Goal: Task Accomplishment & Management: Manage account settings

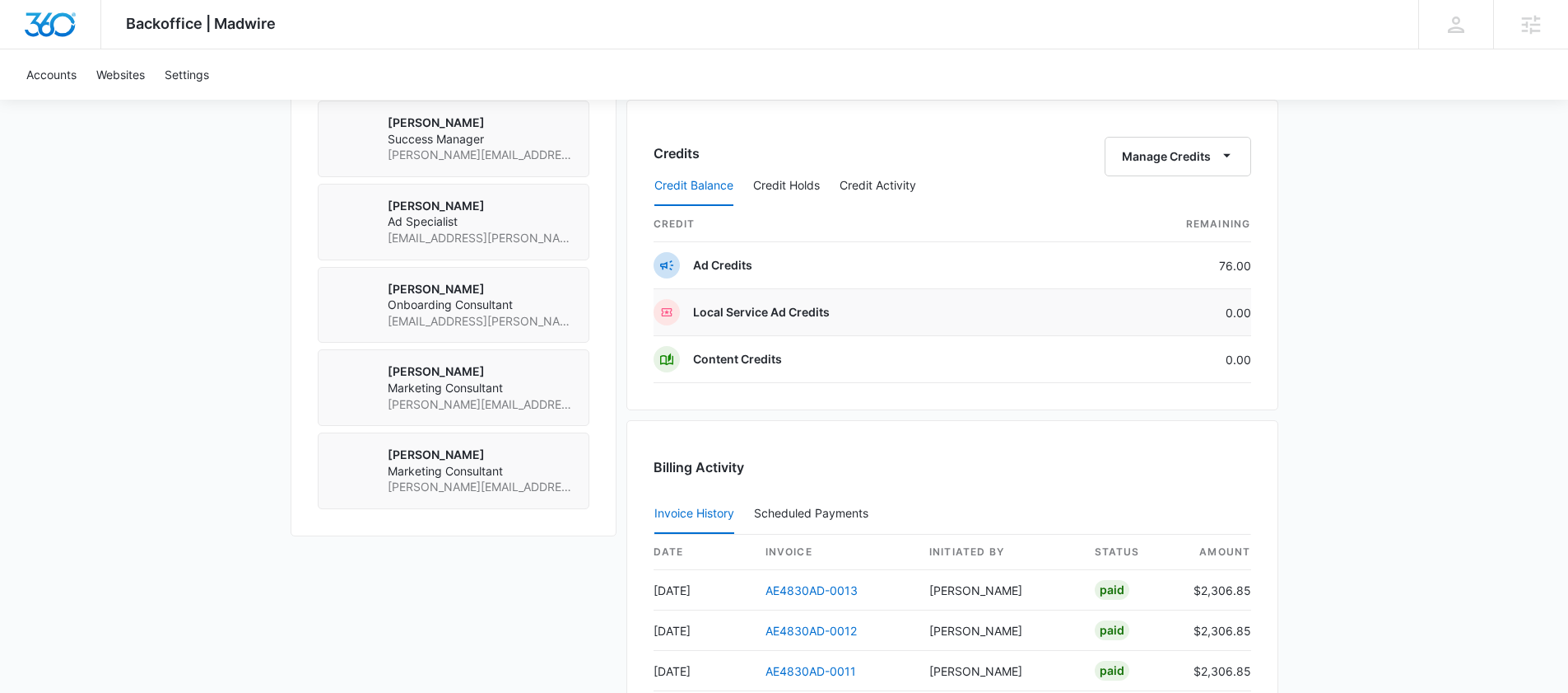
scroll to position [904, 0]
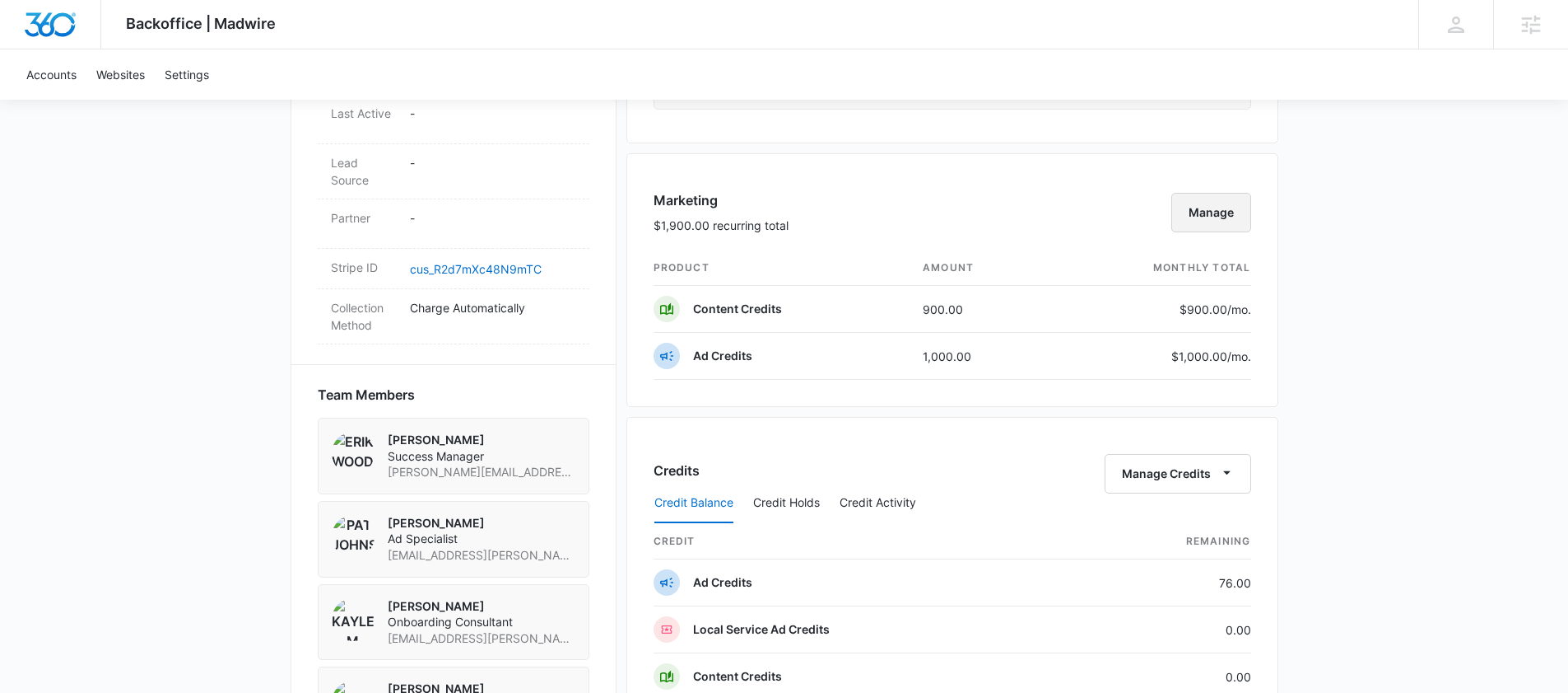
click at [1222, 214] on button "Manage" at bounding box center [1211, 212] width 80 height 39
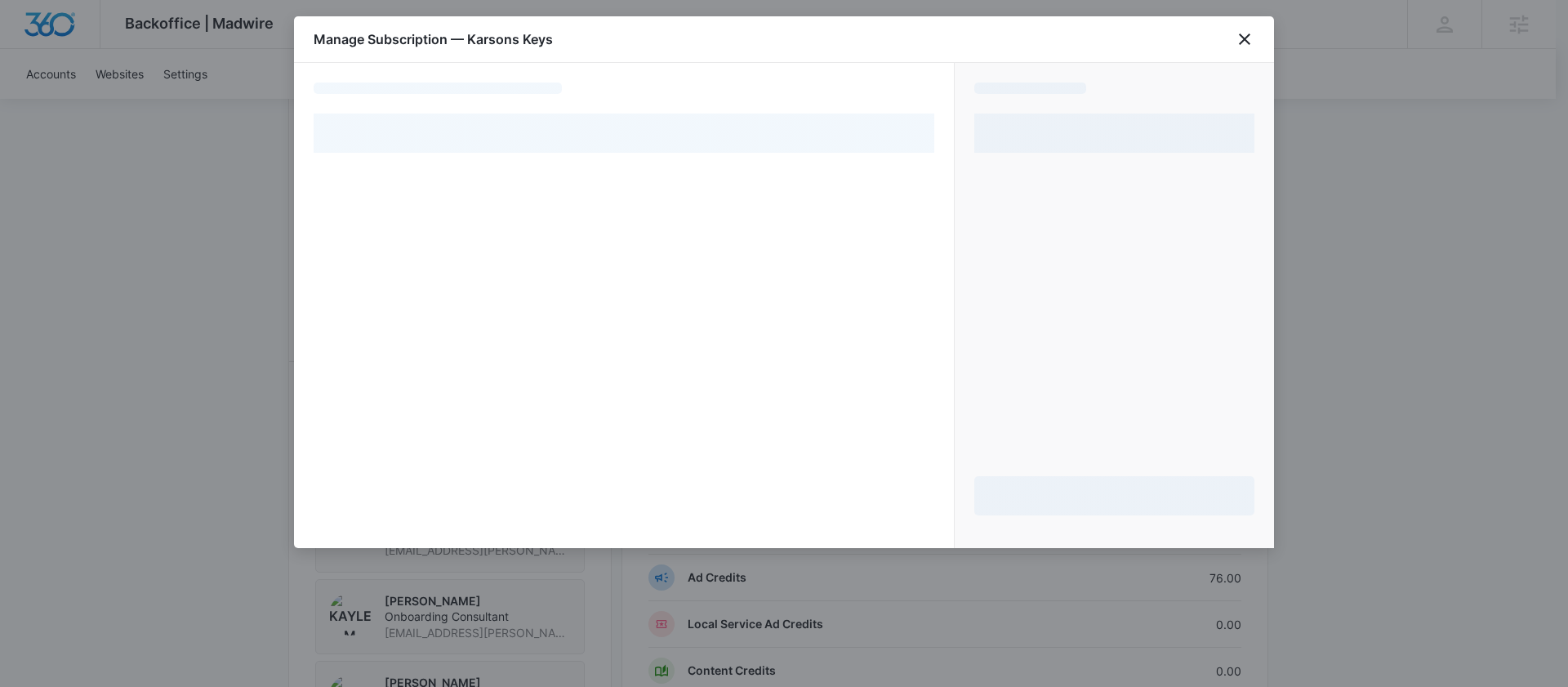
select select "pm_1QCM9AA4n8RTgNjUd6dTsMQq"
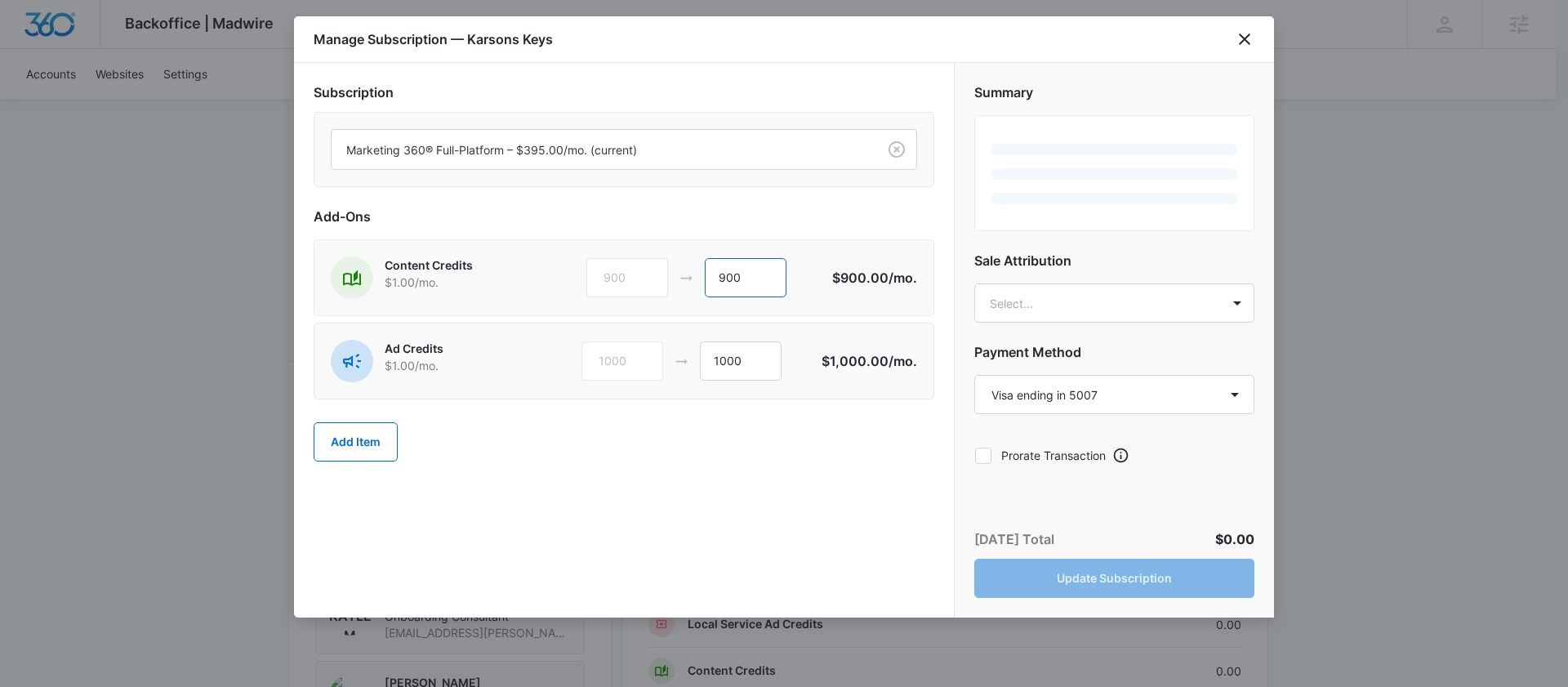
click at [745, 283] on input "900" at bounding box center [745, 277] width 82 height 39
click at [746, 283] on input "900" at bounding box center [745, 277] width 82 height 39
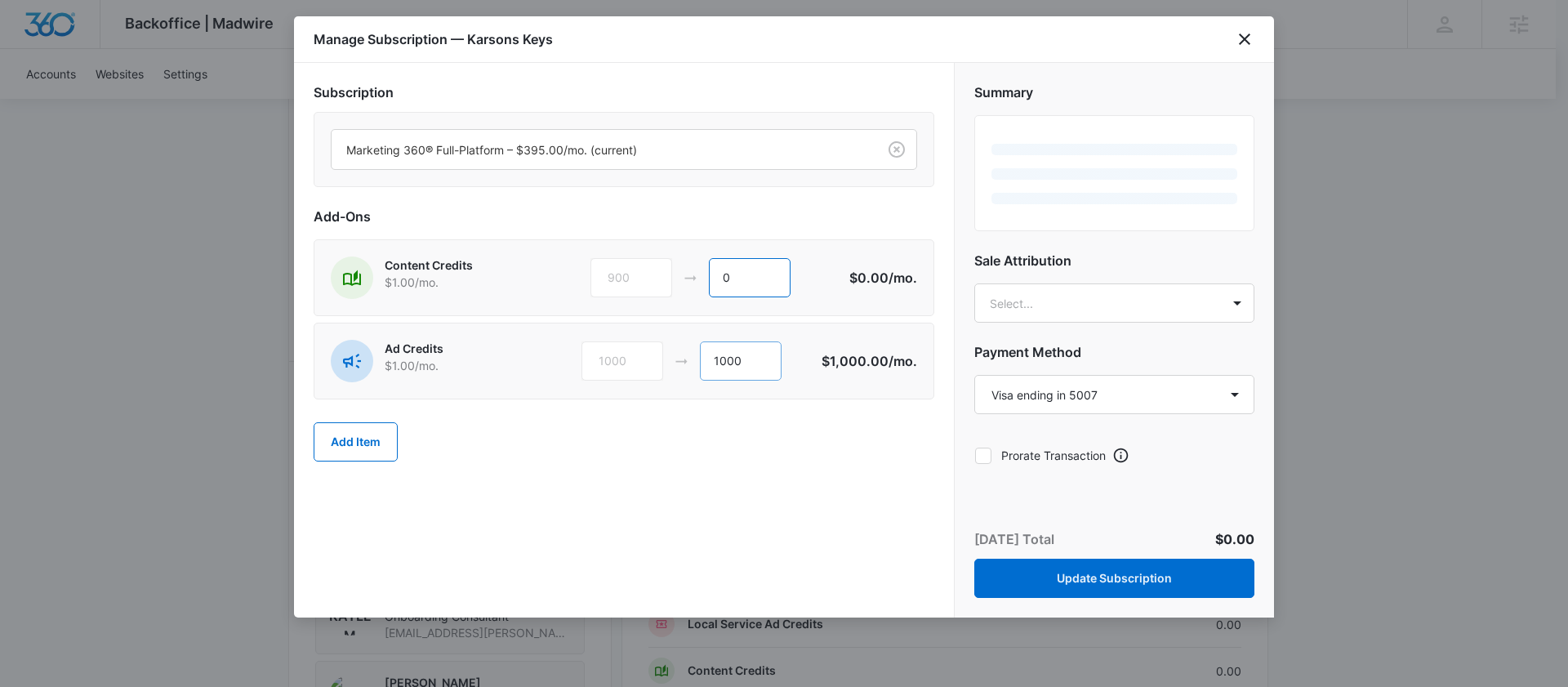
type input "0"
drag, startPoint x: 740, startPoint y: 355, endPoint x: 680, endPoint y: 356, distance: 60.0
click at [680, 357] on div "1000 1000" at bounding box center [702, 360] width 241 height 39
type input "0"
click at [821, 511] on div "Subscription Marketing 360® Full-Platform – $395.00/mo. (current) Add-Ons Conte…" at bounding box center [624, 340] width 660 height 554
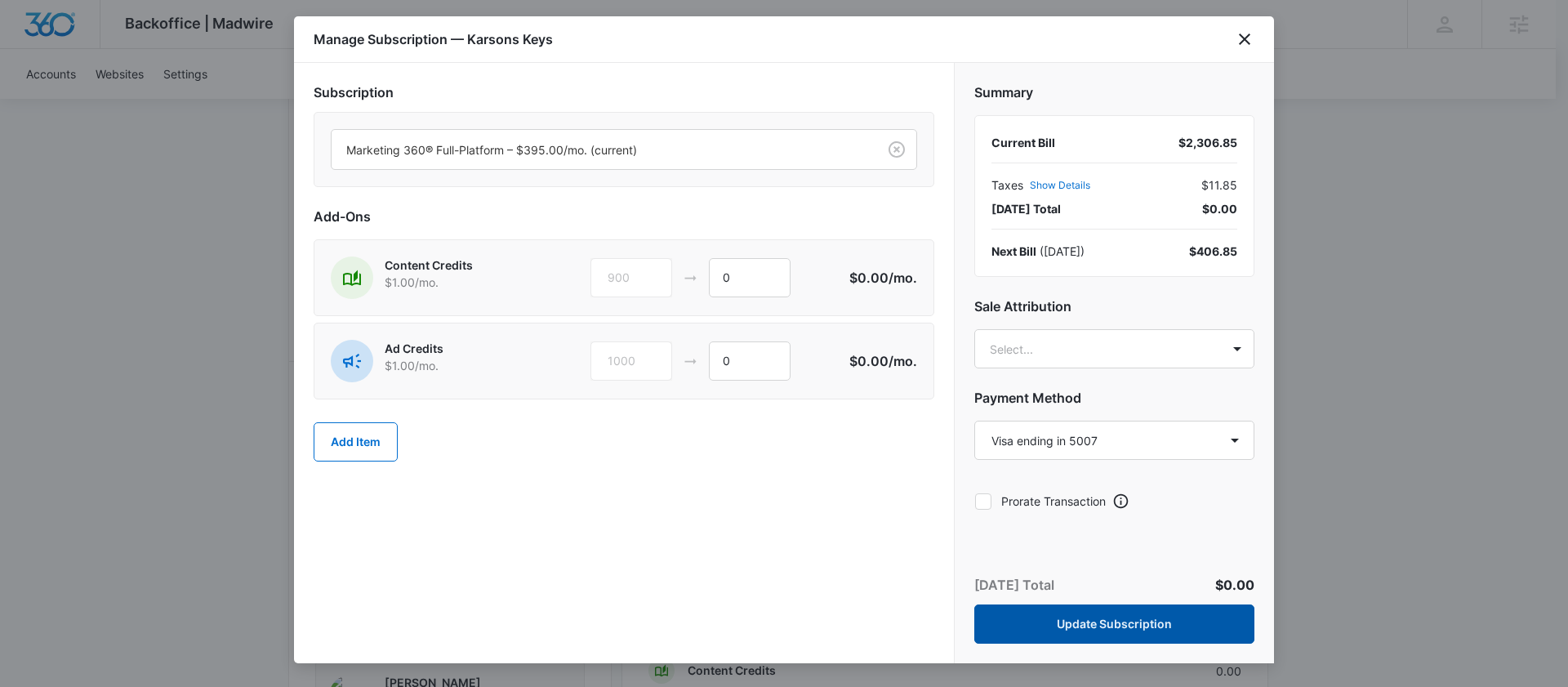
click at [1123, 616] on button "Update Subscription" at bounding box center [1115, 623] width 280 height 39
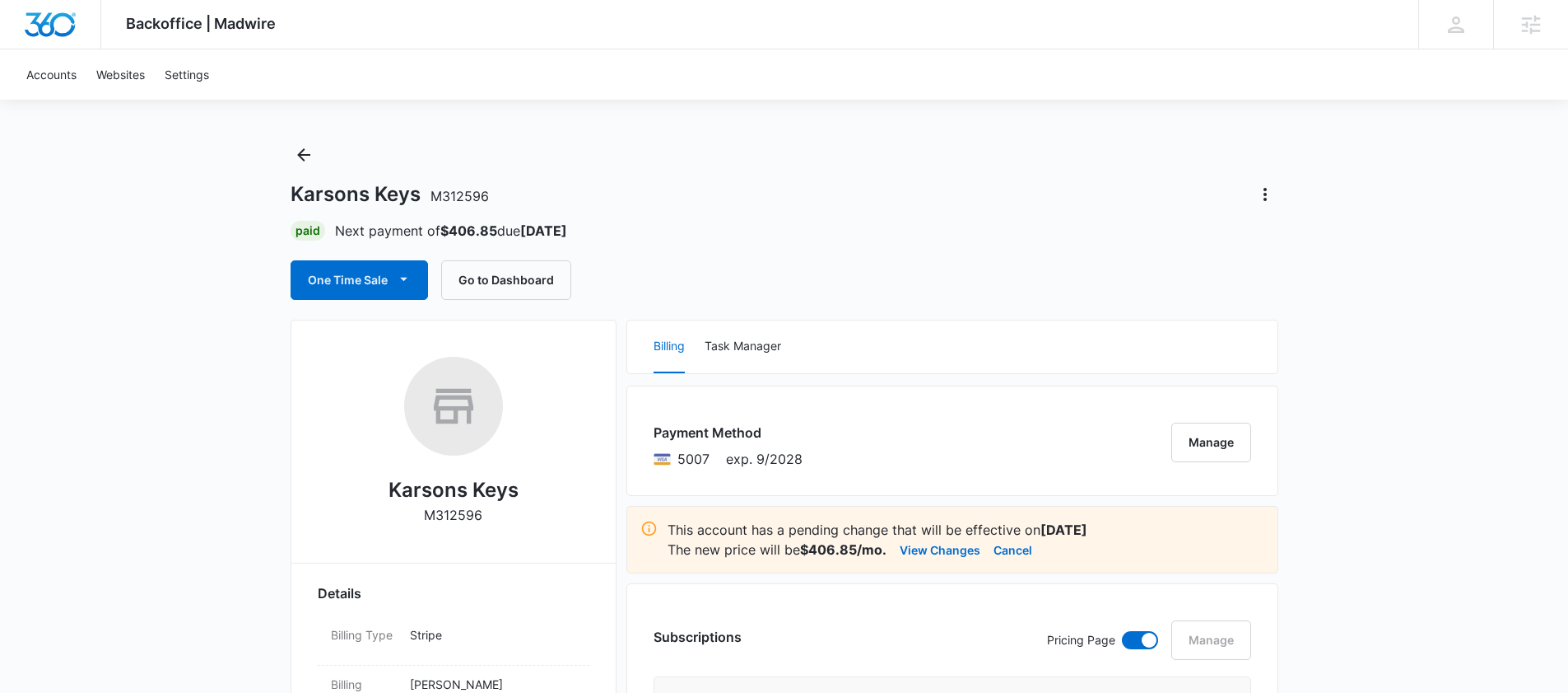
scroll to position [0, 0]
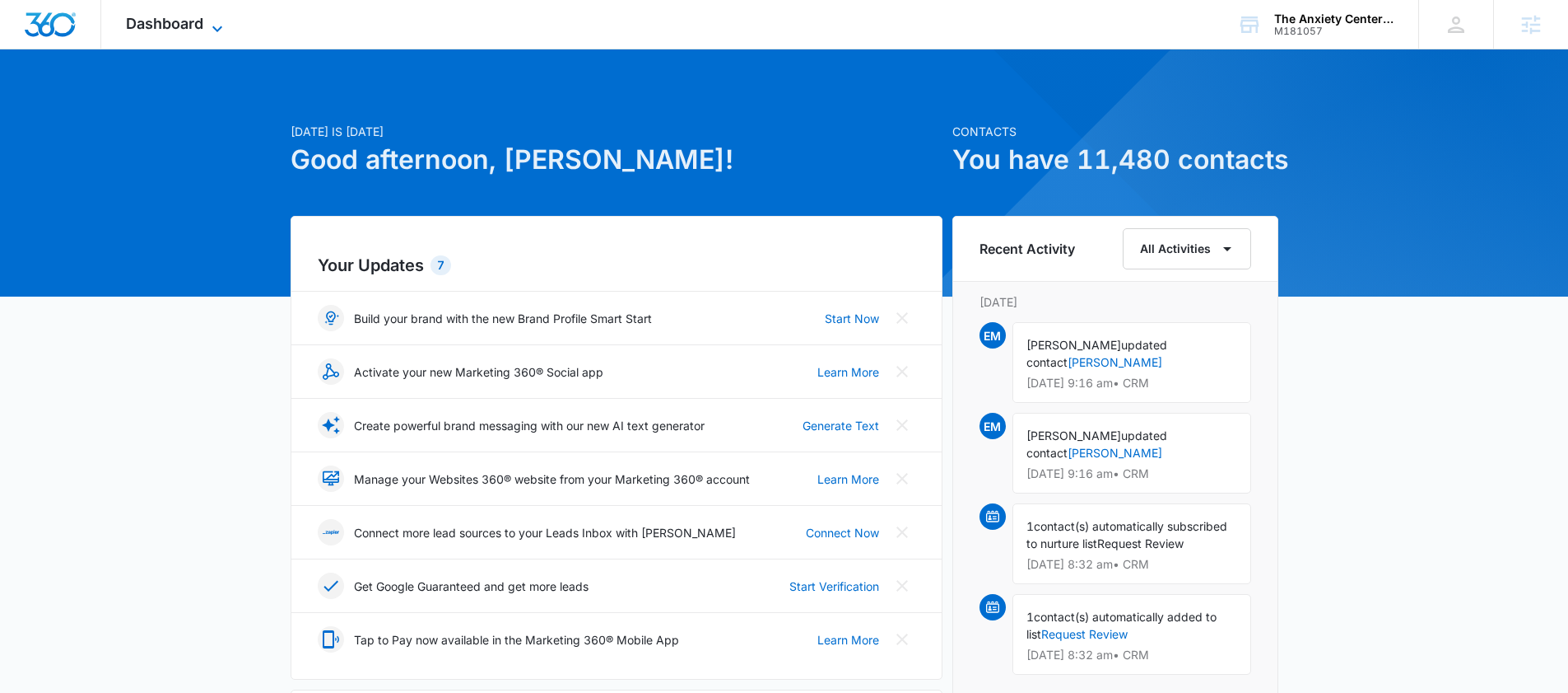
click at [202, 25] on span "Dashboard" at bounding box center [165, 23] width 78 height 18
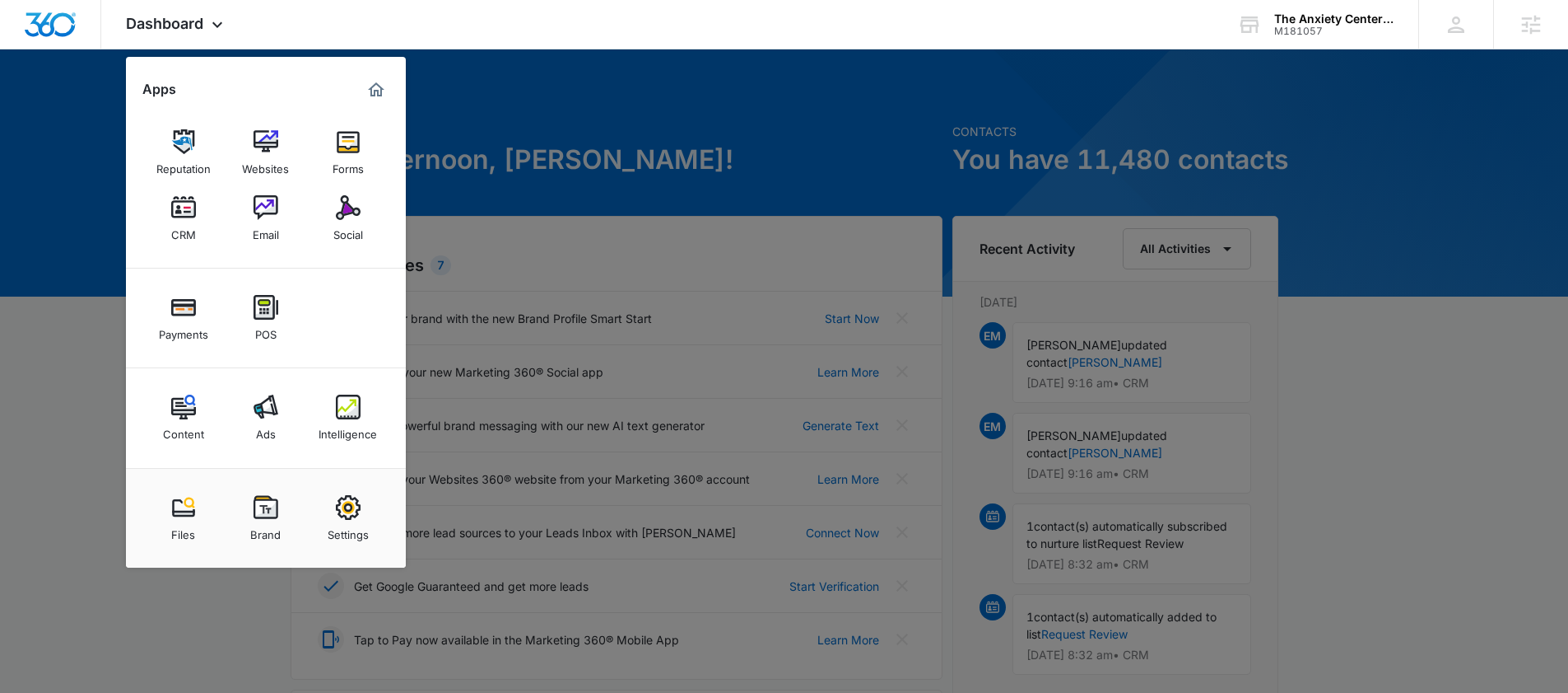
drag, startPoint x: 683, startPoint y: 216, endPoint x: 669, endPoint y: 53, distance: 163.6
click at [687, 209] on div at bounding box center [784, 346] width 1568 height 693
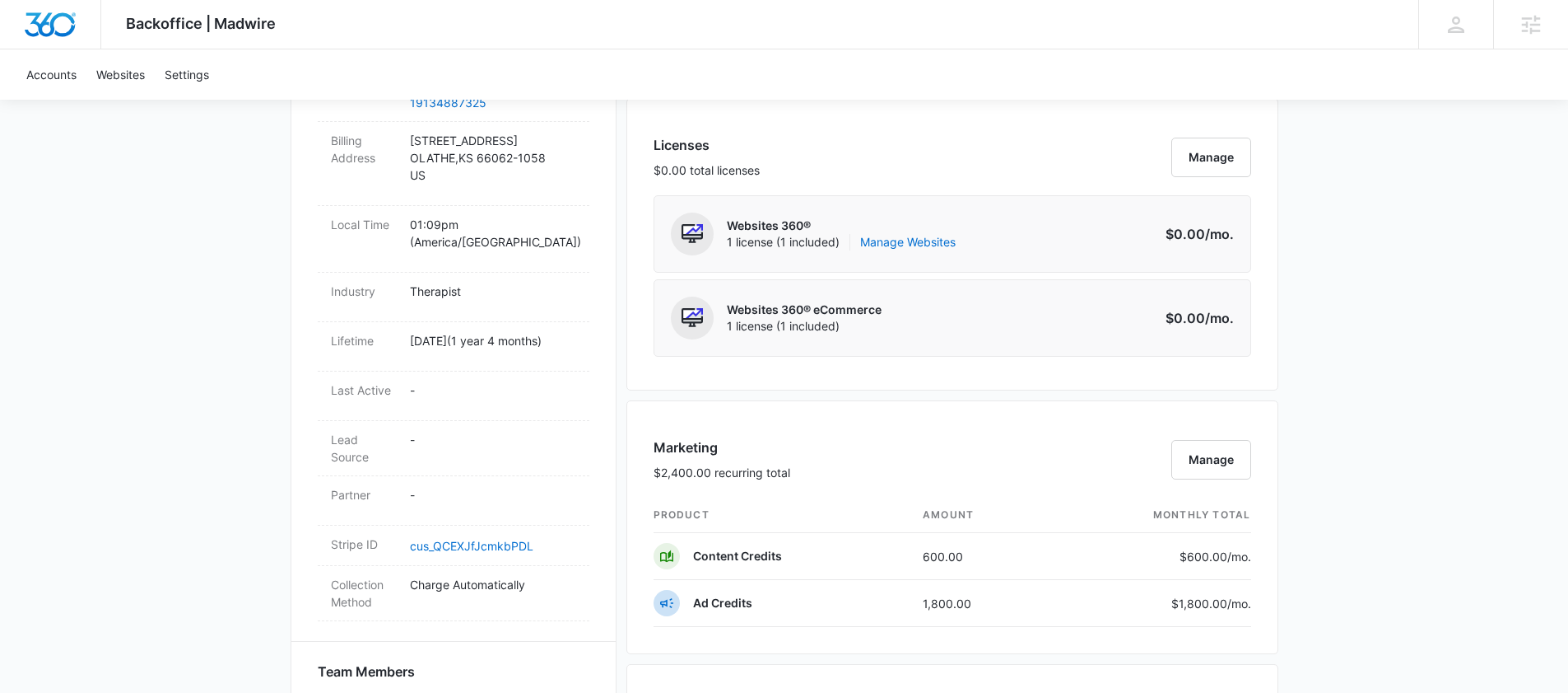
scroll to position [885, 0]
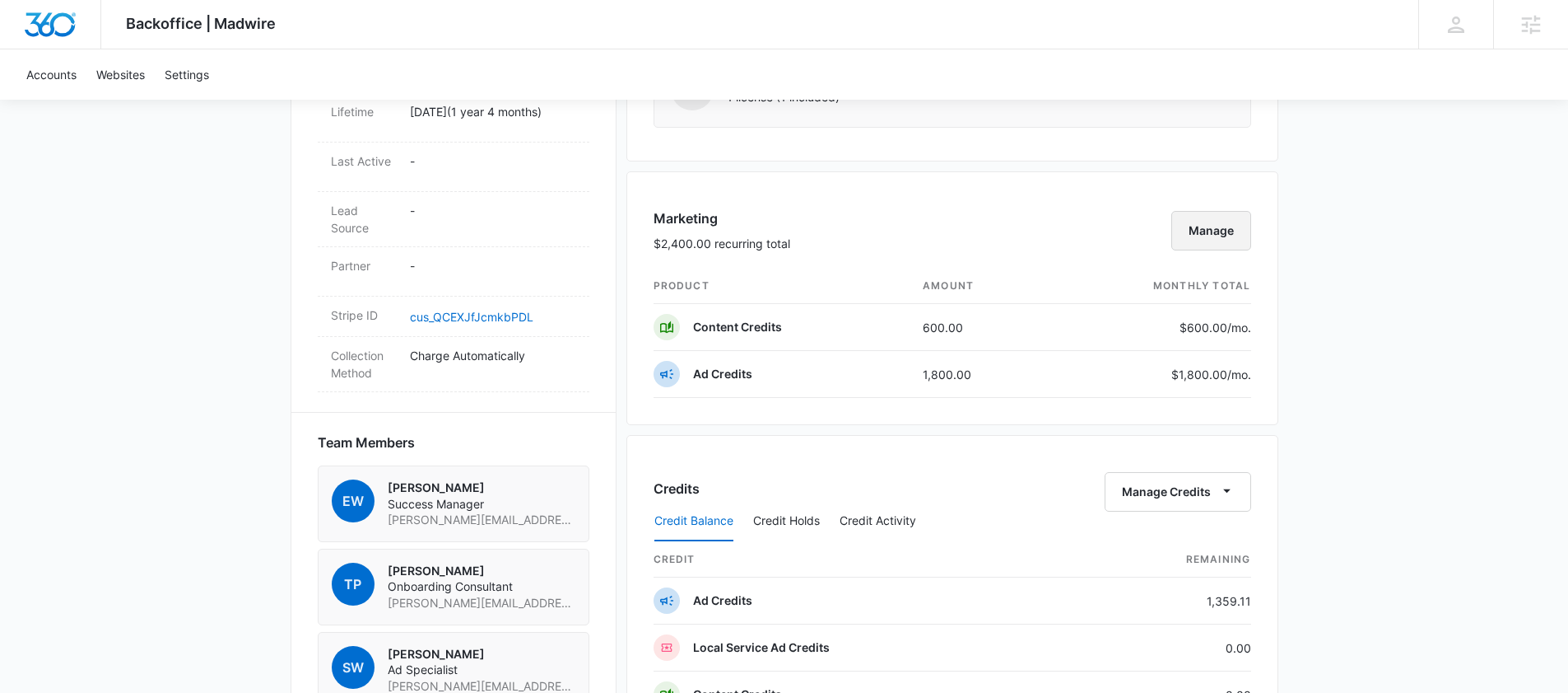
click at [1206, 236] on button "Manage" at bounding box center [1211, 230] width 80 height 39
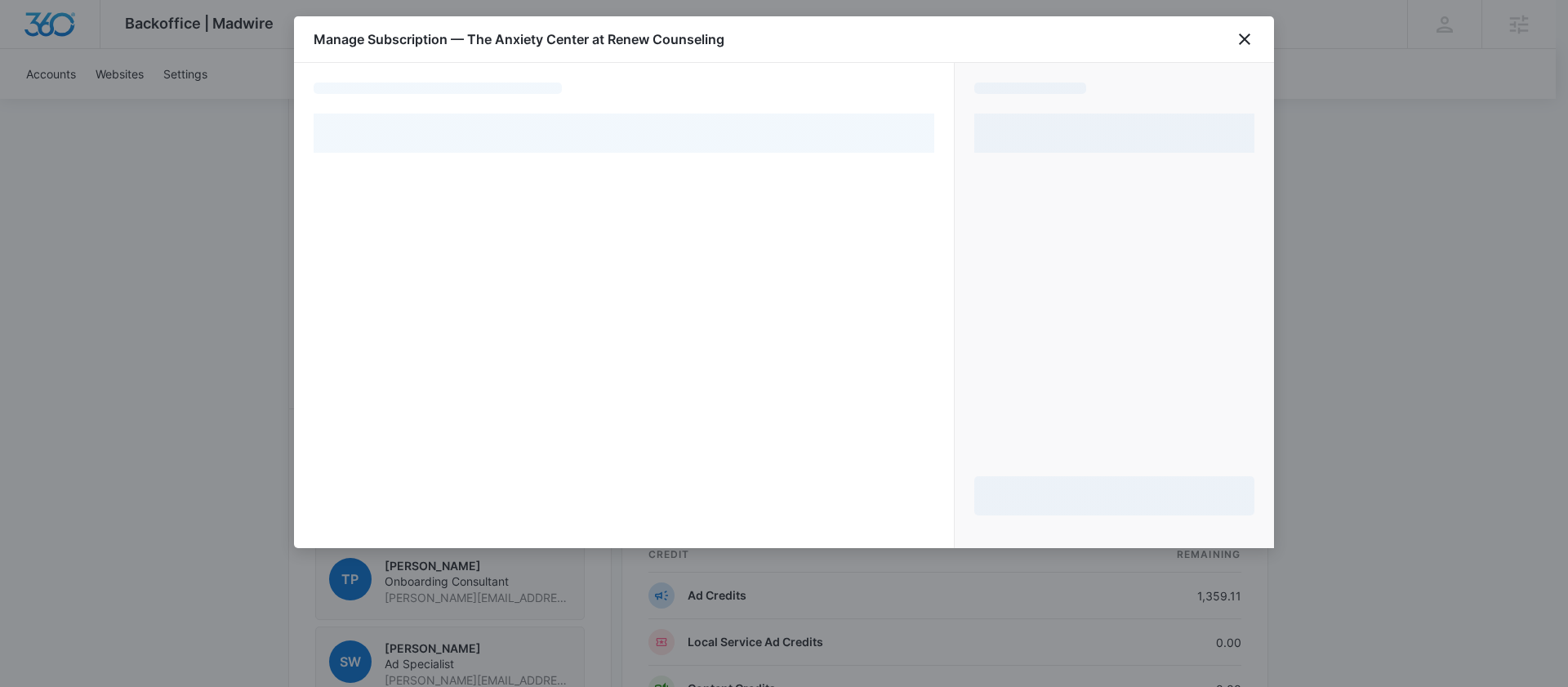
select select "pm_1PMcW7A4n8RTgNjUAzzukofT"
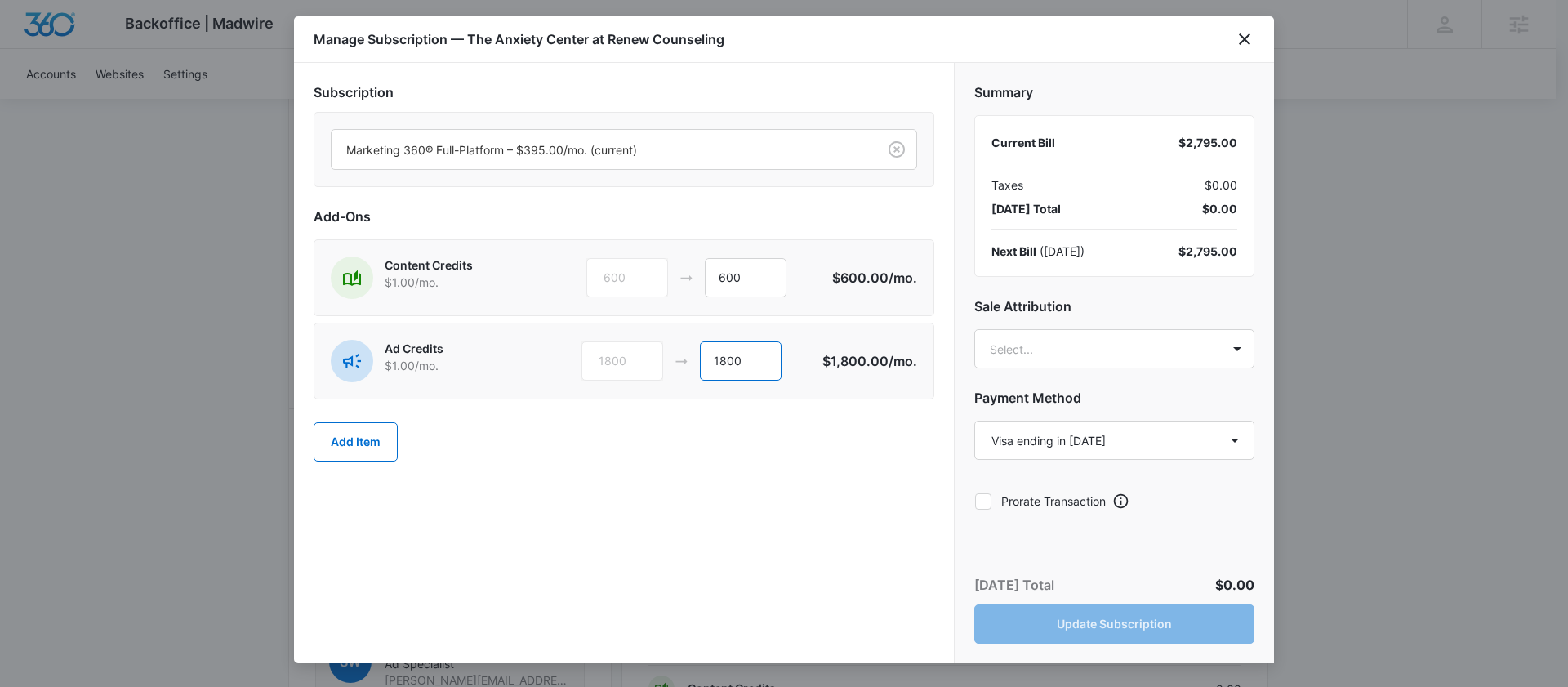
drag, startPoint x: 723, startPoint y: 360, endPoint x: 704, endPoint y: 362, distance: 19.1
click at [704, 362] on input "1800" at bounding box center [740, 360] width 82 height 39
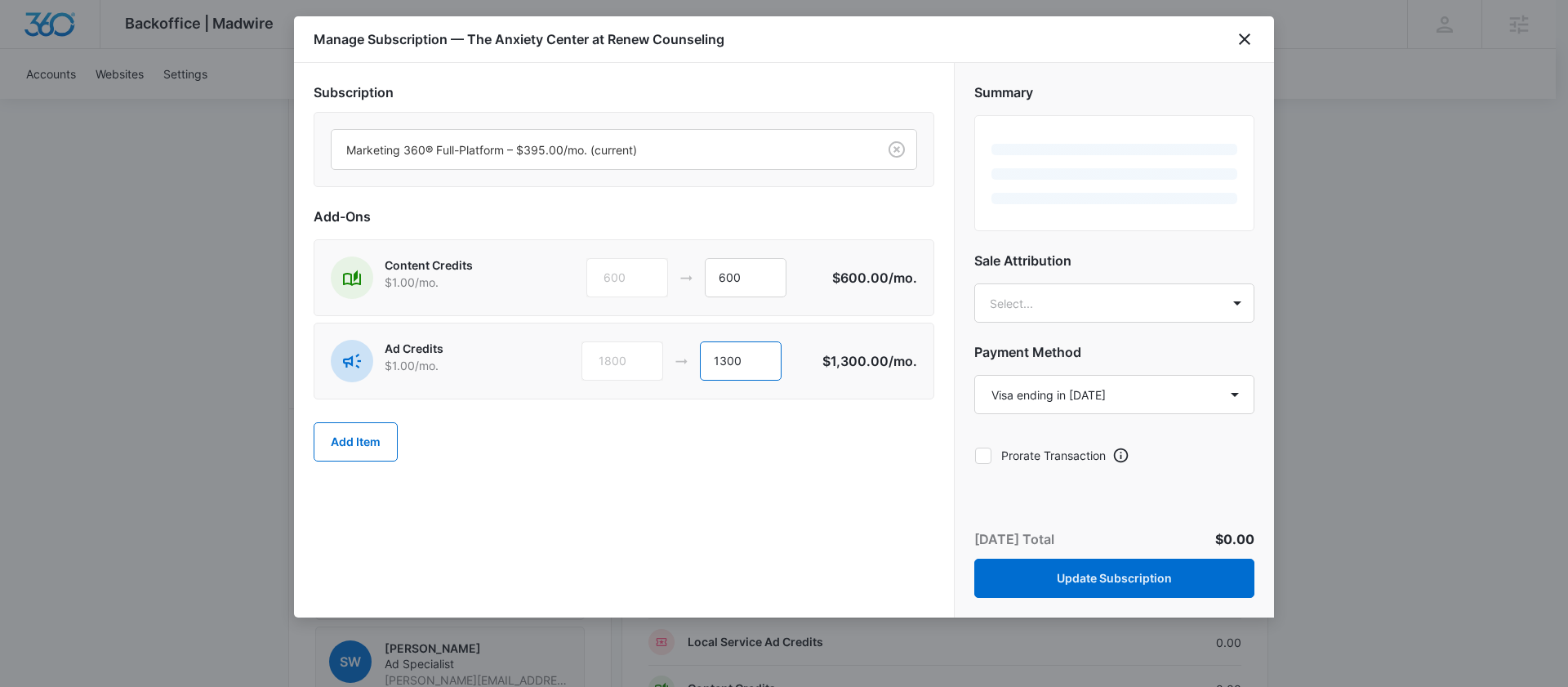
type input "1300"
click at [690, 522] on div "Subscription Marketing 360® Full-Platform – $395.00/mo. (current) Add-Ons Conte…" at bounding box center [624, 340] width 660 height 554
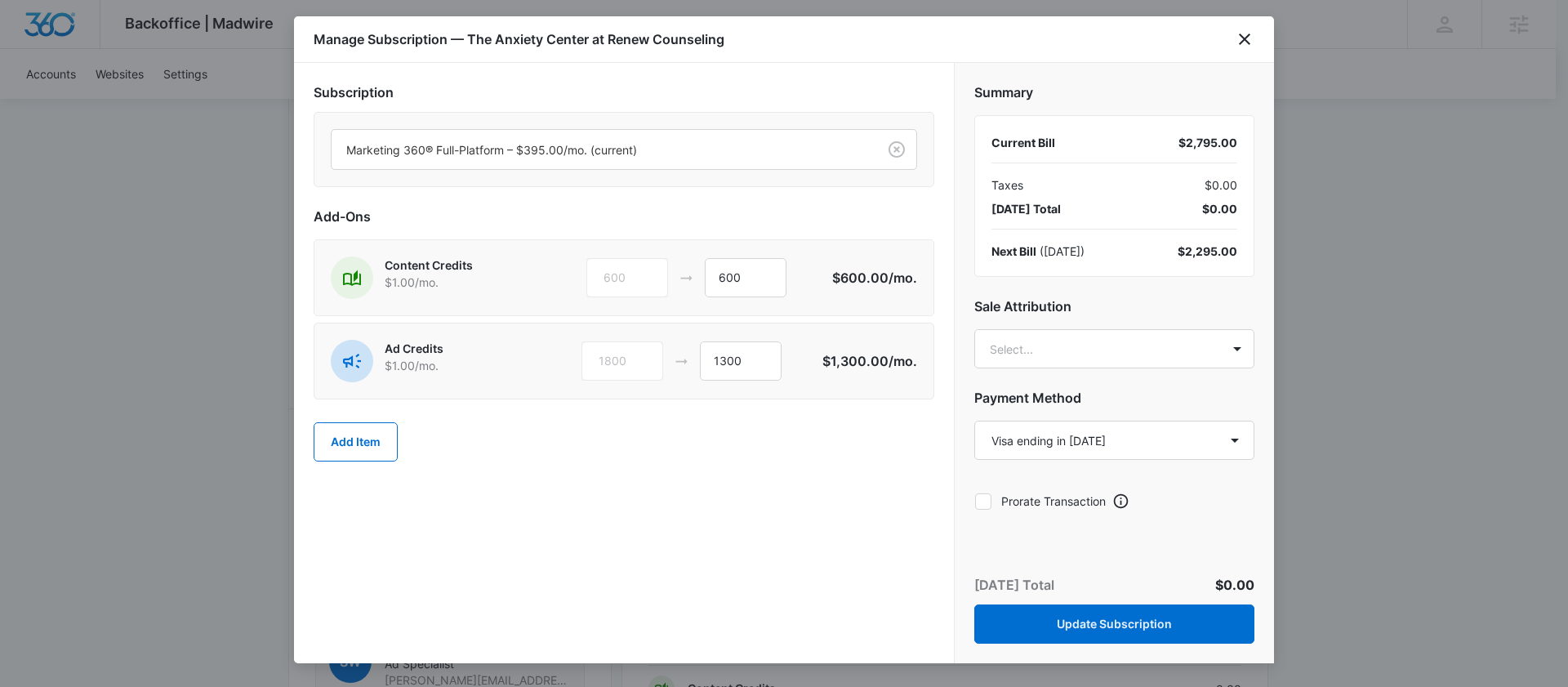
click at [1086, 576] on div "Today’s Total $0.00" at bounding box center [1115, 585] width 280 height 20
click at [1125, 622] on button "Update Subscription" at bounding box center [1115, 623] width 280 height 39
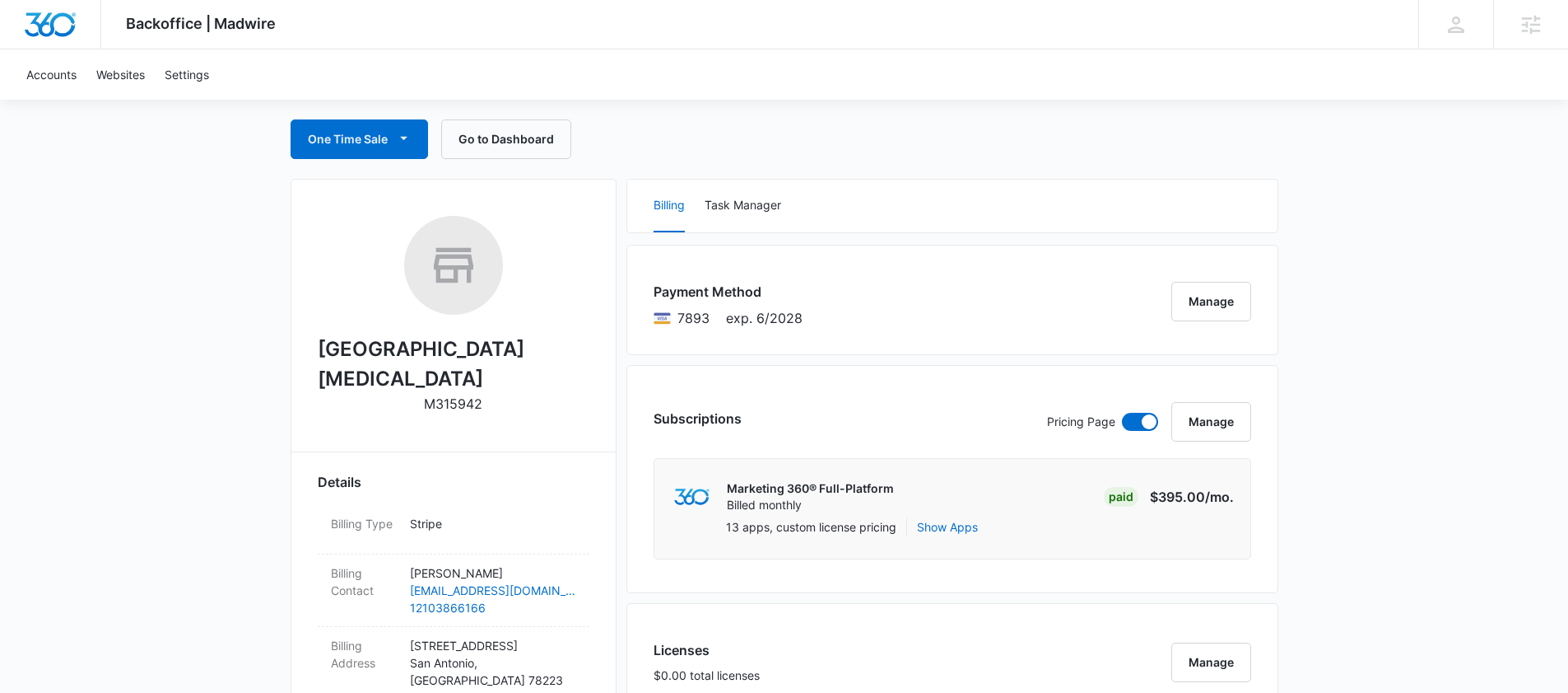
scroll to position [353, 0]
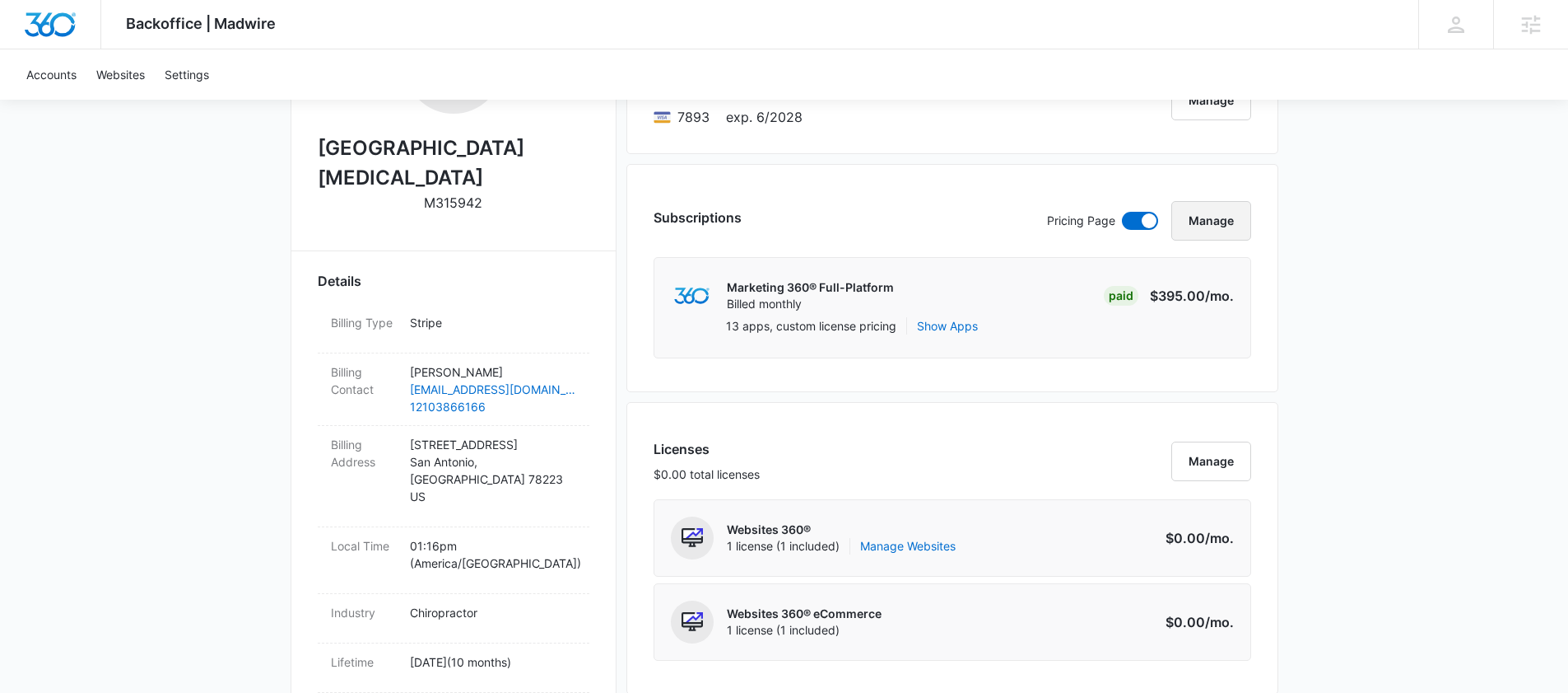
click at [1214, 223] on button "Manage" at bounding box center [1211, 220] width 80 height 39
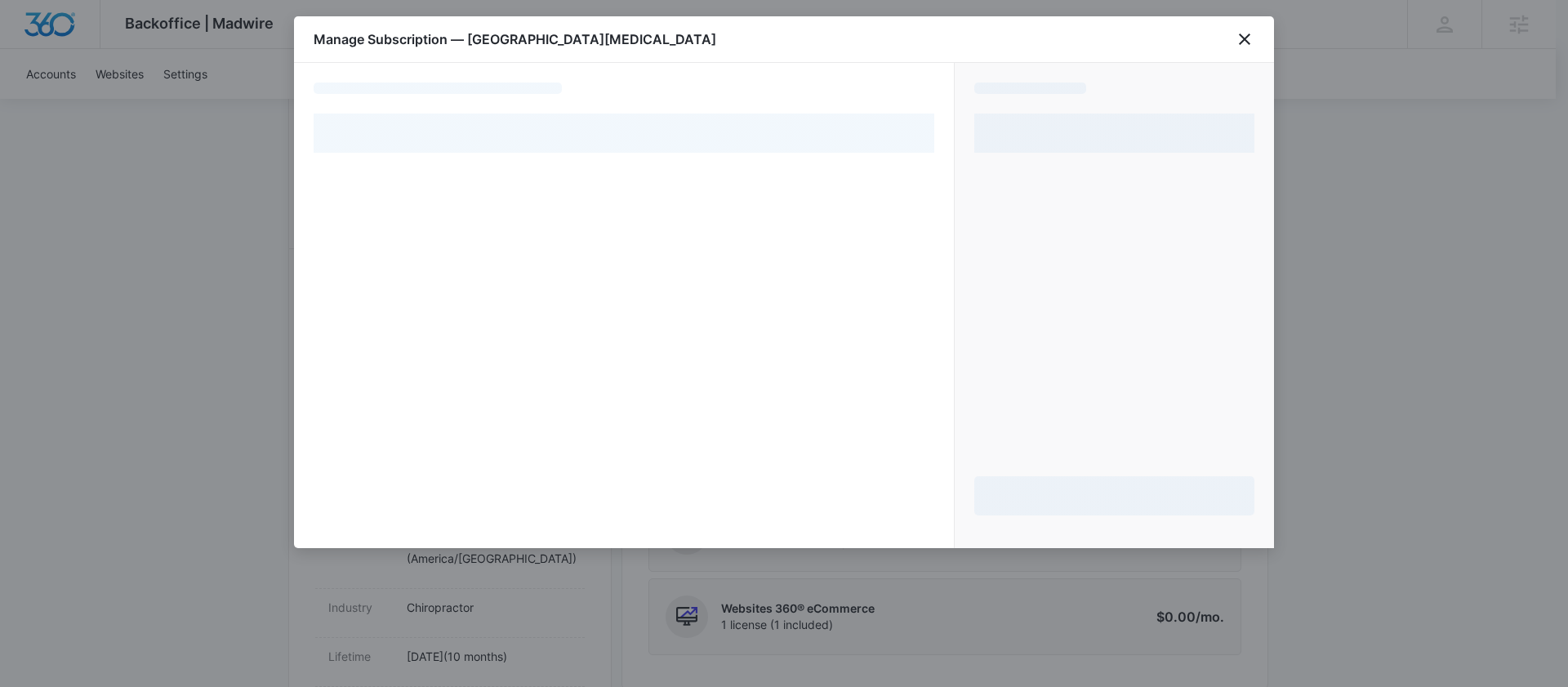
select select "pm_1QpZT0A4n8RTgNjUJNcY8x9R"
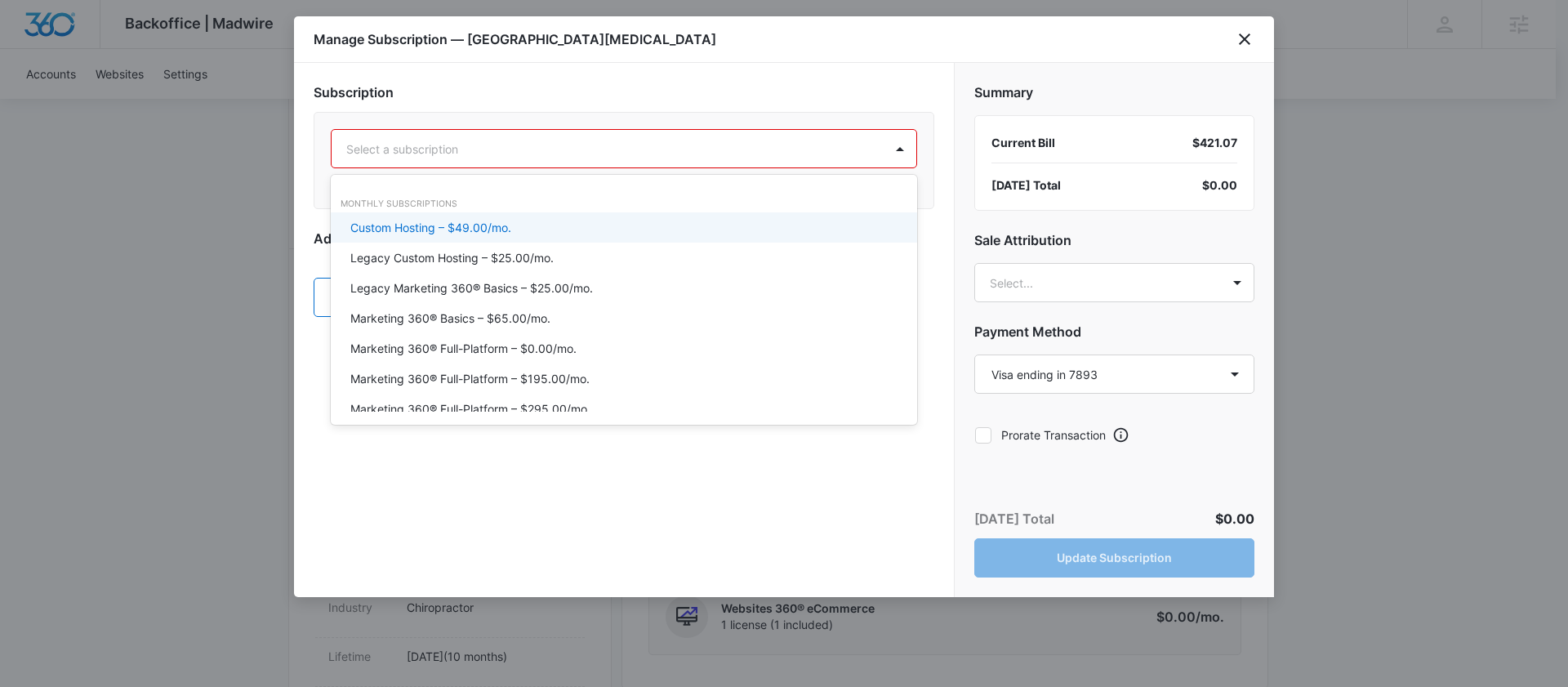
click at [696, 158] on div "Select a subscription" at bounding box center [607, 149] width 552 height 36
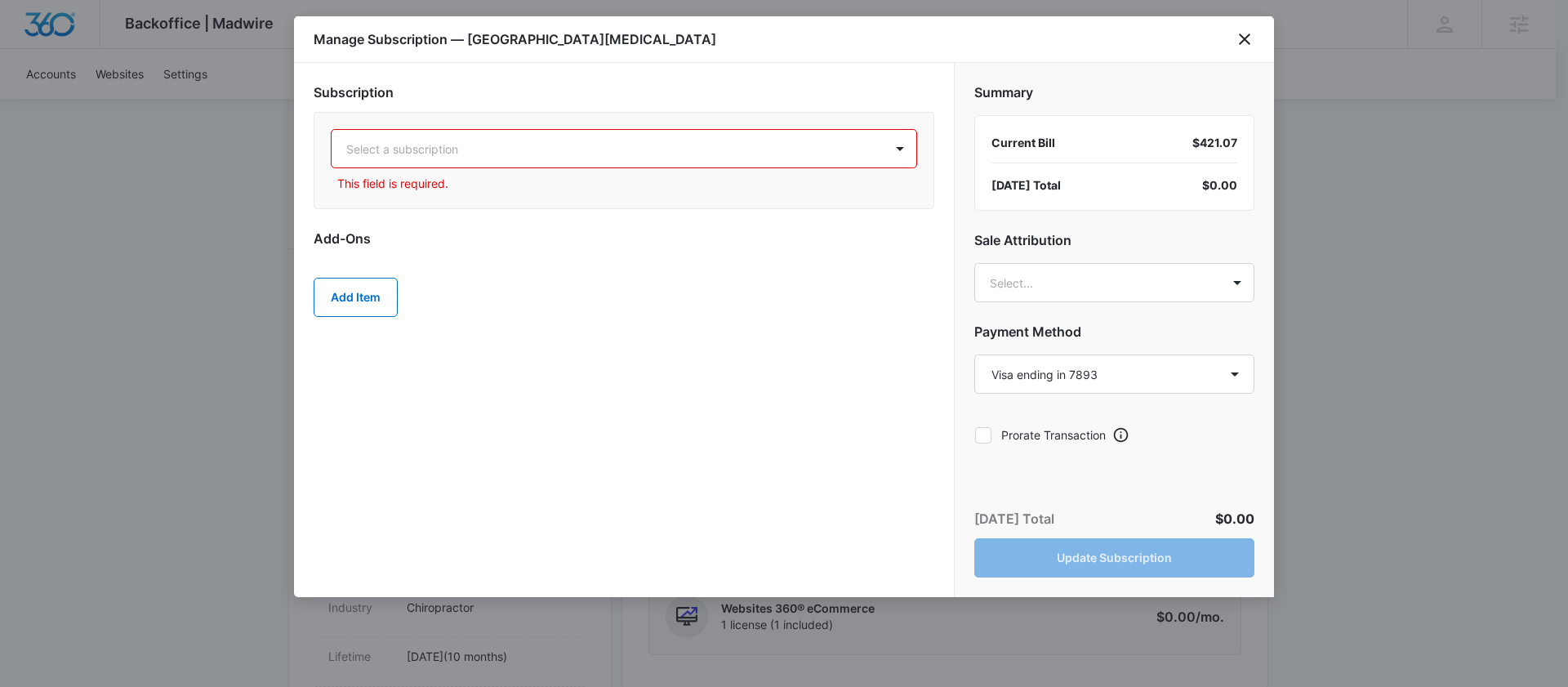
click at [514, 80] on div "Subscription Select a subscription This field is required. Add-Ons Add Item" at bounding box center [624, 330] width 660 height 534
click at [1250, 37] on icon "close" at bounding box center [1245, 39] width 20 height 20
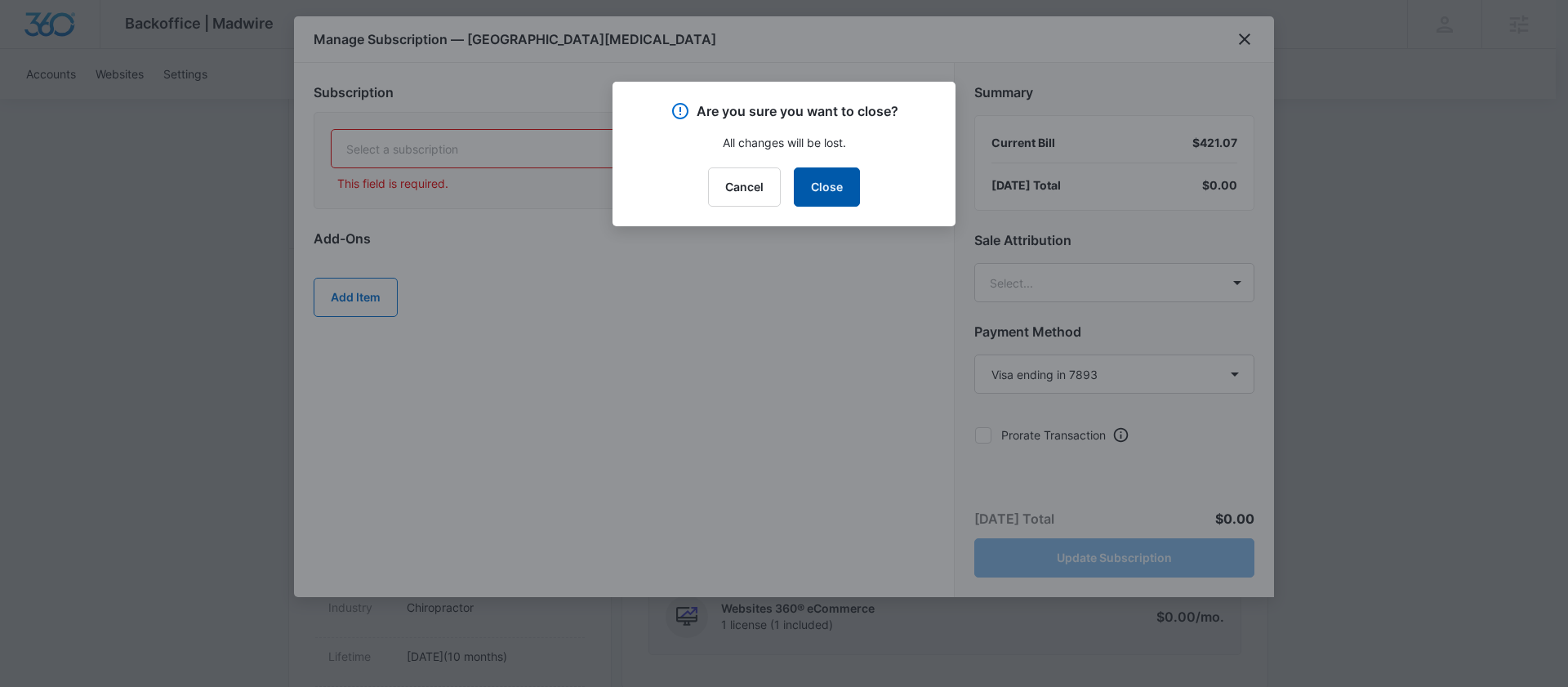
click at [827, 173] on button "Close" at bounding box center [827, 186] width 66 height 39
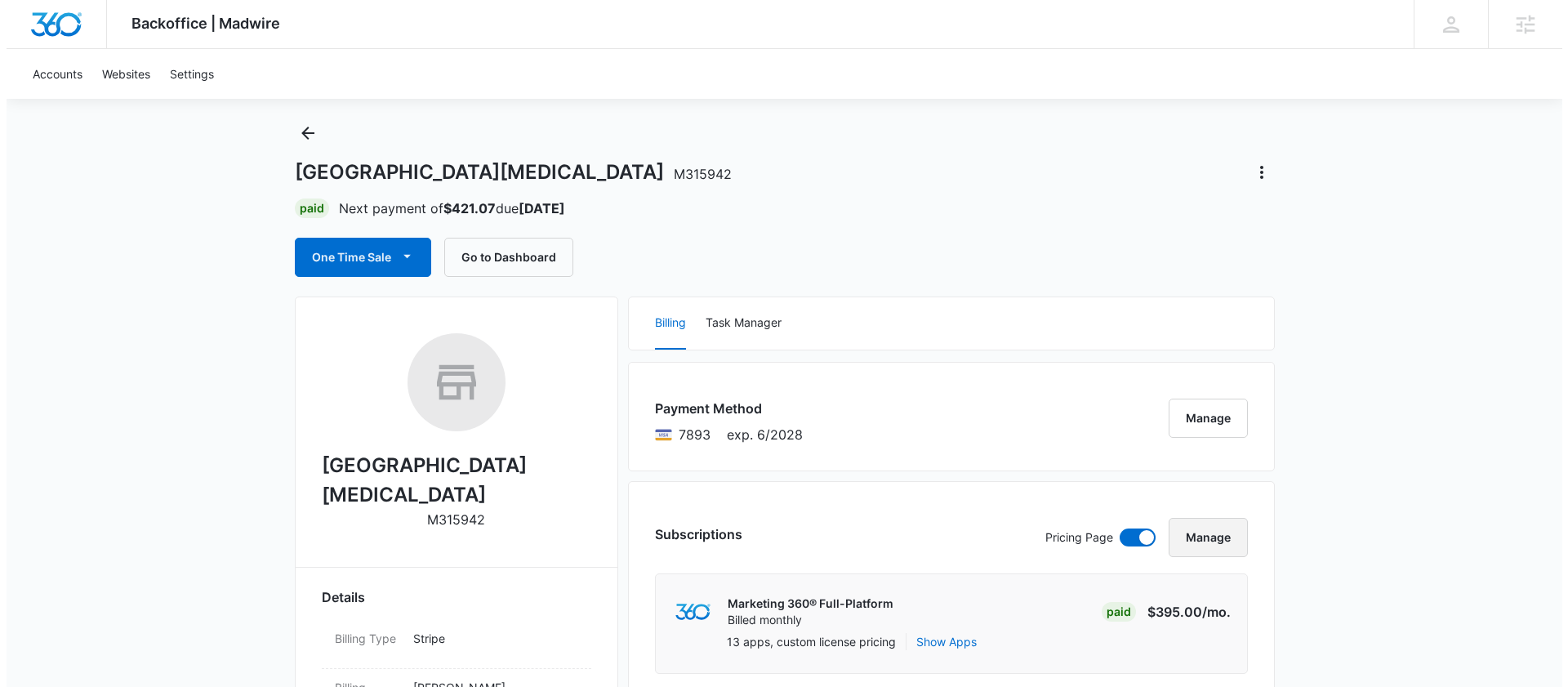
scroll to position [0, 0]
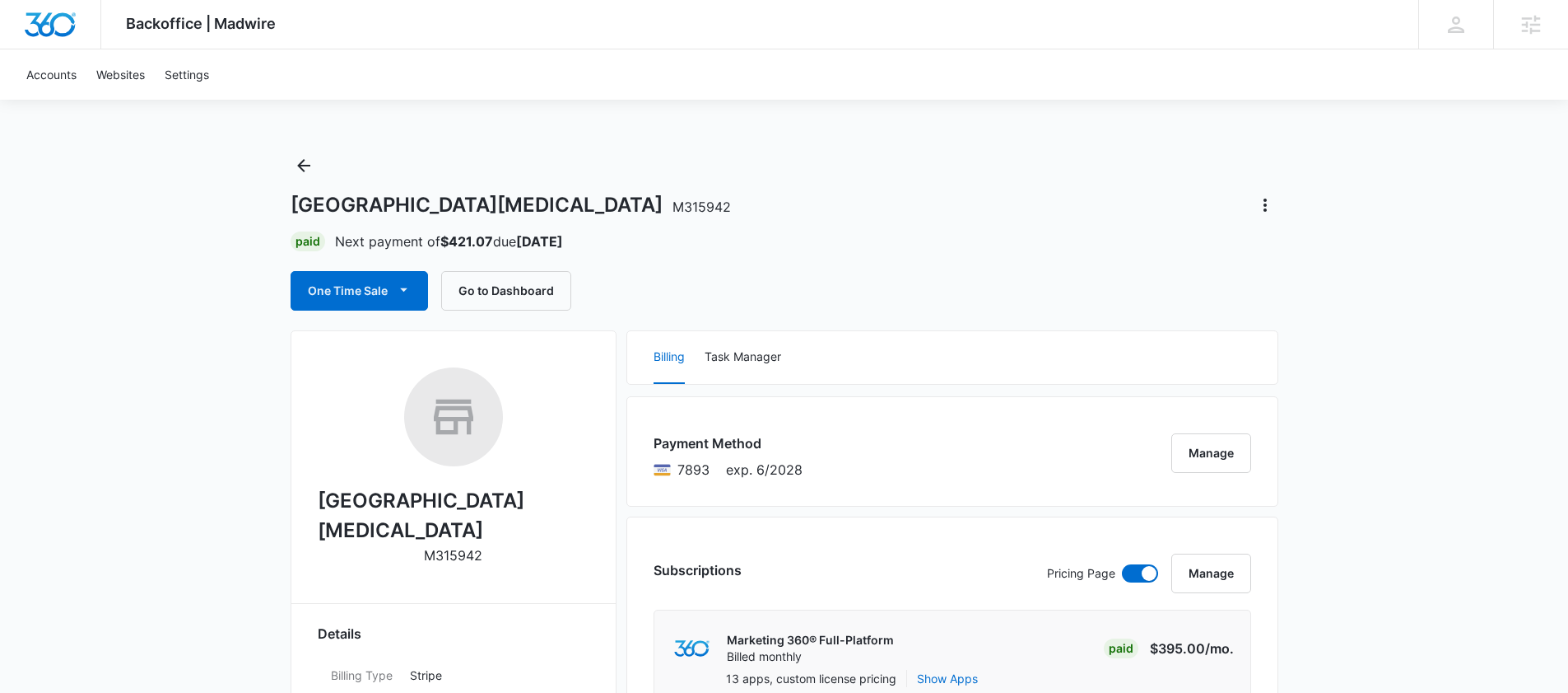
click at [1268, 208] on icon "Actions" at bounding box center [1266, 206] width 20 height 20
click at [1277, 246] on div "Close Account" at bounding box center [1311, 252] width 78 height 12
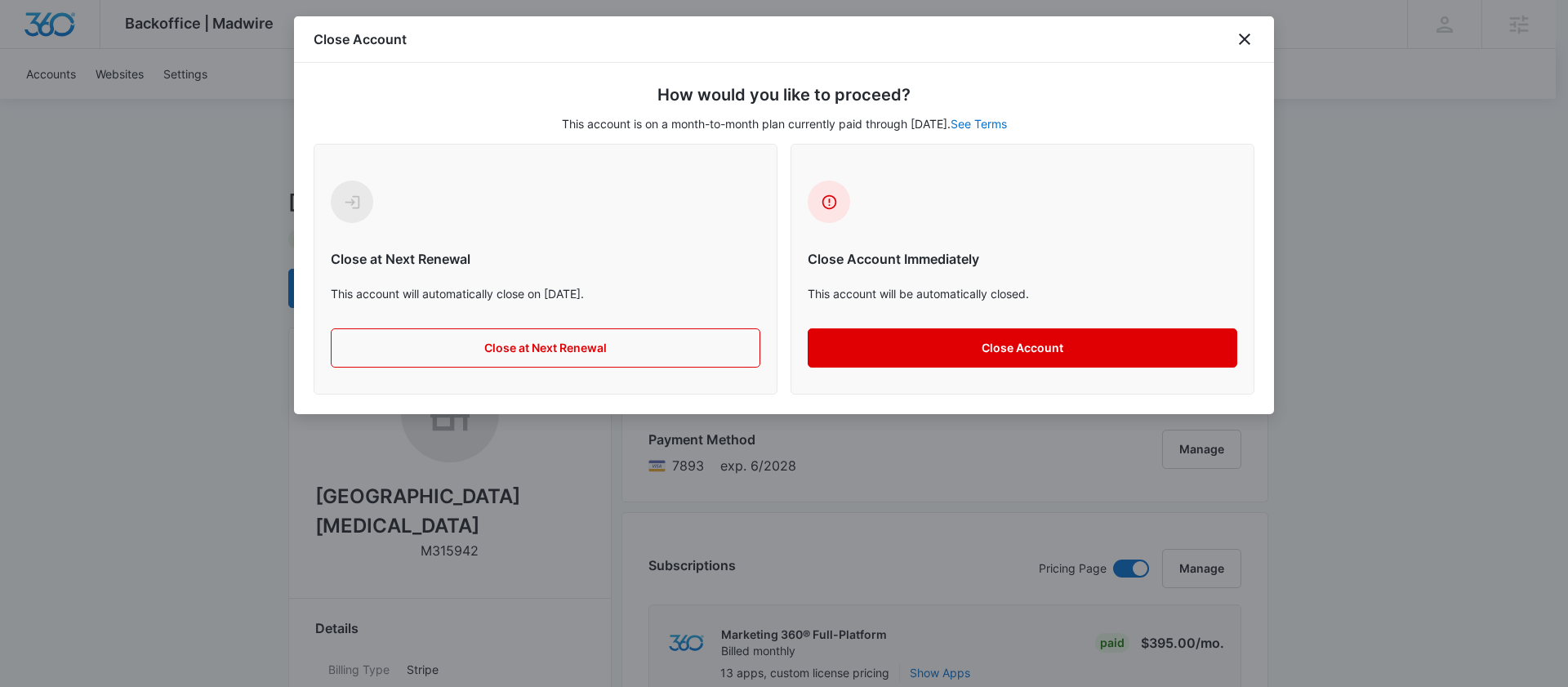
click at [946, 353] on button "Close Account" at bounding box center [1022, 347] width 429 height 39
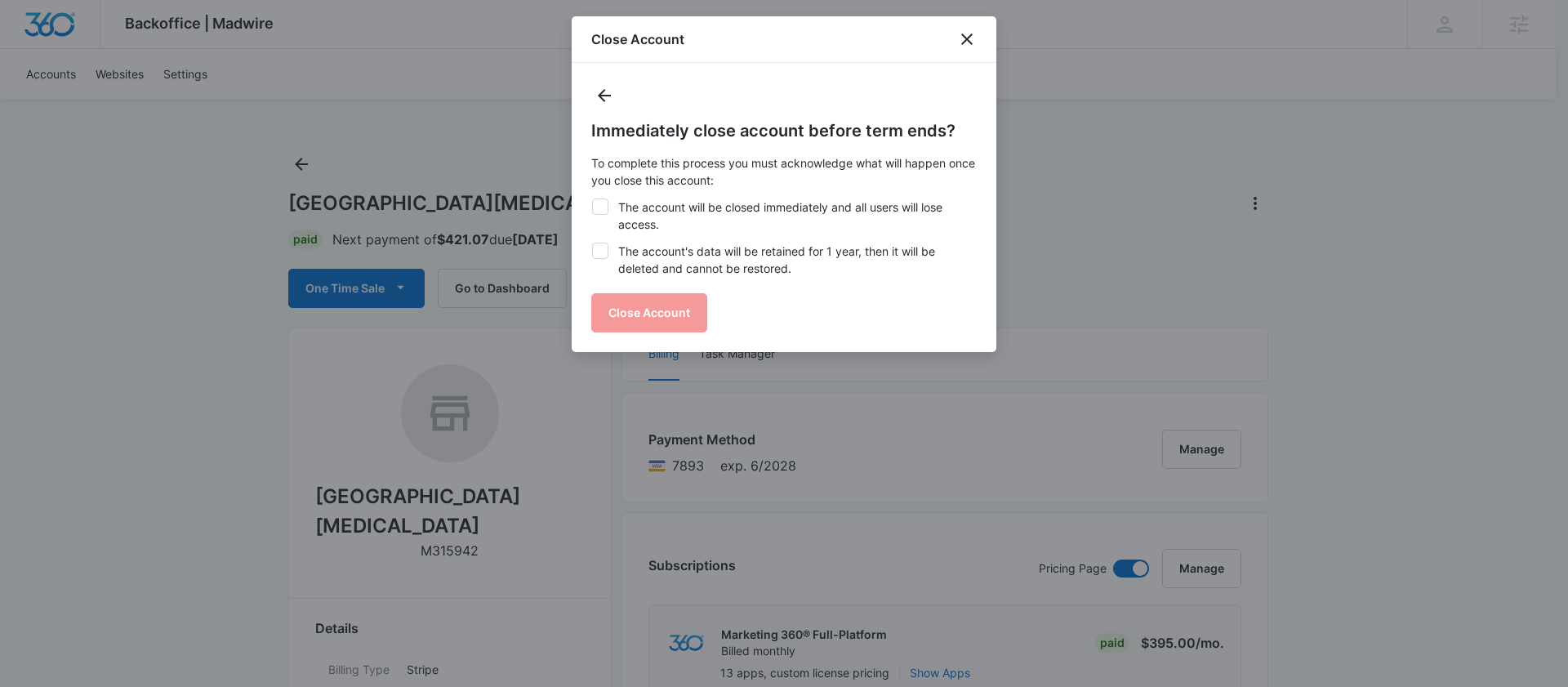
click at [606, 252] on icon at bounding box center [600, 251] width 15 height 15
click at [592, 244] on input "The account's data will be retained for 1 year, then it will be deleted and can…" at bounding box center [591, 243] width 1 height 1
checkbox input "true"
click at [648, 313] on div "Immediately close account before term ends? To complete this process you must a…" at bounding box center [783, 225] width 385 height 214
click at [608, 210] on label "The account will be closed immediately and all users will lose access." at bounding box center [783, 215] width 385 height 34
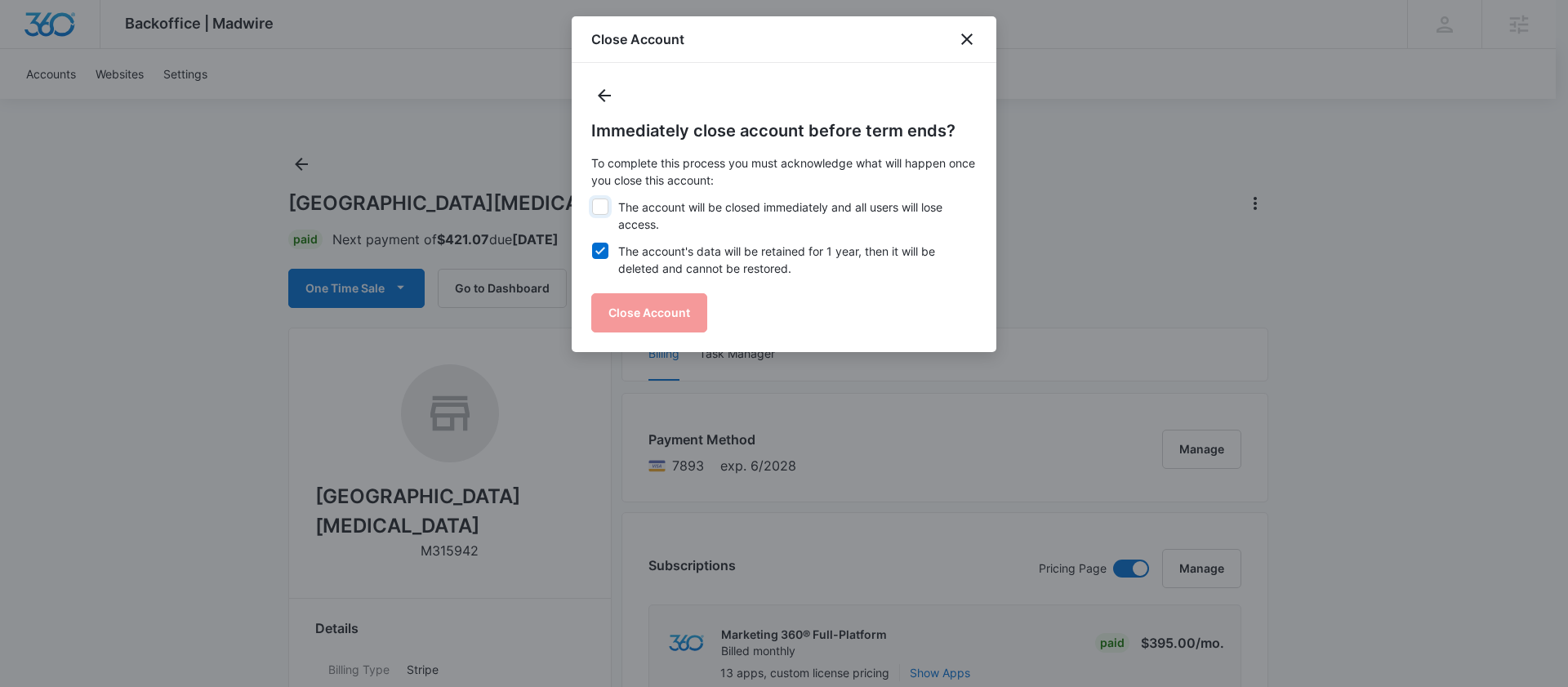
click at [592, 199] on input "The account will be closed immediately and all users will lose access." at bounding box center [591, 198] width 1 height 1
checkbox input "true"
click at [650, 322] on button "Close Account" at bounding box center [649, 312] width 116 height 39
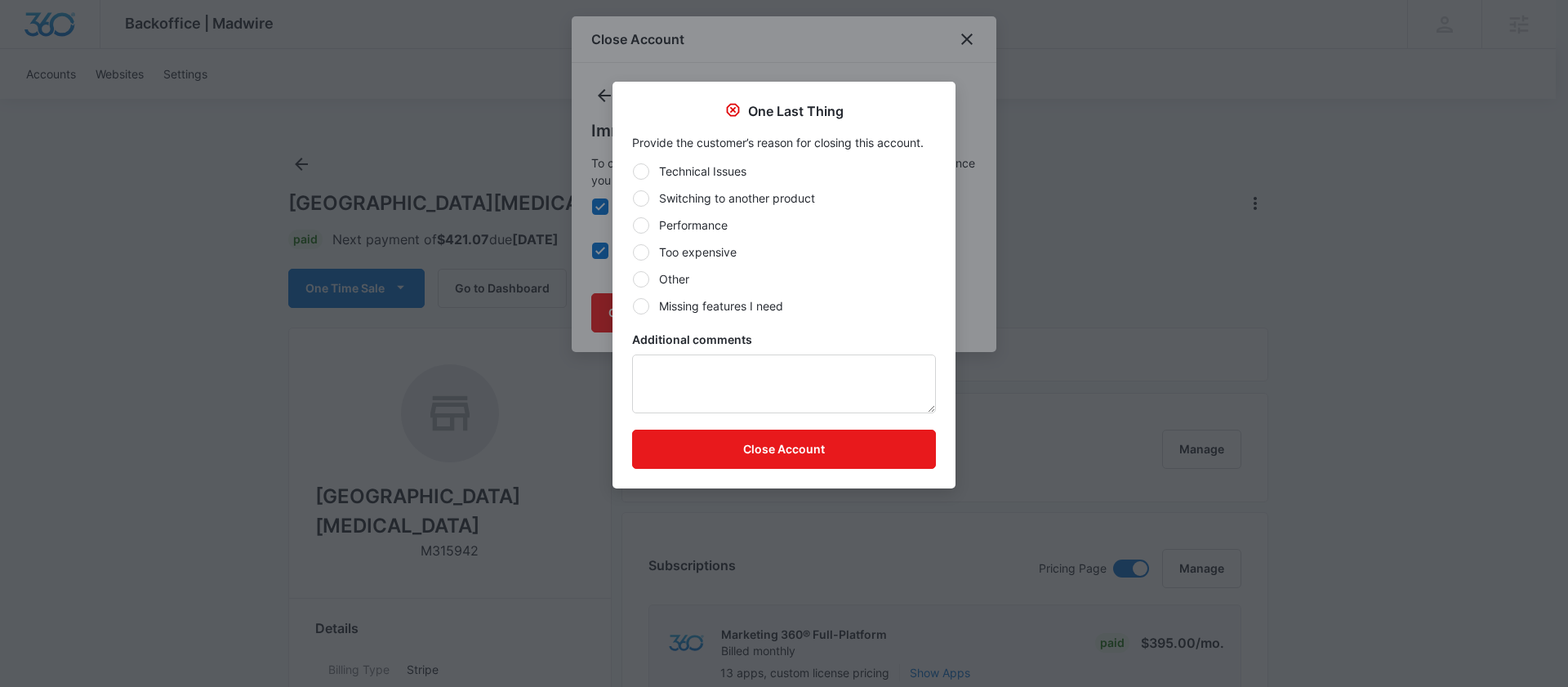
click at [679, 230] on label "Performance" at bounding box center [784, 225] width 304 height 17
click at [633, 225] on input "Performance" at bounding box center [632, 225] width 1 height 1
radio input "true"
click at [667, 373] on textarea "Additional comments" at bounding box center [784, 384] width 304 height 59
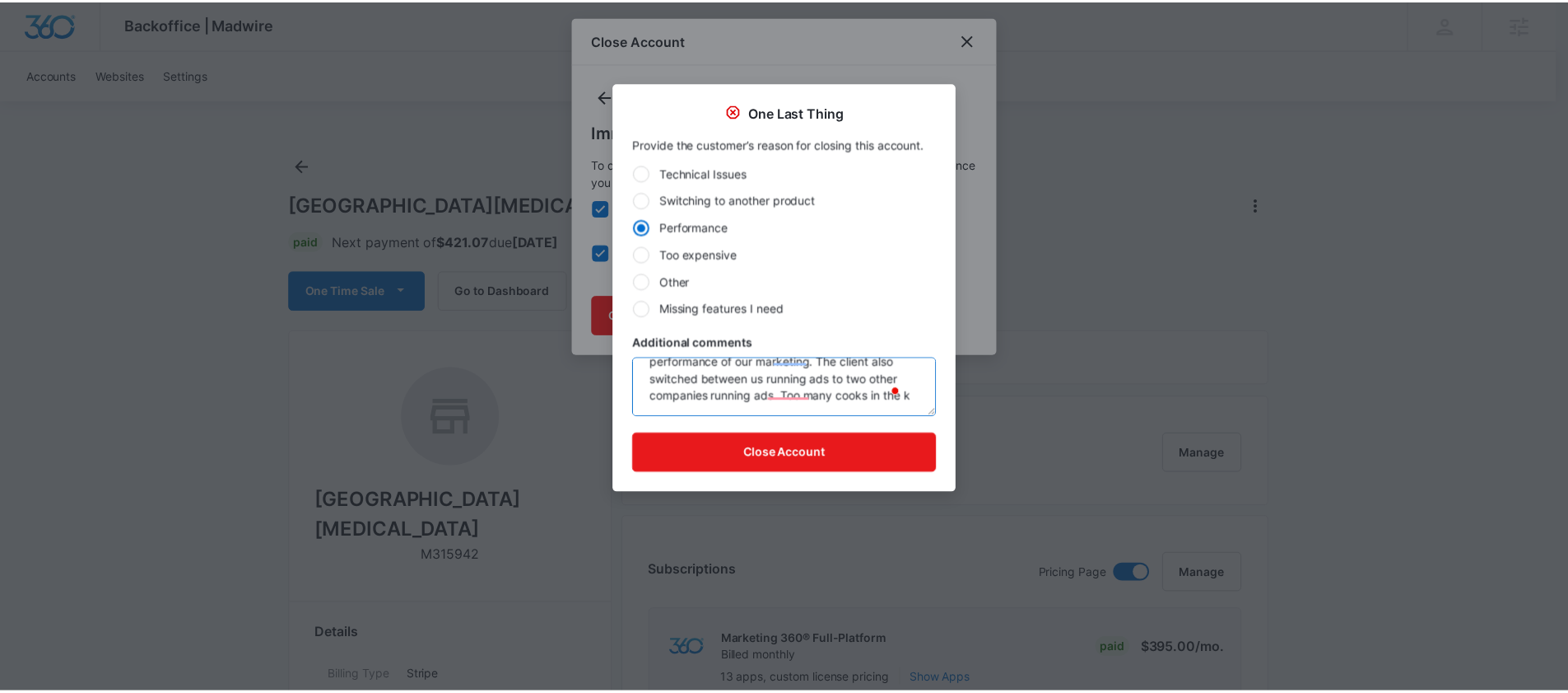
scroll to position [38, 0]
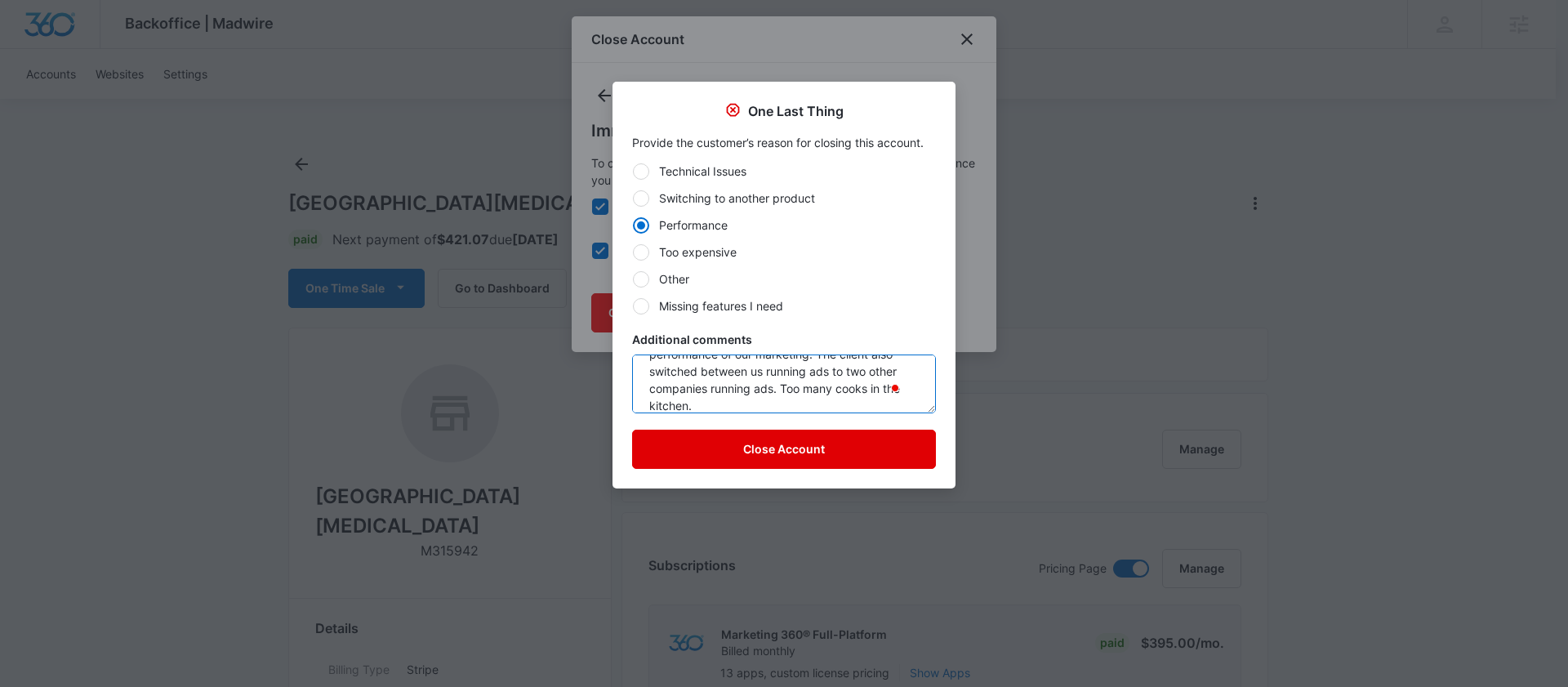
type textarea "The customer was not happy with the performance of our marketing. The client al…"
click at [714, 457] on button "Close Account" at bounding box center [784, 448] width 304 height 39
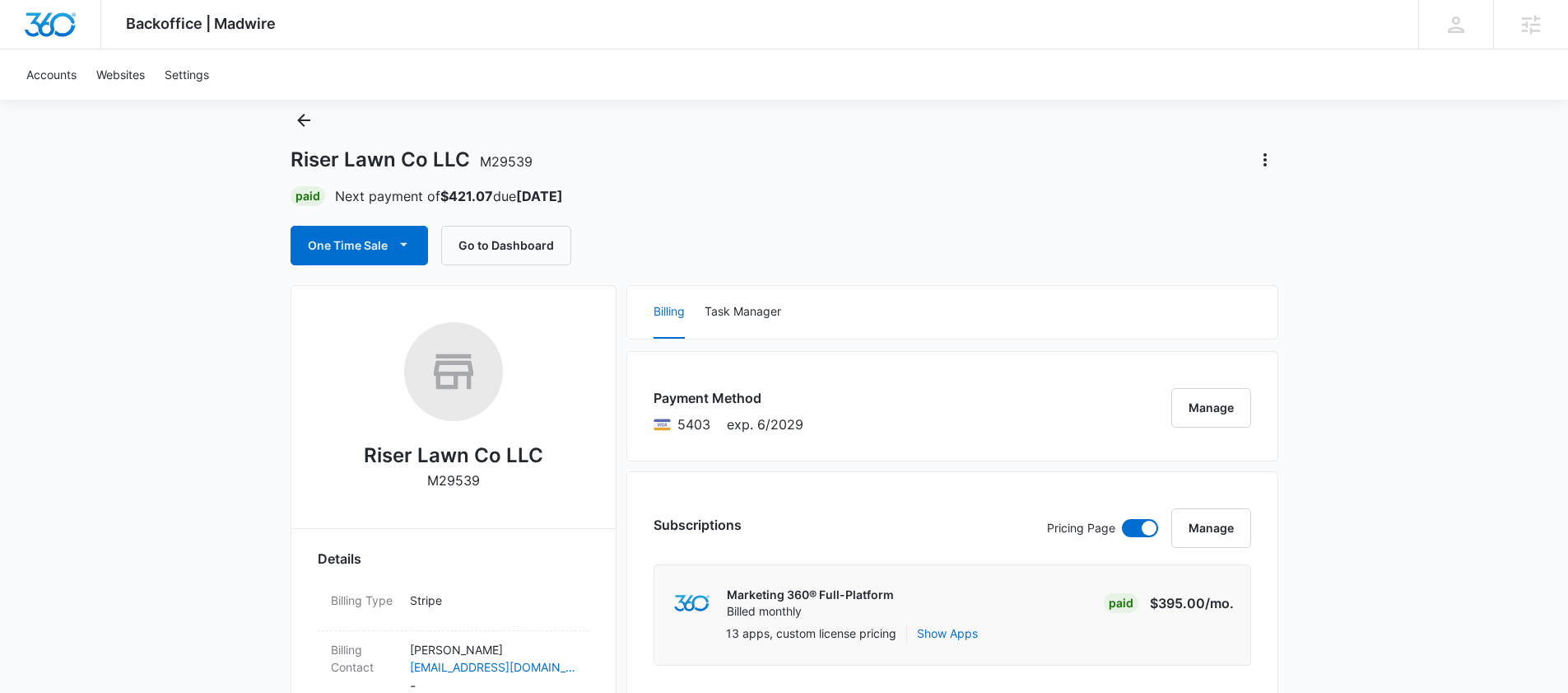
scroll to position [28, 0]
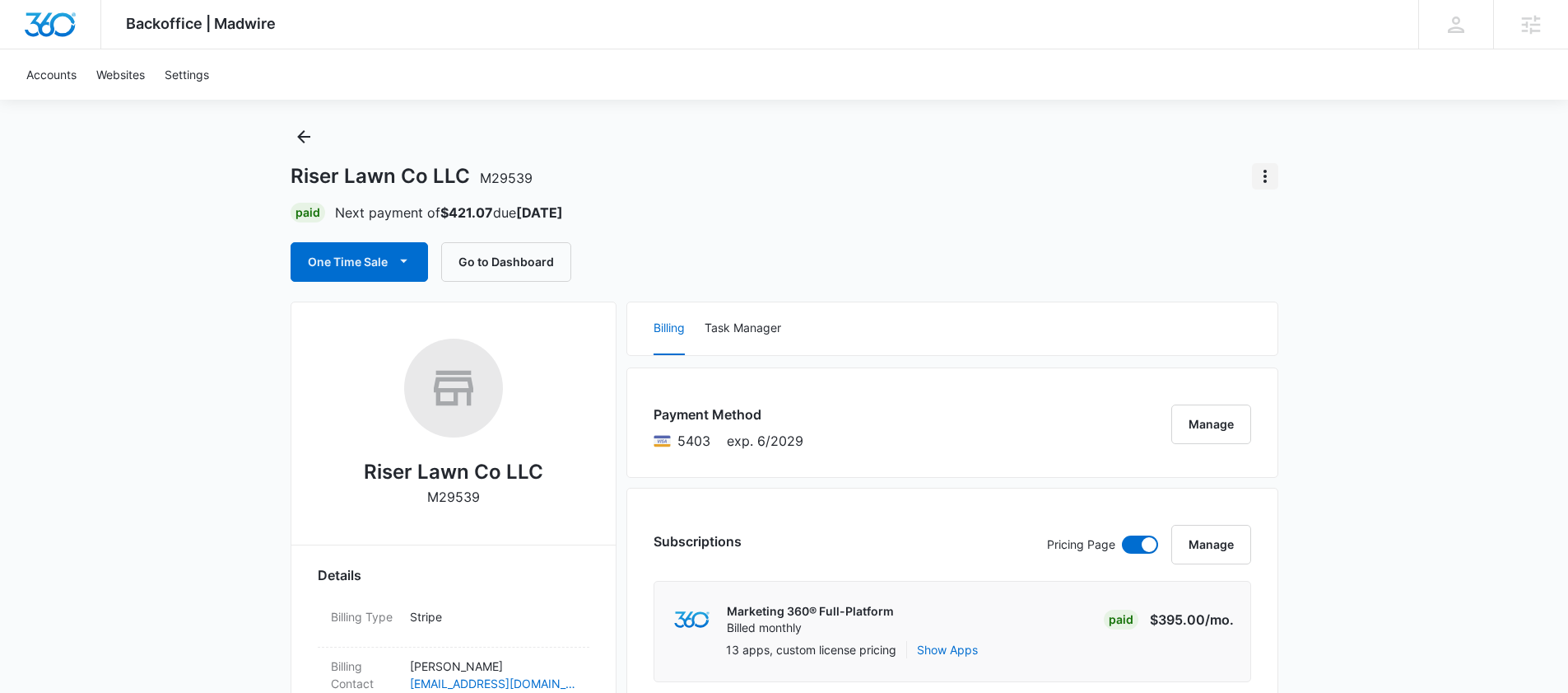
click at [1271, 182] on icon "Actions" at bounding box center [1266, 176] width 20 height 20
click at [1286, 219] on div "Close Account" at bounding box center [1311, 222] width 78 height 12
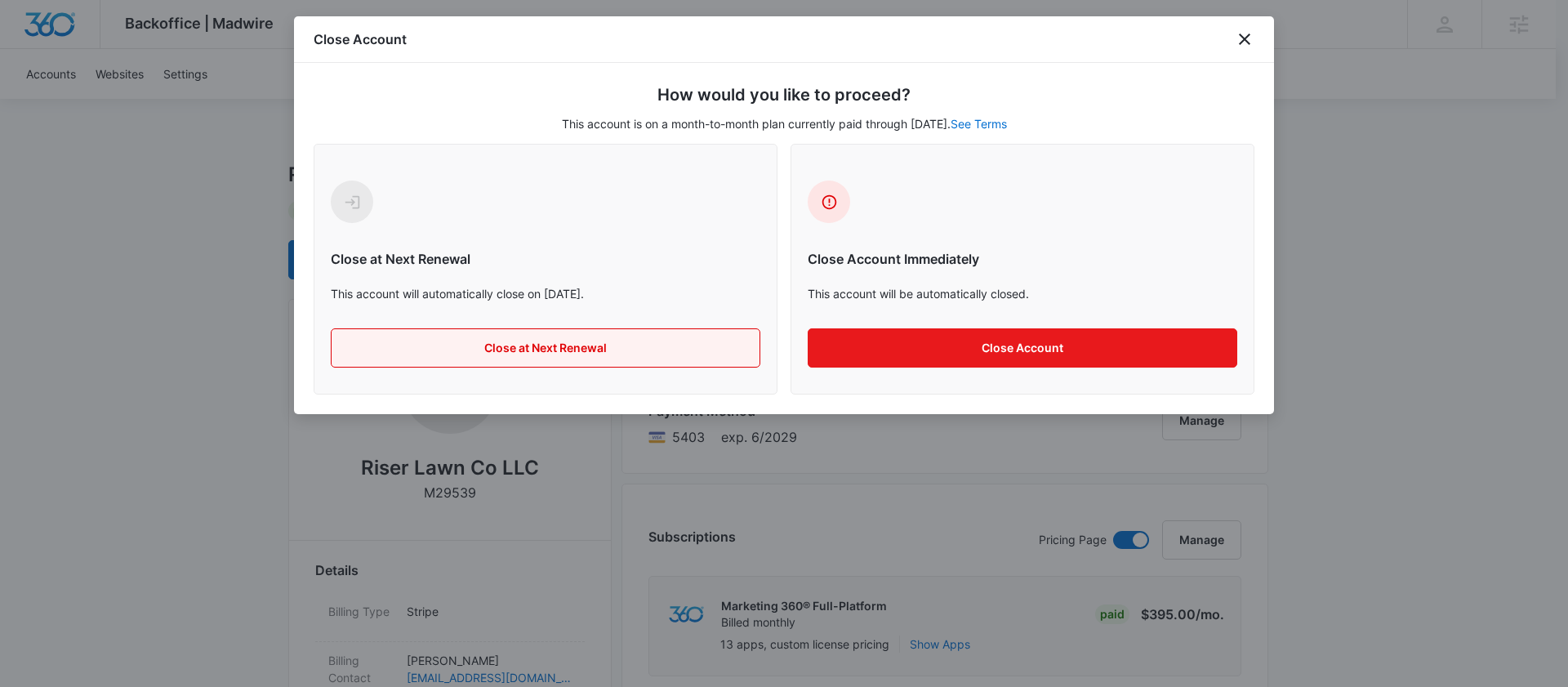
click at [557, 354] on button "Close at Next Renewal" at bounding box center [545, 347] width 429 height 39
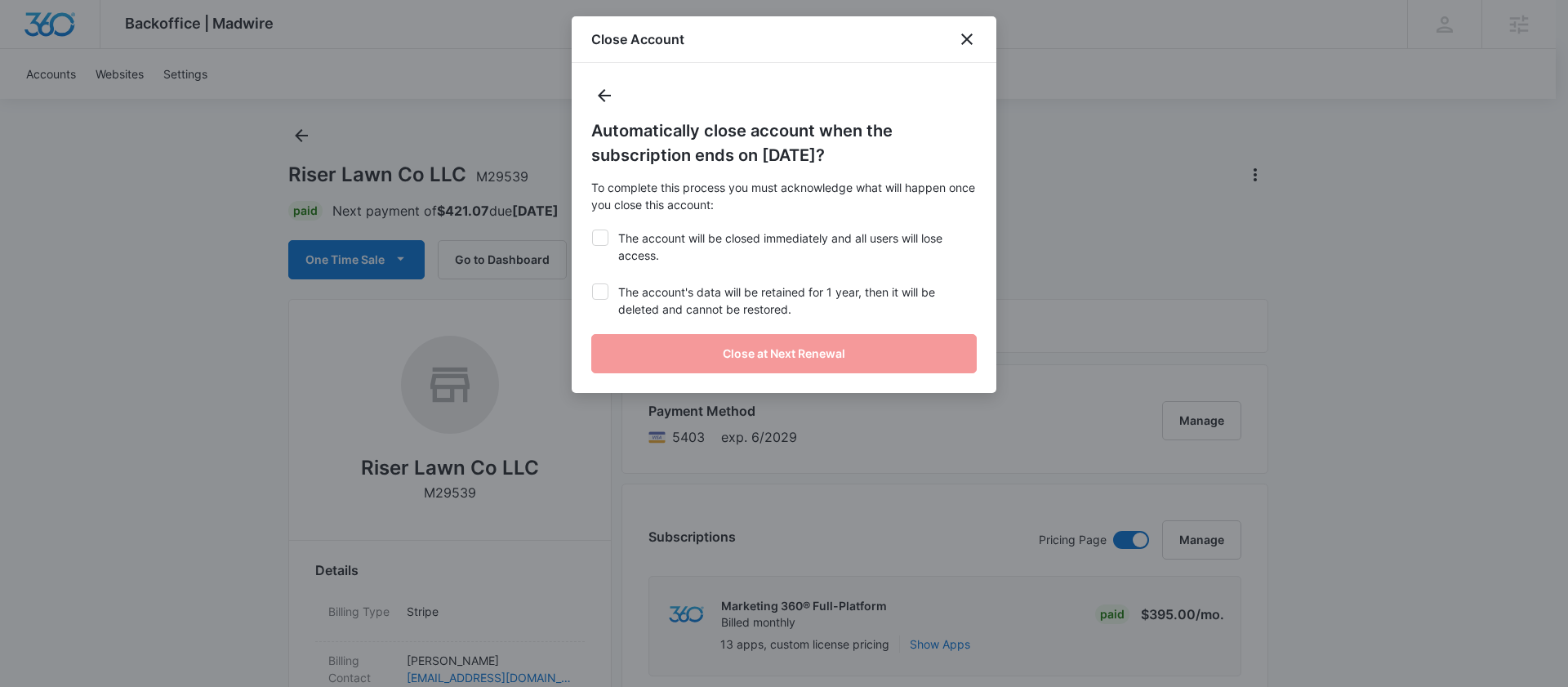
click at [604, 246] on label "The account will be closed immediately and all users will lose access." at bounding box center [783, 246] width 385 height 34
click at [592, 230] on input "The account will be closed immediately and all users will lose access." at bounding box center [591, 230] width 1 height 1
checkbox input "true"
click at [603, 301] on label "The account's data will be retained for 1 year, then it will be deleted and can…" at bounding box center [783, 300] width 385 height 34
click at [592, 284] on input "The account's data will be retained for 1 year, then it will be deleted and can…" at bounding box center [591, 283] width 1 height 1
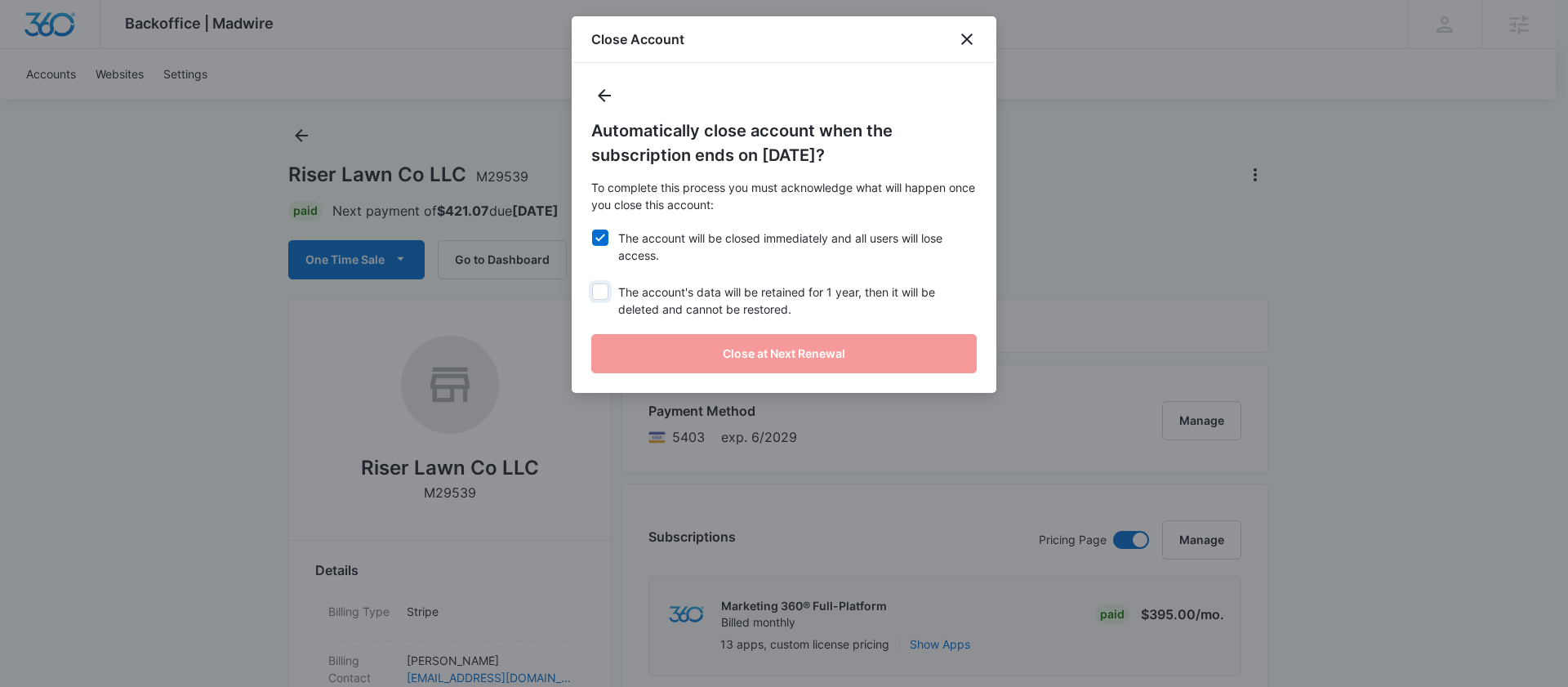
checkbox input "true"
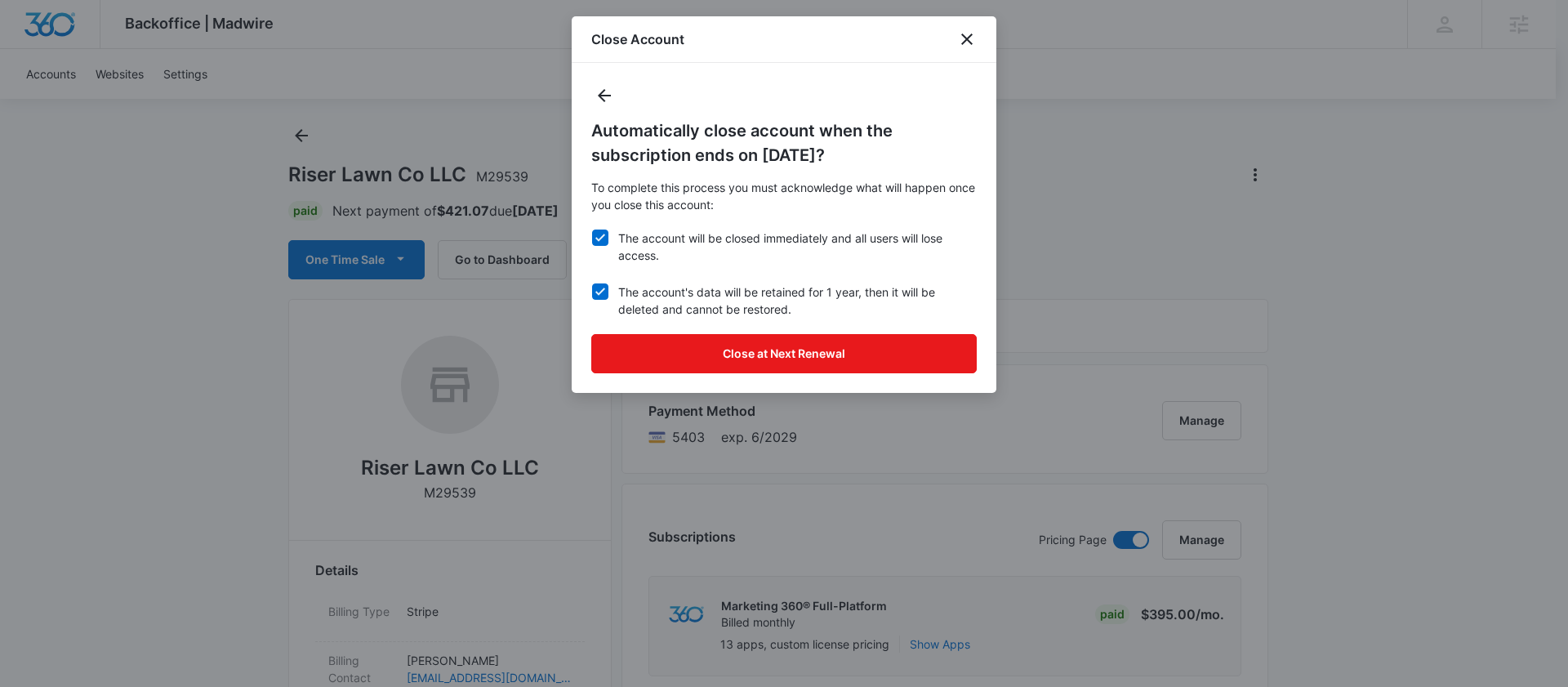
click at [753, 378] on div "Automatically close account when the subscription ends on October 25, 2025? To …" at bounding box center [784, 228] width 424 height 330
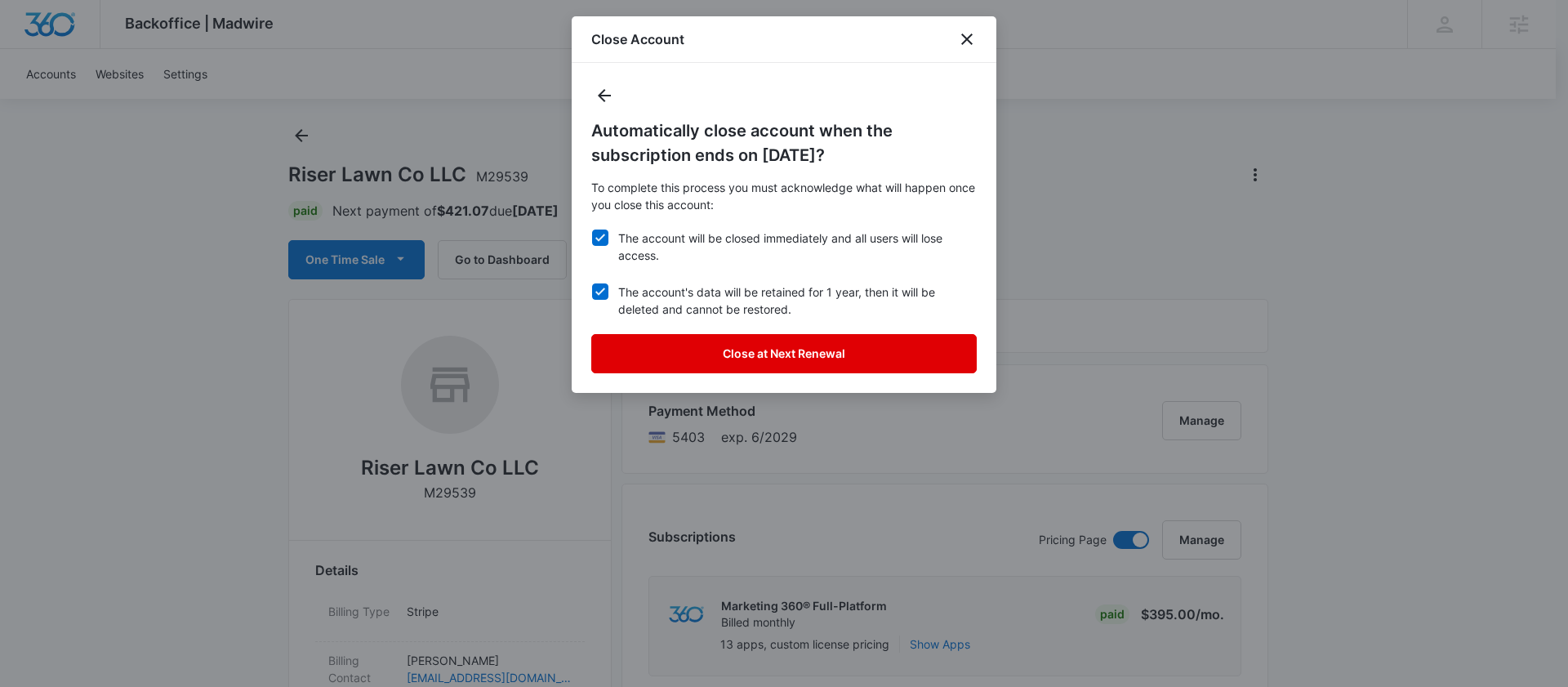
click at [757, 363] on button "Close at Next Renewal" at bounding box center [783, 353] width 385 height 39
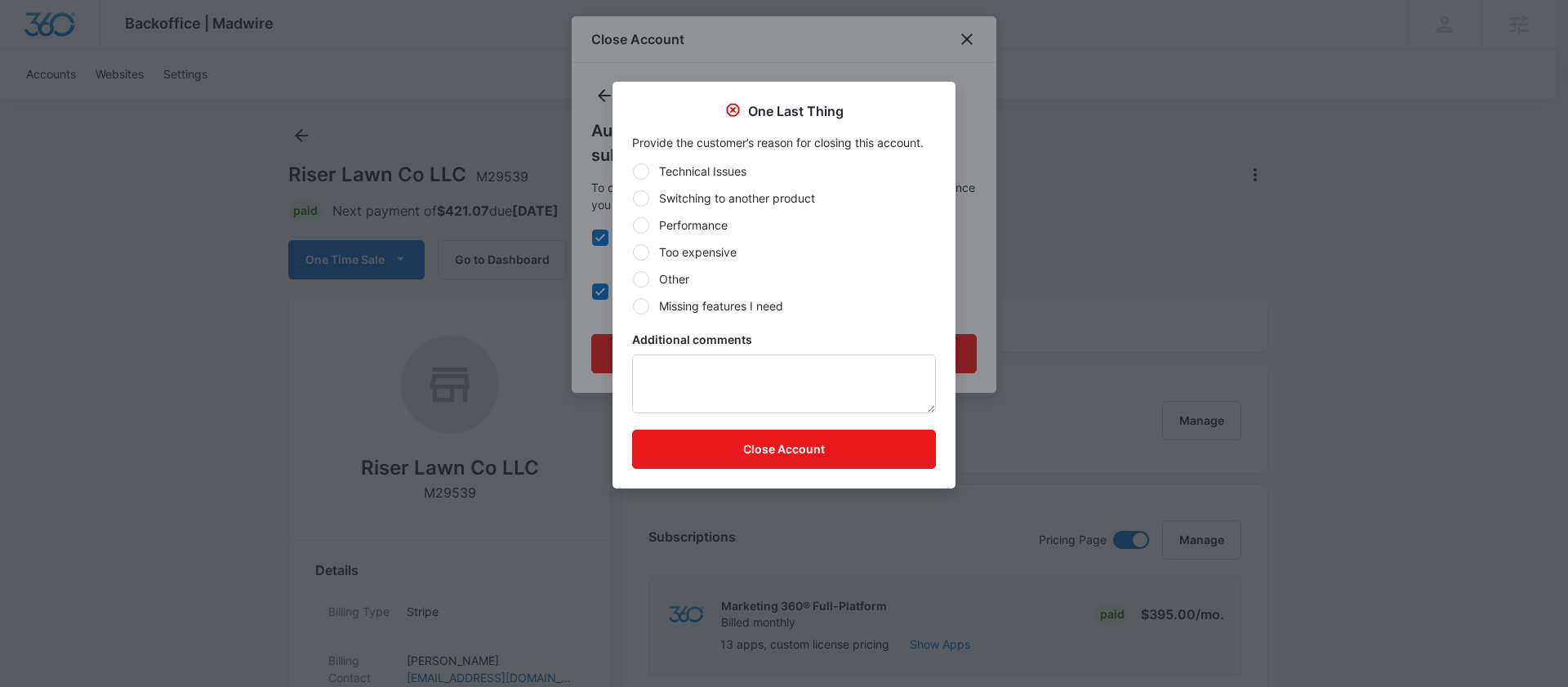
click at [662, 283] on label "Other" at bounding box center [784, 278] width 304 height 17
click at [633, 279] on input "Other" at bounding box center [632, 278] width 1 height 1
radio input "true"
click at [685, 371] on textarea "Additional comments" at bounding box center [784, 384] width 304 height 59
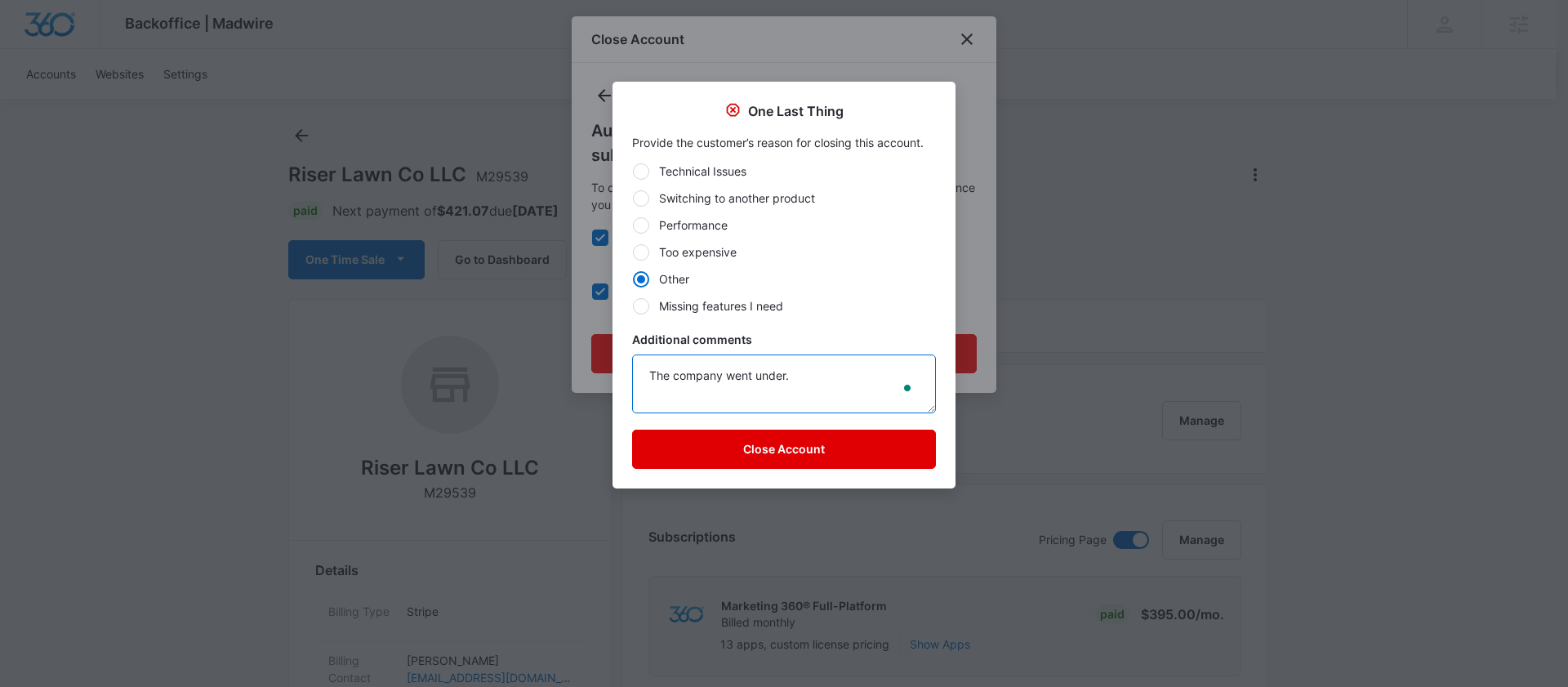
type textarea "The company went under."
click at [736, 448] on button "Close Account" at bounding box center [784, 448] width 304 height 39
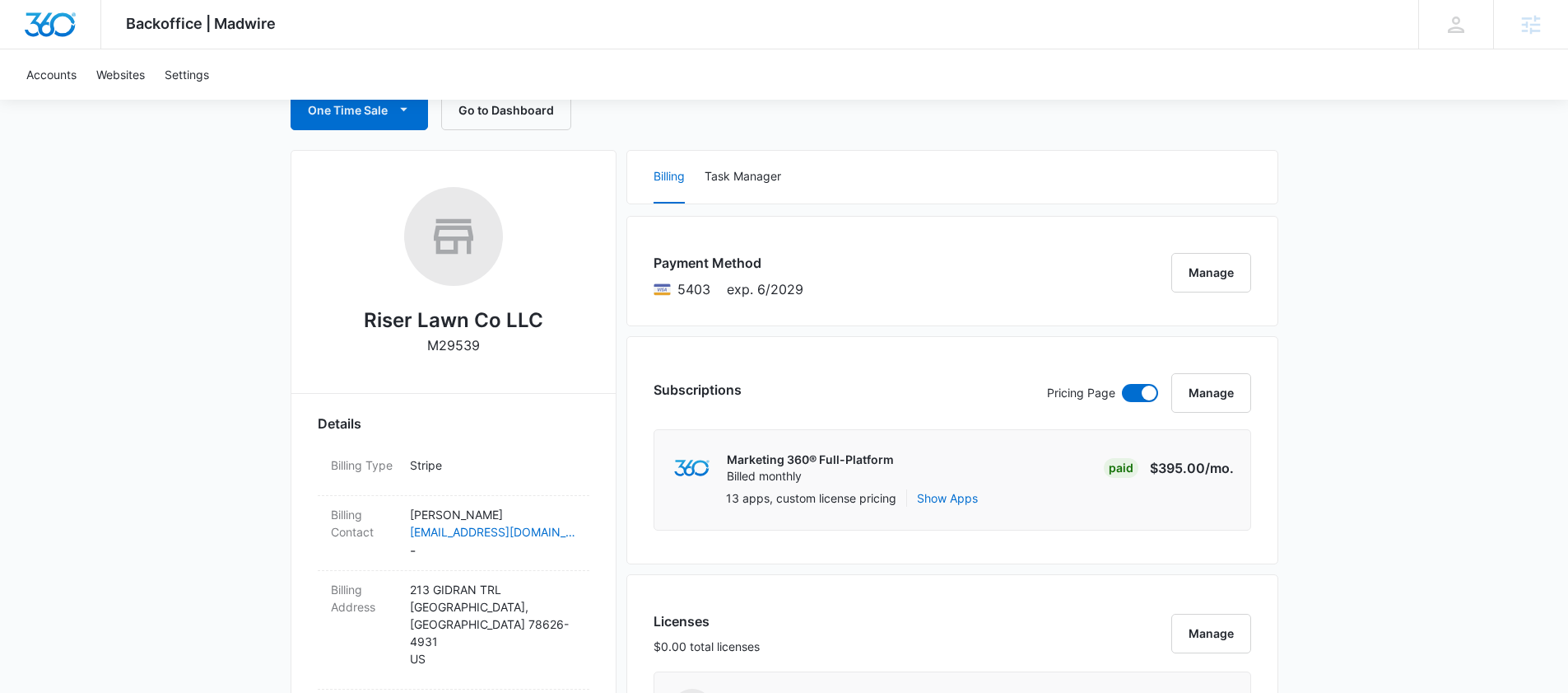
scroll to position [0, 0]
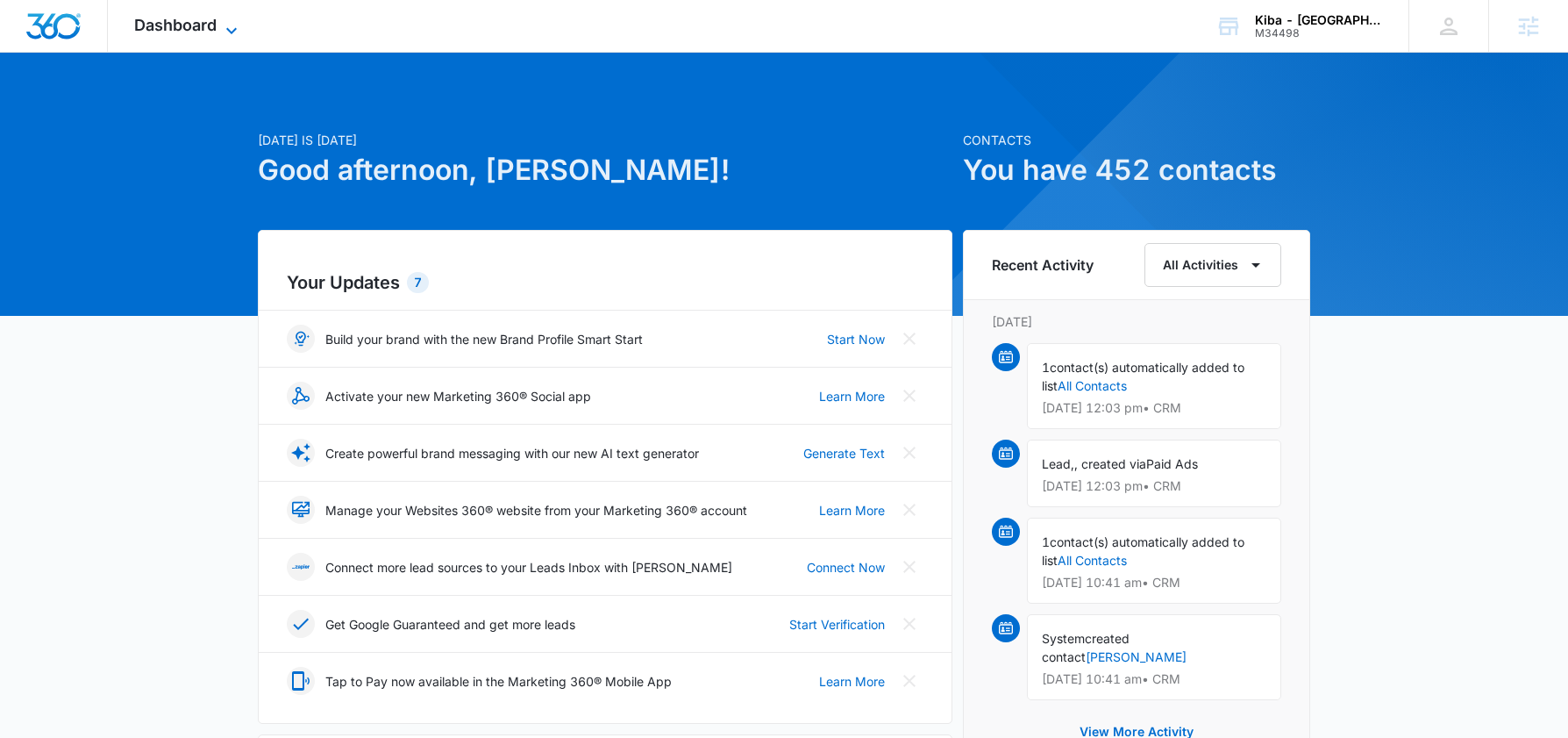
drag, startPoint x: 218, startPoint y: 42, endPoint x: 215, endPoint y: 31, distance: 11.4
click at [217, 36] on div "Dashboard Apps Reputation Websites Forms CRM Email Social Shop Payments POS Con…" at bounding box center [188, 26] width 160 height 52
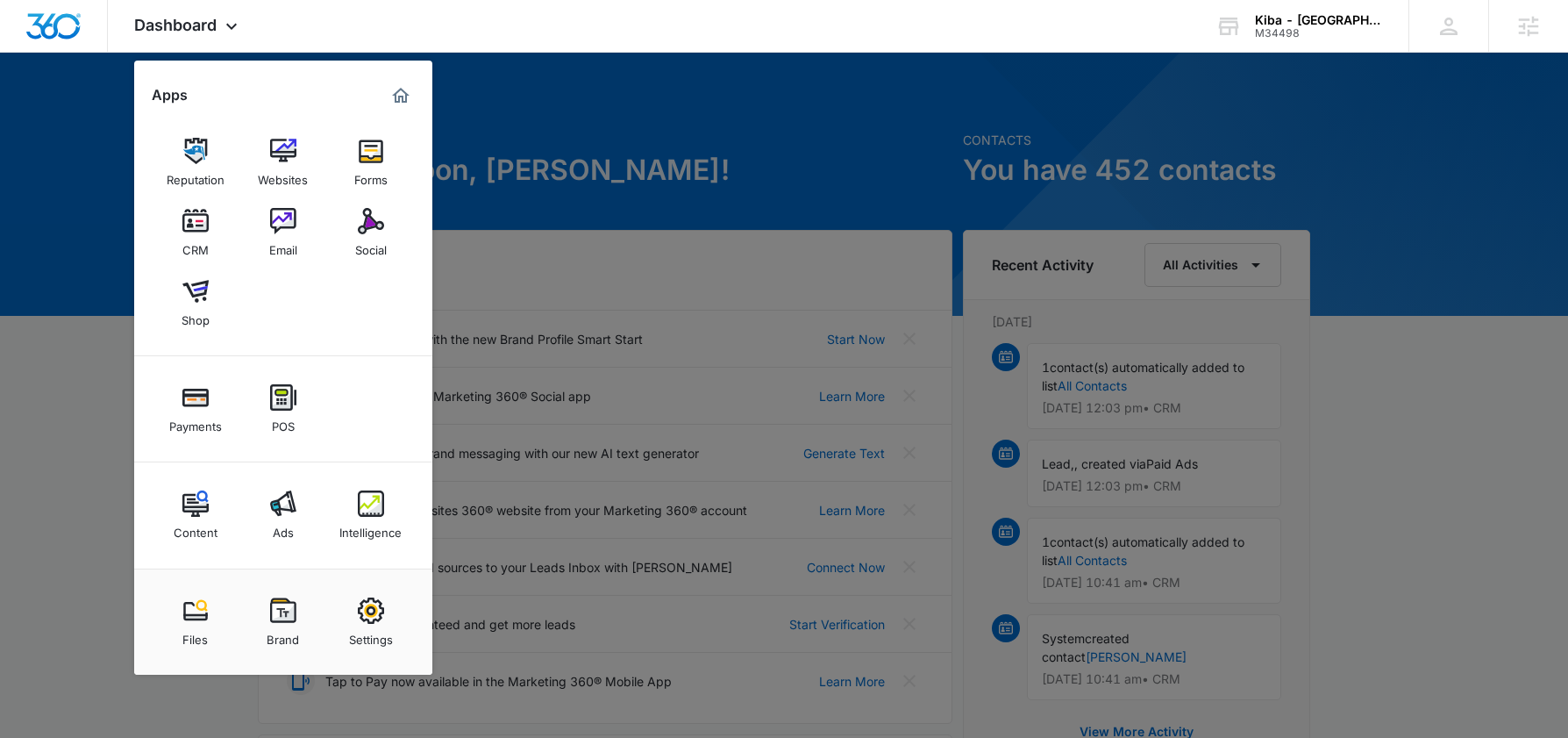
click at [177, 500] on link "Content" at bounding box center [195, 515] width 67 height 67
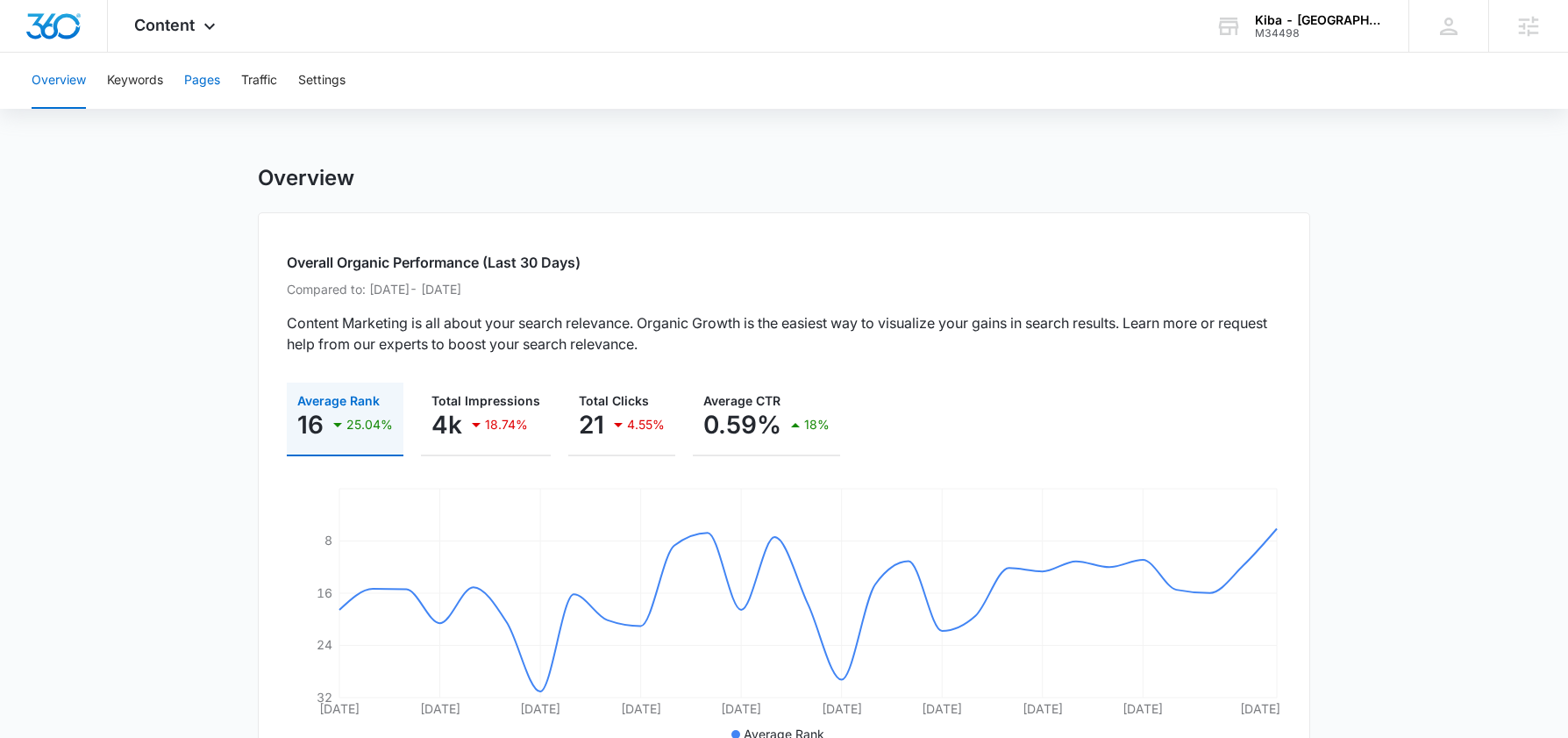
click at [189, 82] on button "Pages" at bounding box center [202, 80] width 36 height 56
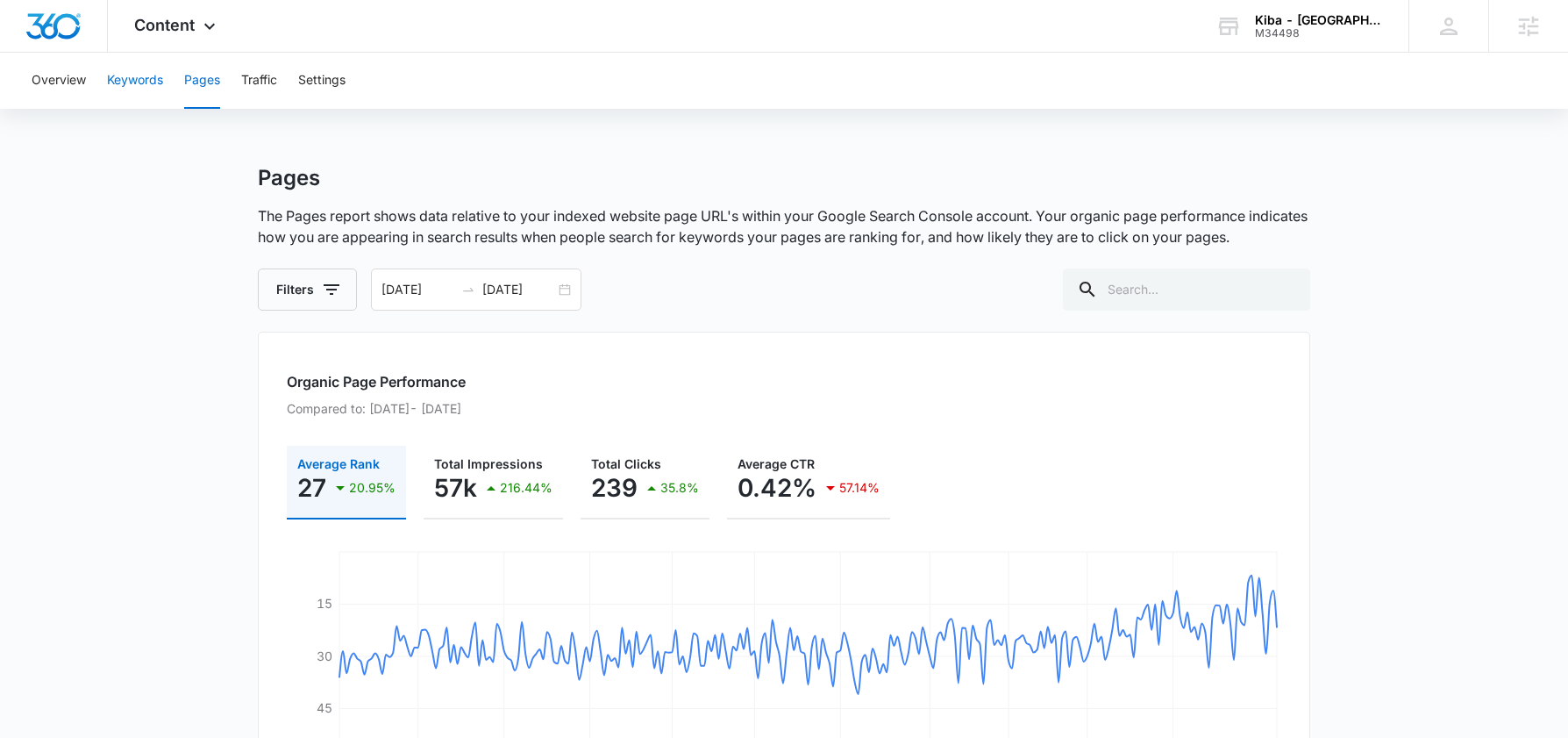
click at [144, 86] on button "Keywords" at bounding box center [134, 80] width 56 height 56
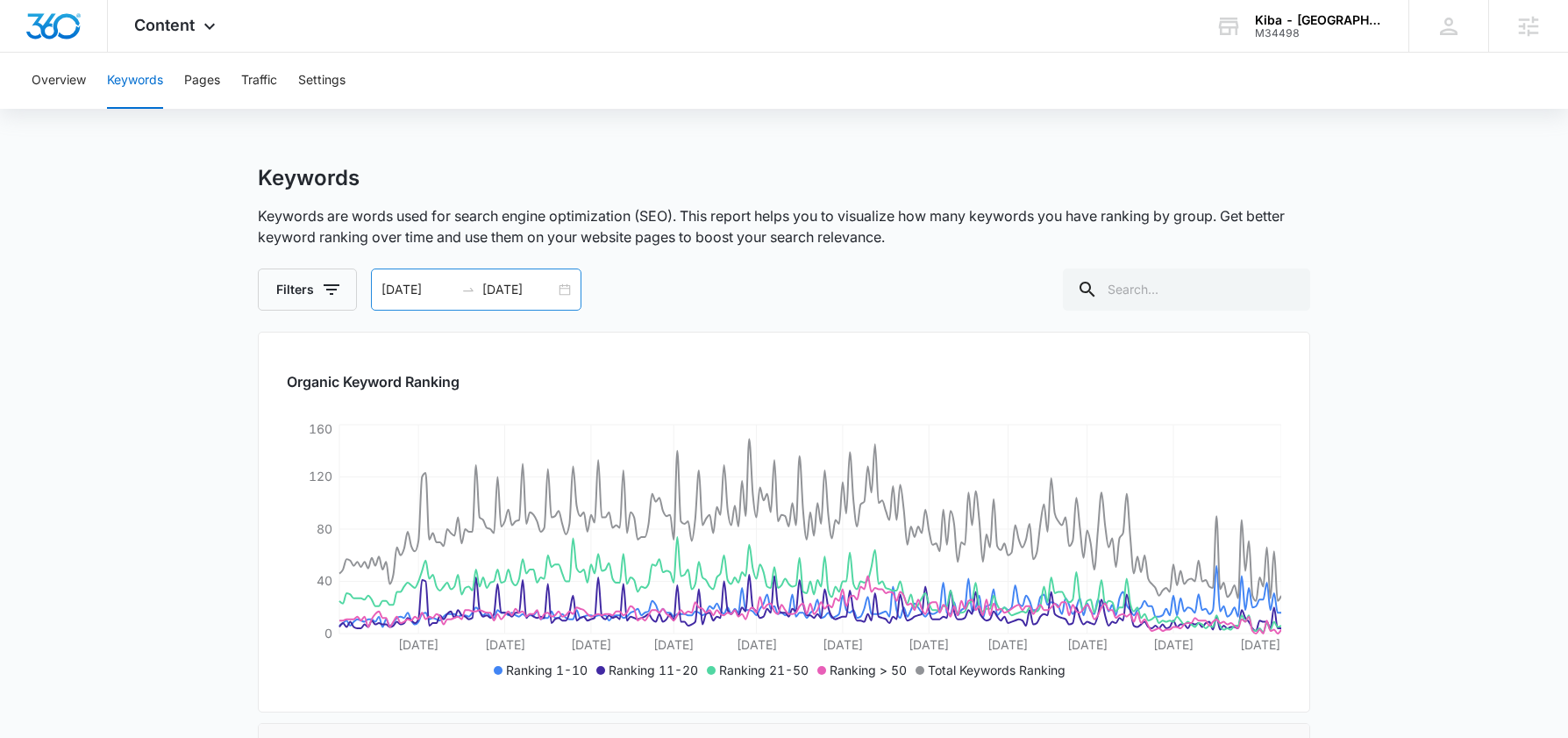
click at [508, 294] on input "09/20/2025" at bounding box center [519, 289] width 73 height 20
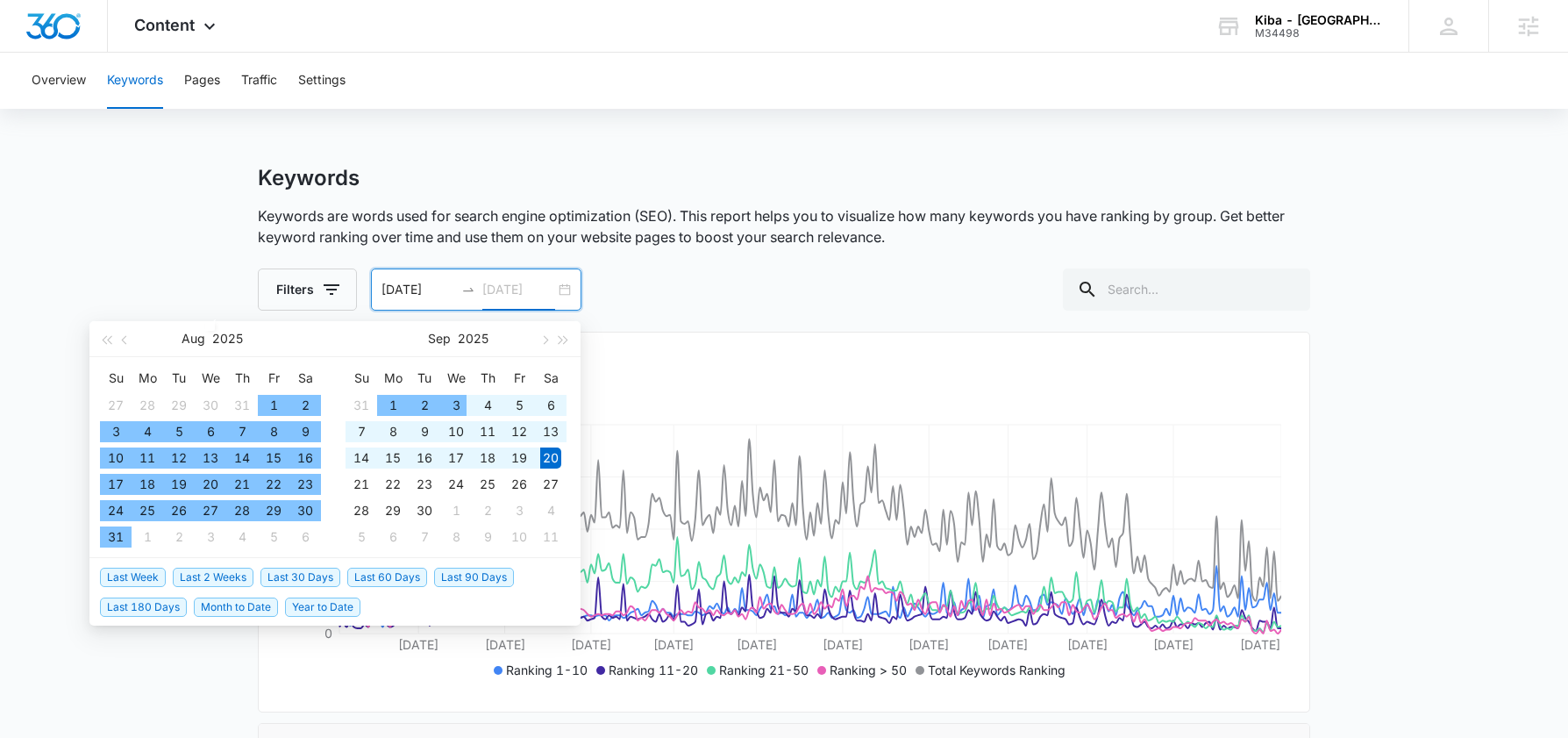
type input "09/20/2025"
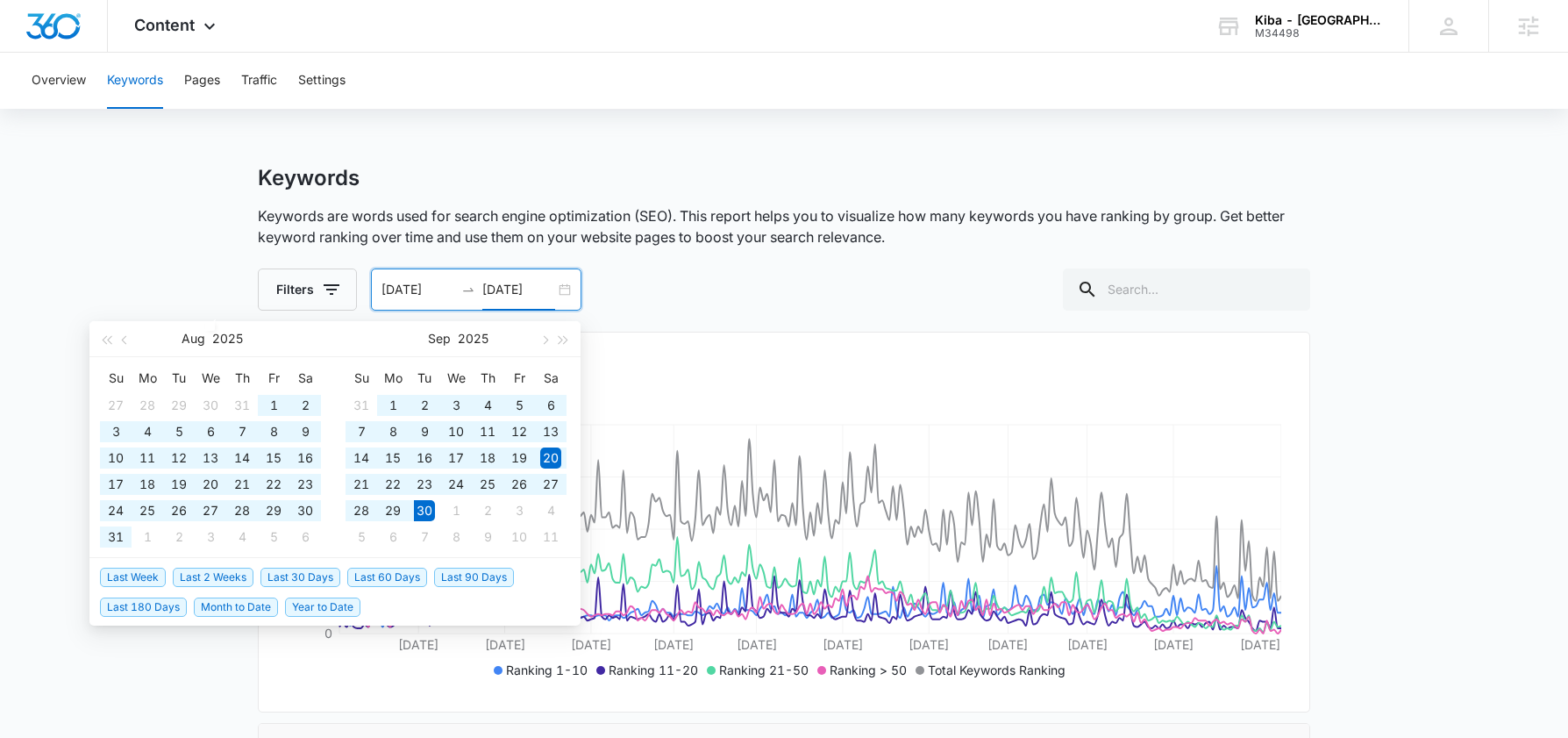
click at [458, 575] on span "Last 90 Days" at bounding box center [474, 578] width 80 height 20
type input "07/02/2025"
type input "[DATE]"
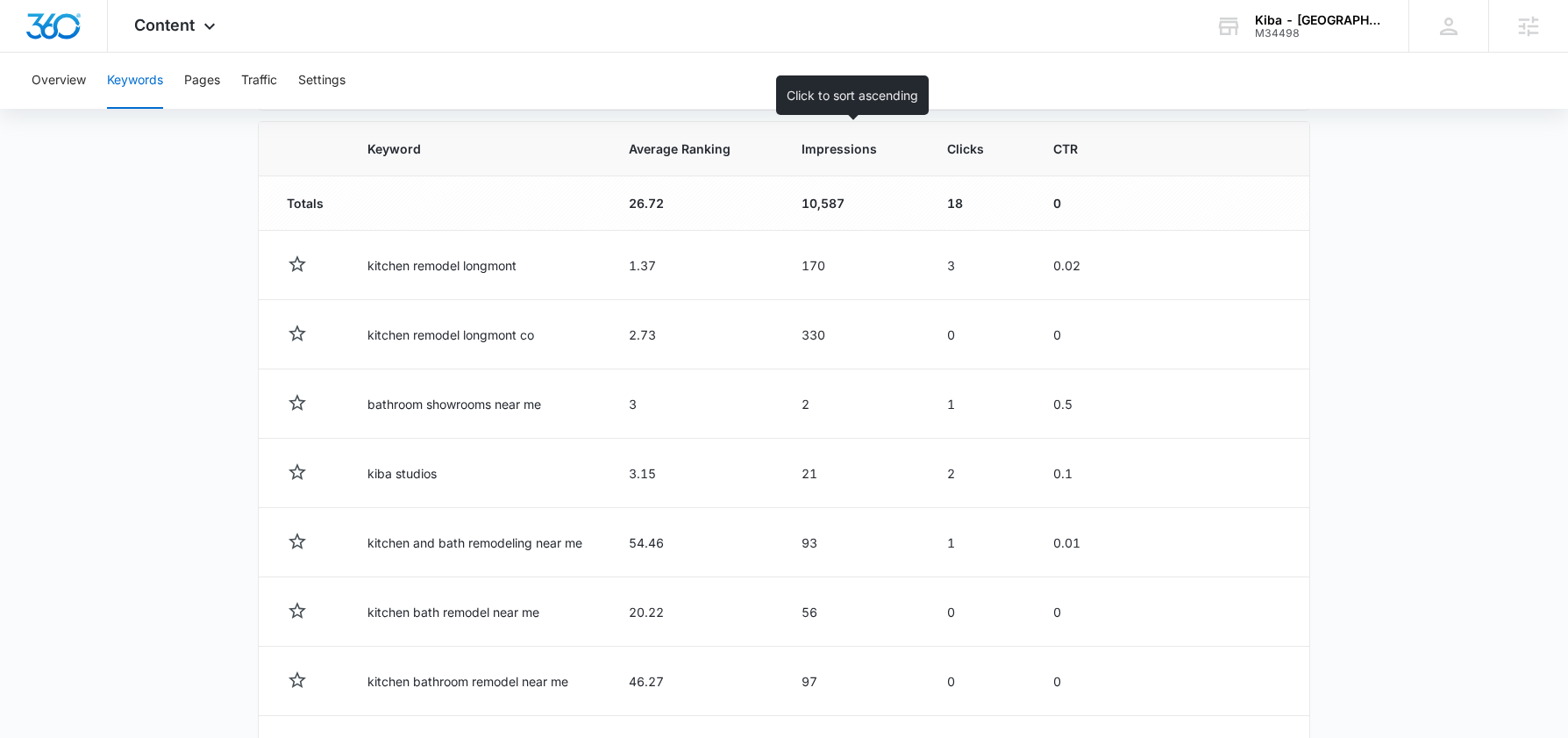
click at [823, 149] on span "Impressions" at bounding box center [841, 149] width 78 height 19
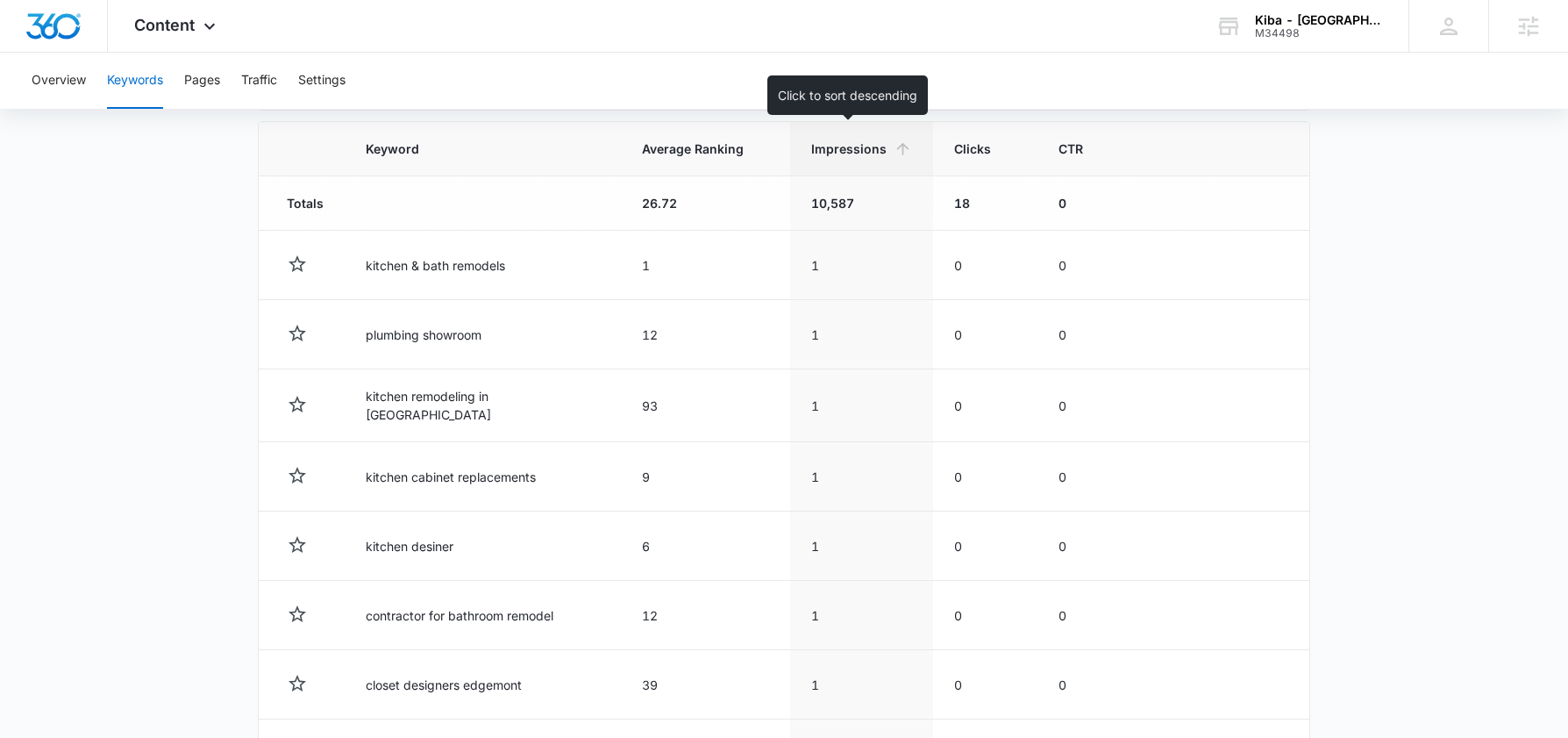
click at [829, 153] on span "Impressions" at bounding box center [848, 149] width 76 height 19
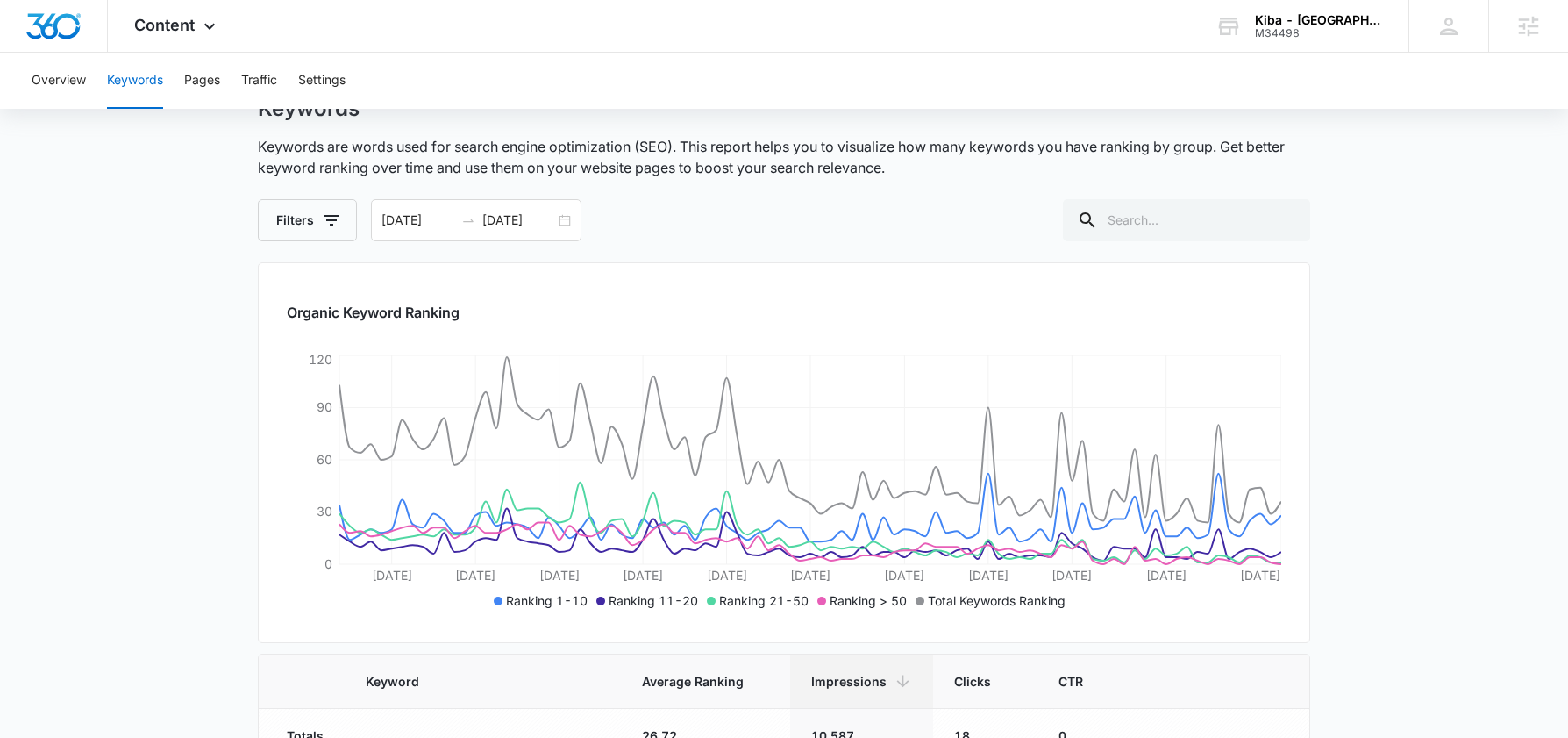
scroll to position [68, 0]
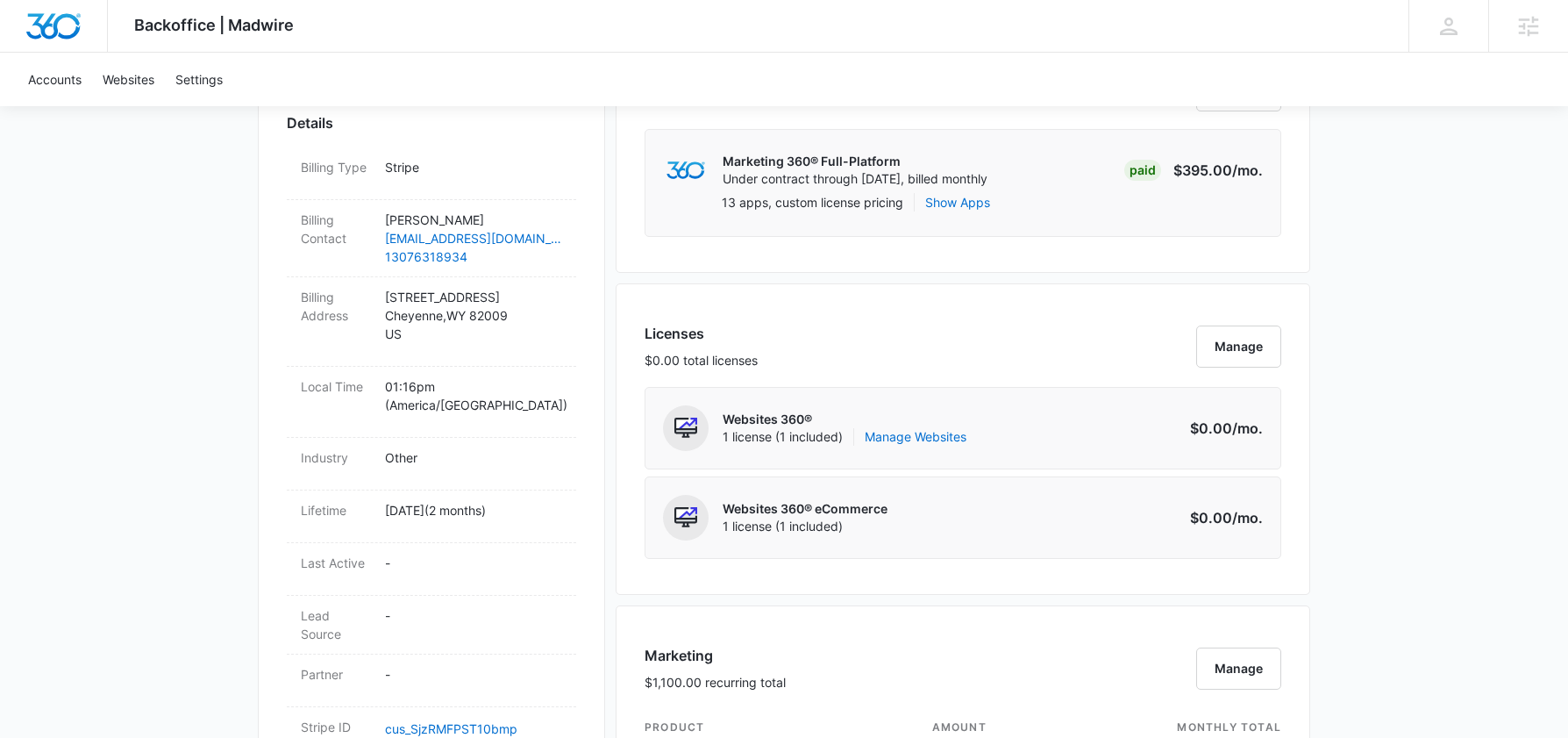
scroll to position [726, 0]
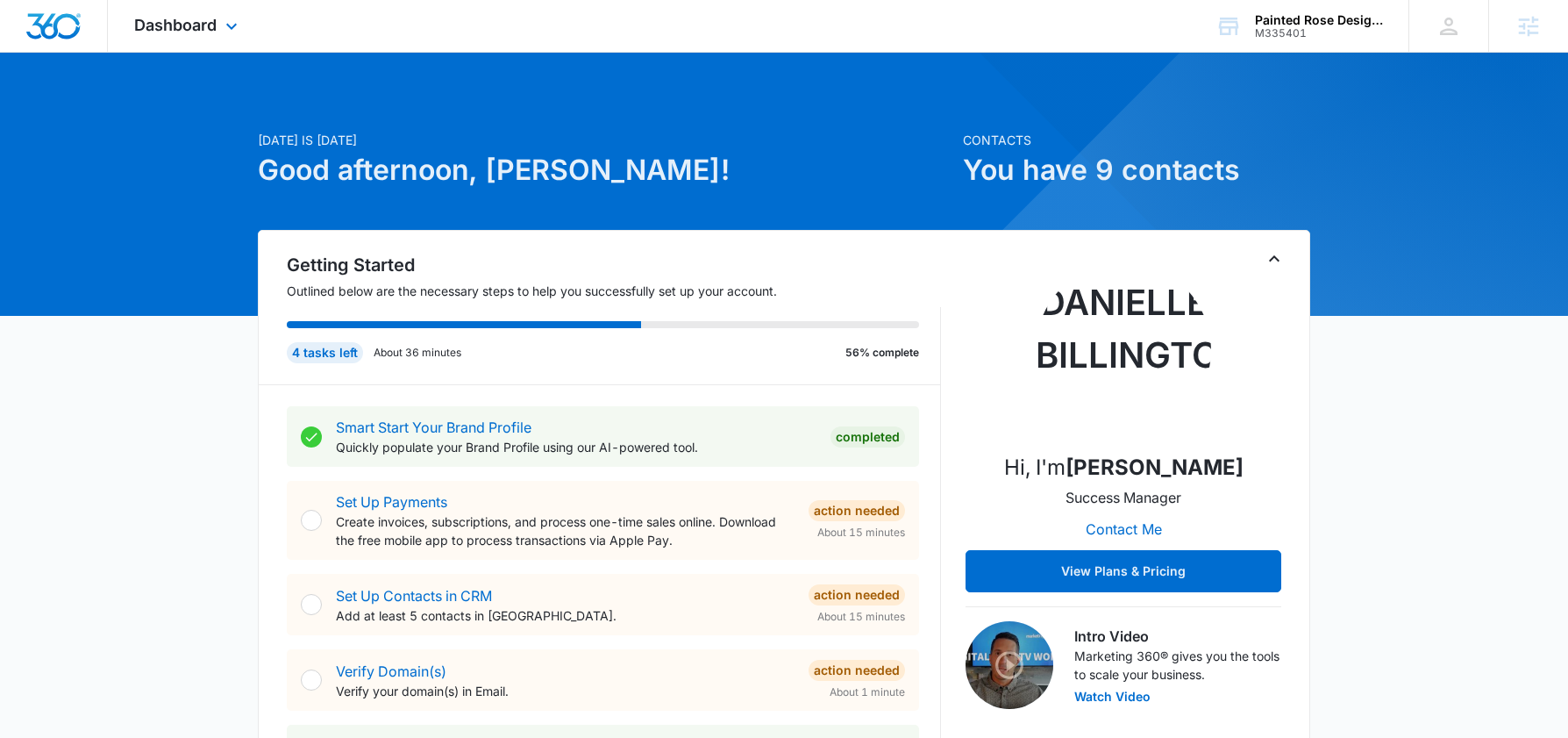
click at [180, 12] on div "Dashboard Apps Reputation Forms CRM Email Social POS Content Ads Intelligence F…" at bounding box center [188, 26] width 160 height 52
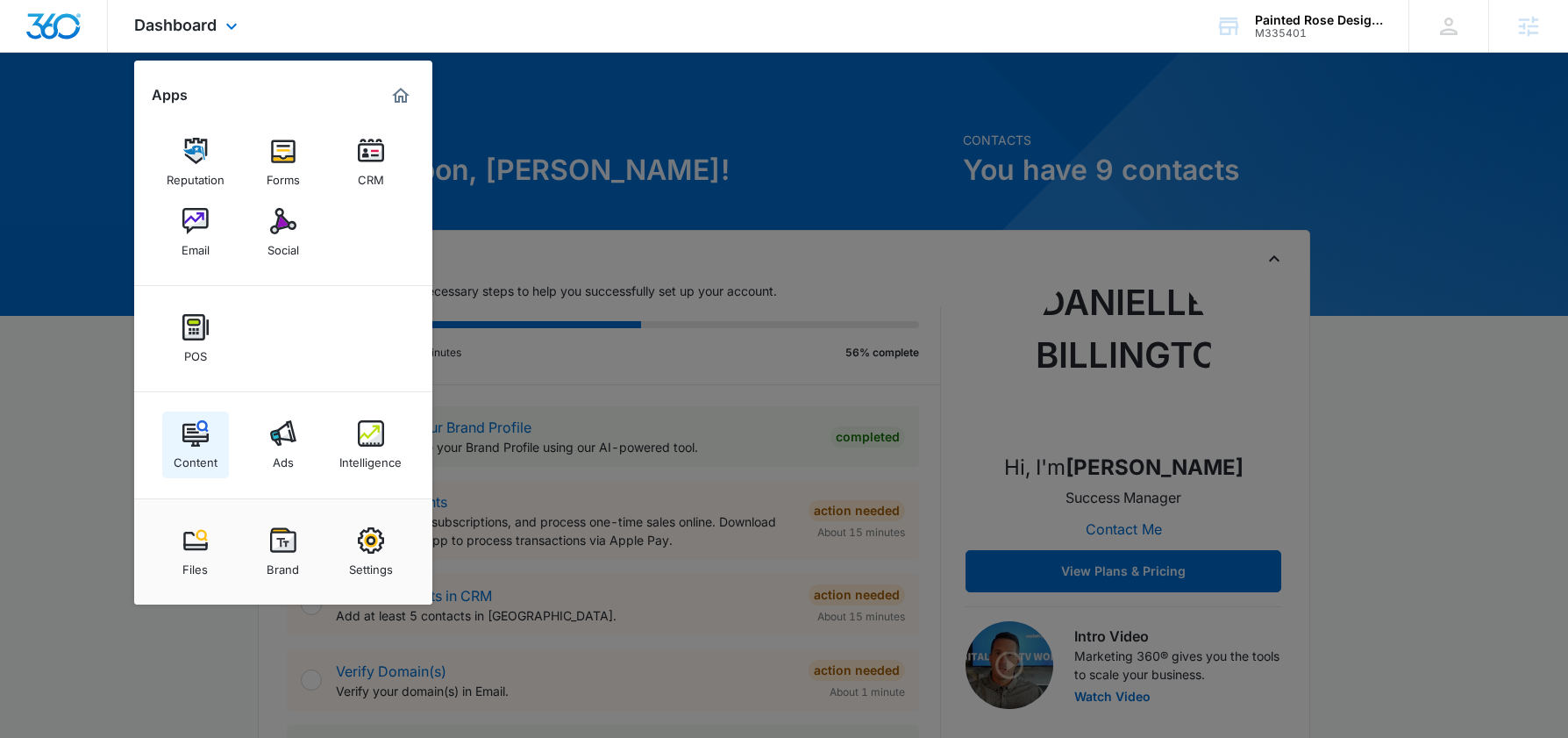
click at [191, 442] on img at bounding box center [196, 434] width 27 height 27
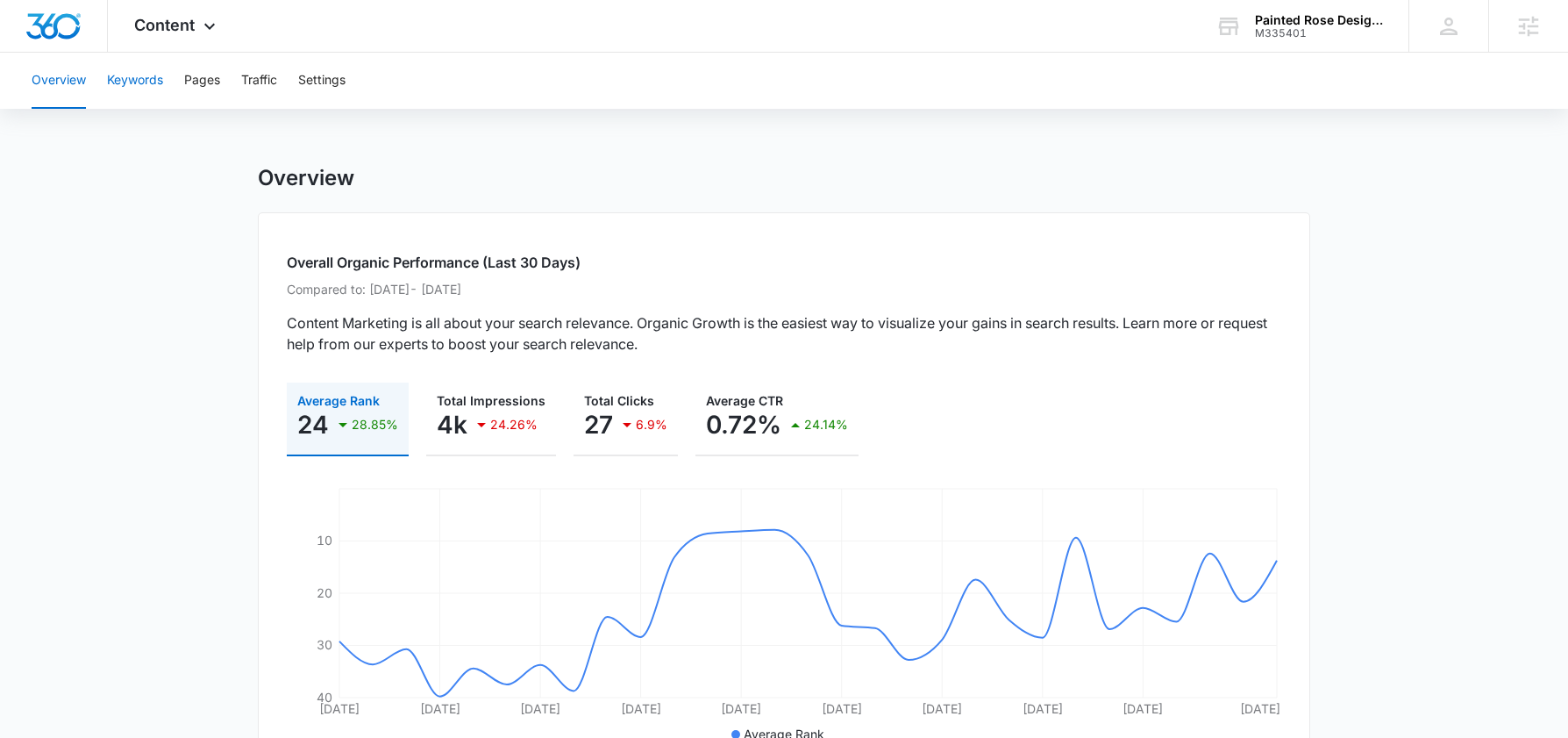
click at [133, 84] on button "Keywords" at bounding box center [134, 80] width 56 height 56
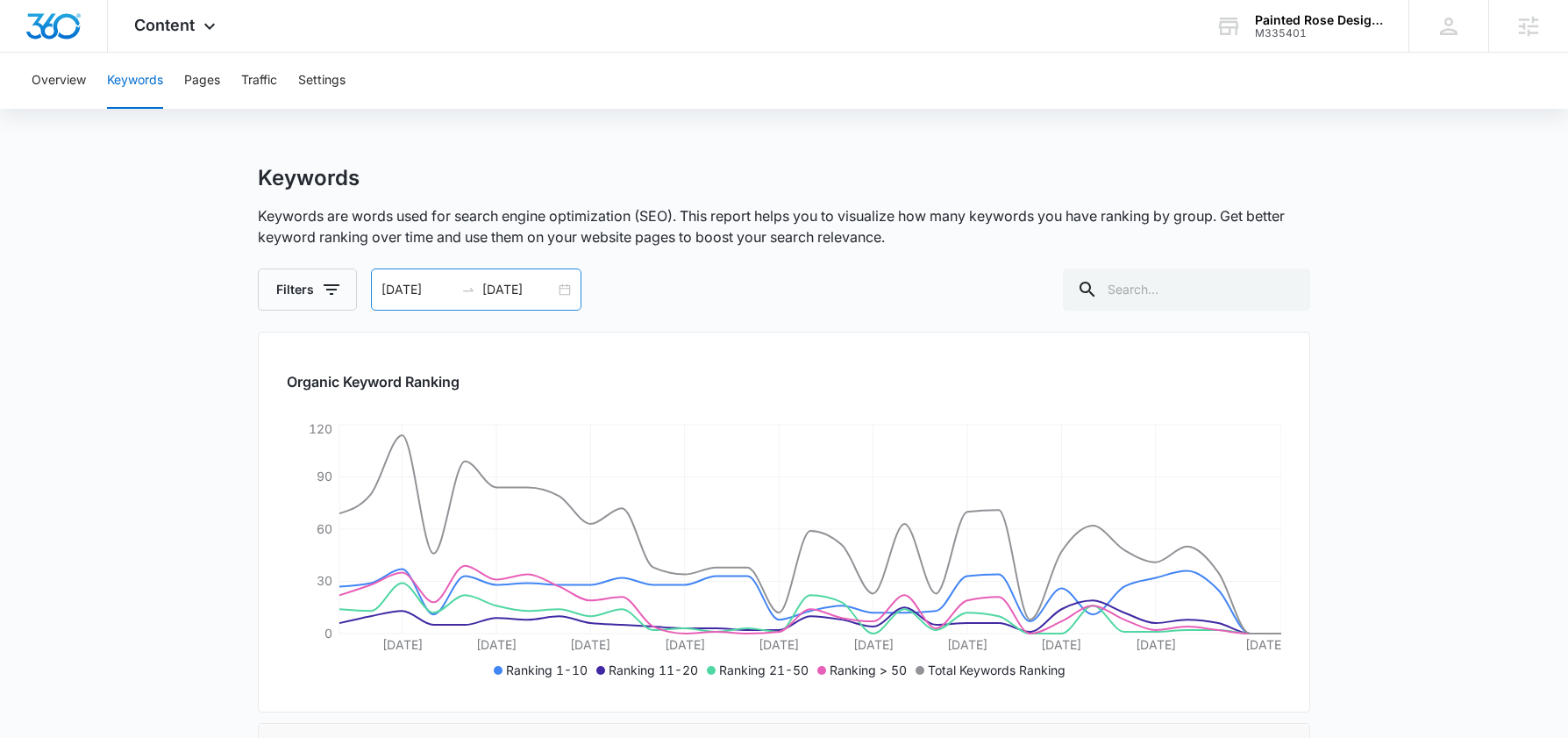
click at [506, 278] on div "09/02/2025 10/02/2025" at bounding box center [476, 289] width 210 height 42
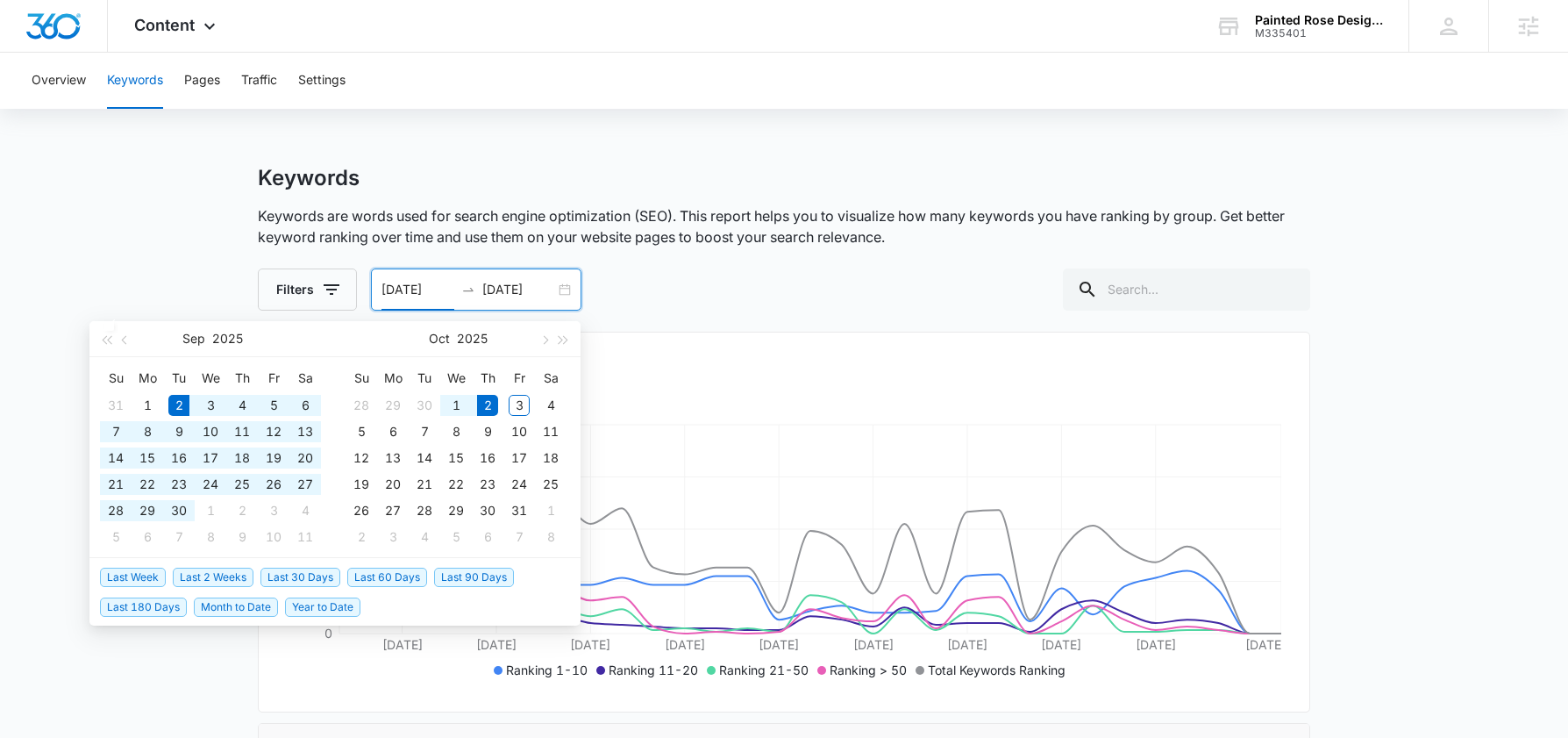
click at [315, 617] on li "Year to Date" at bounding box center [326, 606] width 83 height 30
click at [325, 612] on span "Year to Date" at bounding box center [322, 607] width 76 height 20
type input "01/01/2025"
type input "09/30/2025"
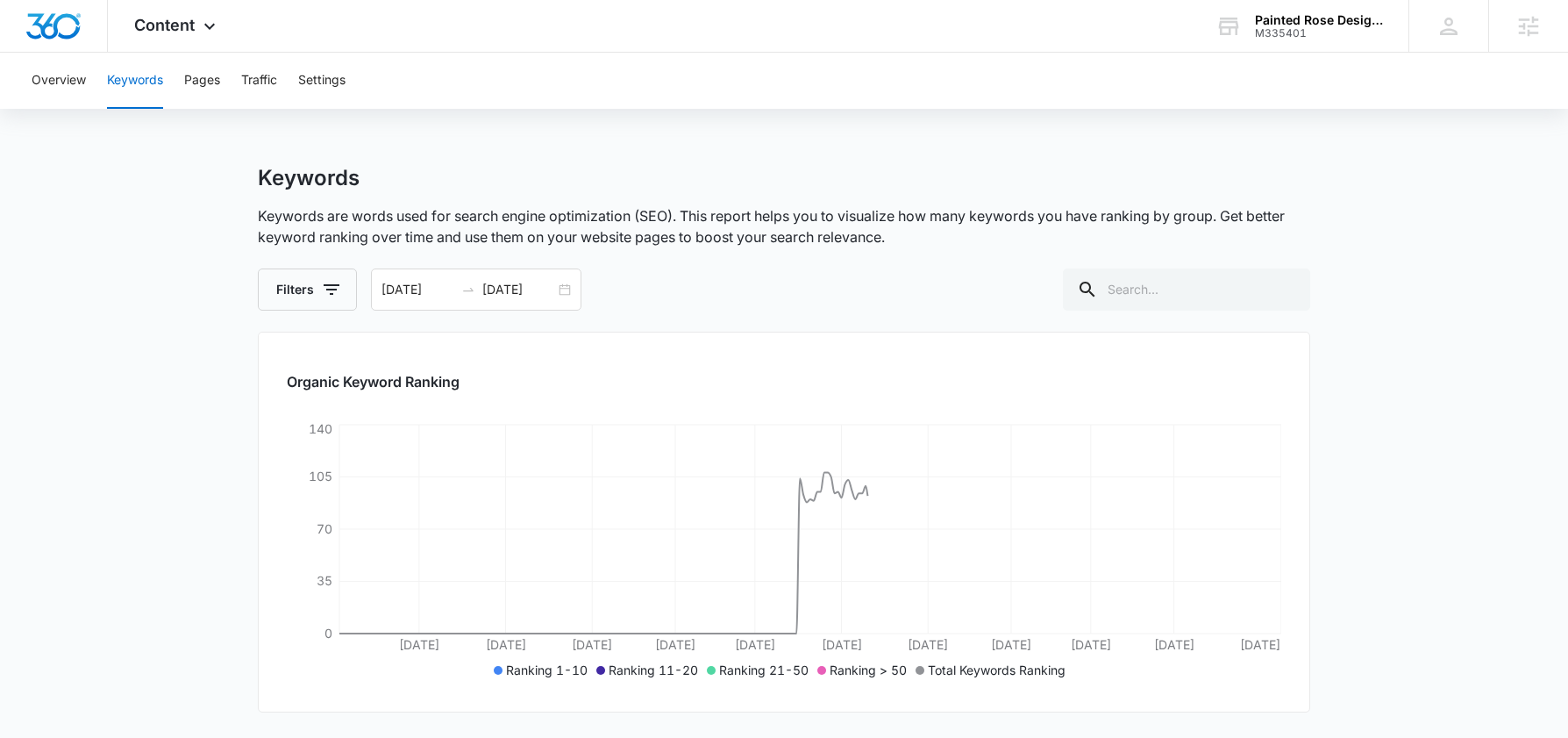
click at [1026, 325] on div "Keywords Keywords are words used for search engine optimization (SEO). This rep…" at bounding box center [784, 586] width 1052 height 842
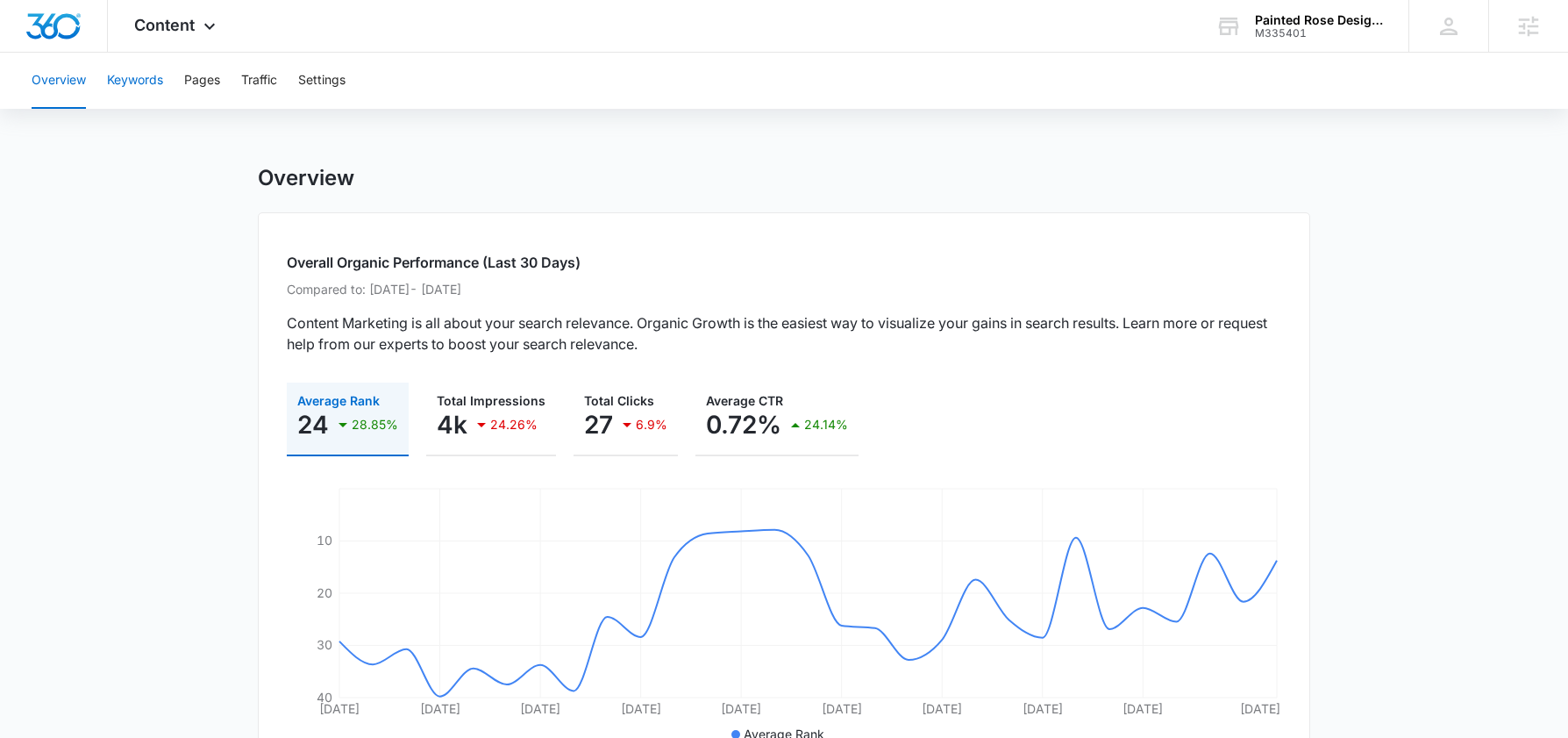
drag, startPoint x: 126, startPoint y: 107, endPoint x: 129, endPoint y: 96, distance: 11.4
click at [126, 107] on button "Keywords" at bounding box center [134, 80] width 56 height 56
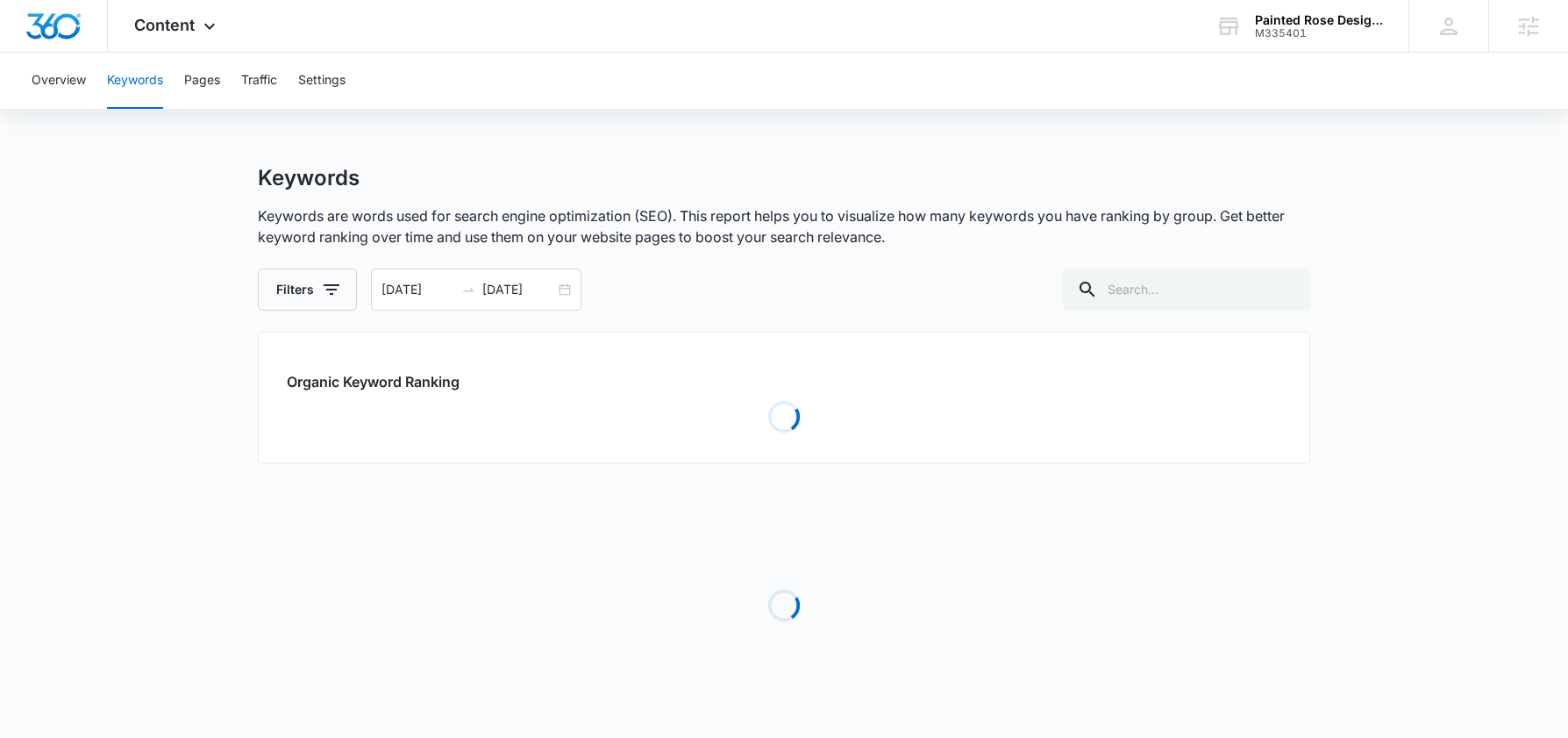
click at [136, 85] on button "Keywords" at bounding box center [134, 80] width 56 height 56
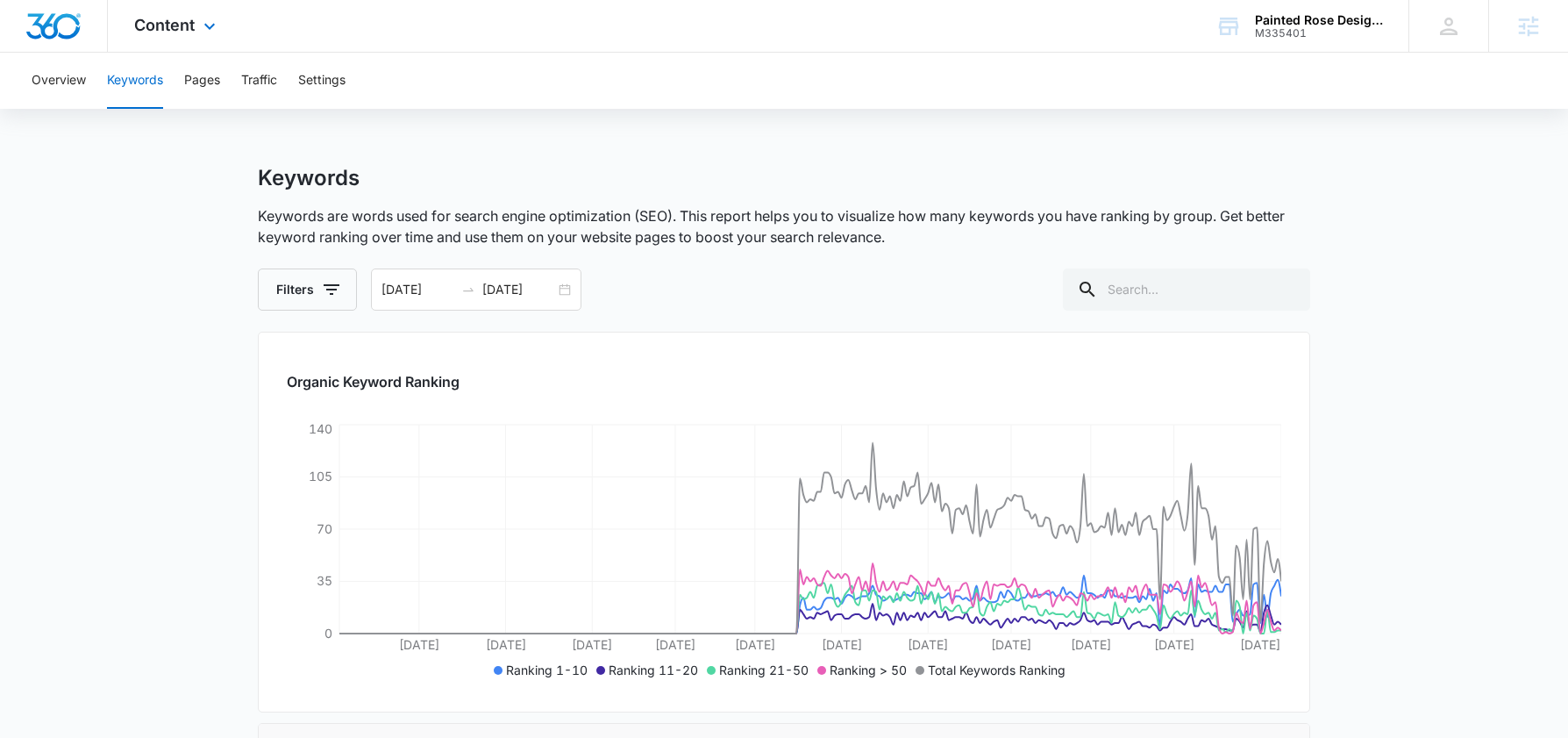
drag, startPoint x: 194, startPoint y: 48, endPoint x: 199, endPoint y: 92, distance: 44.3
click at [194, 49] on div "Content Apps Reputation Forms CRM Email Social POS Content Ads Intelligence Fil…" at bounding box center [177, 26] width 139 height 52
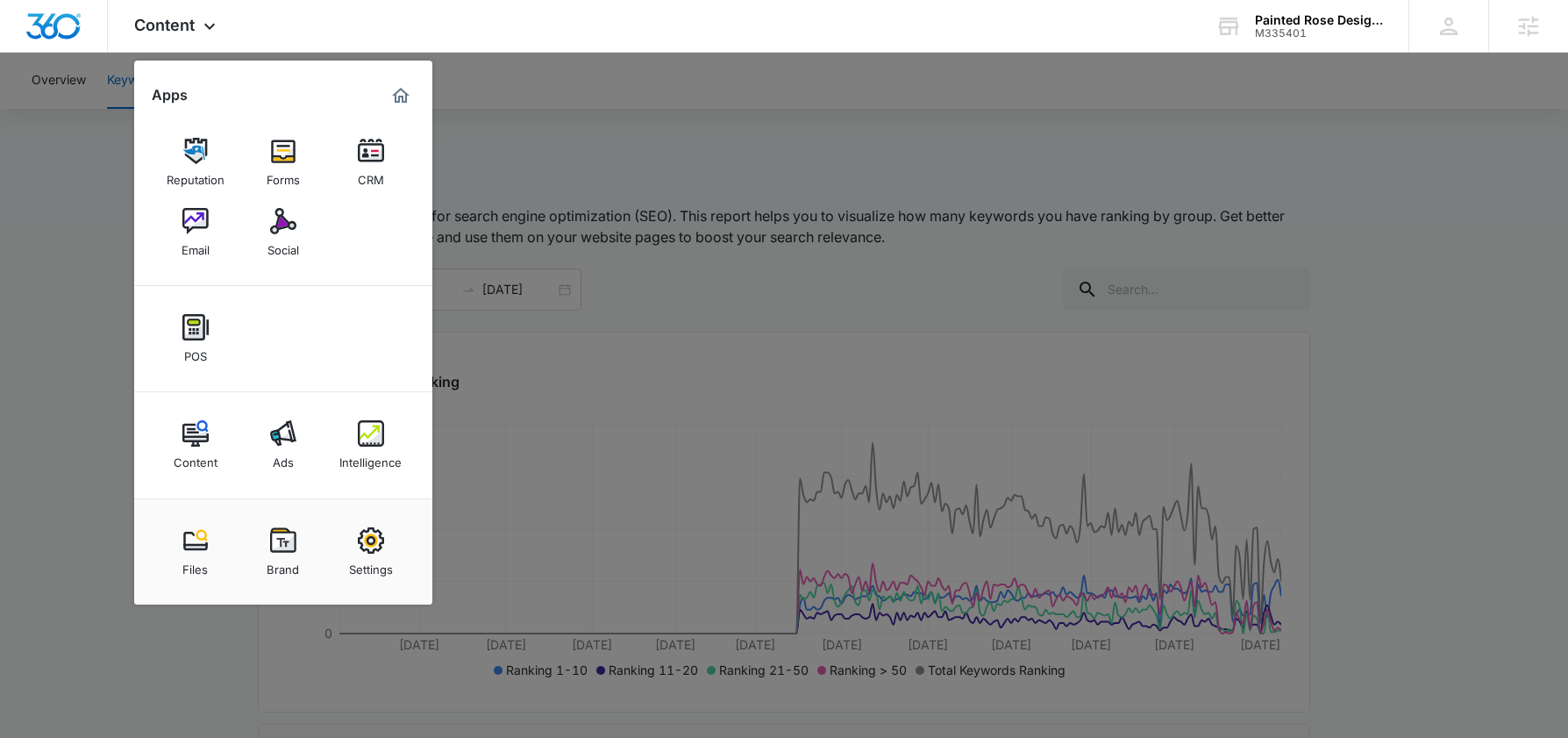
click at [292, 440] on img at bounding box center [283, 434] width 27 height 27
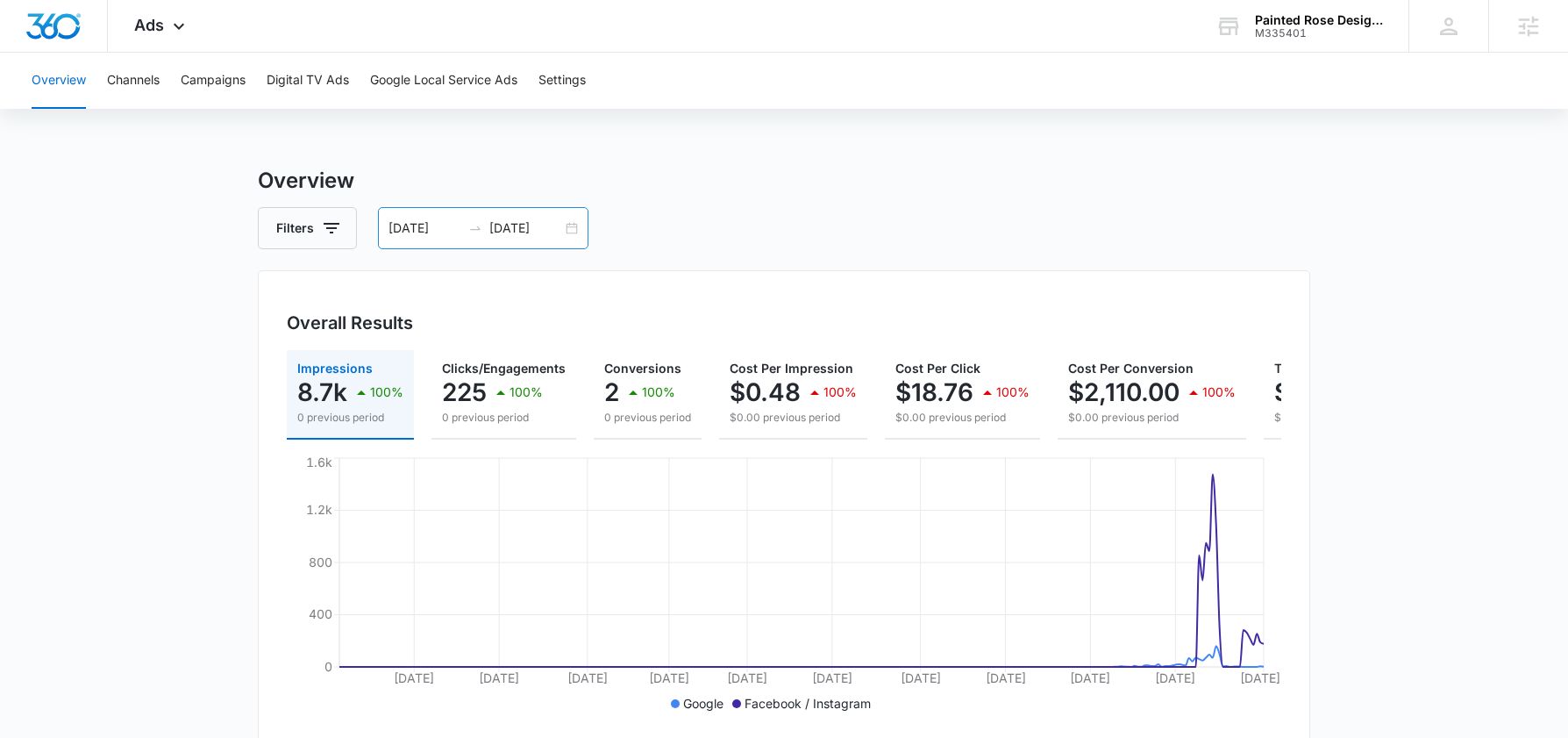
click at [517, 214] on div "[DATE] [DATE]" at bounding box center [483, 228] width 210 height 42
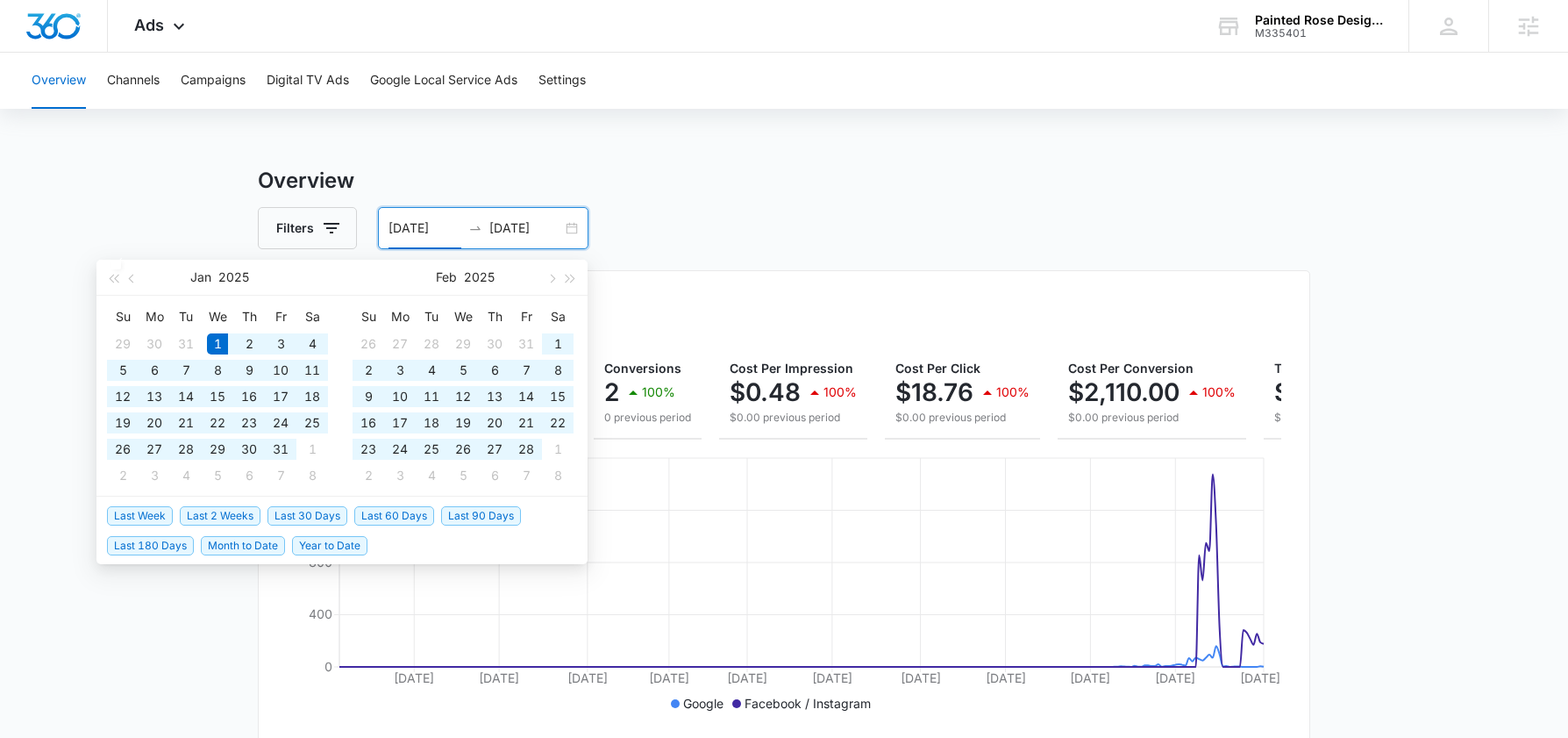
click at [513, 232] on input "[DATE]" at bounding box center [526, 228] width 73 height 20
type input "[DATE]"
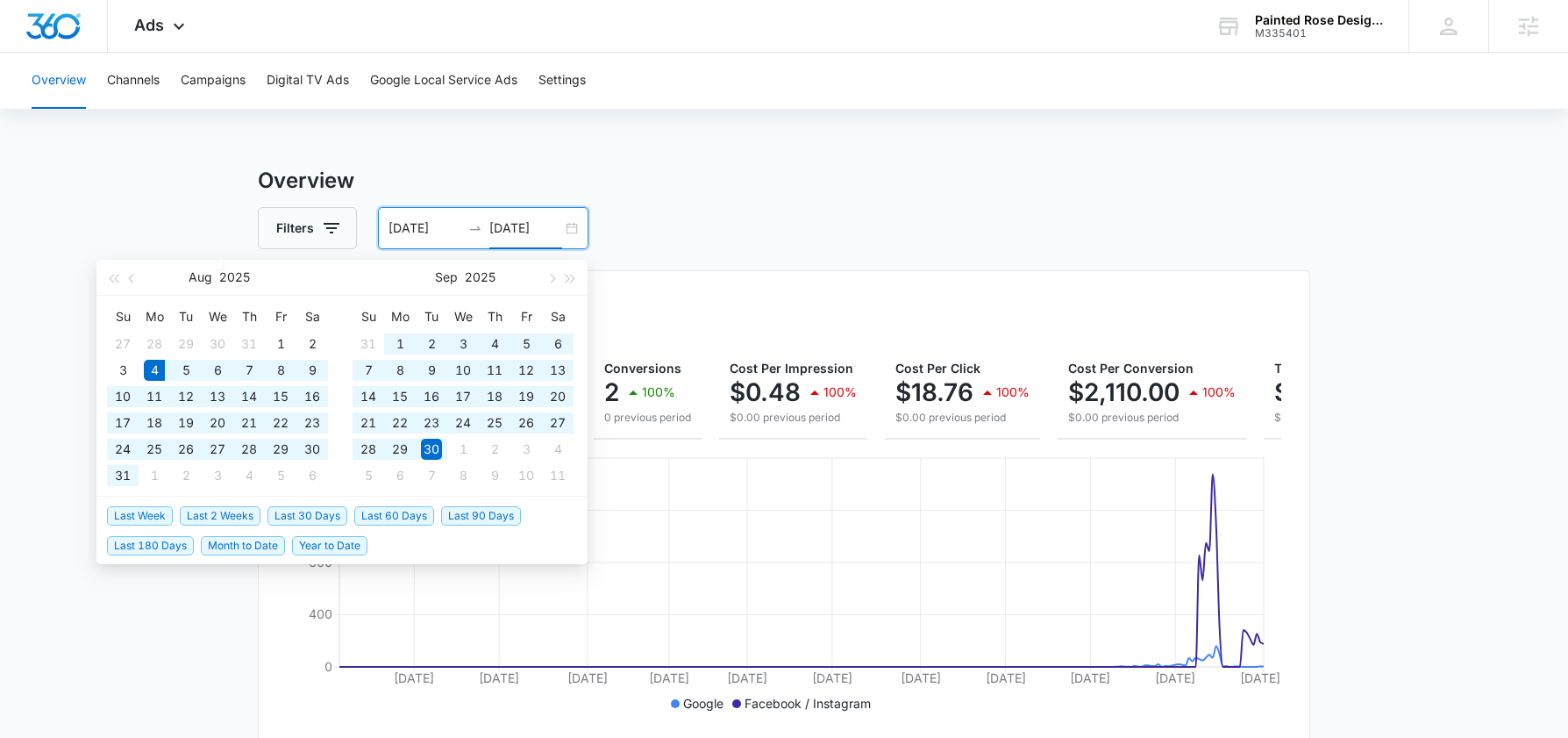
click at [409, 516] on span "Last 60 Days" at bounding box center [394, 516] width 80 height 20
type input "[DATE]"
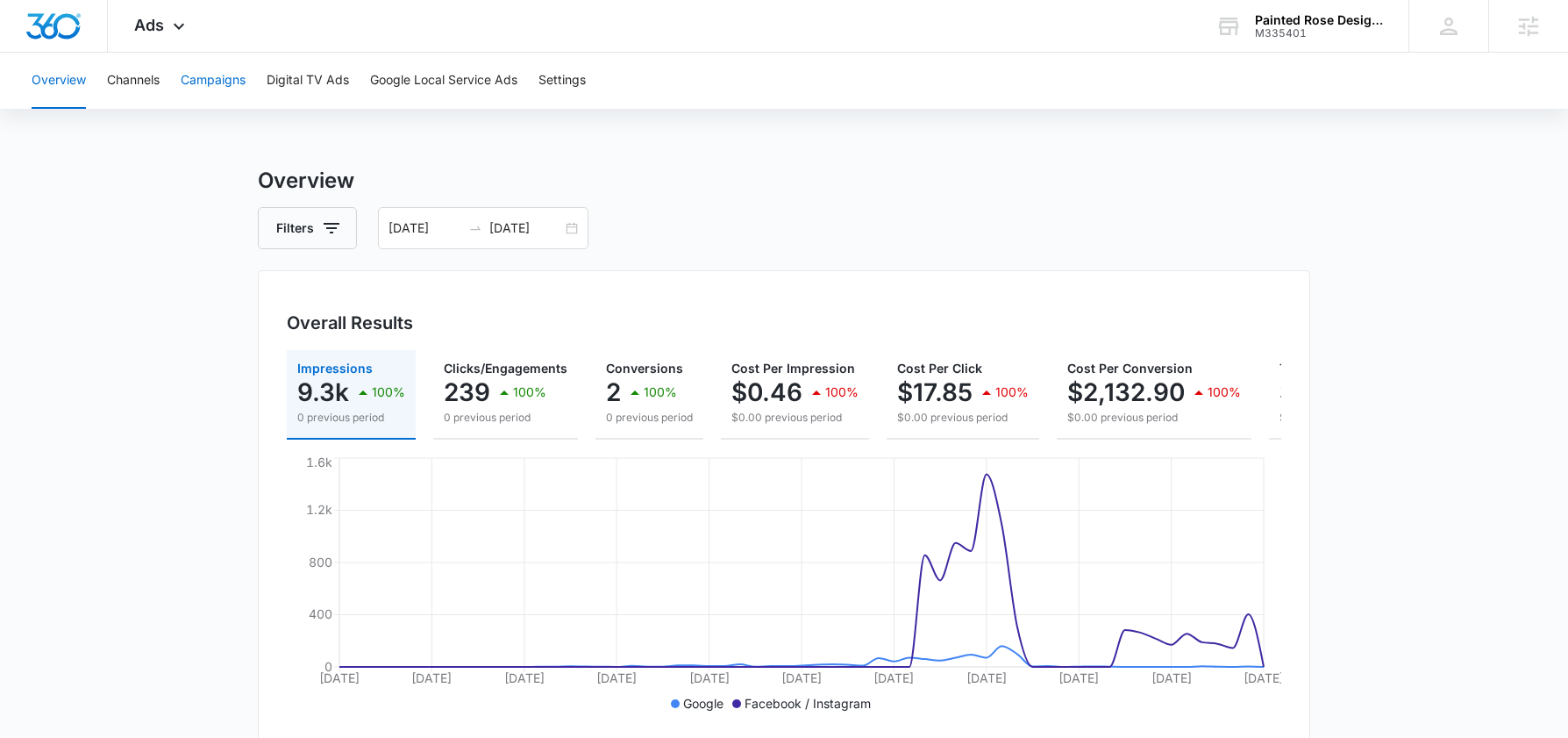
click at [216, 90] on button "Campaigns" at bounding box center [213, 80] width 65 height 56
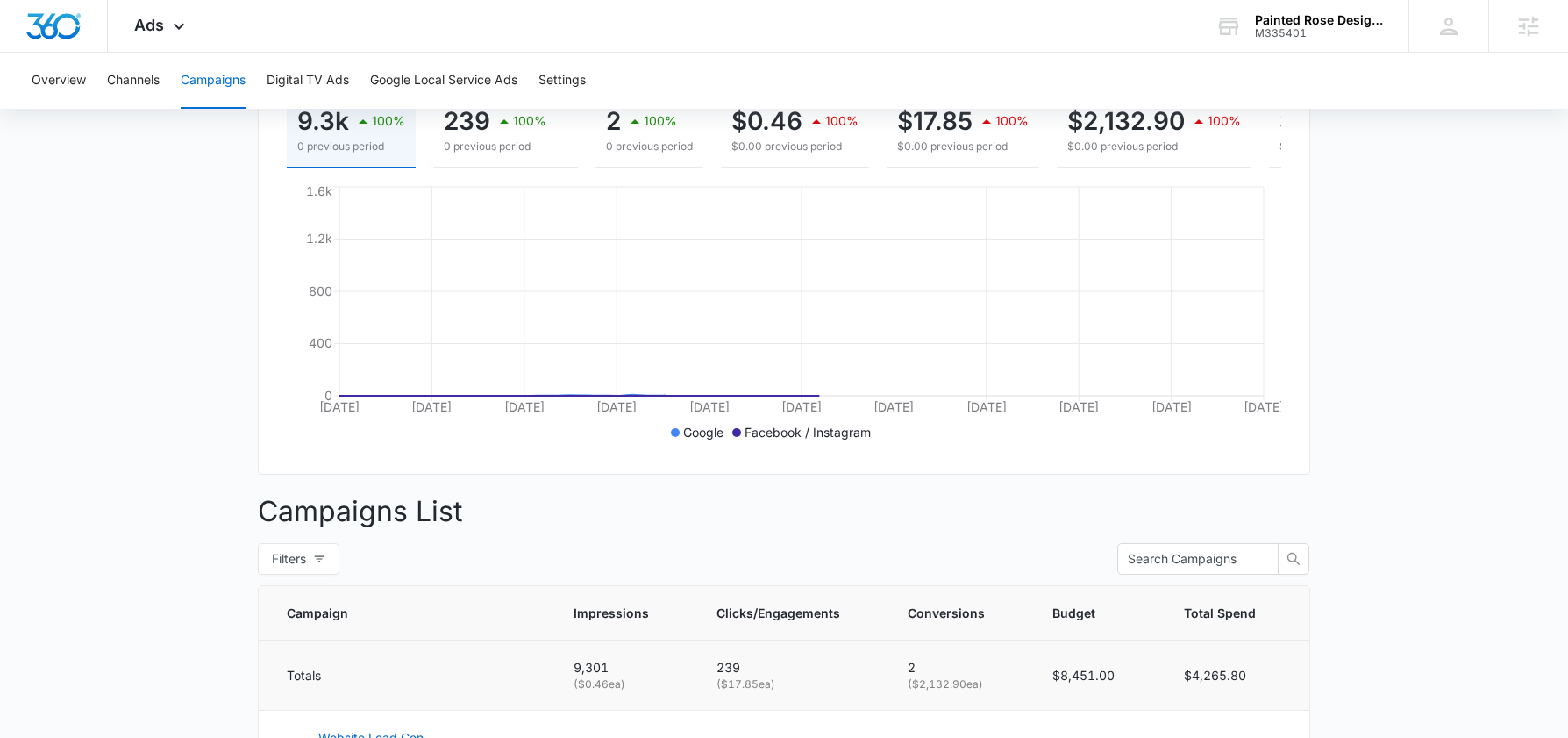
scroll to position [599, 0]
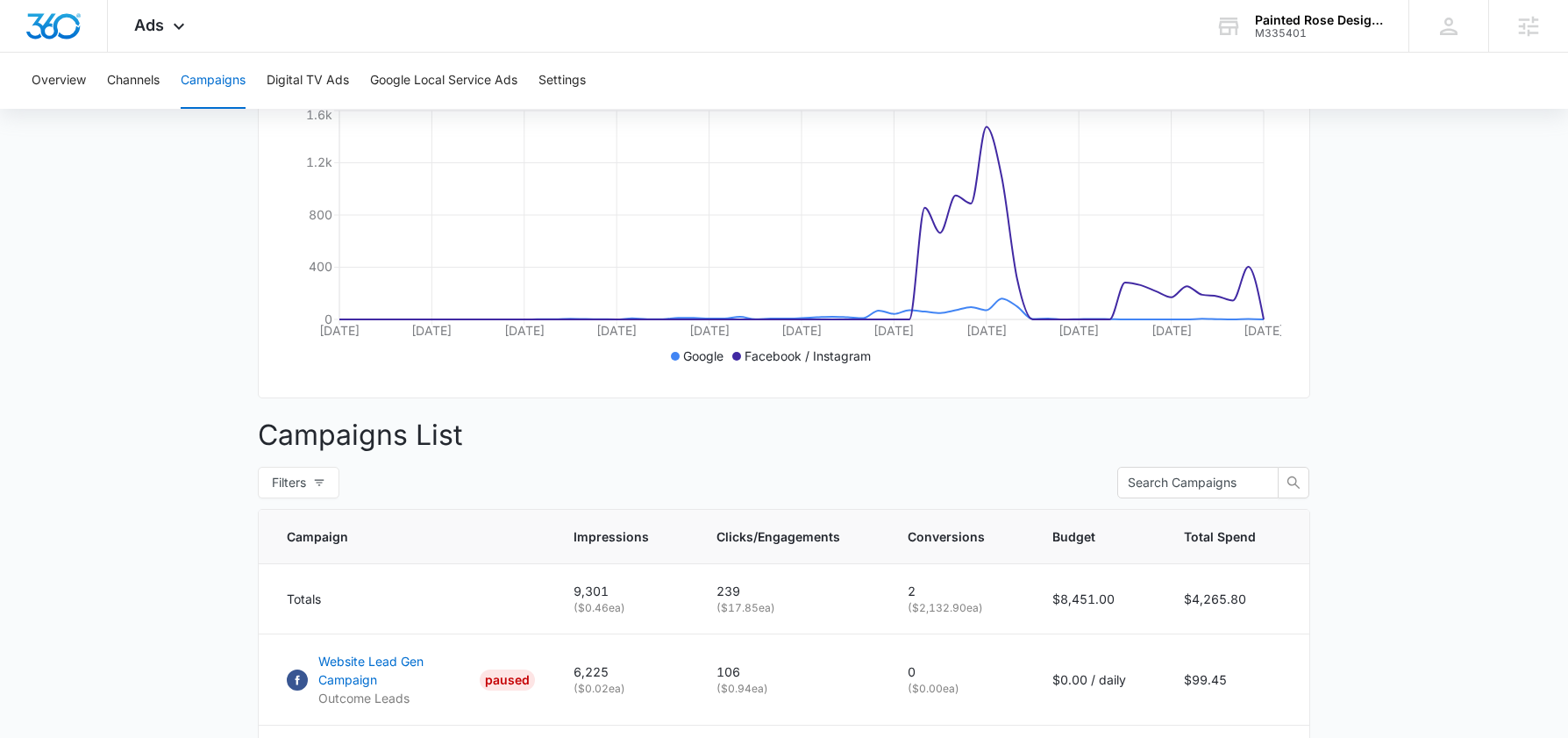
scroll to position [592, 0]
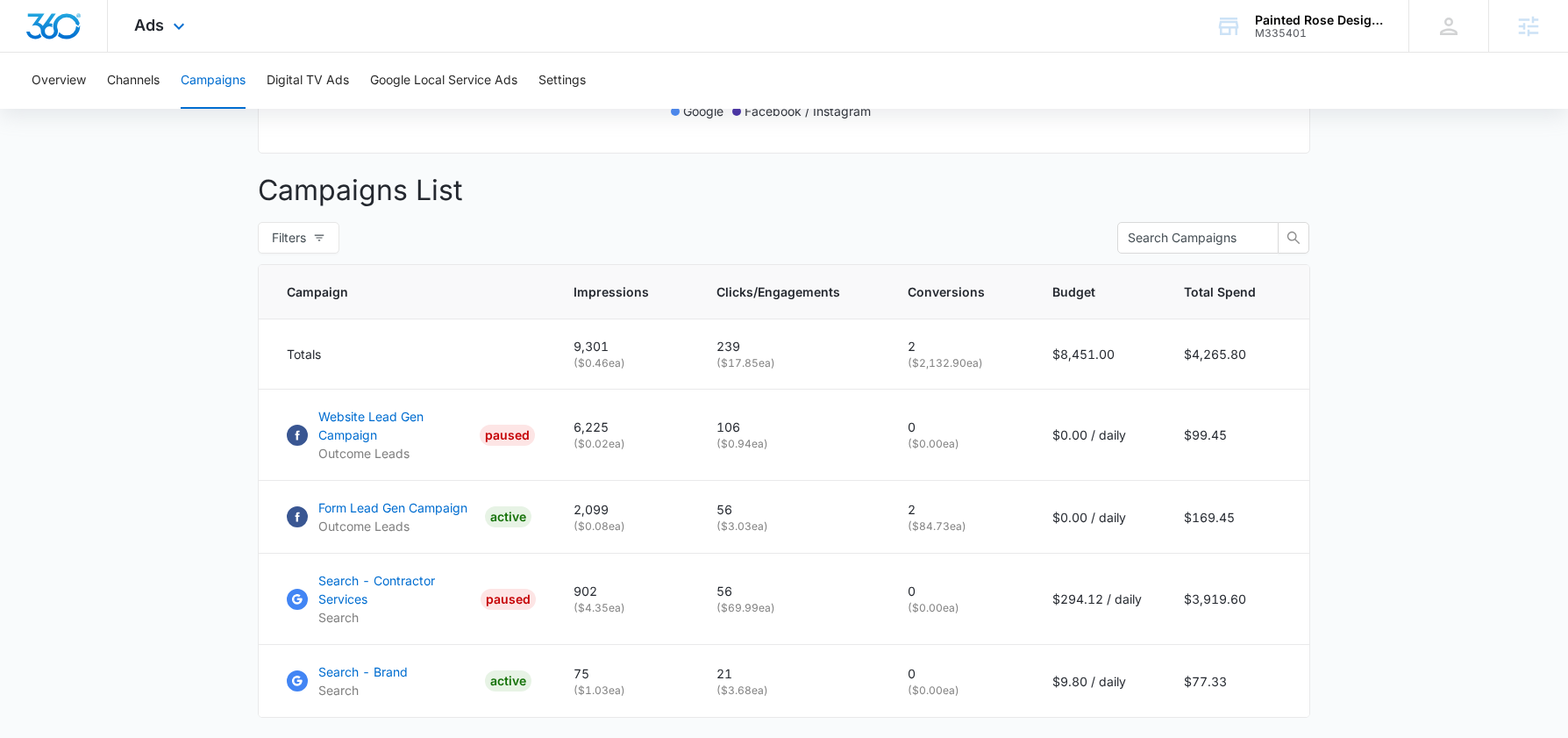
click at [182, 36] on div "Ads Apps Reputation Forms CRM Email Social POS Content Ads Intelligence Files B…" at bounding box center [161, 26] width 108 height 52
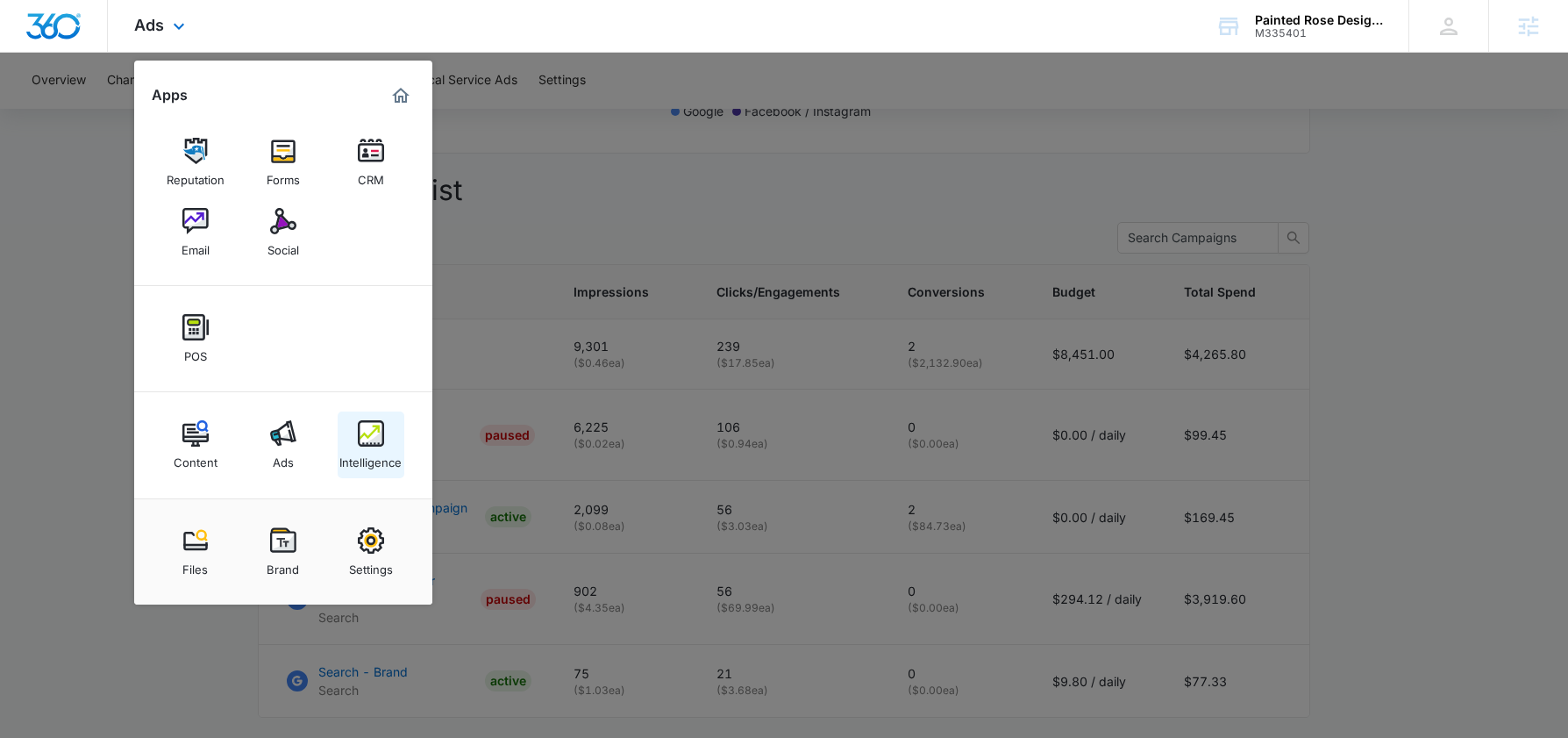
click at [366, 449] on div "Intelligence" at bounding box center [370, 458] width 62 height 23
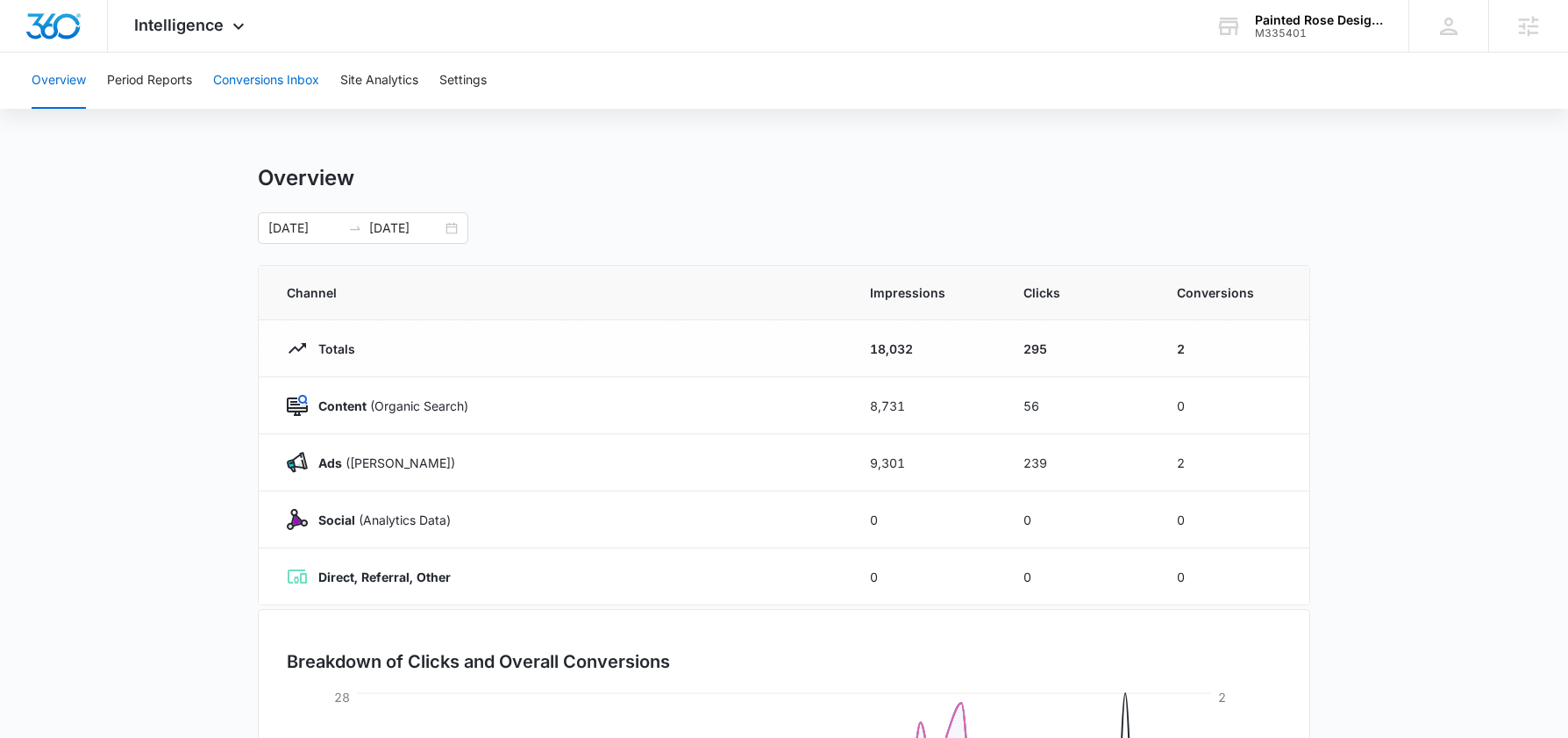
click at [274, 71] on button "Conversions Inbox" at bounding box center [265, 80] width 106 height 56
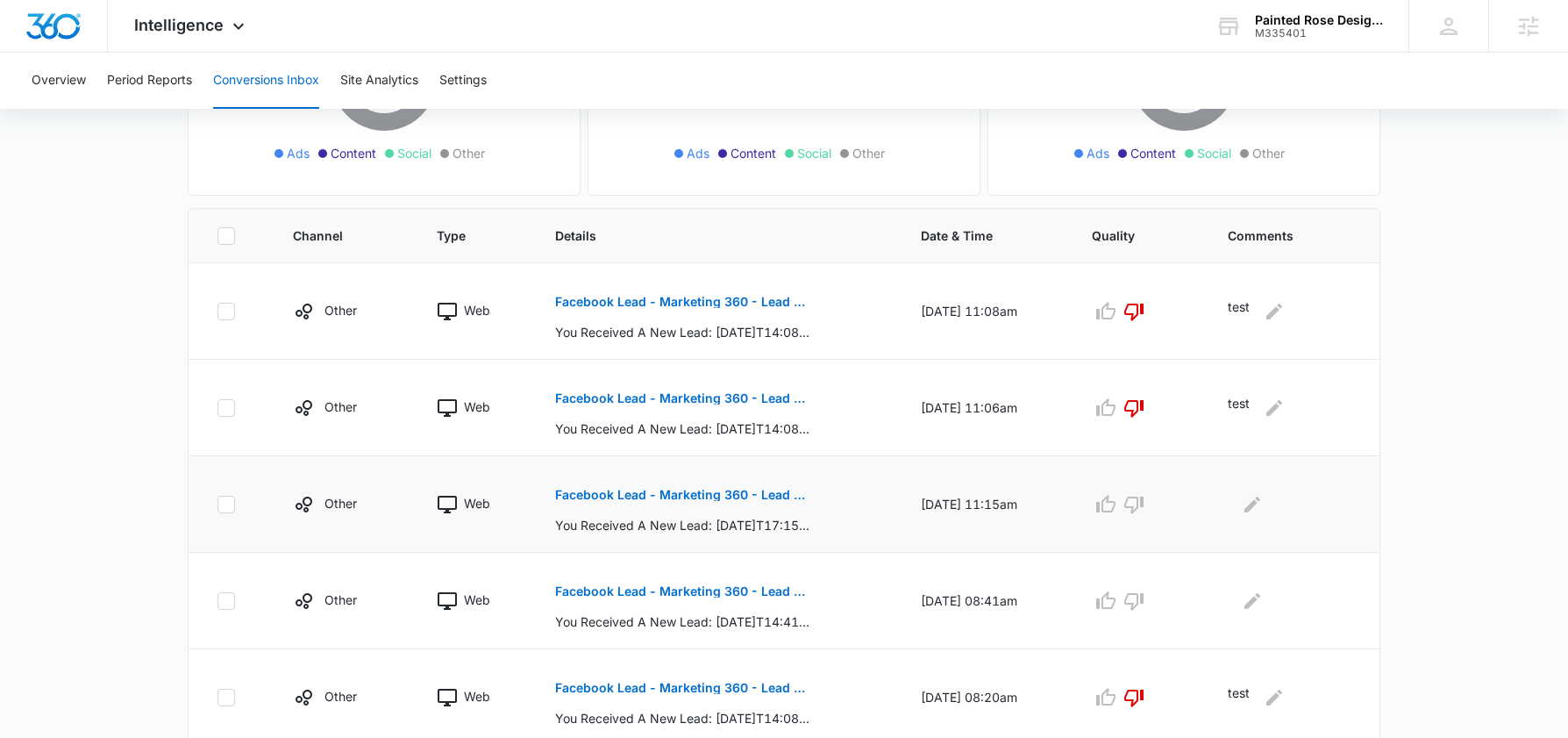
scroll to position [312, 0]
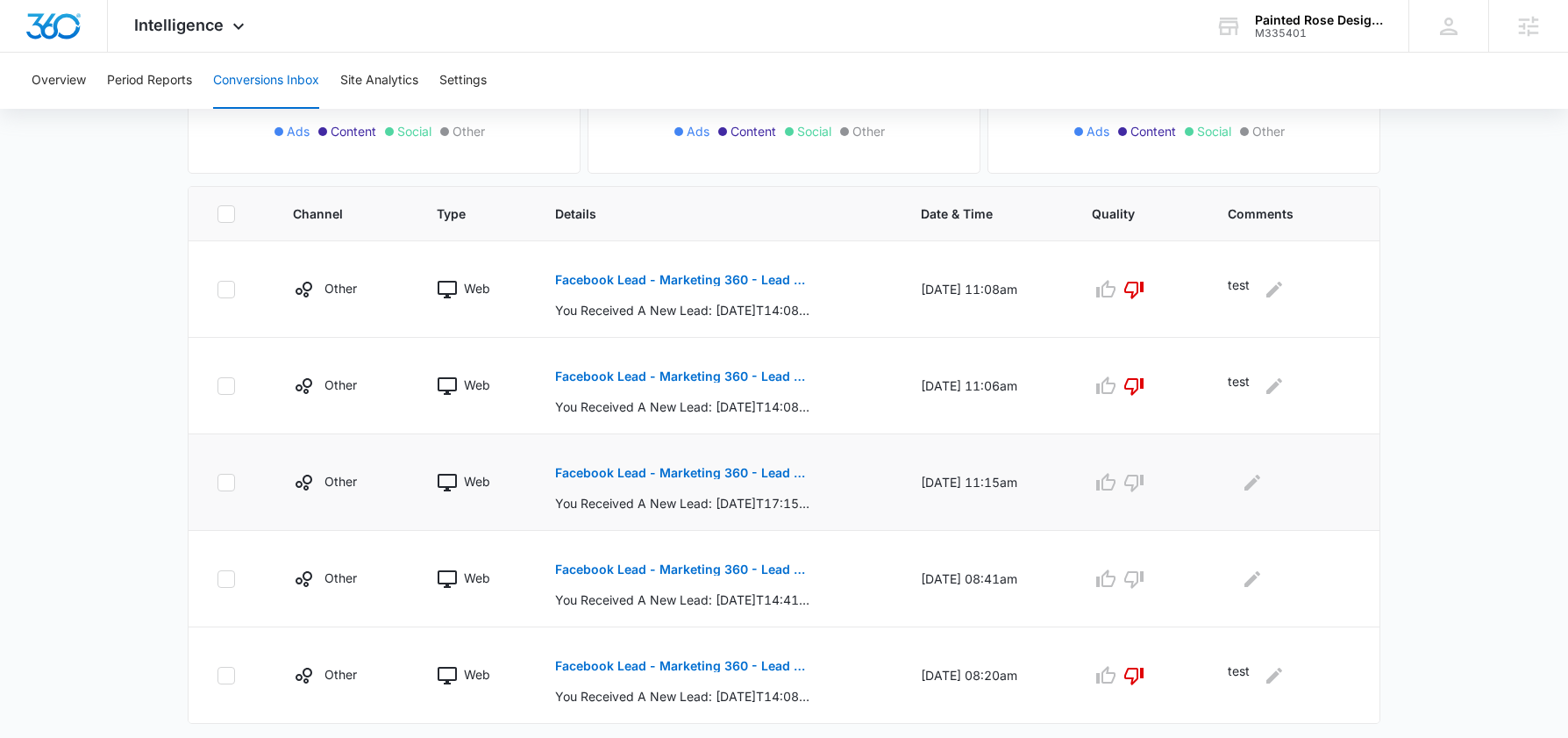
click at [643, 473] on p "Facebook Lead - Marketing 360 - Lead Form" at bounding box center [683, 473] width 255 height 12
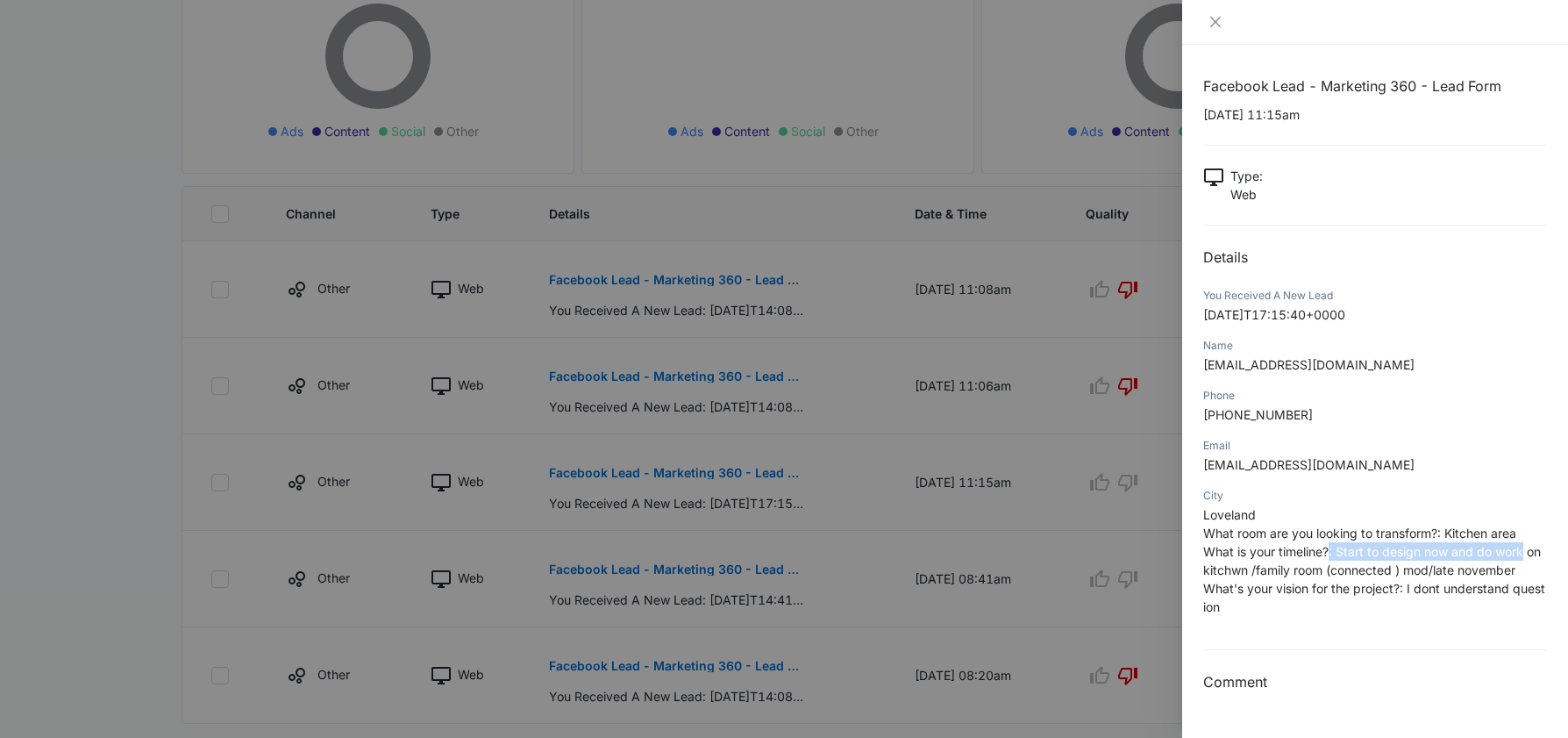
drag, startPoint x: 1394, startPoint y: 547, endPoint x: 1522, endPoint y: 547, distance: 128.0
click at [1522, 547] on span "What is your timeline?: Start to design now and do work on kitchwn /family room…" at bounding box center [1371, 560] width 337 height 33
drag, startPoint x: 1235, startPoint y: 568, endPoint x: 1396, endPoint y: 571, distance: 161.0
click at [1396, 571] on span "What is your timeline?: Start to design now and do work on kitchwn /family room…" at bounding box center [1371, 560] width 337 height 33
drag, startPoint x: 1273, startPoint y: 595, endPoint x: 1440, endPoint y: 595, distance: 167.0
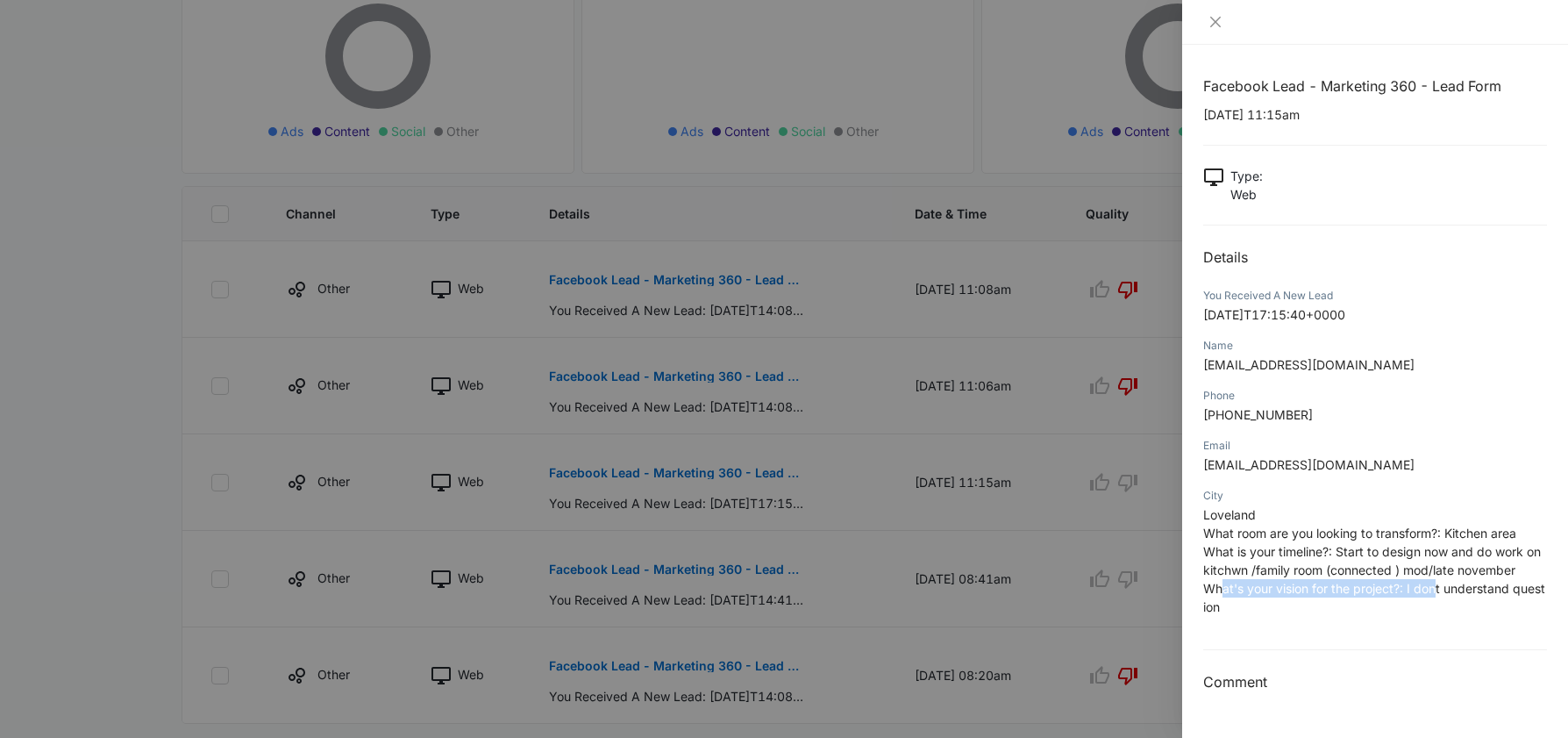
click at [1438, 595] on span "What's your vision for the project?: I dont understand question" at bounding box center [1374, 596] width 342 height 33
click at [1313, 587] on span "What's your vision for the project?: I dont understand question" at bounding box center [1374, 596] width 342 height 33
drag, startPoint x: 1231, startPoint y: 573, endPoint x: 1370, endPoint y: 577, distance: 139.1
click at [1370, 577] on p "Loveland What room are you looking to transform?: Kitchen area What is your tim…" at bounding box center [1375, 561] width 344 height 110
click at [1315, 582] on span "What's your vision for the project?: I dont understand question" at bounding box center [1374, 596] width 342 height 33
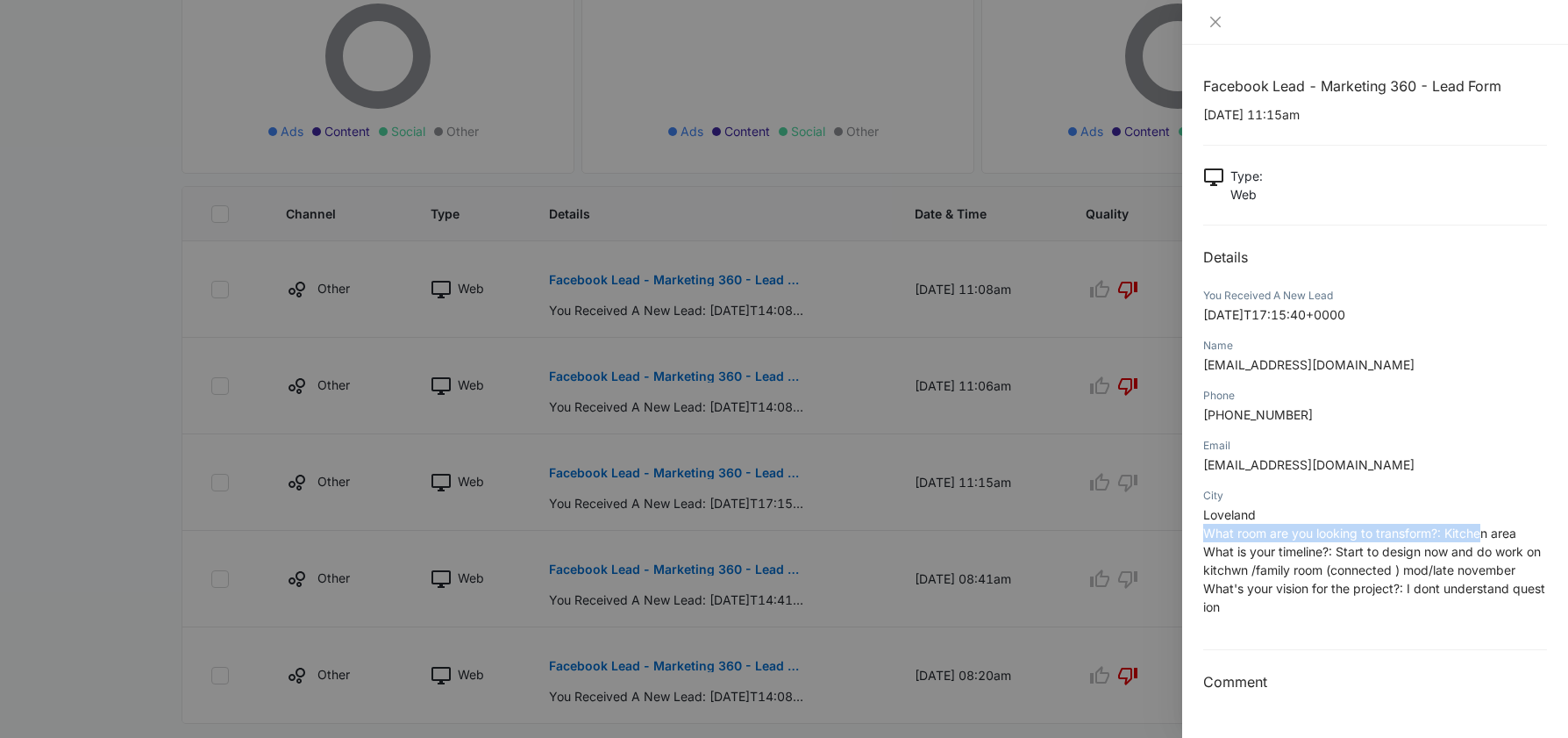
drag, startPoint x: 1205, startPoint y: 531, endPoint x: 1480, endPoint y: 533, distance: 275.0
click at [1480, 533] on span "What room are you looking to transform?: Kitchen area" at bounding box center [1360, 532] width 313 height 15
click at [1251, 571] on span "What is your timeline?: Start to design now and do work on kitchwn /family room…" at bounding box center [1371, 560] width 337 height 33
drag, startPoint x: 1209, startPoint y: 532, endPoint x: 1482, endPoint y: 532, distance: 273.0
click at [1482, 532] on span "What room are you looking to transform?: Kitchen area" at bounding box center [1360, 532] width 313 height 15
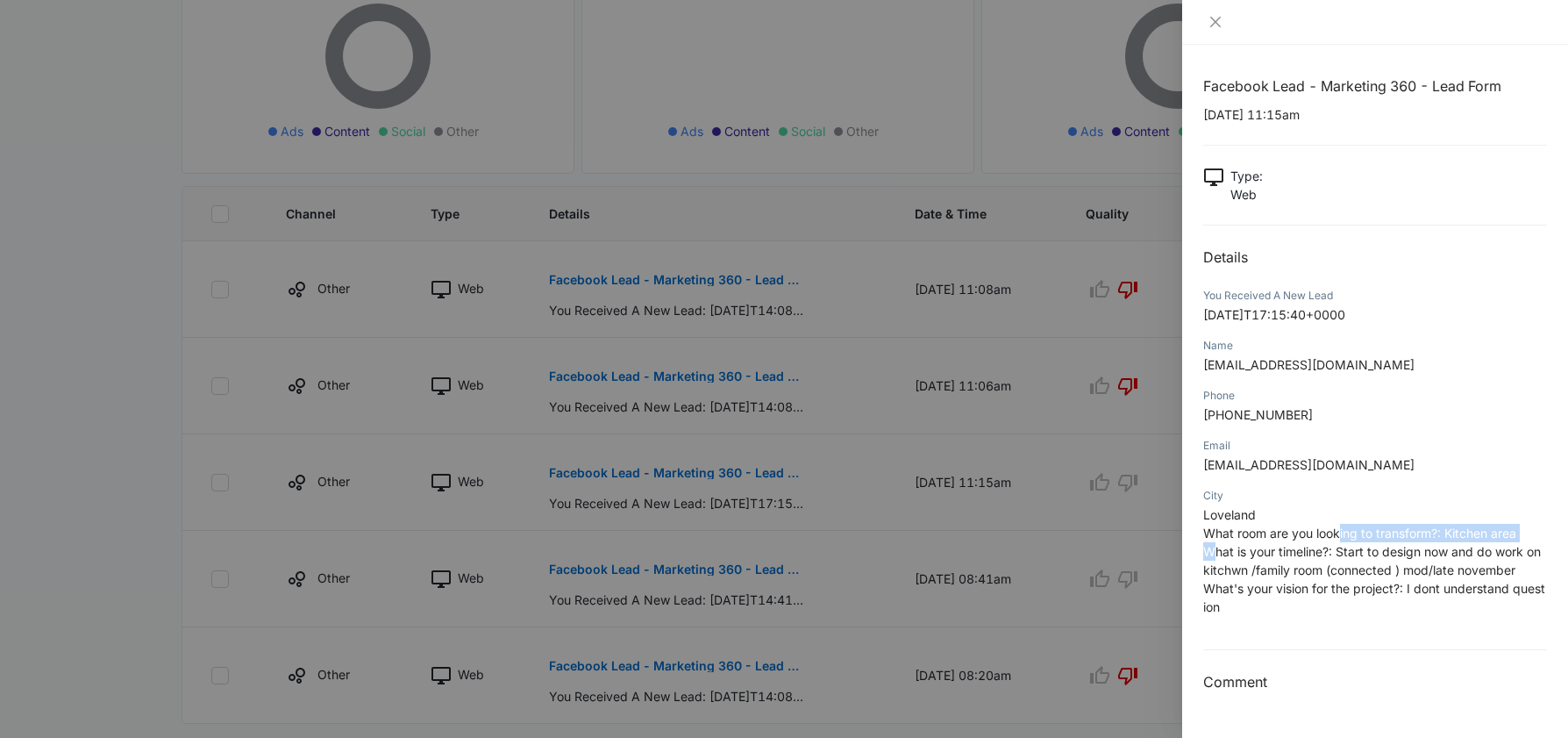
drag, startPoint x: 1214, startPoint y: 555, endPoint x: 1339, endPoint y: 540, distance: 125.9
click at [1339, 540] on p "Loveland What room are you looking to transform?: Kitchen area What is your tim…" at bounding box center [1375, 561] width 344 height 110
drag, startPoint x: 1208, startPoint y: 592, endPoint x: 1412, endPoint y: 584, distance: 204.2
click at [1412, 584] on span "What's your vision for the project?: I dont understand question" at bounding box center [1374, 596] width 342 height 33
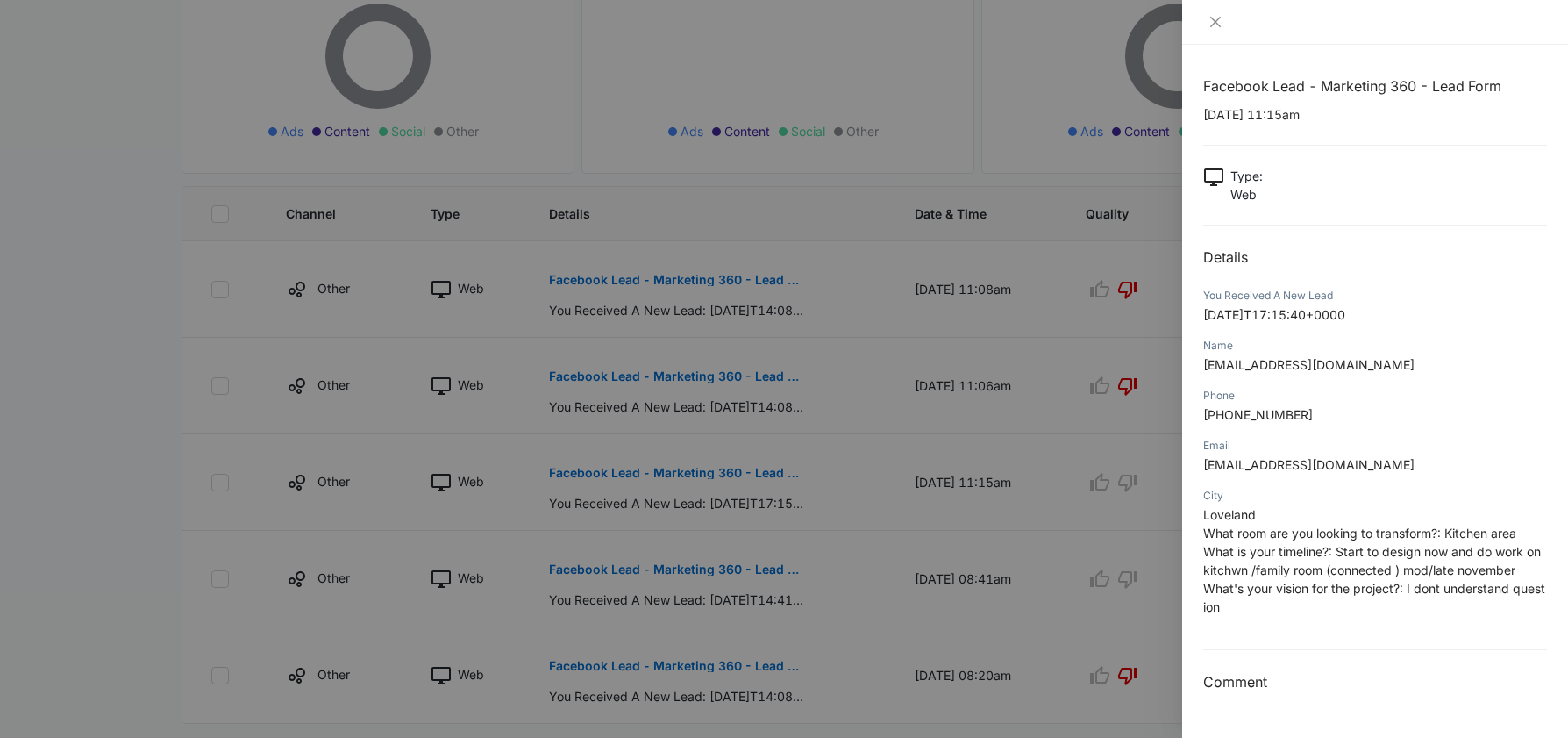
click at [1426, 596] on p "Loveland What room are you looking to transform?: Kitchen area What is your tim…" at bounding box center [1375, 561] width 344 height 110
click at [1209, 19] on icon "close" at bounding box center [1216, 22] width 14 height 14
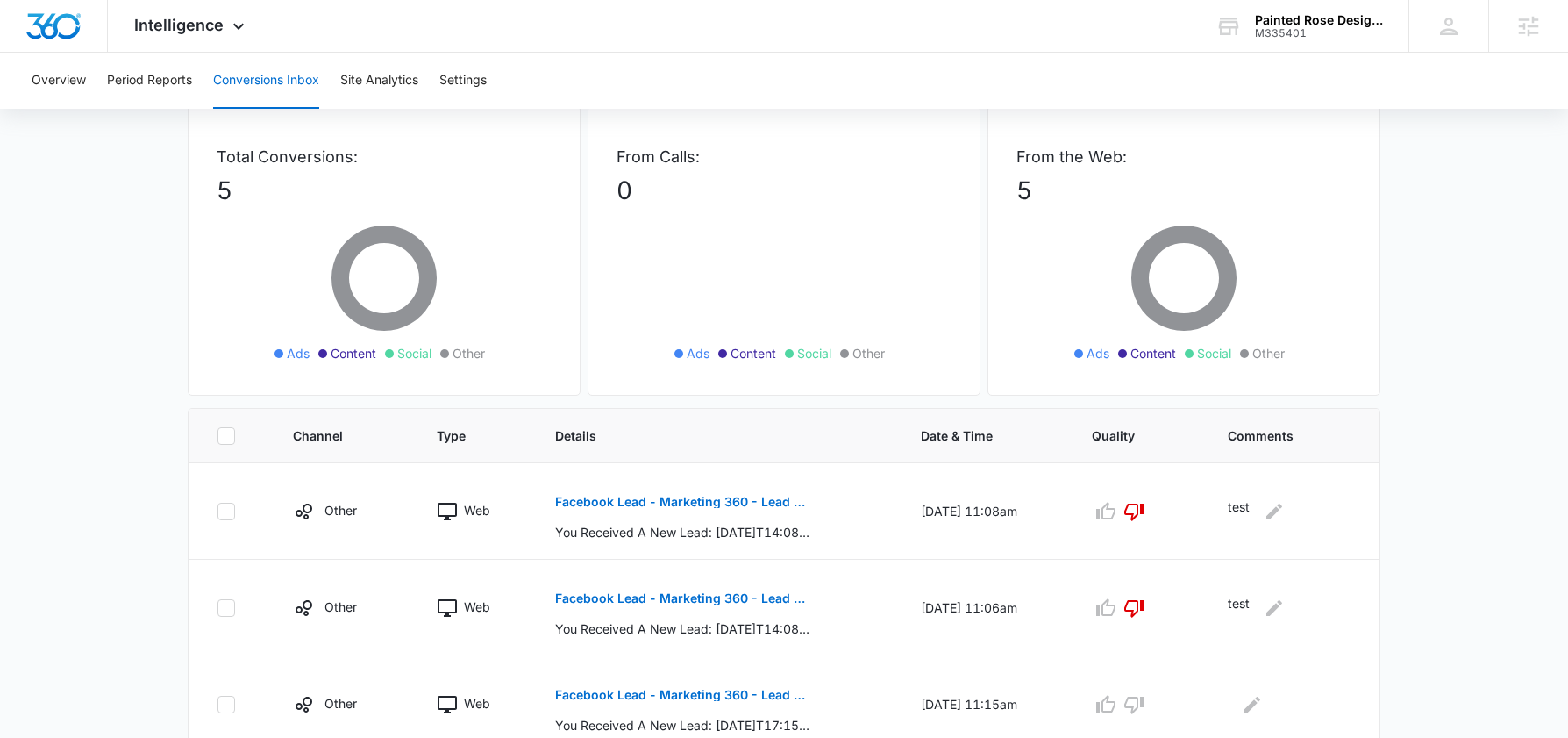
scroll to position [0, 0]
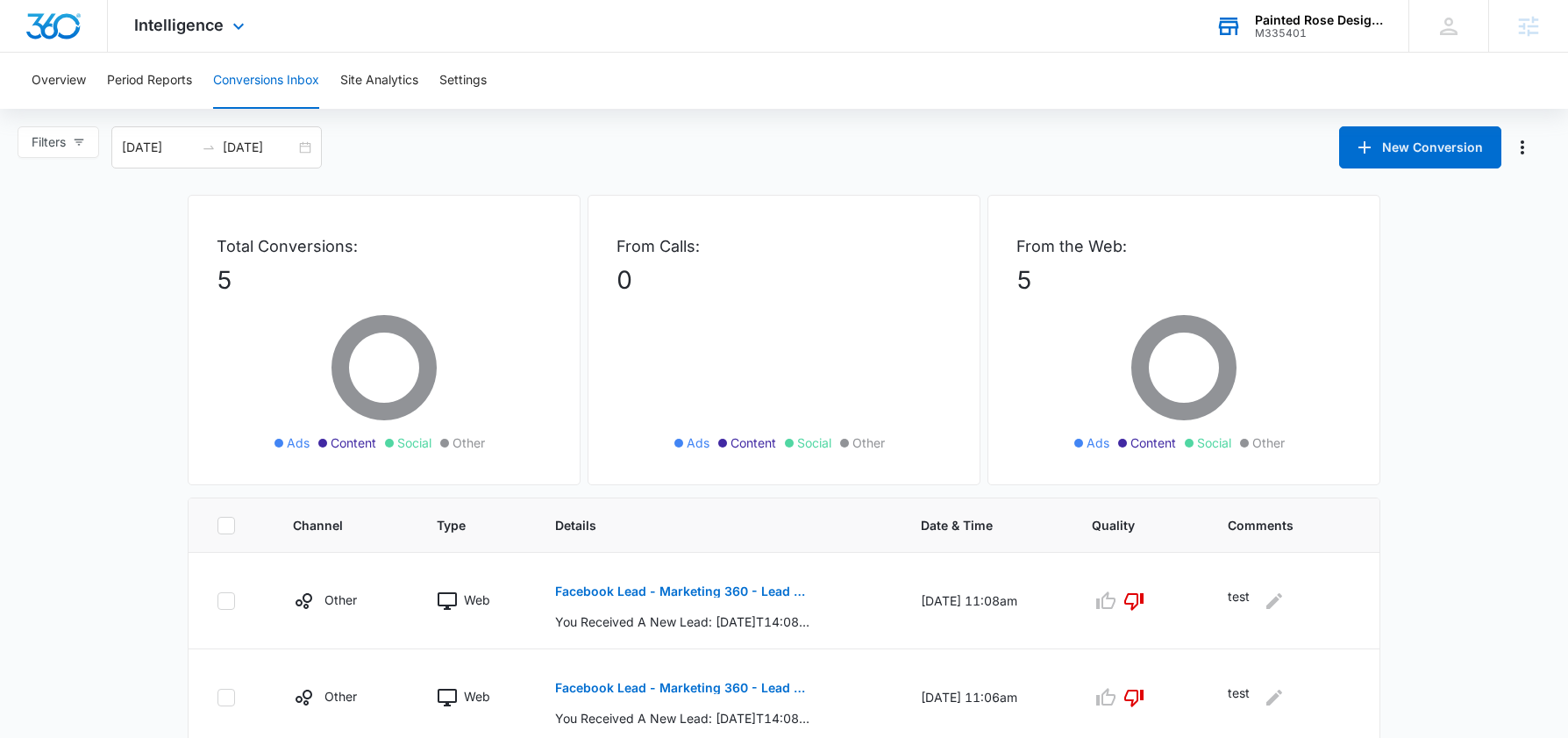
click at [1299, 20] on div "Painted Rose Designs" at bounding box center [1319, 20] width 128 height 14
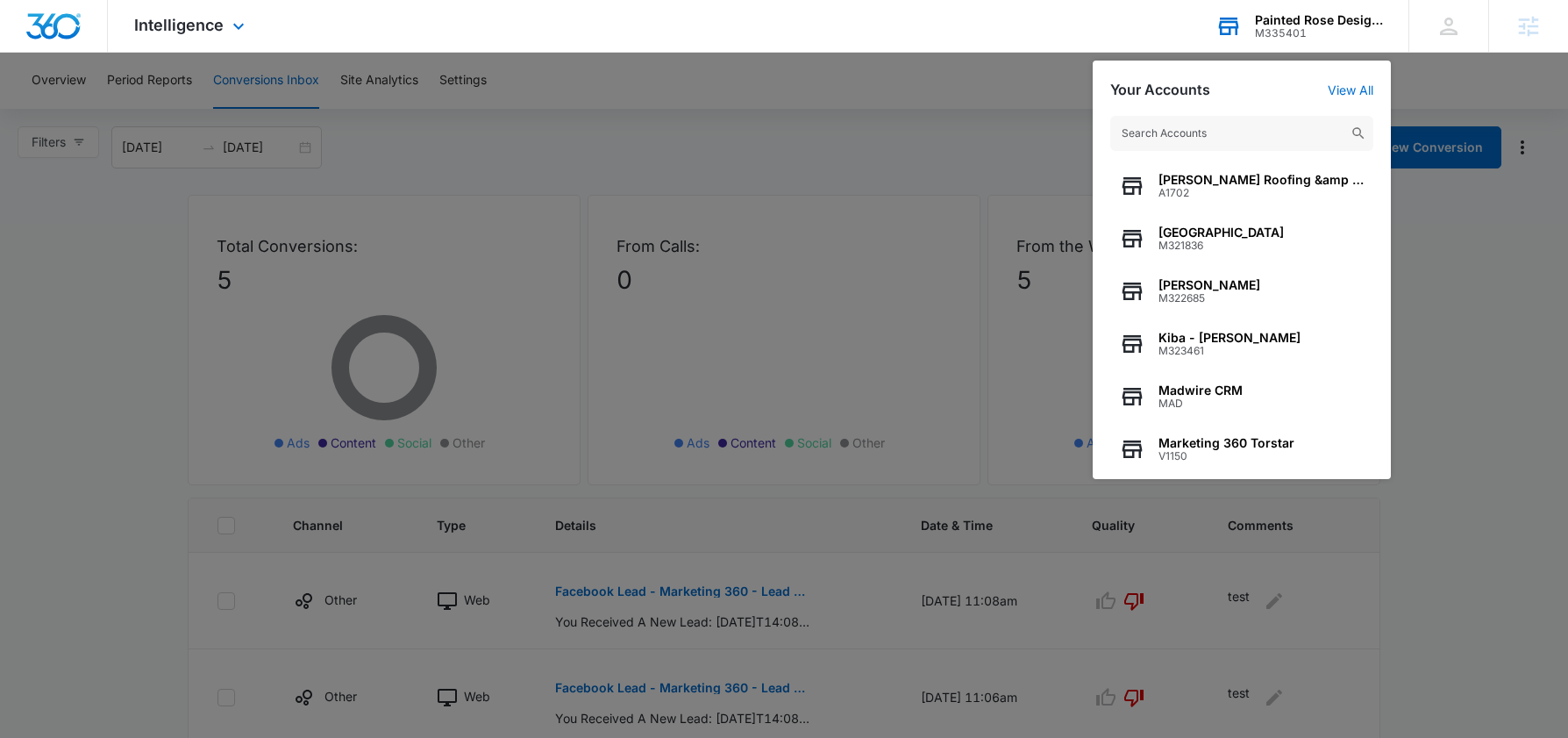
click at [1169, 134] on input "text" at bounding box center [1241, 133] width 263 height 35
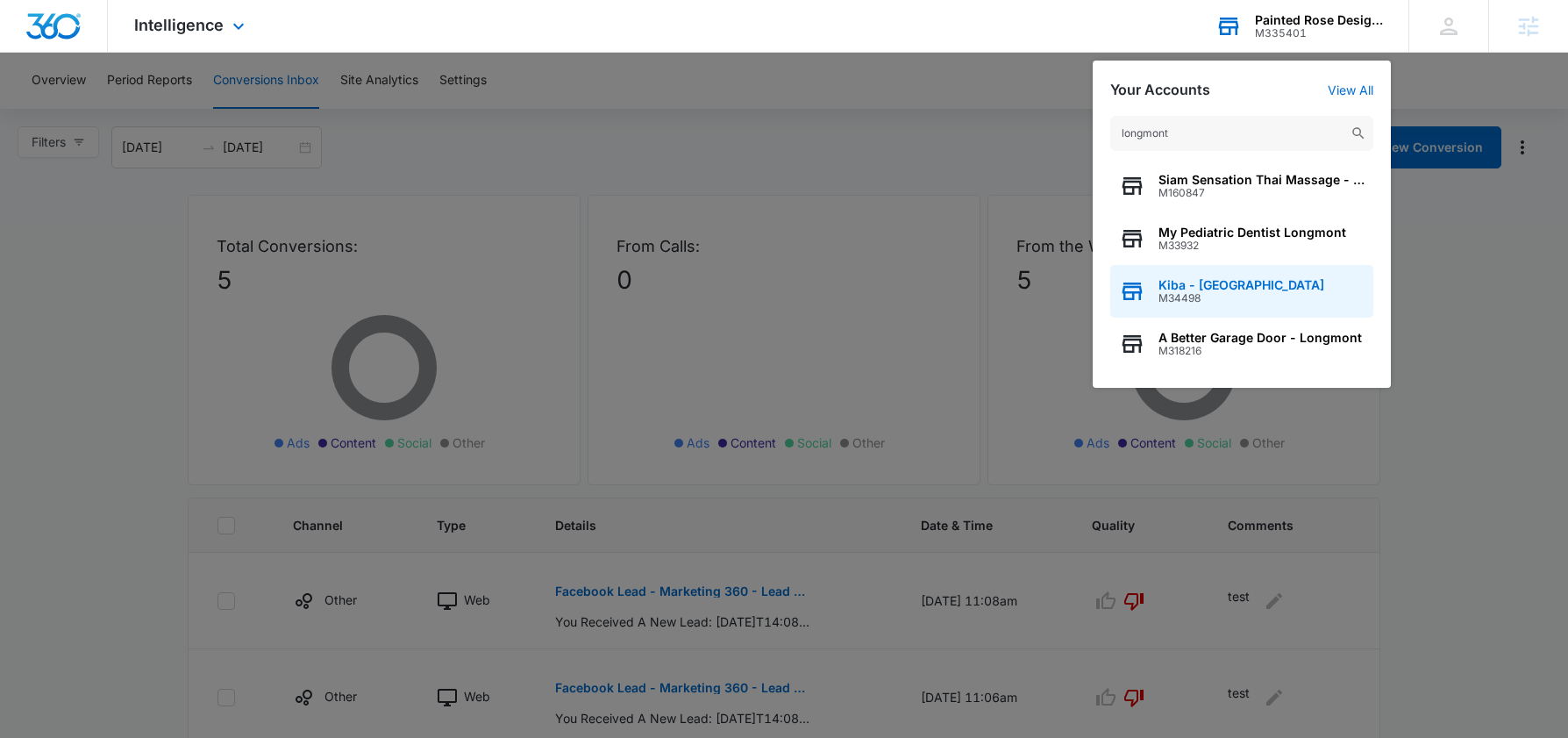
type input "longmont"
click at [1184, 285] on span "Kiba - Longmont" at bounding box center [1241, 285] width 166 height 14
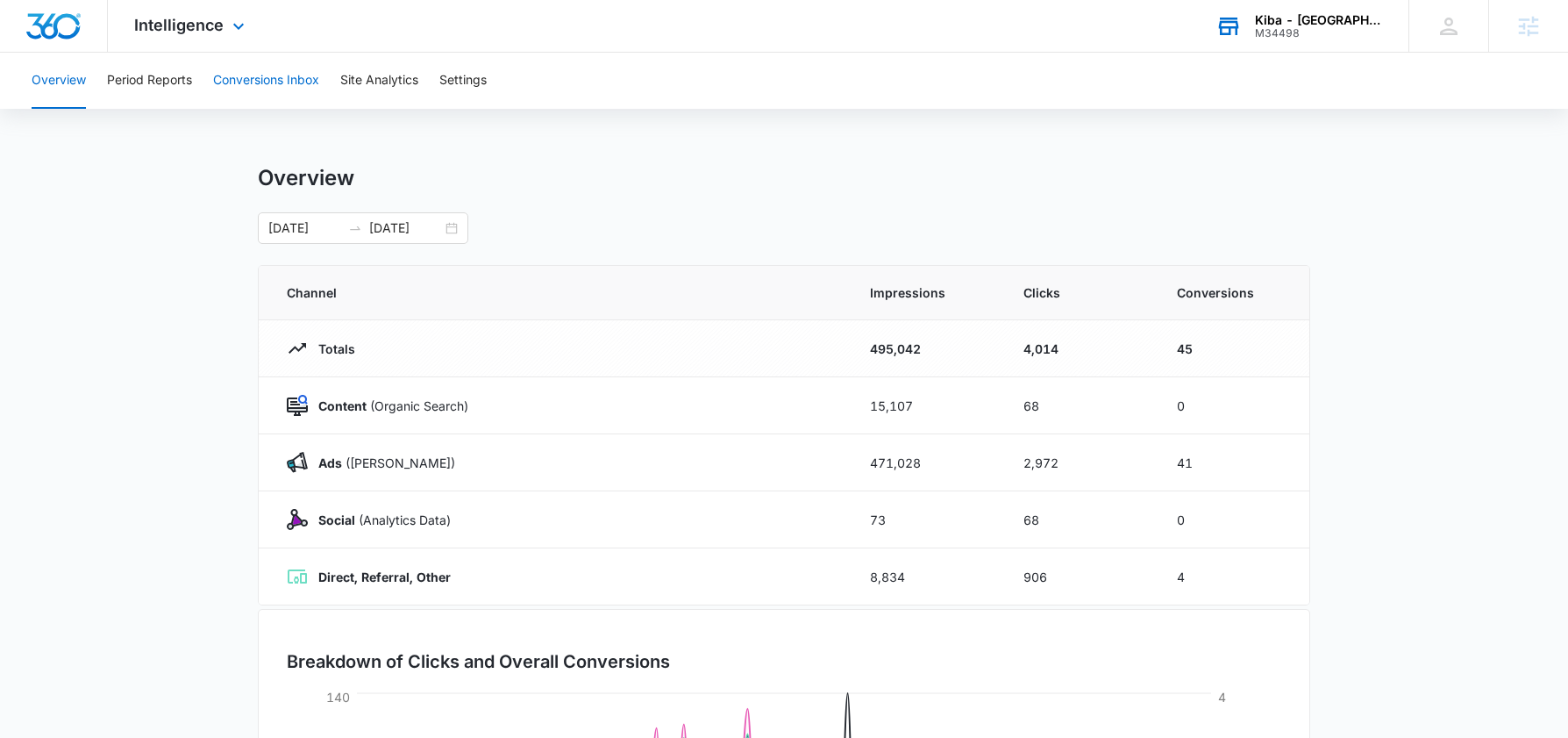
click at [245, 76] on button "Conversions Inbox" at bounding box center [265, 80] width 106 height 56
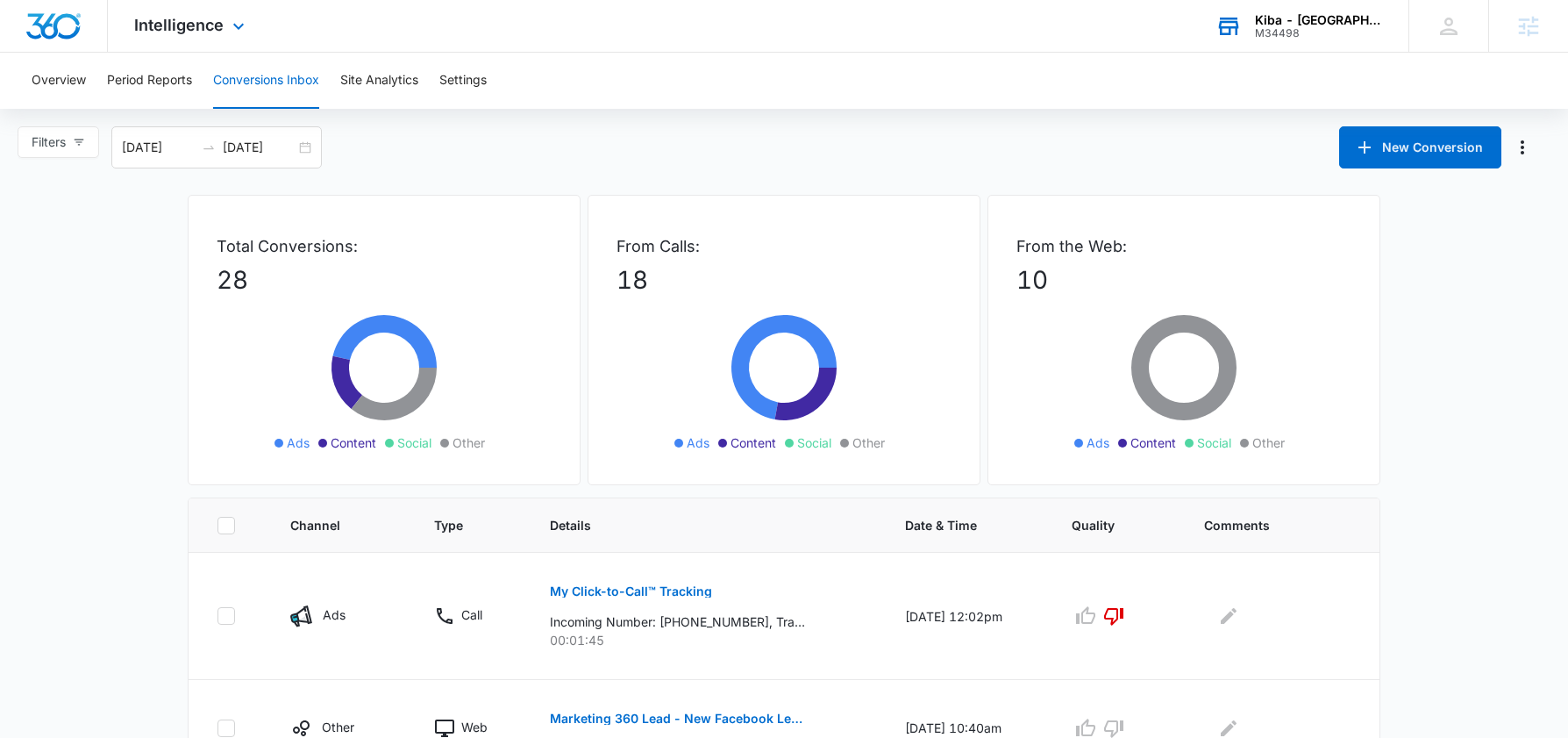
click at [1318, 24] on div "Kiba - Longmont" at bounding box center [1319, 20] width 128 height 14
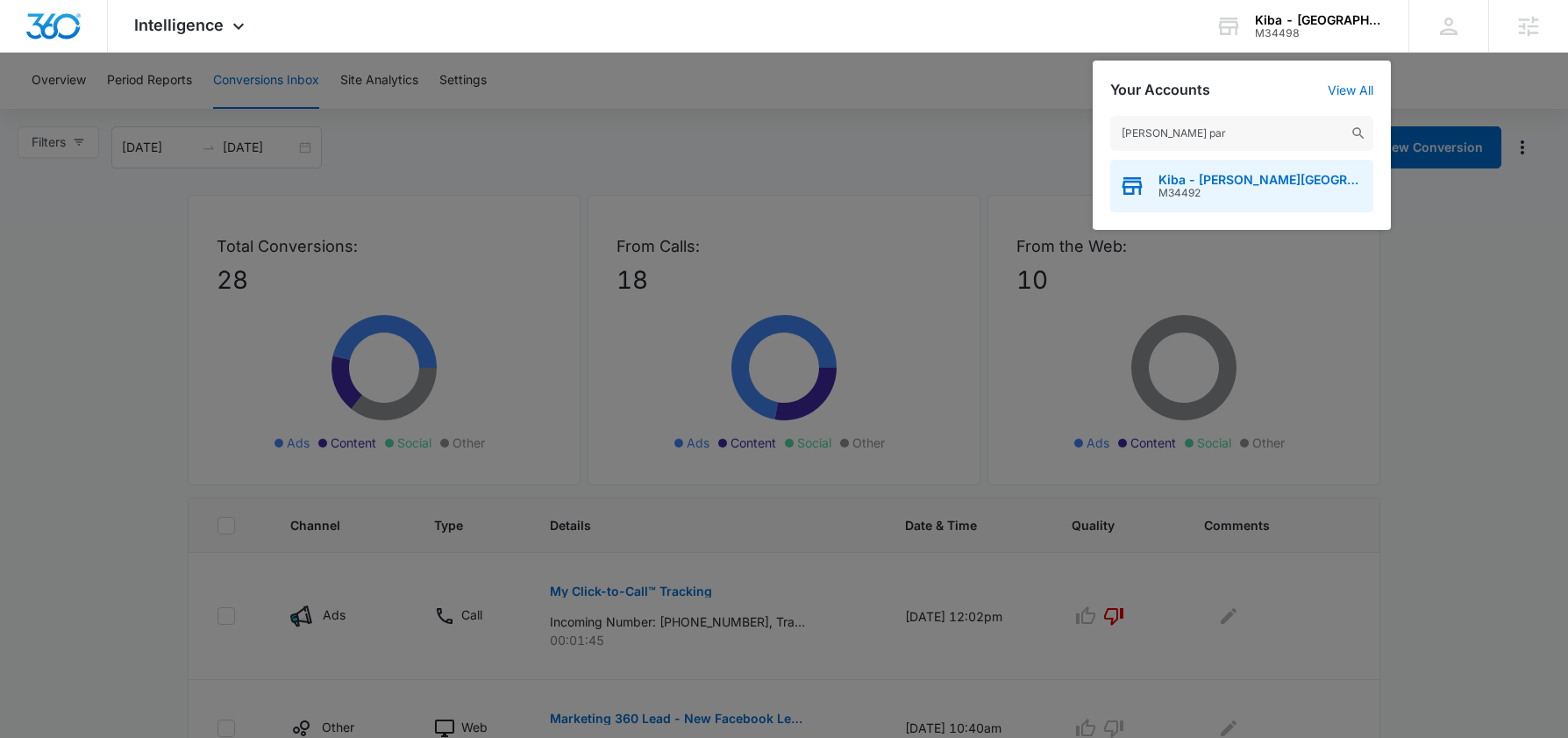
type input "clifton par"
click at [1188, 173] on span "Kiba - Clifton Park" at bounding box center [1262, 180] width 206 height 14
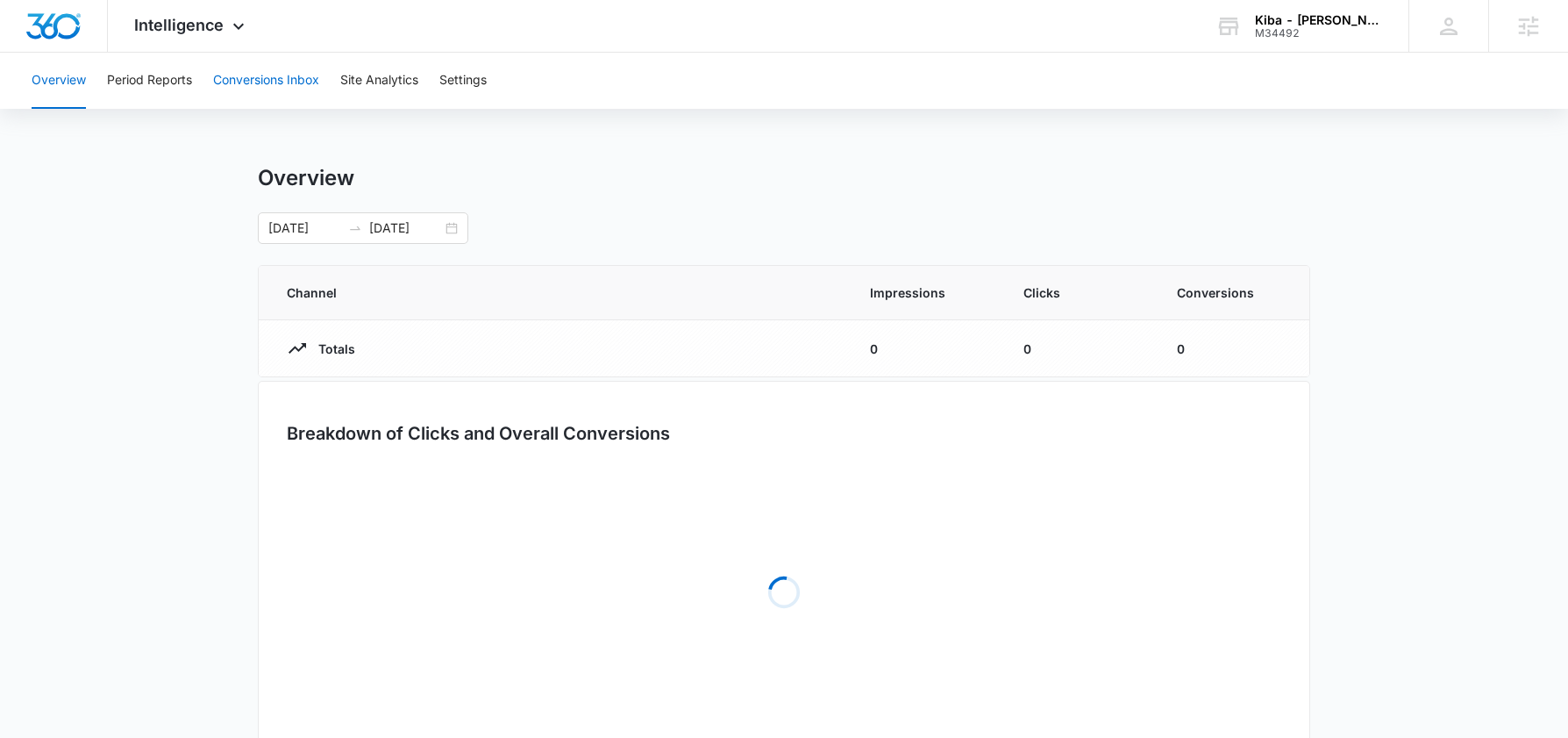
click at [238, 74] on button "Conversions Inbox" at bounding box center [265, 80] width 106 height 56
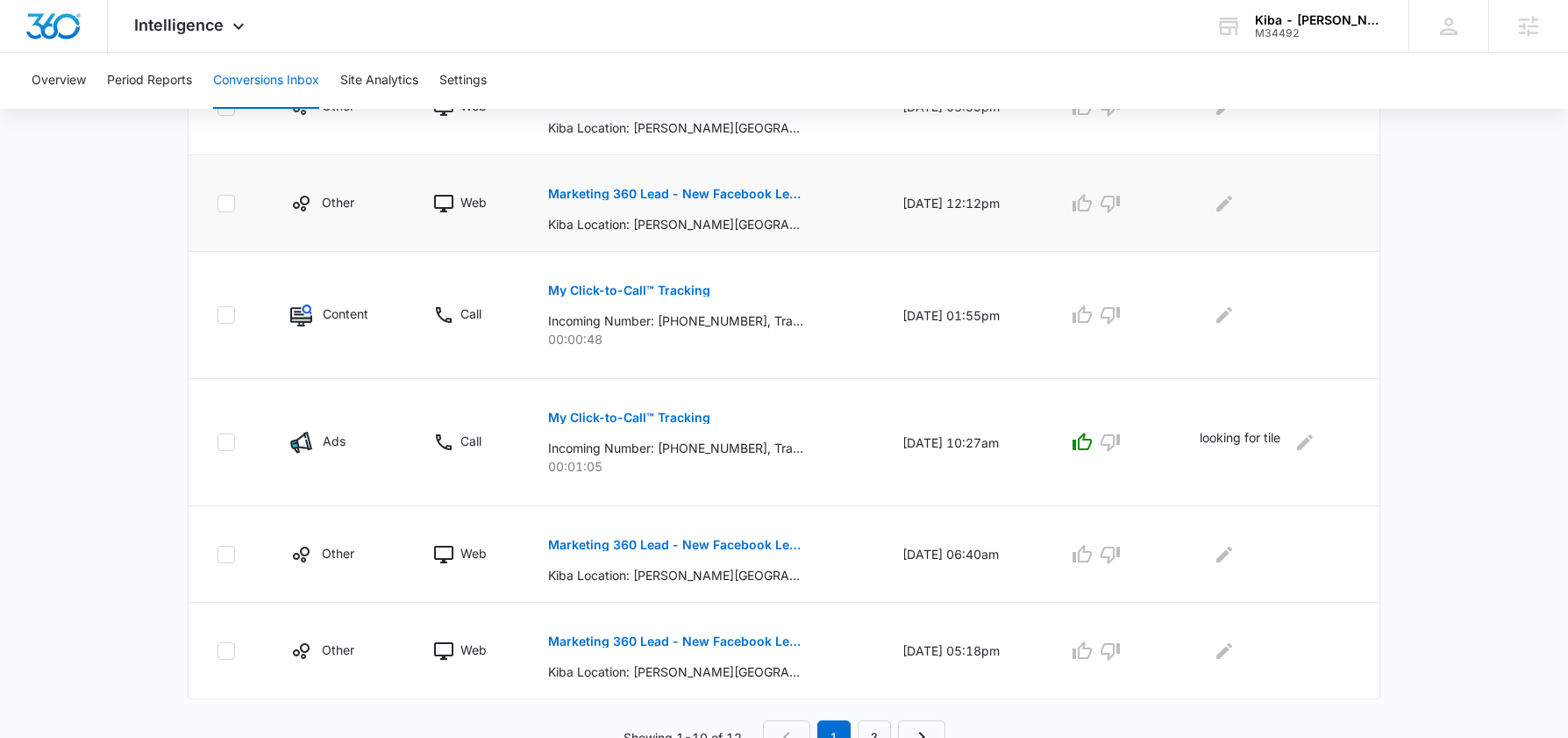
scroll to position [1018, 0]
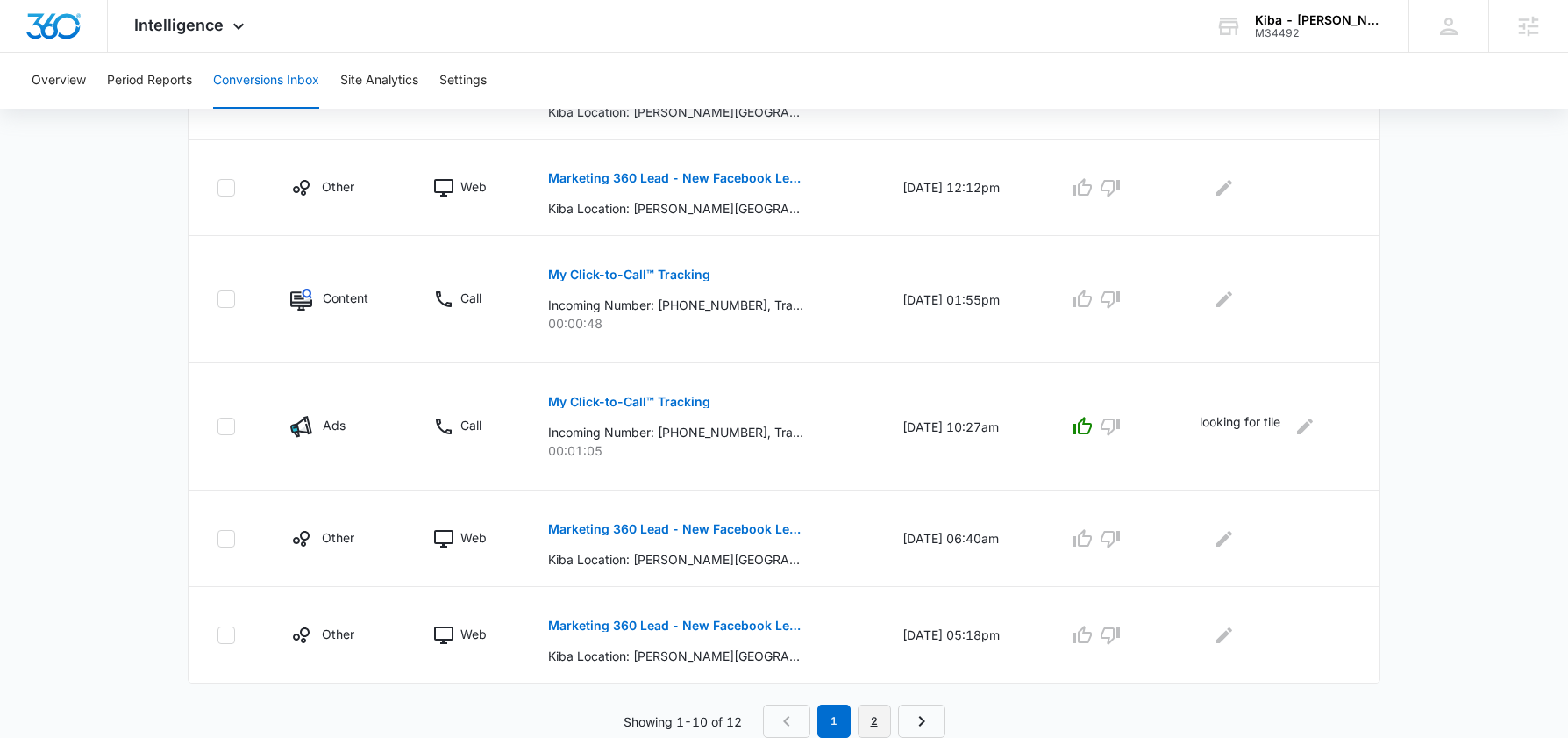
click at [863, 710] on link "2" at bounding box center [874, 720] width 33 height 33
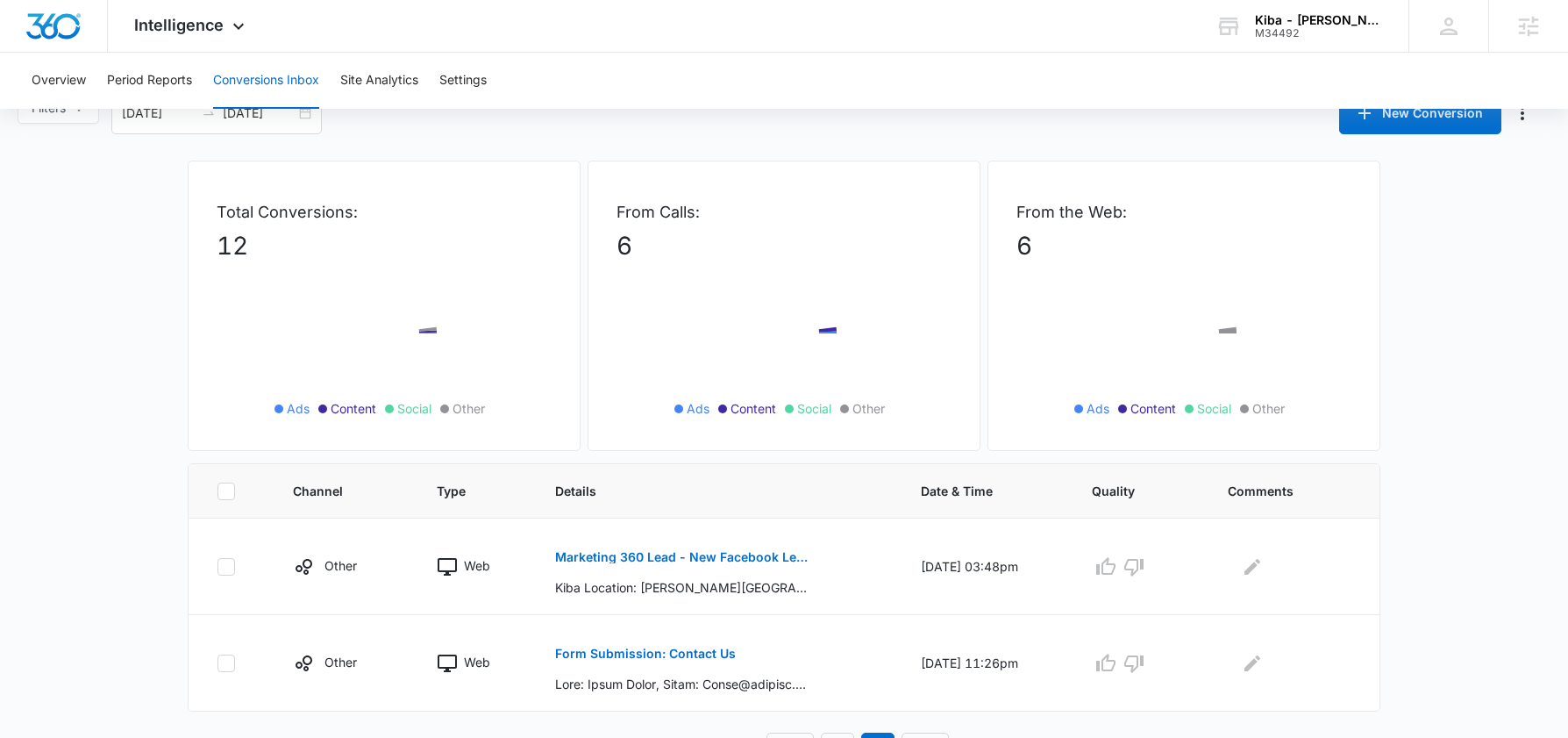
scroll to position [62, 0]
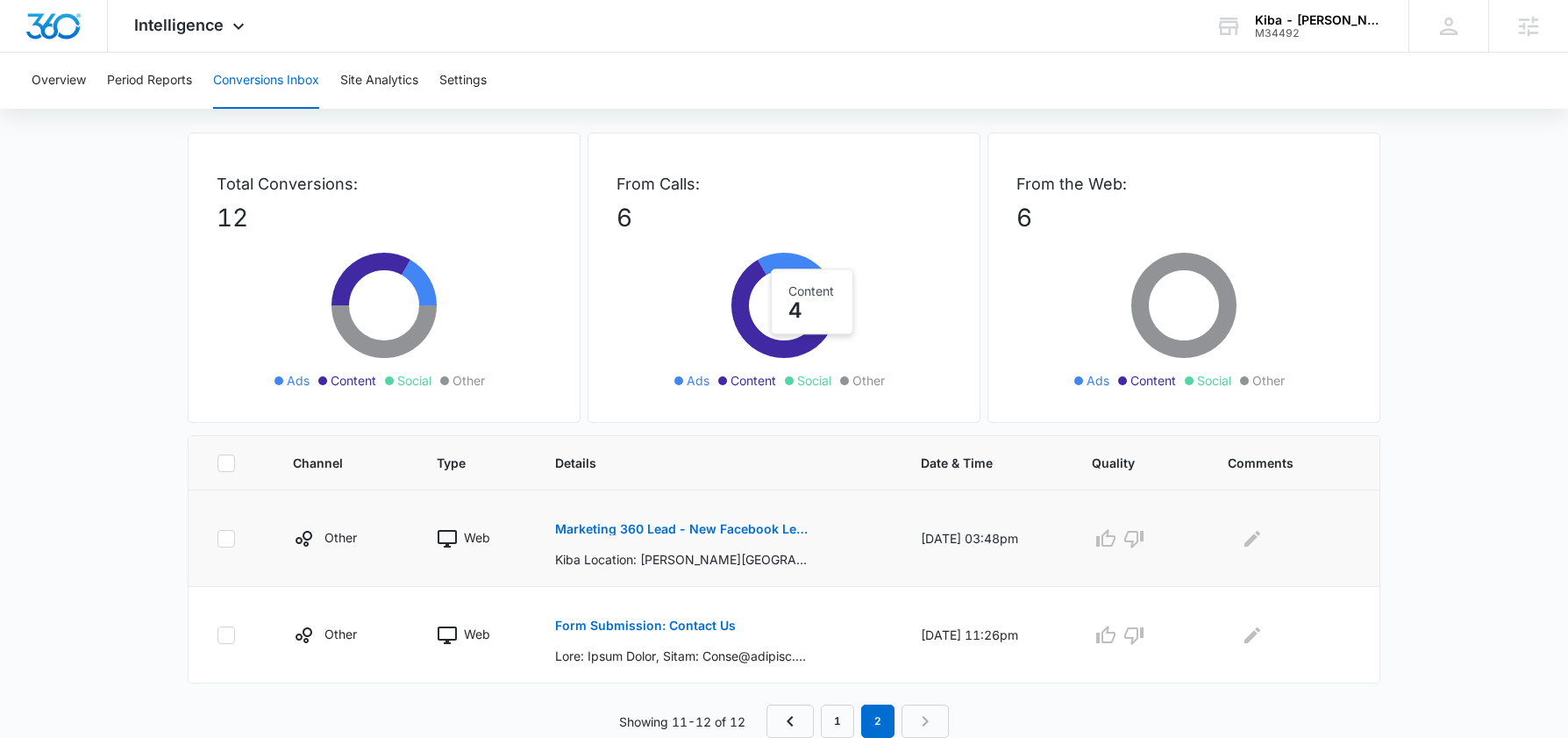
click at [636, 520] on button "Marketing 360 Lead - New Facebook Lead for Clifton Park - Kitchen & Bath Facebo…" at bounding box center [683, 529] width 255 height 42
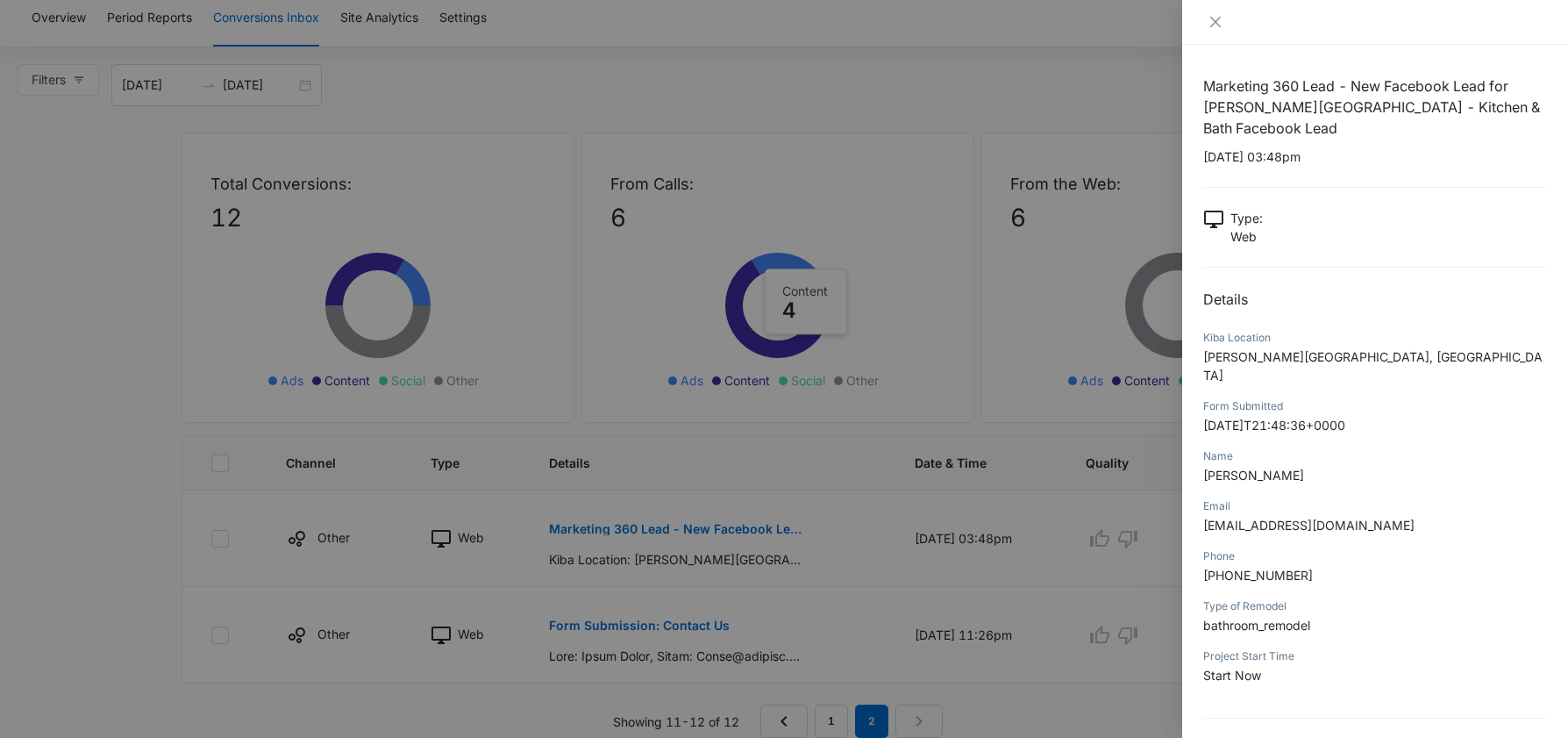
scroll to position [17, 0]
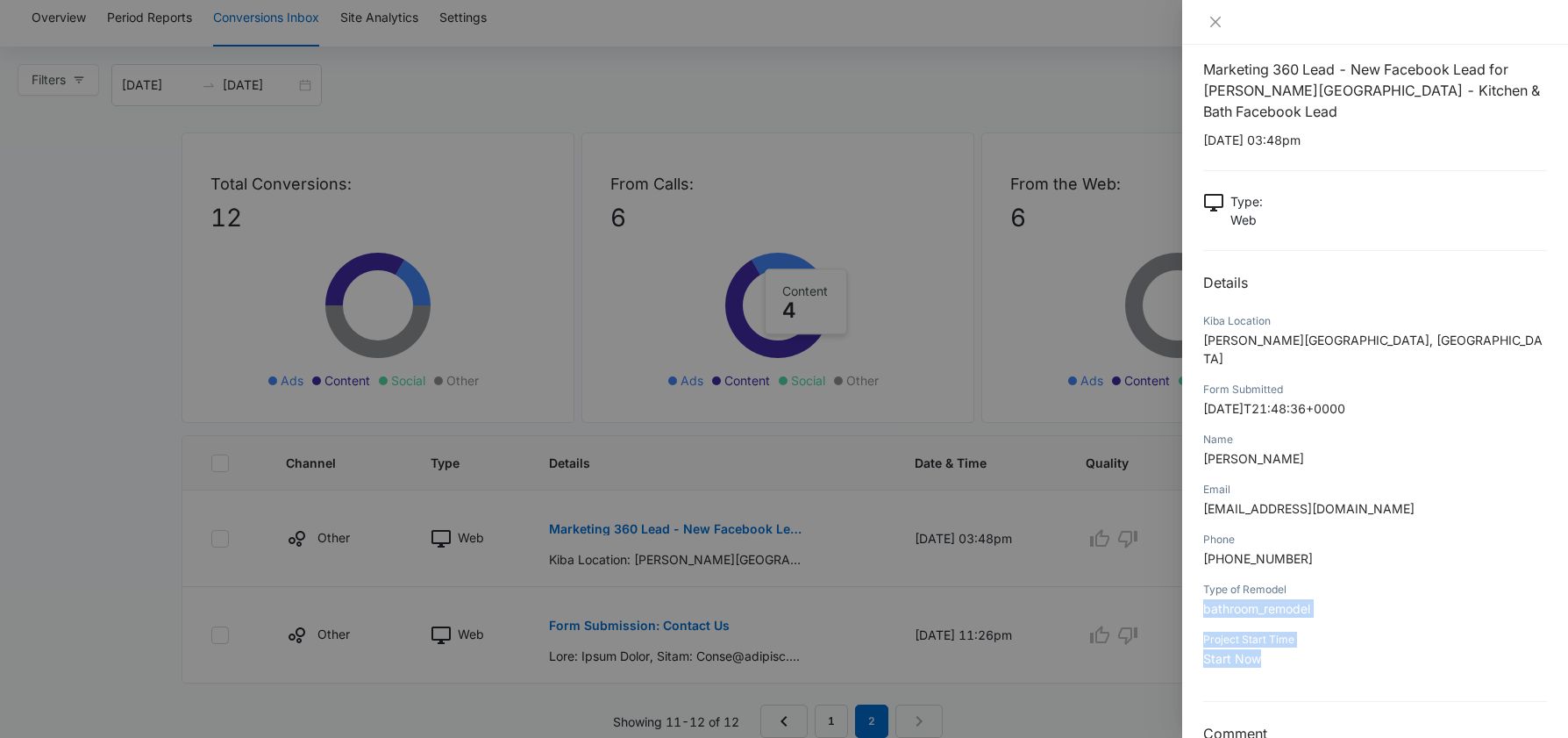
drag, startPoint x: 1273, startPoint y: 623, endPoint x: 1229, endPoint y: 586, distance: 57.5
click at [1229, 586] on div "Marketing 360 Lead - New Facebook Lead for Clifton Park - Kitchen & Bath Facebo…" at bounding box center [1375, 401] width 344 height 686
drag, startPoint x: 1337, startPoint y: 566, endPoint x: 1250, endPoint y: 571, distance: 87.1
click at [1250, 599] on p "bathroom_remodel" at bounding box center [1375, 608] width 344 height 19
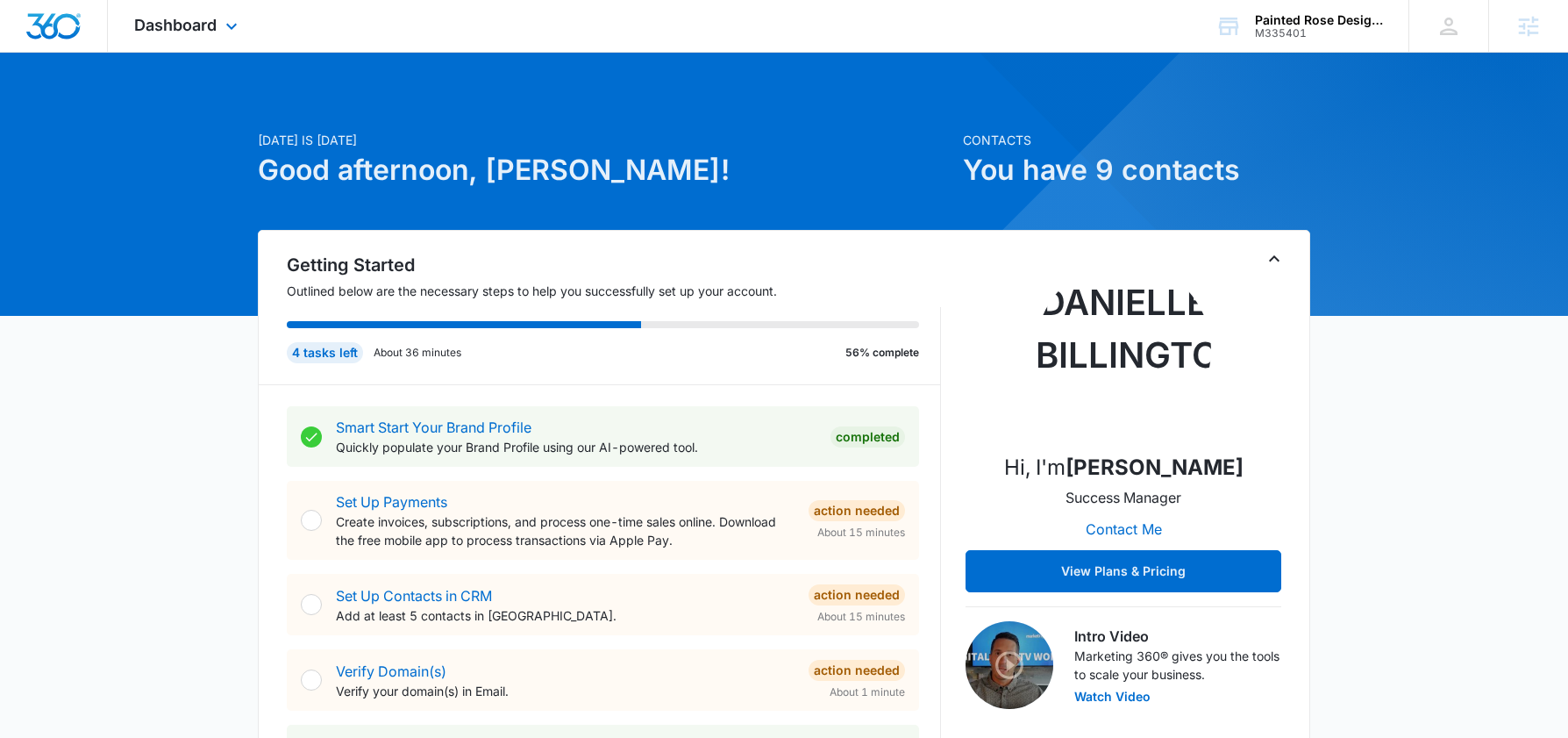
click at [230, 0] on div "Dashboard Apps Reputation Forms CRM Email Social POS Content Ads Intelligence F…" at bounding box center [188, 26] width 160 height 52
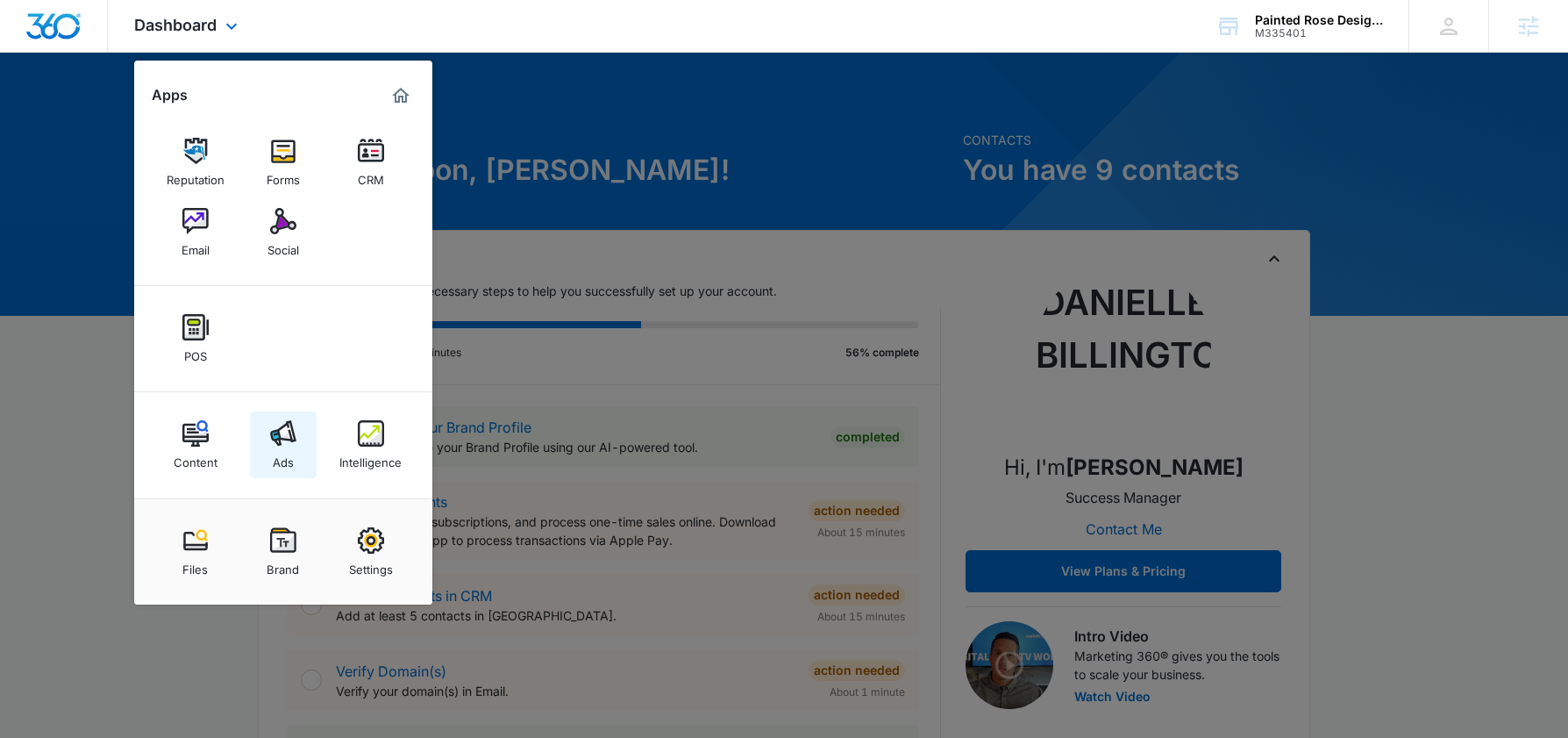
click at [289, 437] on img at bounding box center [283, 434] width 27 height 27
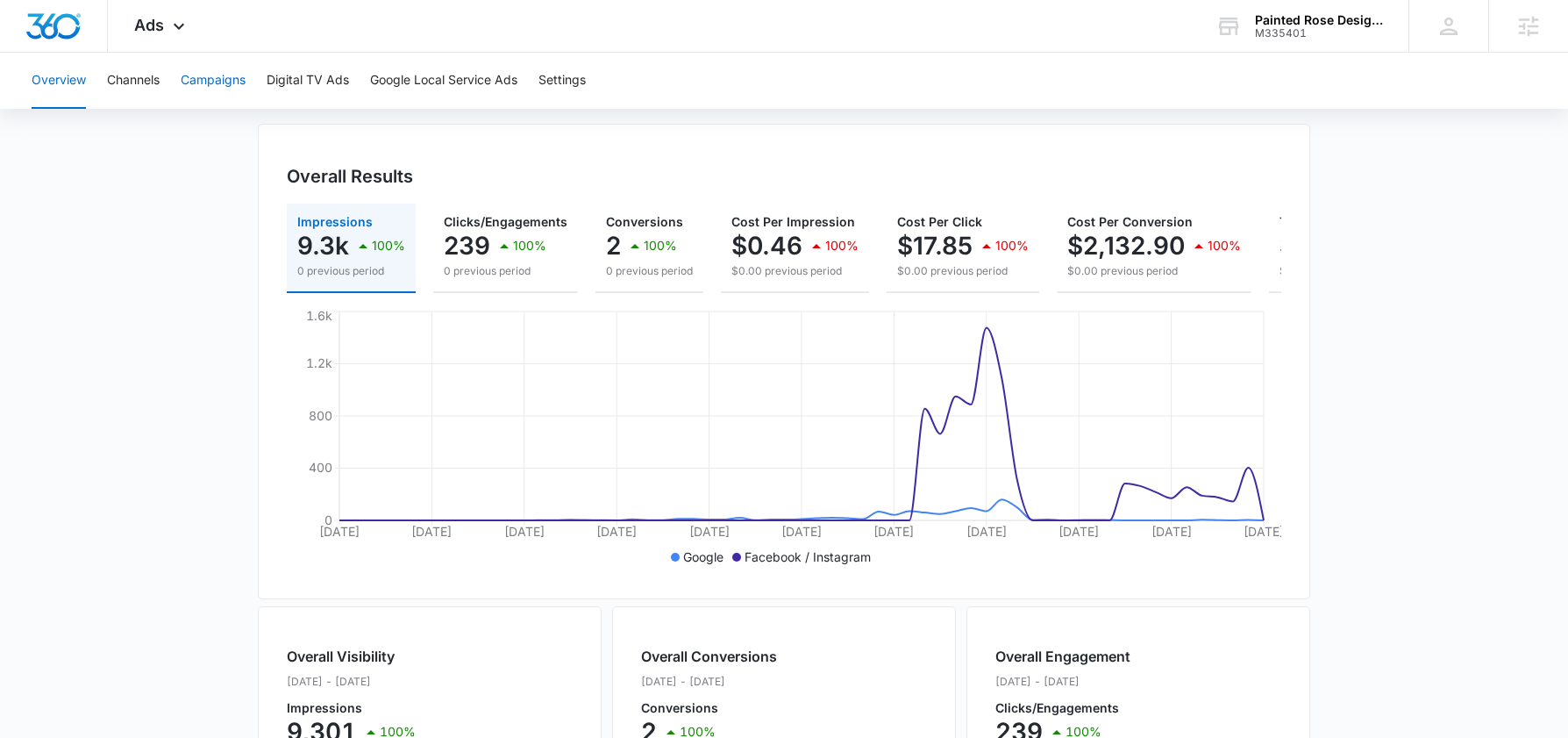
scroll to position [146, 0]
click at [219, 80] on button "Campaigns" at bounding box center [213, 80] width 65 height 56
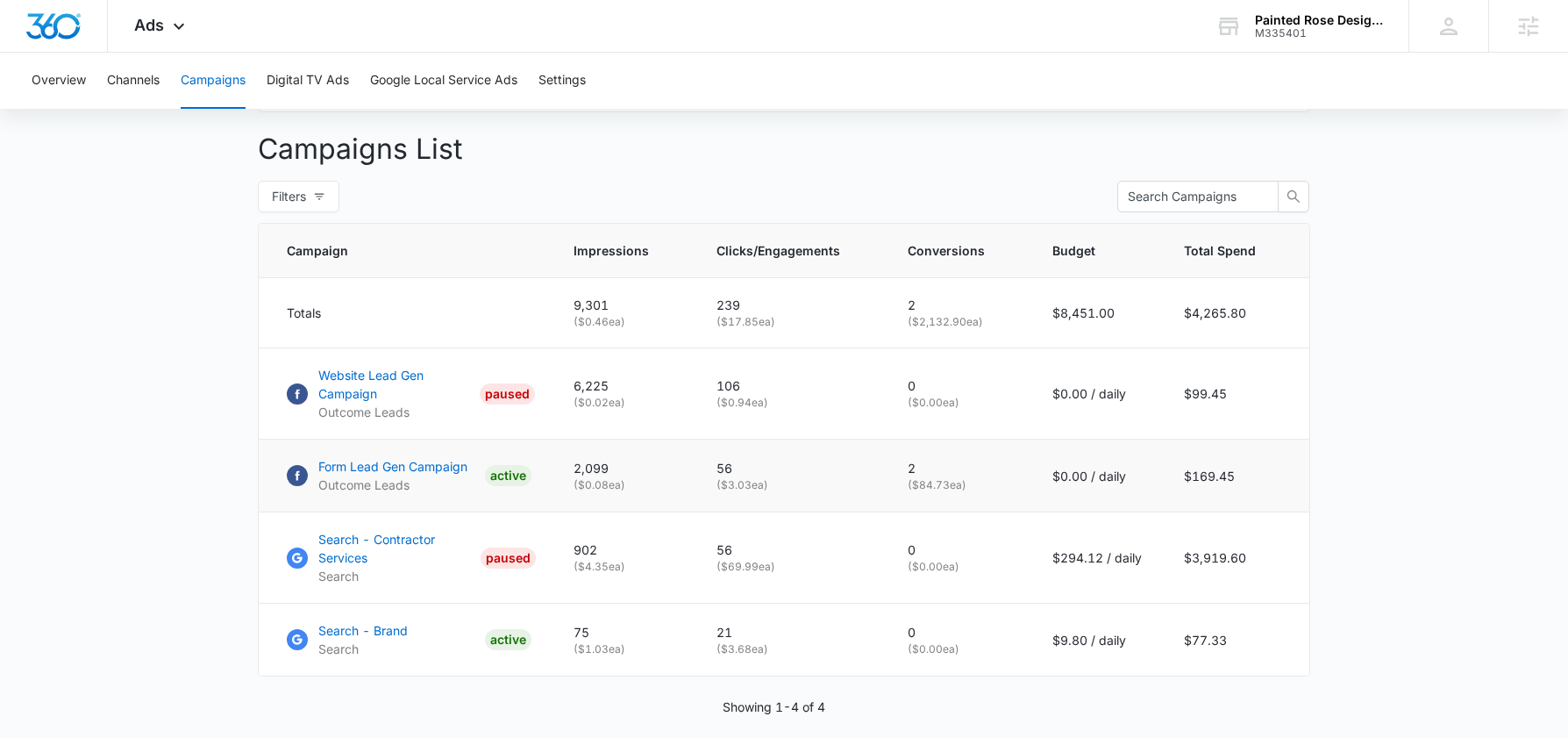
scroll to position [660, 0]
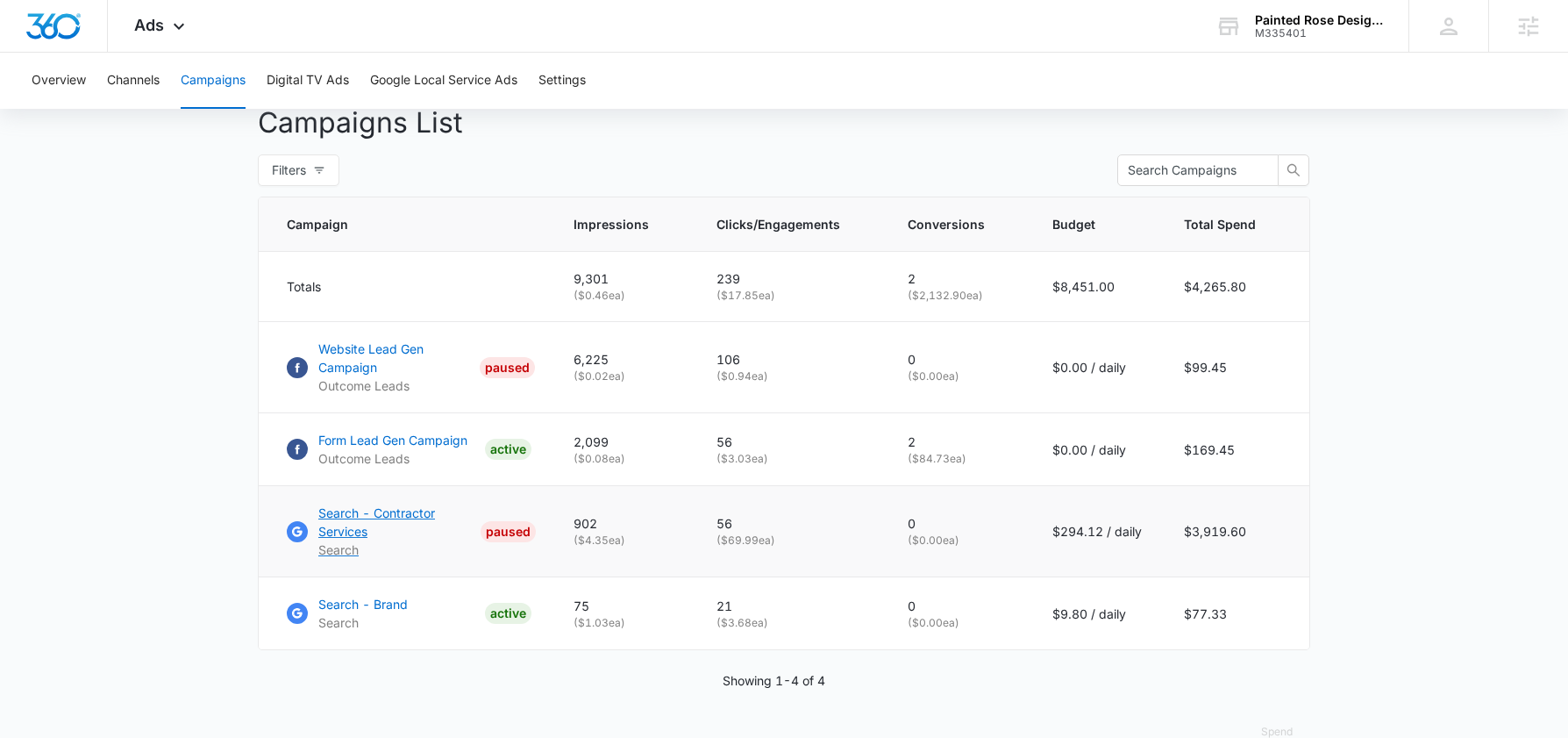
click at [355, 540] on p "Search - Contractor Services" at bounding box center [396, 522] width 155 height 36
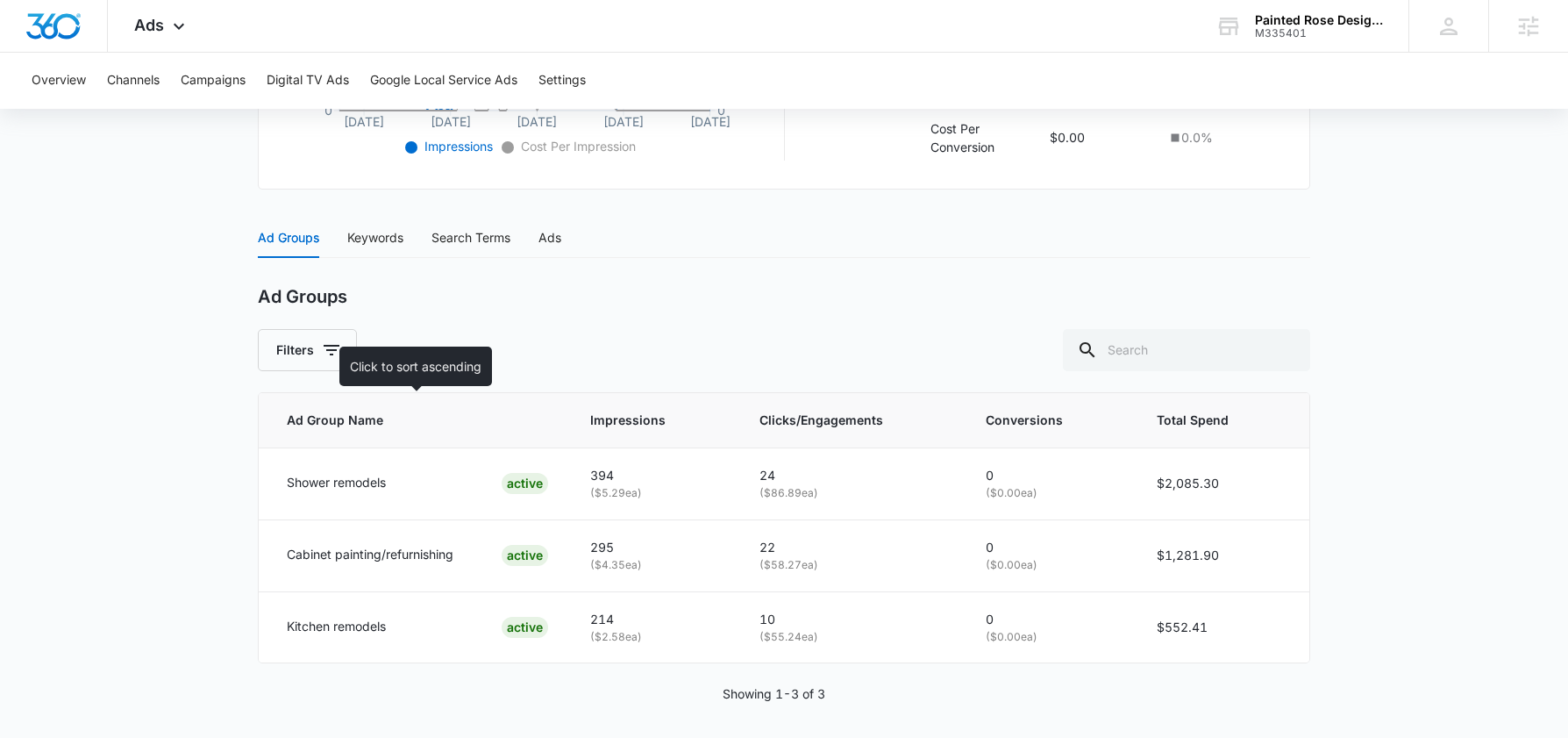
scroll to position [600, 0]
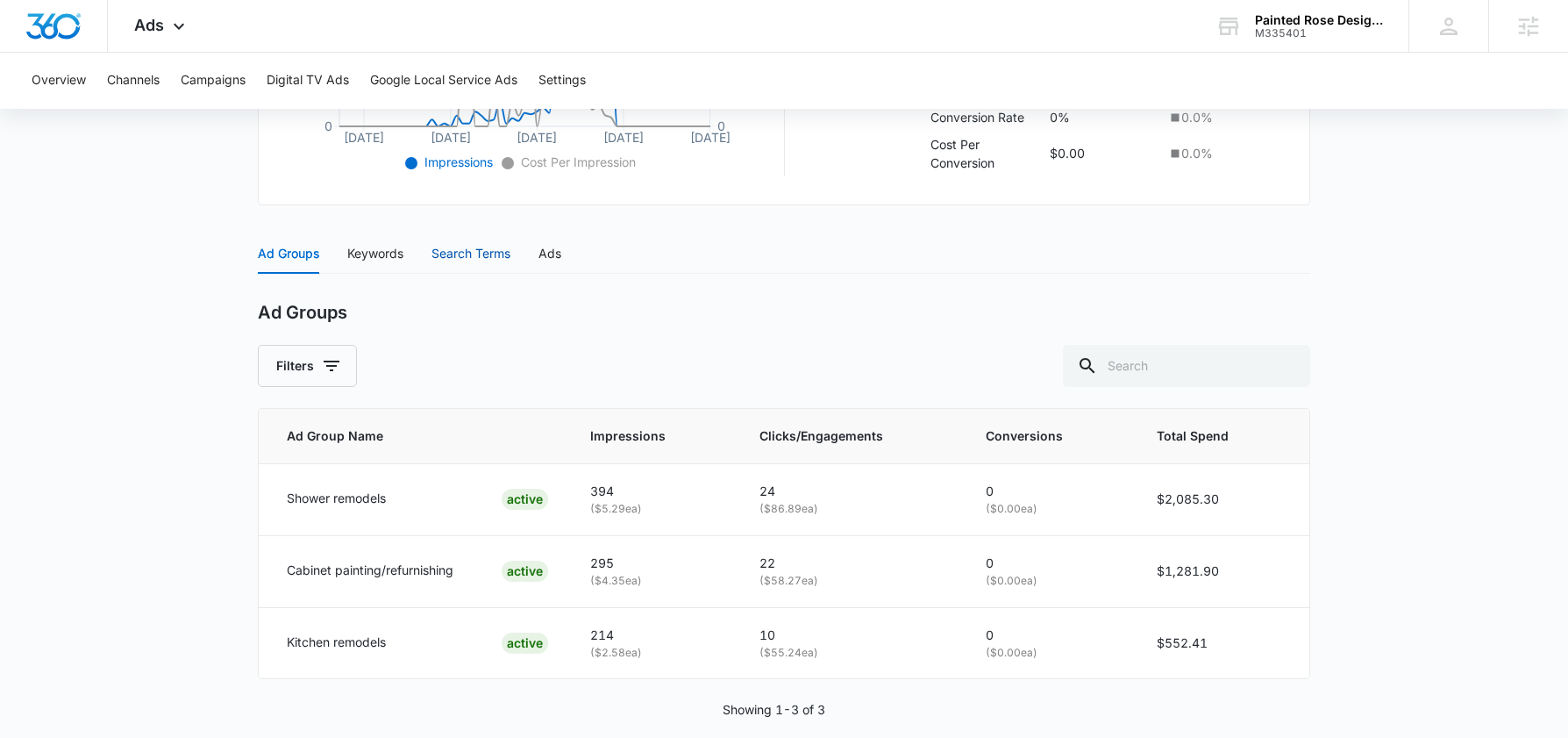
click at [500, 250] on div "Search Terms" at bounding box center [471, 254] width 79 height 20
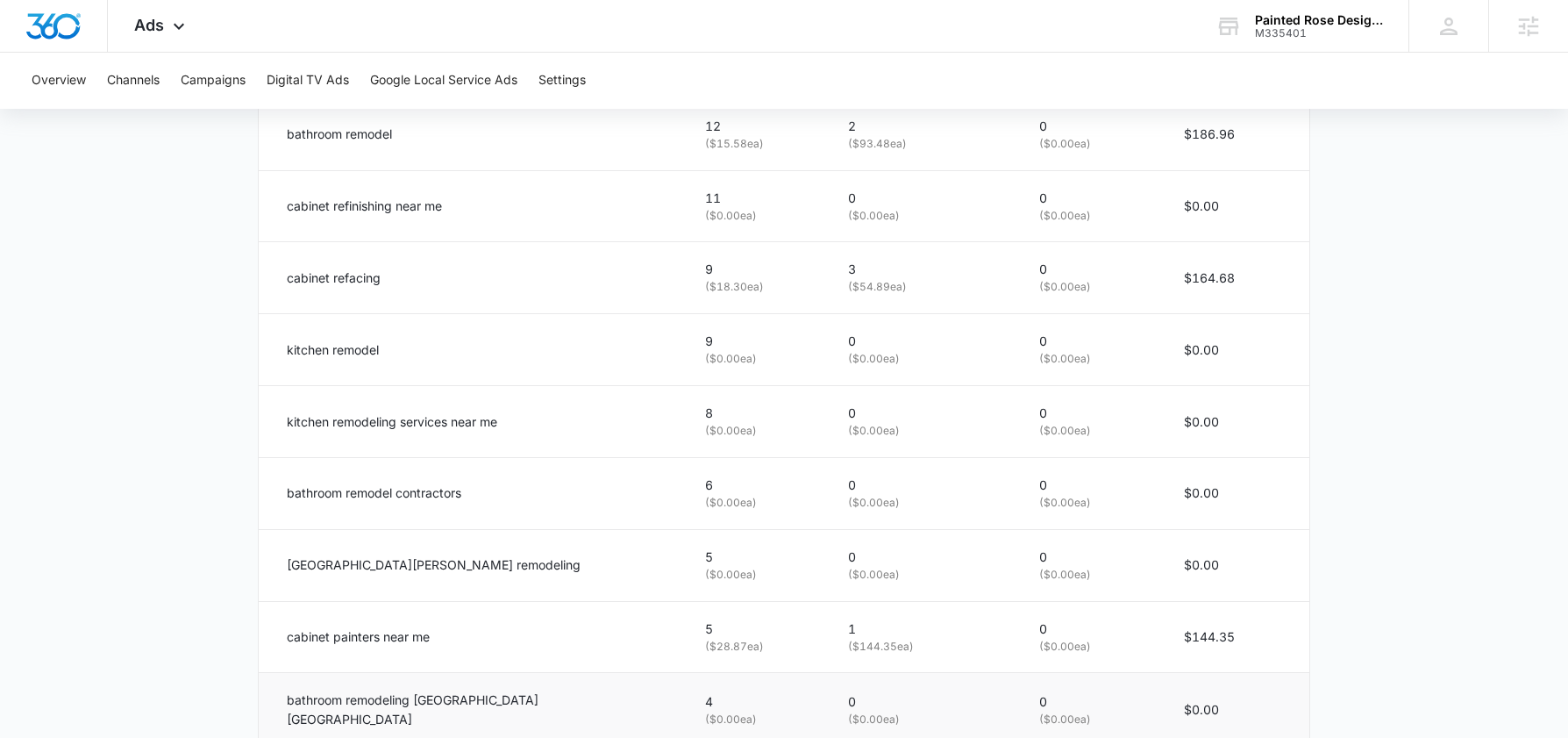
scroll to position [1140, 0]
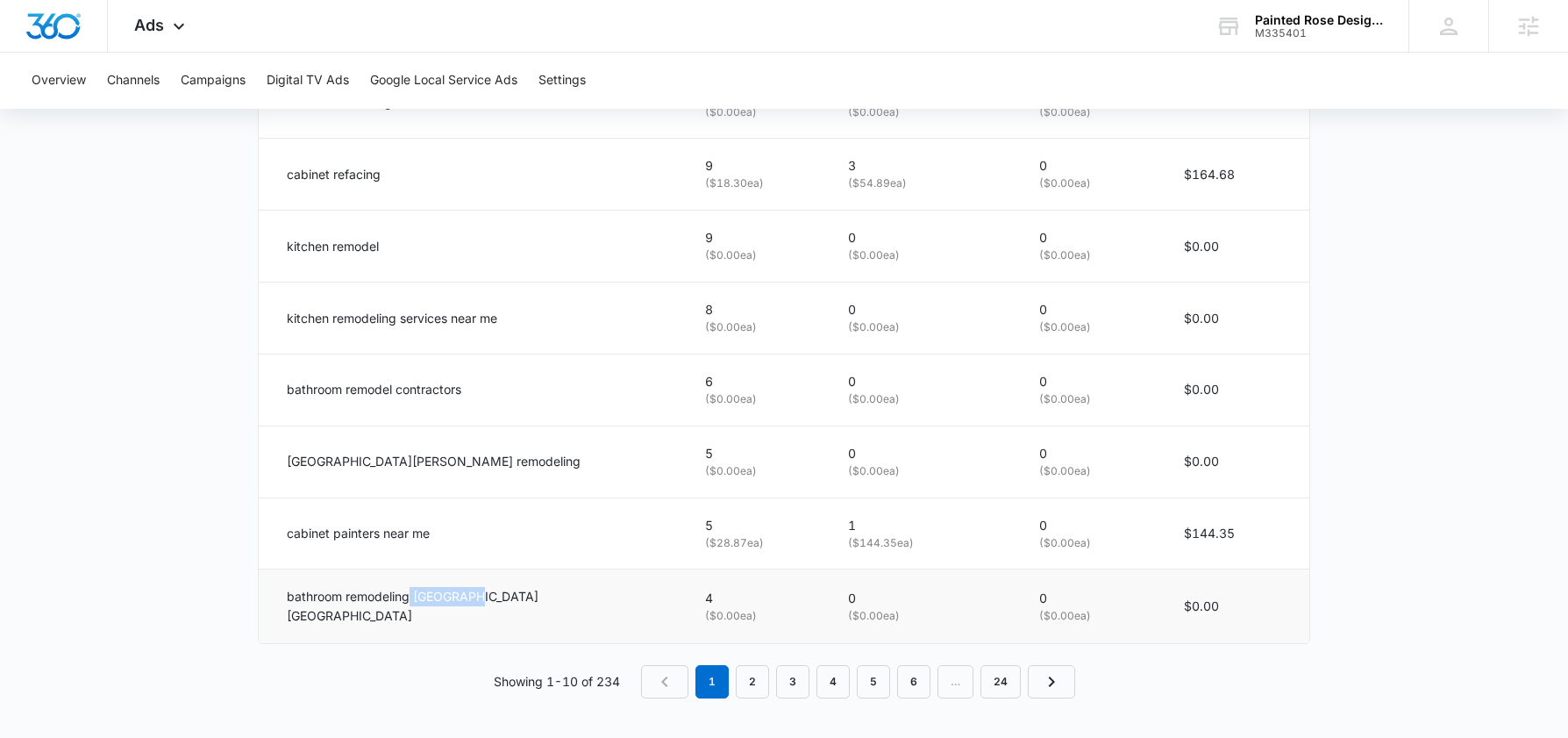
drag, startPoint x: 486, startPoint y: 599, endPoint x: 413, endPoint y: 604, distance: 73.2
click at [411, 604] on div "bathroom remodeling [GEOGRAPHIC_DATA] [GEOGRAPHIC_DATA]" at bounding box center [474, 605] width 376 height 38
click at [355, 620] on td "bathroom remodeling [GEOGRAPHIC_DATA] [GEOGRAPHIC_DATA]" at bounding box center [472, 606] width 425 height 75
drag, startPoint x: 323, startPoint y: 604, endPoint x: 474, endPoint y: 609, distance: 151.1
click at [473, 604] on div "bathroom remodeling [GEOGRAPHIC_DATA] [GEOGRAPHIC_DATA]" at bounding box center [474, 605] width 376 height 38
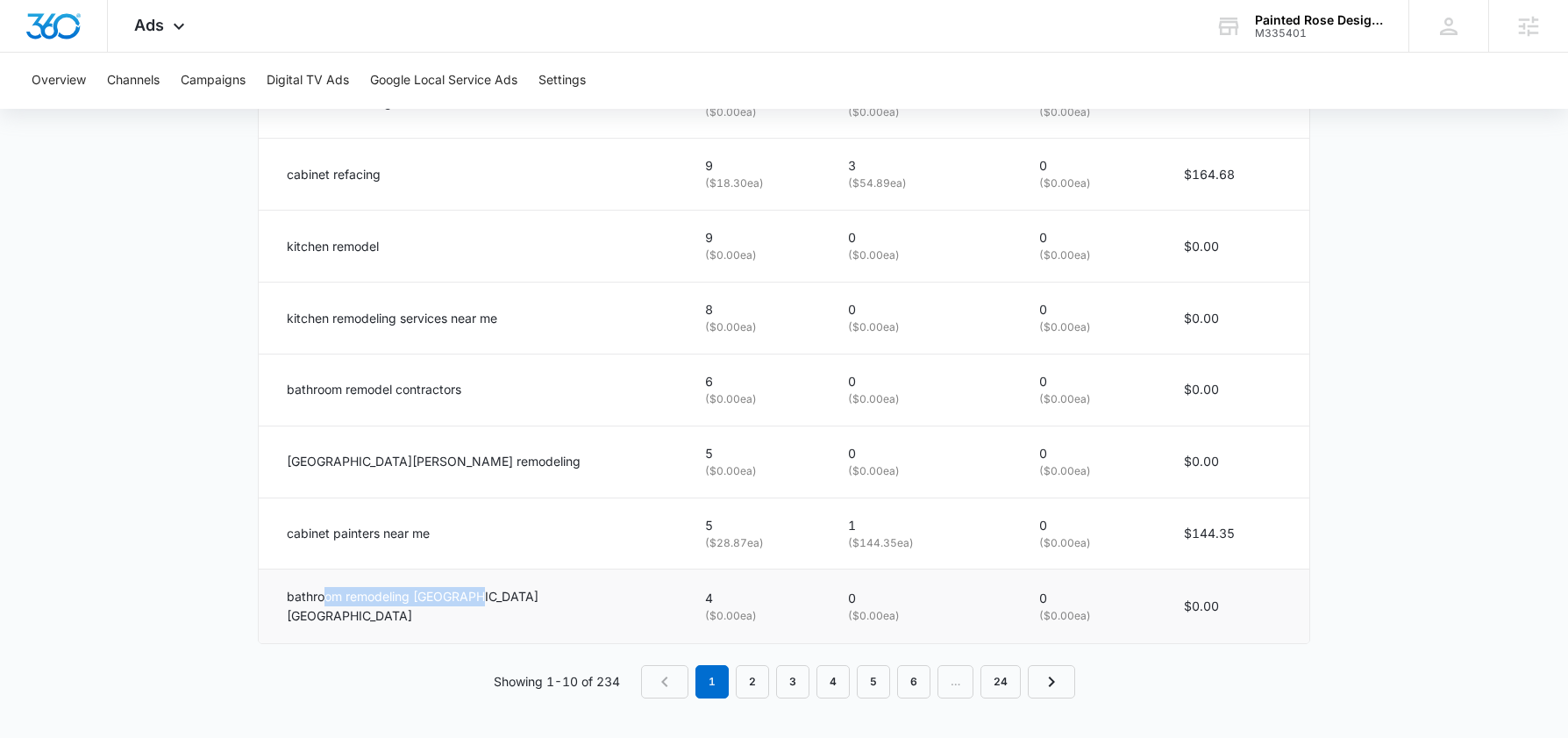
drag, startPoint x: 446, startPoint y: 611, endPoint x: 431, endPoint y: 609, distance: 15.1
click at [445, 610] on p "bathroom remodeling dallas tx" at bounding box center [474, 605] width 376 height 38
drag, startPoint x: 431, startPoint y: 609, endPoint x: 503, endPoint y: 601, distance: 72.4
click at [503, 601] on div "bathroom remodeling dallas tx" at bounding box center [474, 605] width 376 height 38
click at [403, 606] on p "bathroom remodeling dallas tx" at bounding box center [474, 605] width 376 height 38
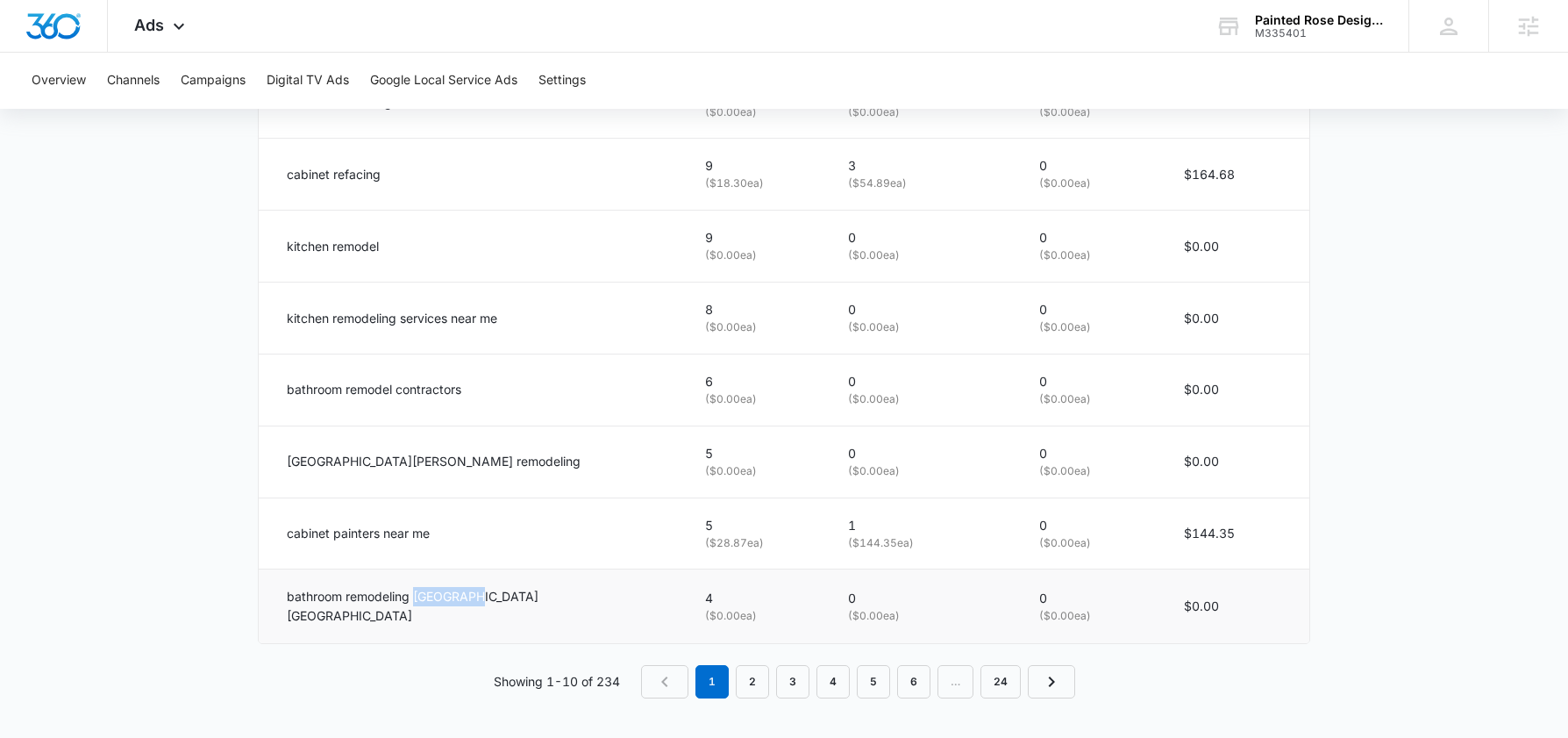
drag, startPoint x: 416, startPoint y: 609, endPoint x: 529, endPoint y: 602, distance: 113.2
click at [529, 602] on div "bathroom remodeling dallas tx" at bounding box center [474, 605] width 376 height 38
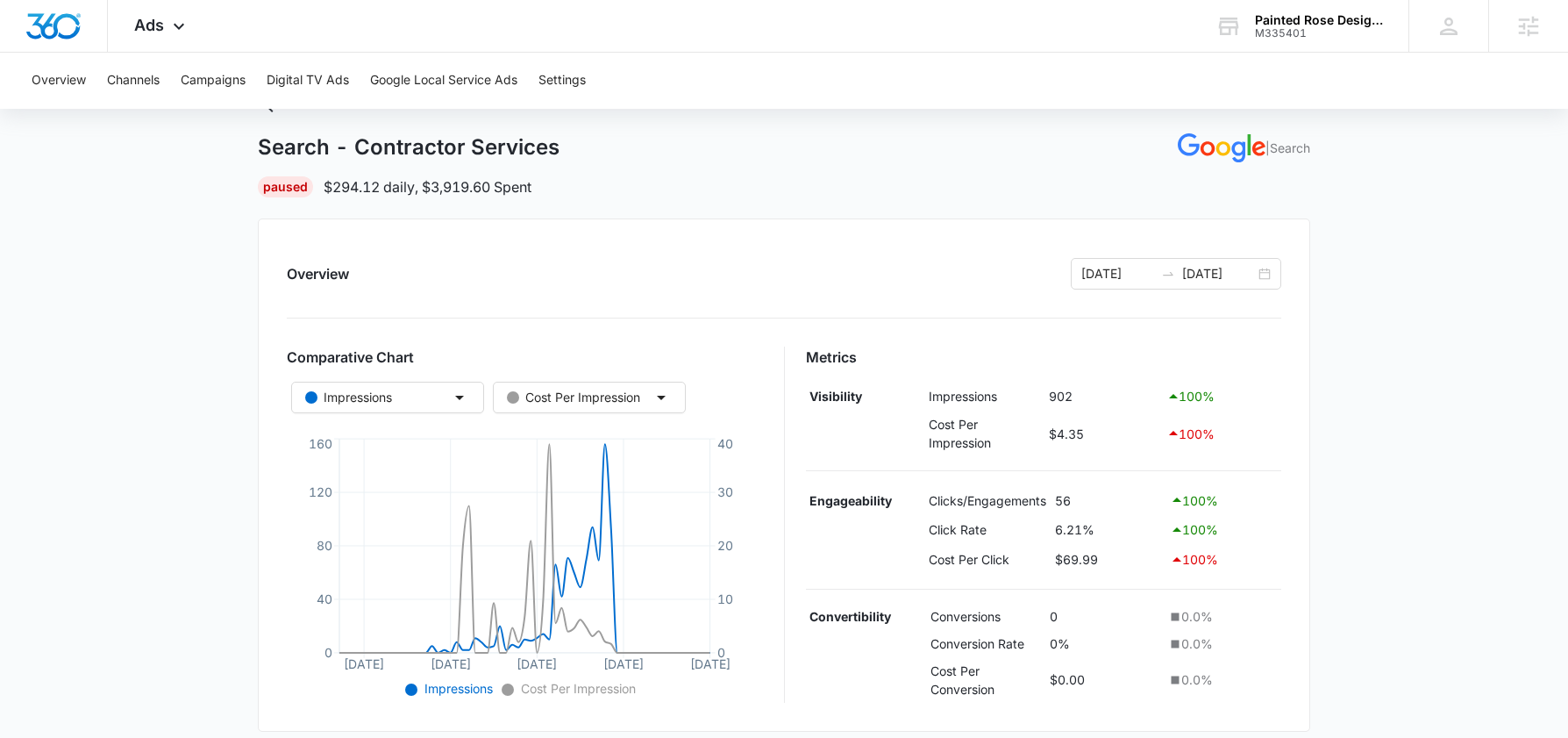
scroll to position [0, 0]
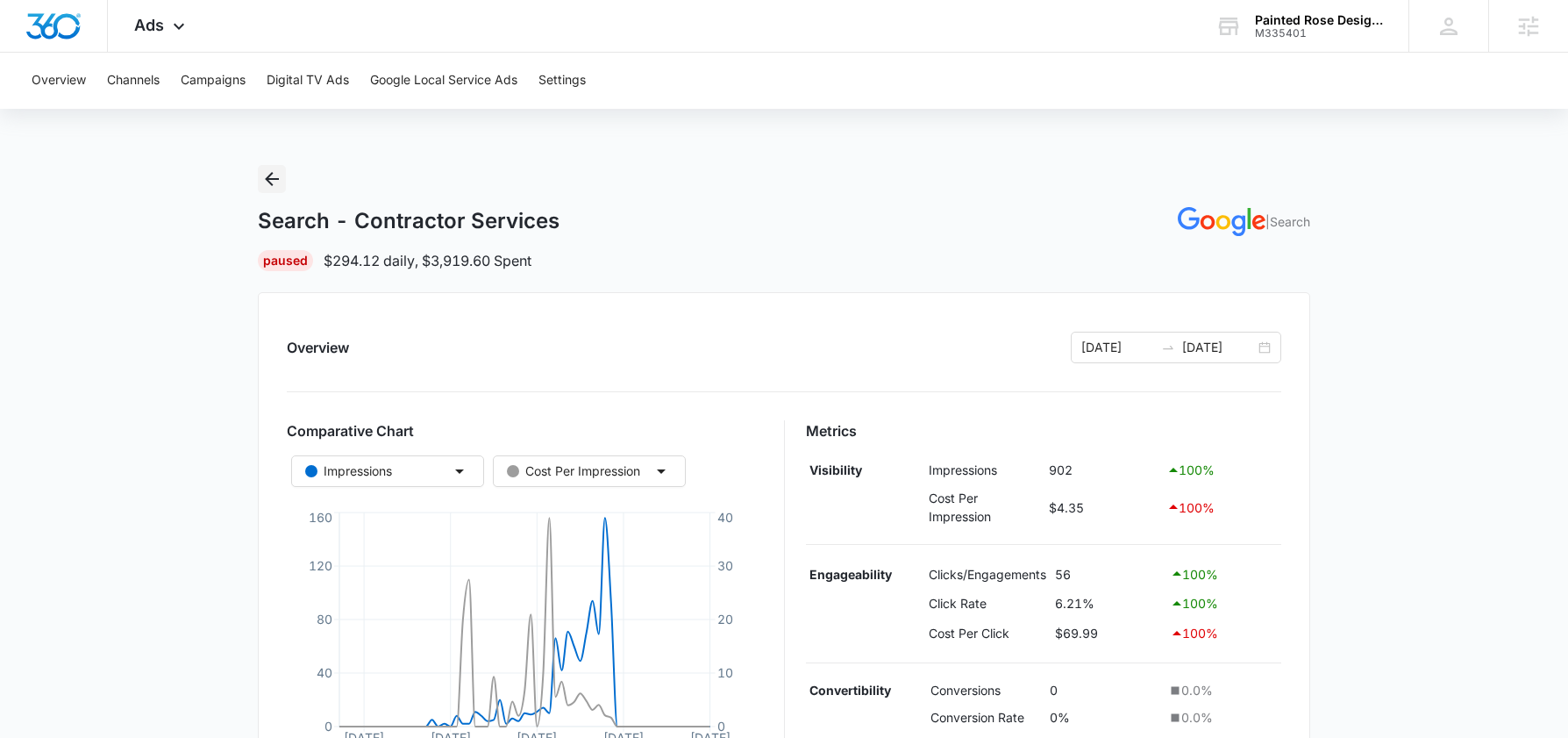
click at [269, 181] on icon "Back" at bounding box center [272, 179] width 14 height 14
click at [478, 90] on button "Google Local Service Ads" at bounding box center [444, 80] width 148 height 56
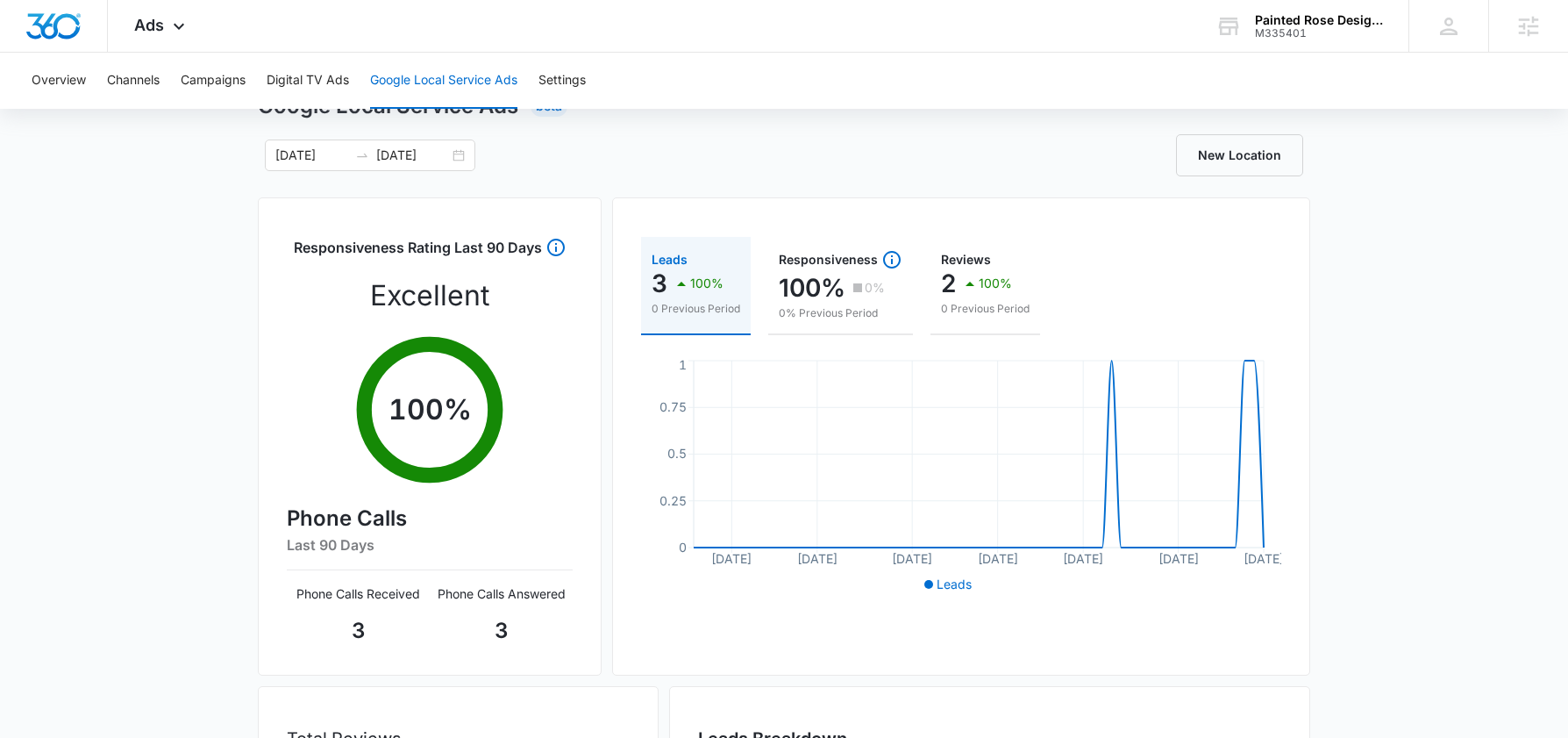
scroll to position [43, 0]
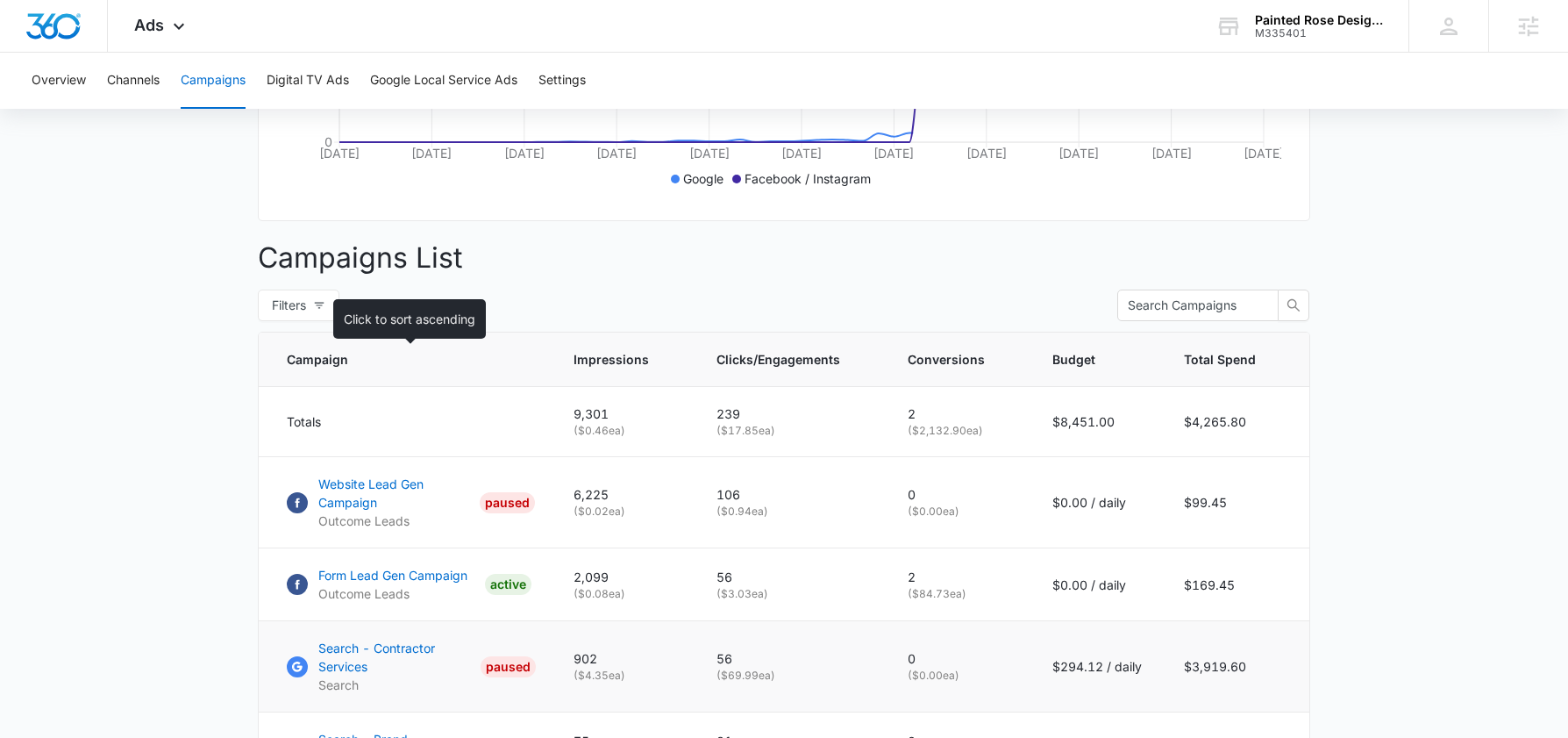
scroll to position [709, 0]
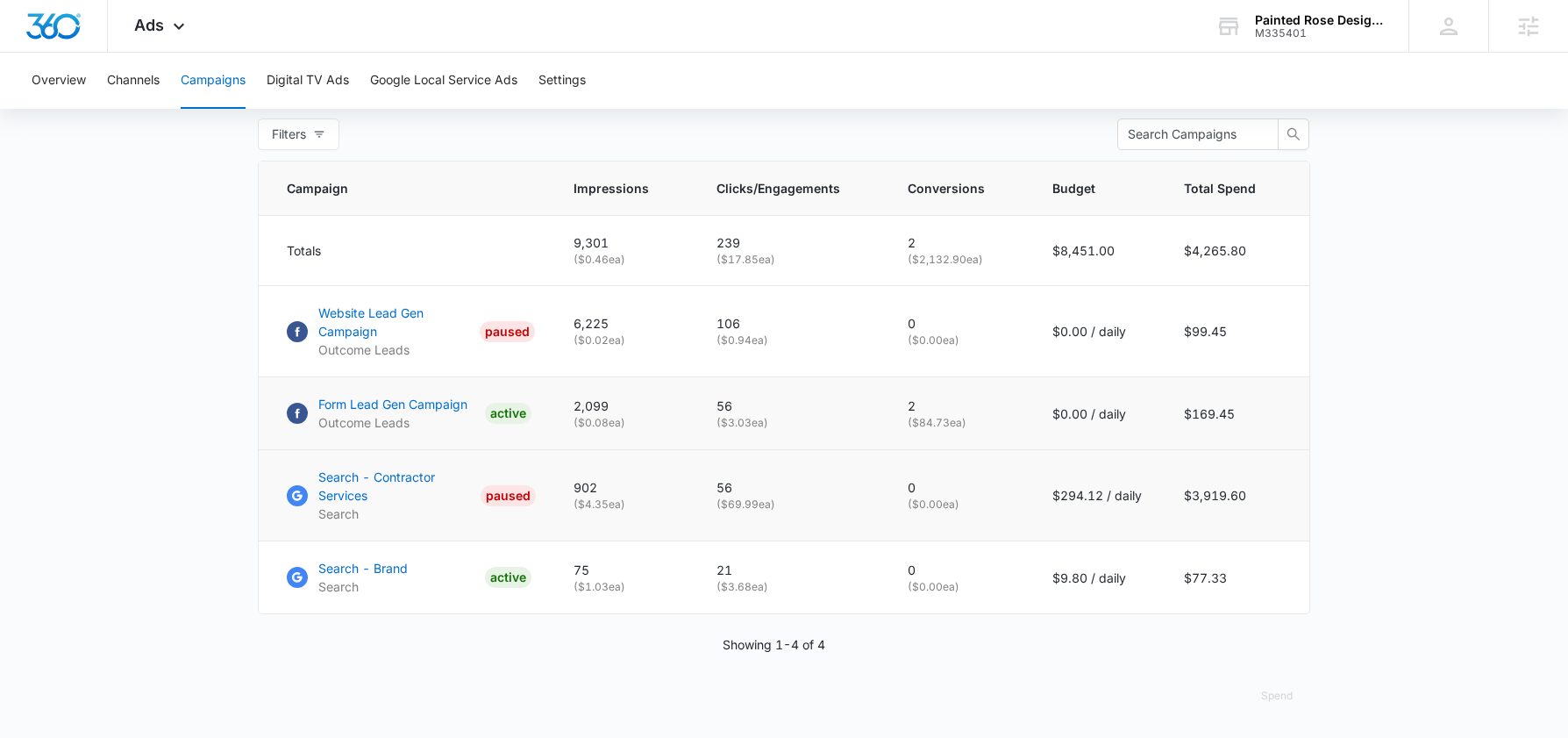
drag, startPoint x: 889, startPoint y: 400, endPoint x: 976, endPoint y: 411, distance: 87.7
click at [976, 411] on td "2 ( $84.73 ea)" at bounding box center [958, 414] width 145 height 73
drag, startPoint x: 912, startPoint y: 400, endPoint x: 968, endPoint y: 429, distance: 63.1
click at [968, 429] on td "2 ( $84.73 ea)" at bounding box center [958, 414] width 145 height 73
drag, startPoint x: 1276, startPoint y: 408, endPoint x: 1357, endPoint y: 403, distance: 81.2
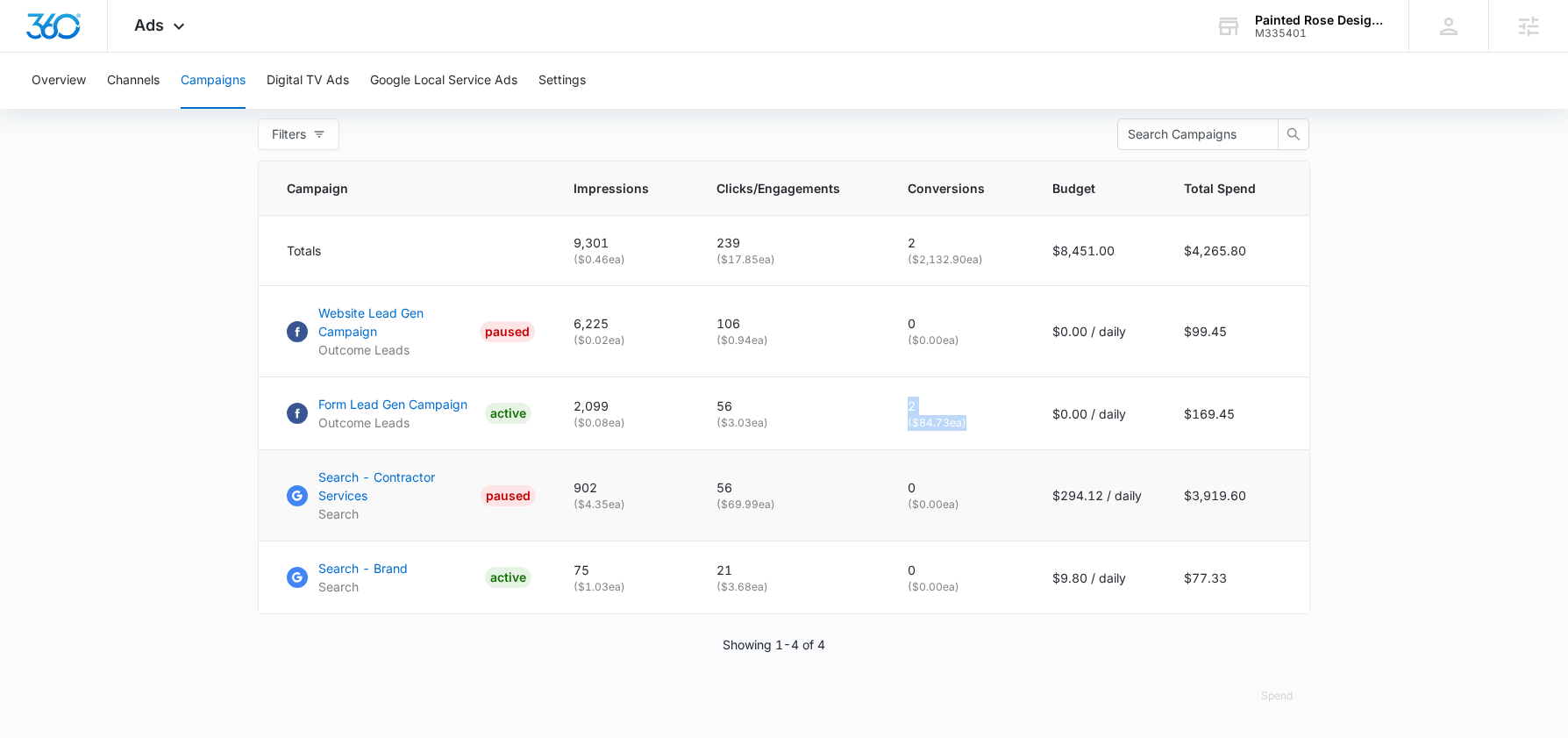
click at [1357, 403] on main "Campaigns Filters [DATE] [DATE] Overall Results Impressions 9.3k 100% 0 previou…" at bounding box center [784, 103] width 1568 height 1269
click at [1052, 389] on td "$0.00 / daily" at bounding box center [1097, 414] width 132 height 73
drag, startPoint x: 736, startPoint y: 507, endPoint x: 823, endPoint y: 507, distance: 87.0
click at [823, 507] on p "( $69.99 ea)" at bounding box center [791, 505] width 150 height 16
click at [721, 510] on p "( $69.99 ea)" at bounding box center [791, 505] width 150 height 16
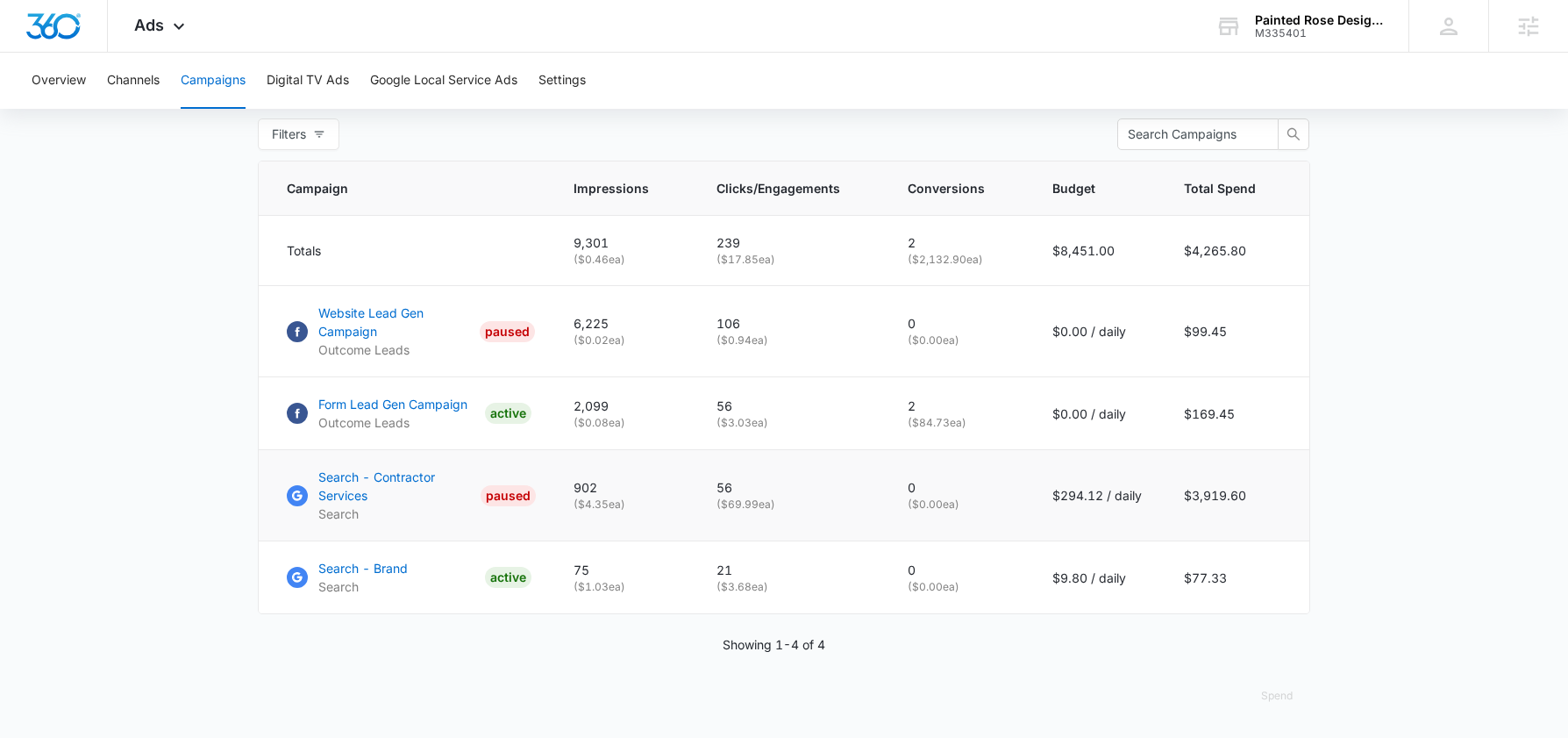
drag, startPoint x: 741, startPoint y: 507, endPoint x: 784, endPoint y: 510, distance: 43.1
click at [784, 510] on p "( $69.99 ea)" at bounding box center [791, 505] width 150 height 16
click at [422, 473] on p "Search - Contractor Services" at bounding box center [396, 485] width 155 height 36
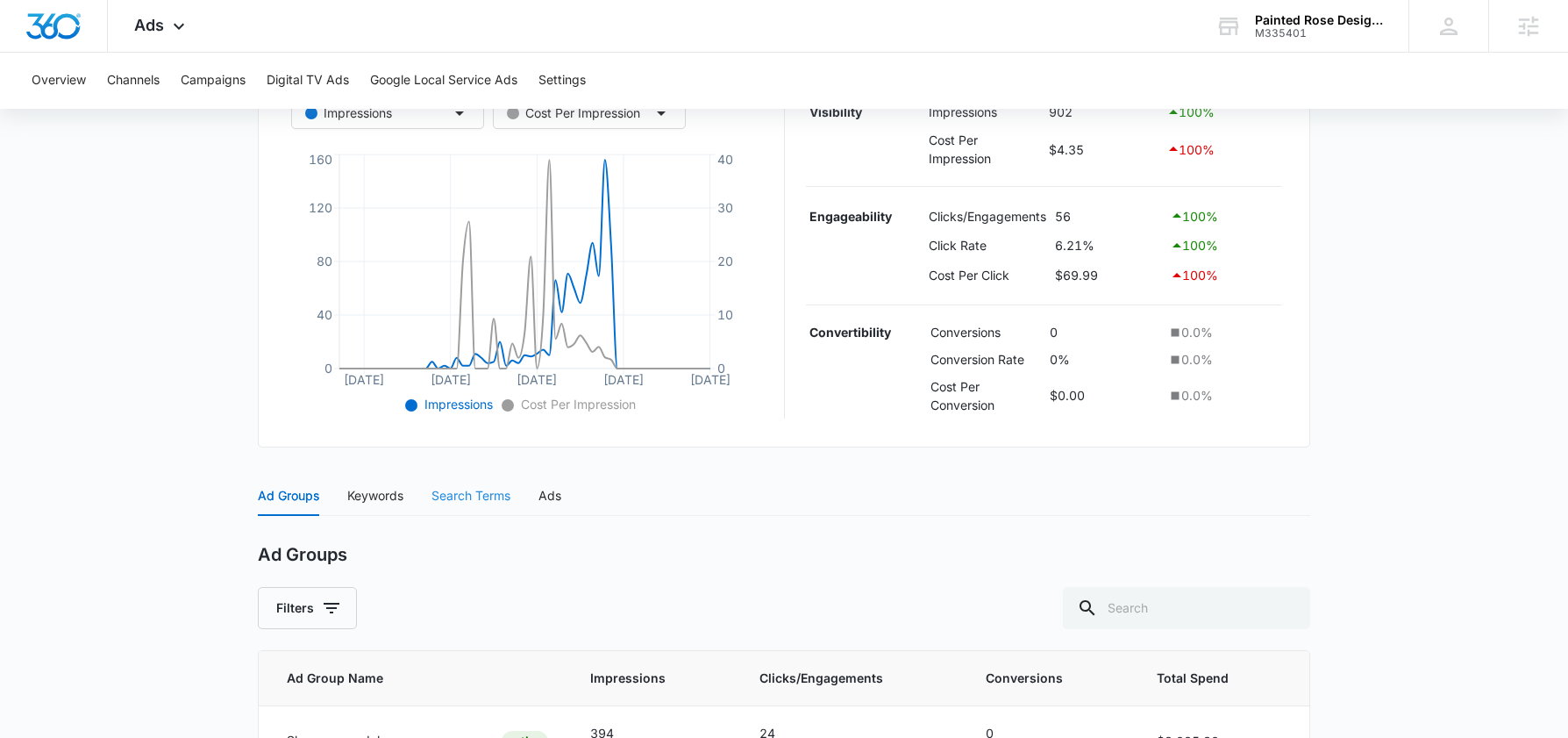
scroll to position [384, 0]
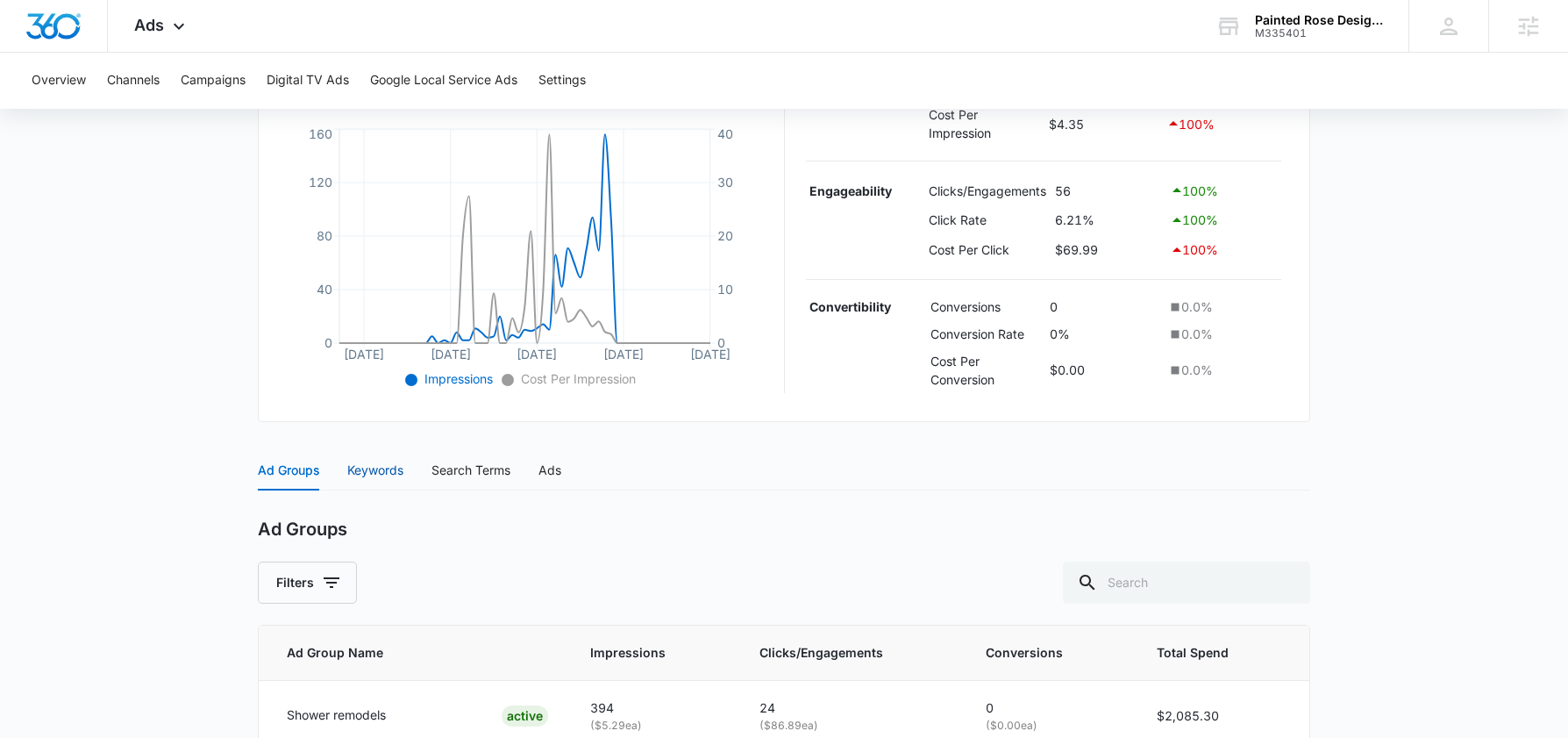
click at [381, 463] on div "Keywords" at bounding box center [375, 470] width 56 height 20
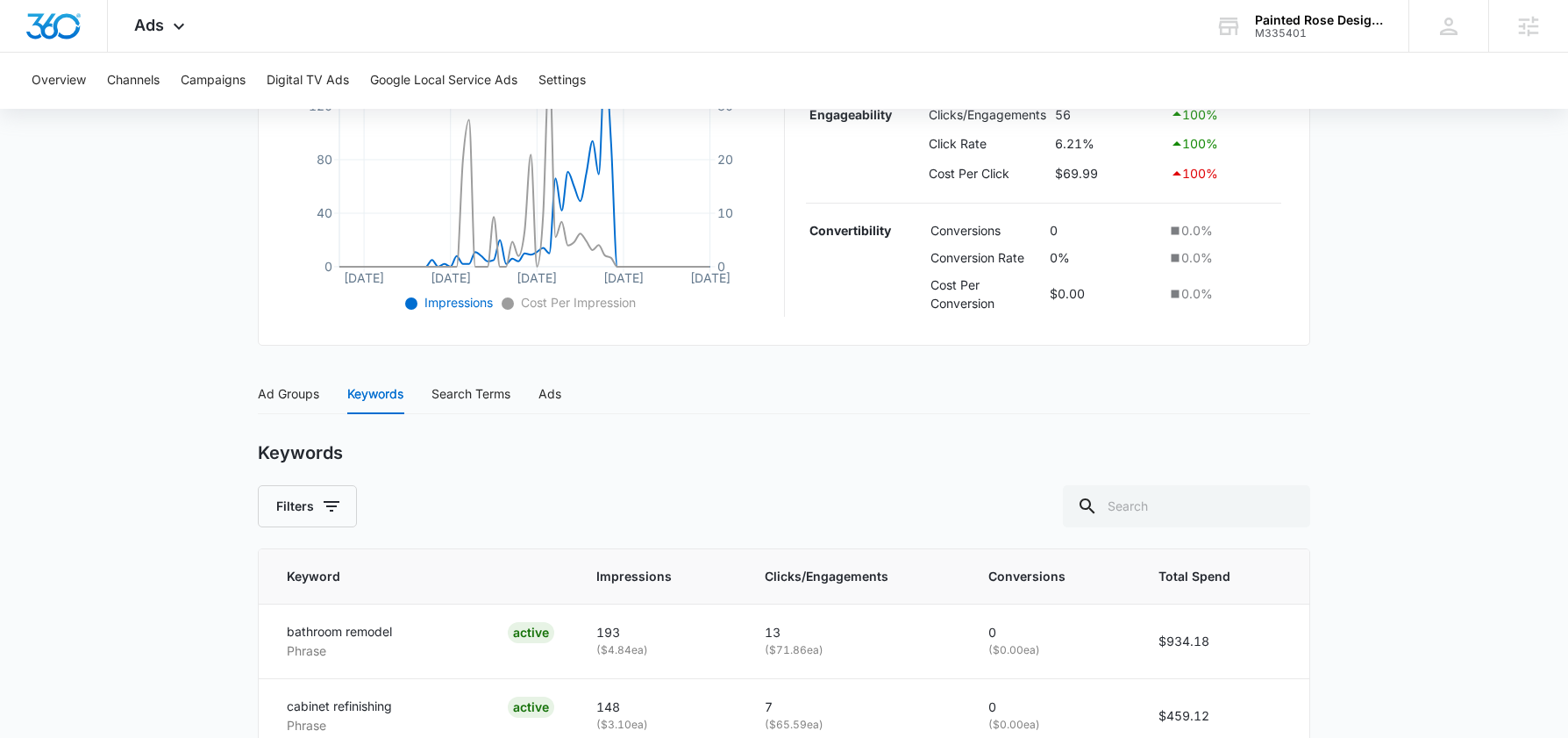
scroll to position [458, 0]
click at [810, 584] on span "Clicks/Engagements" at bounding box center [843, 578] width 157 height 20
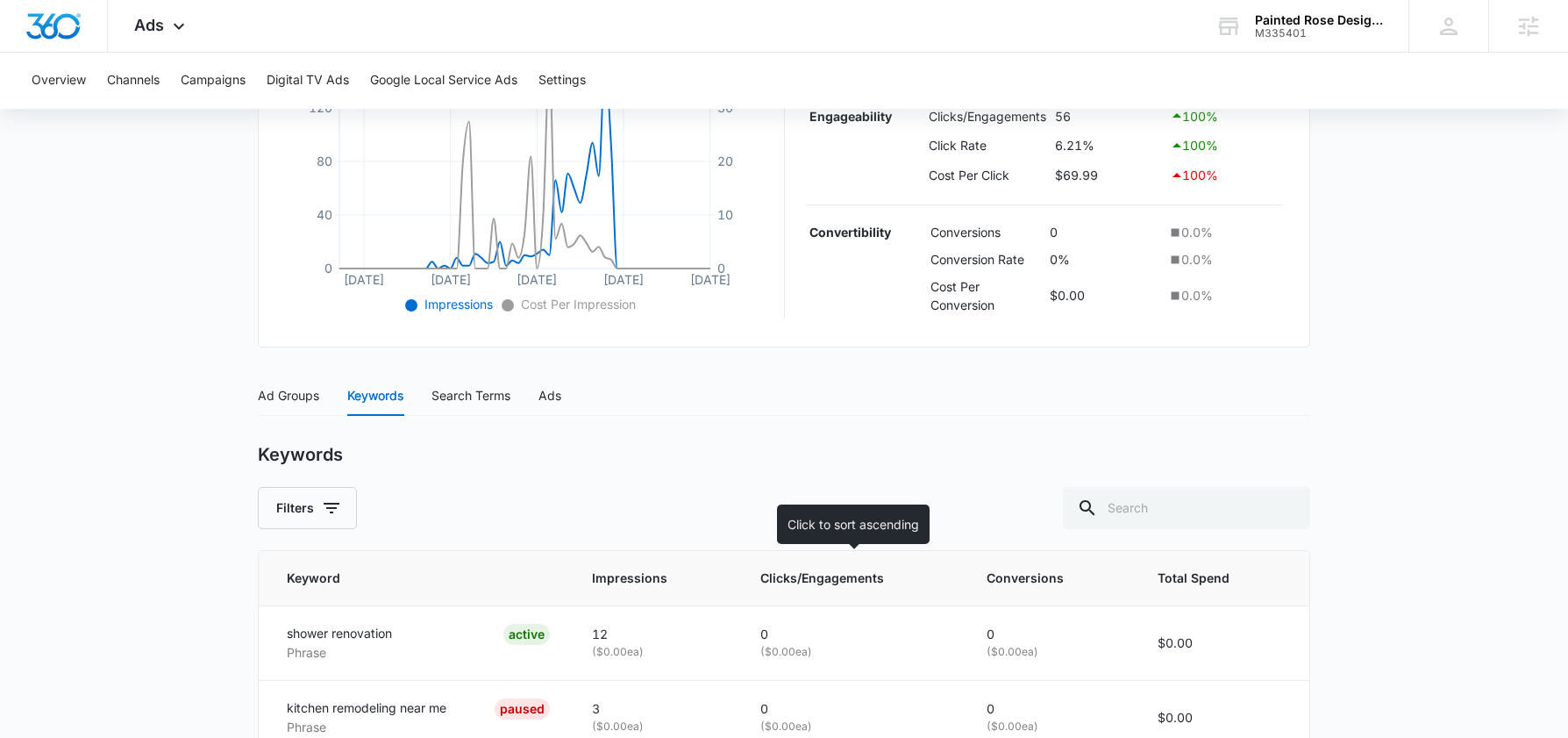
click at [810, 584] on span "Clicks/Engagements" at bounding box center [839, 578] width 158 height 20
click at [809, 584] on span "Clicks/Engagements" at bounding box center [839, 578] width 158 height 20
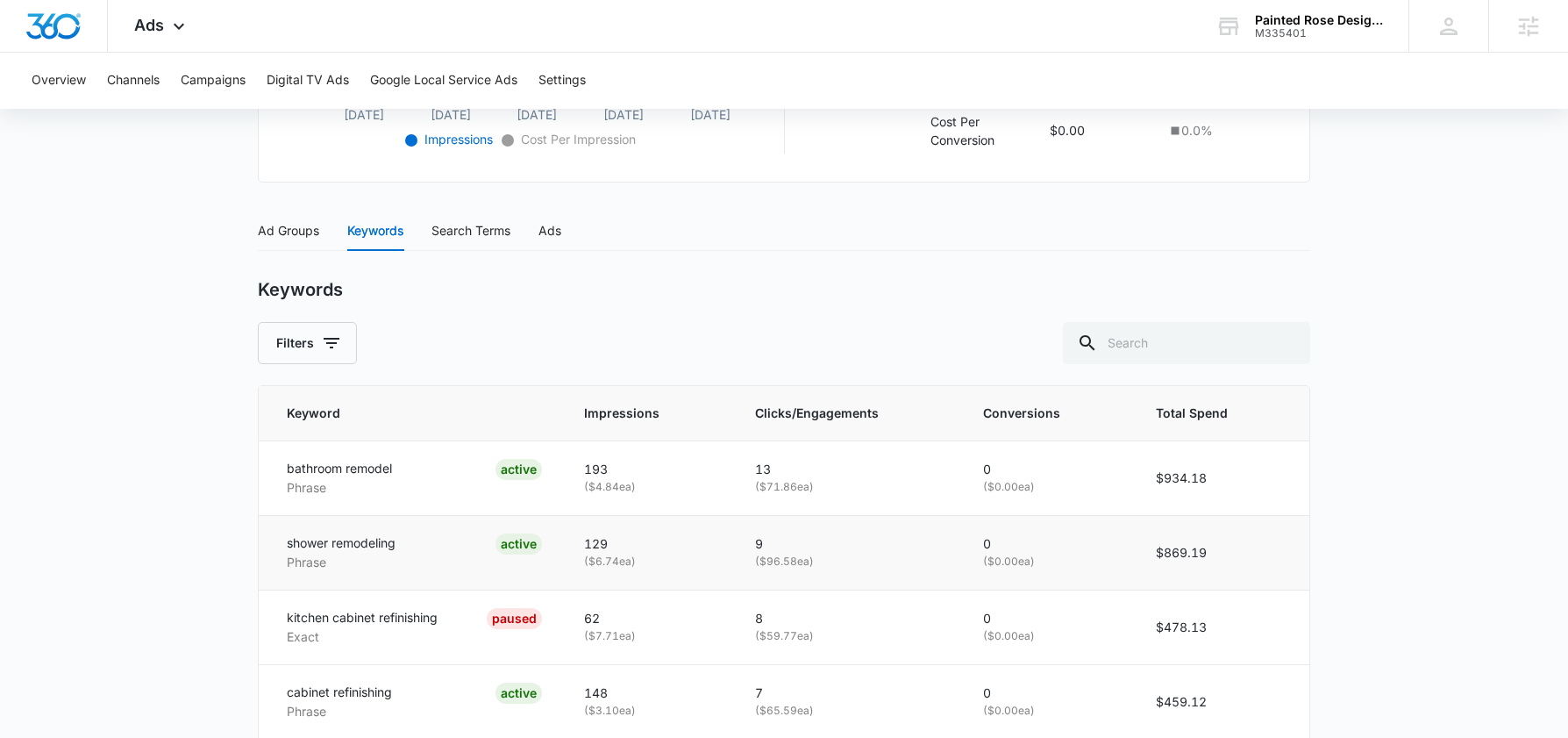
scroll to position [625, 0]
drag, startPoint x: 763, startPoint y: 483, endPoint x: 832, endPoint y: 499, distance: 70.8
click at [832, 499] on td "13 ( $71.86 ea)" at bounding box center [848, 476] width 228 height 75
click at [876, 474] on p "13" at bounding box center [847, 467] width 186 height 20
drag, startPoint x: 1152, startPoint y: 481, endPoint x: 1243, endPoint y: 477, distance: 91.1
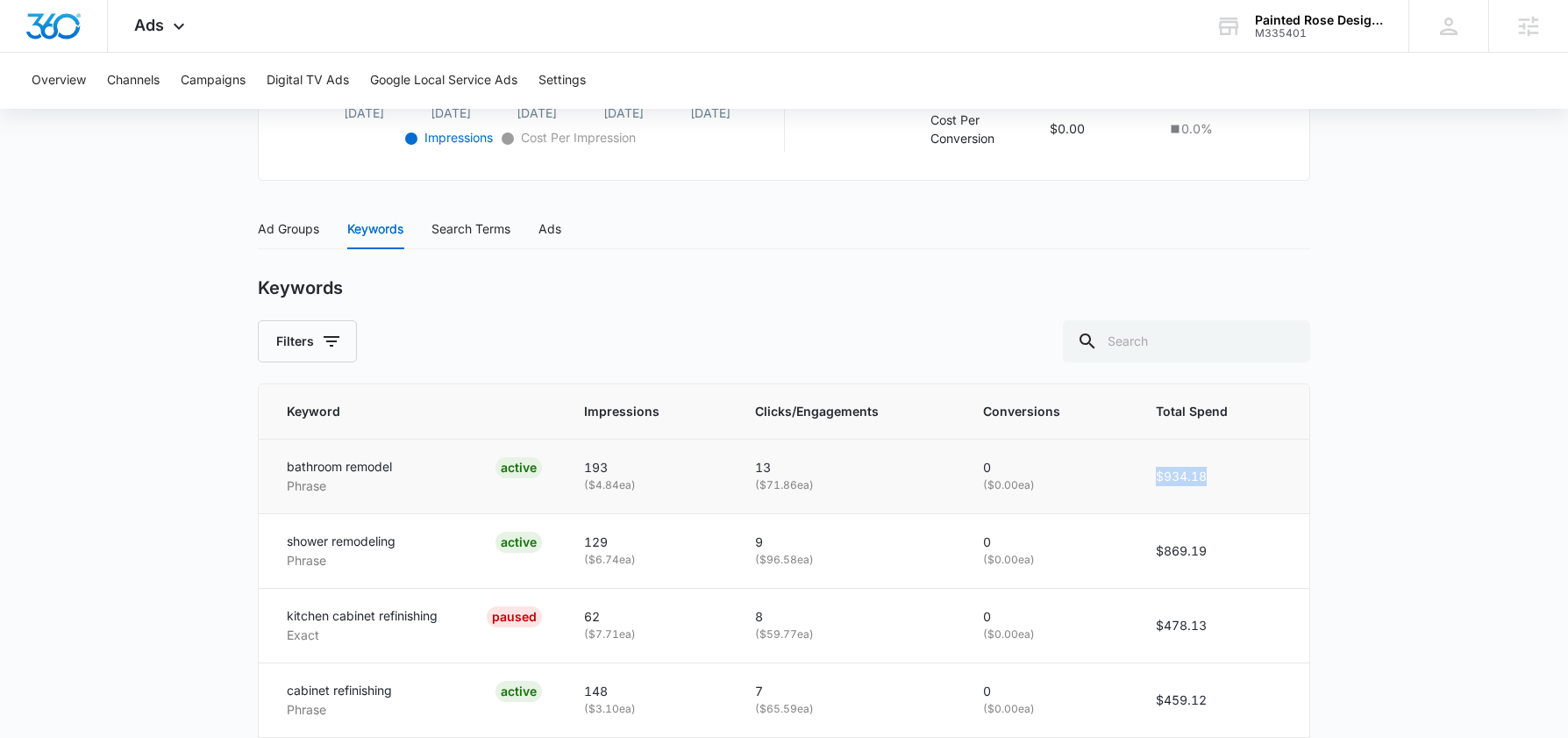
click at [1243, 477] on td "$934.18" at bounding box center [1222, 476] width 174 height 75
click at [830, 477] on p "( $71.86 ea)" at bounding box center [847, 485] width 186 height 17
drag, startPoint x: 312, startPoint y: 463, endPoint x: 344, endPoint y: 467, distance: 32.2
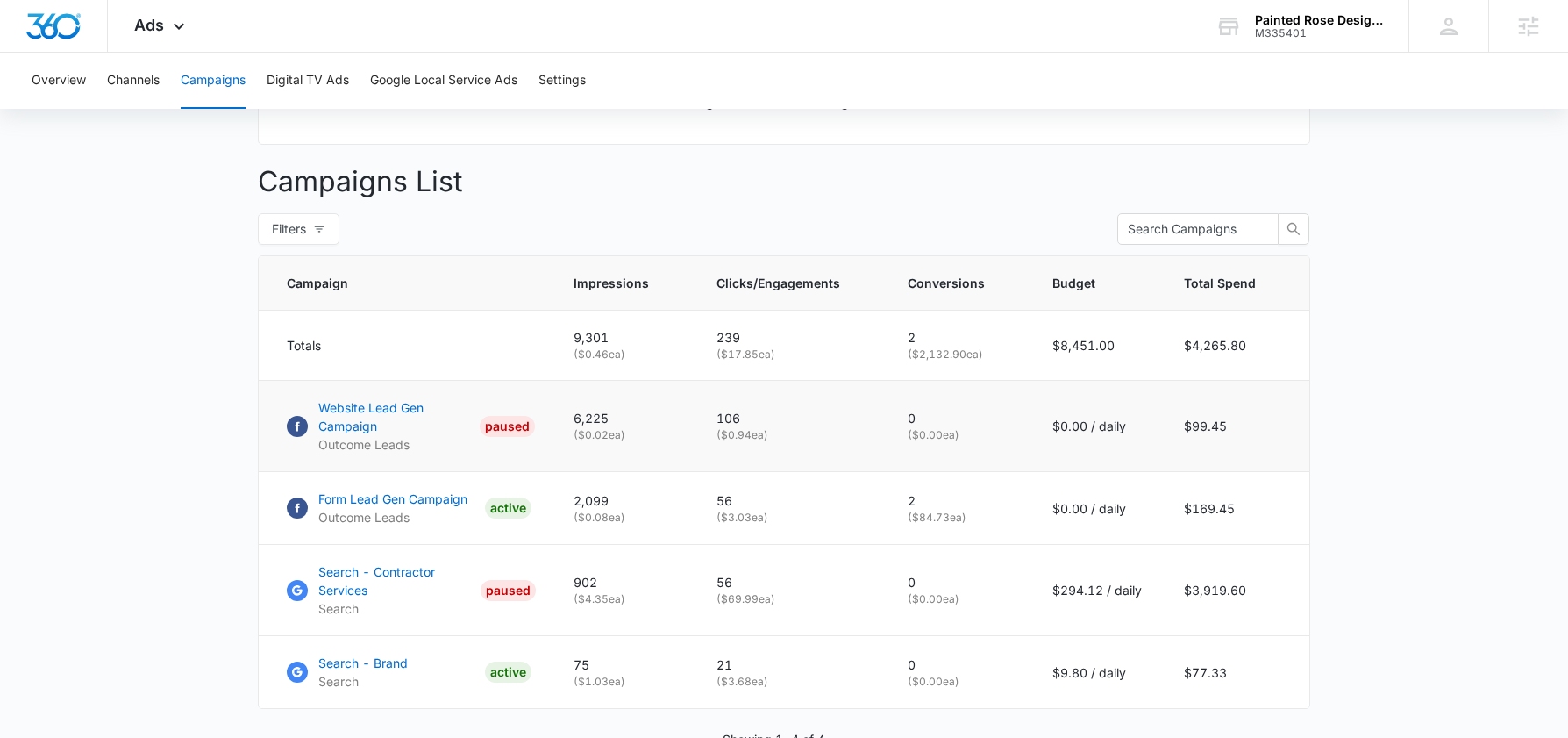
scroll to position [602, 0]
click at [166, 18] on div "Ads Apps Reputation Forms CRM Email Social POS Content Ads Intelligence Files B…" at bounding box center [161, 26] width 108 height 52
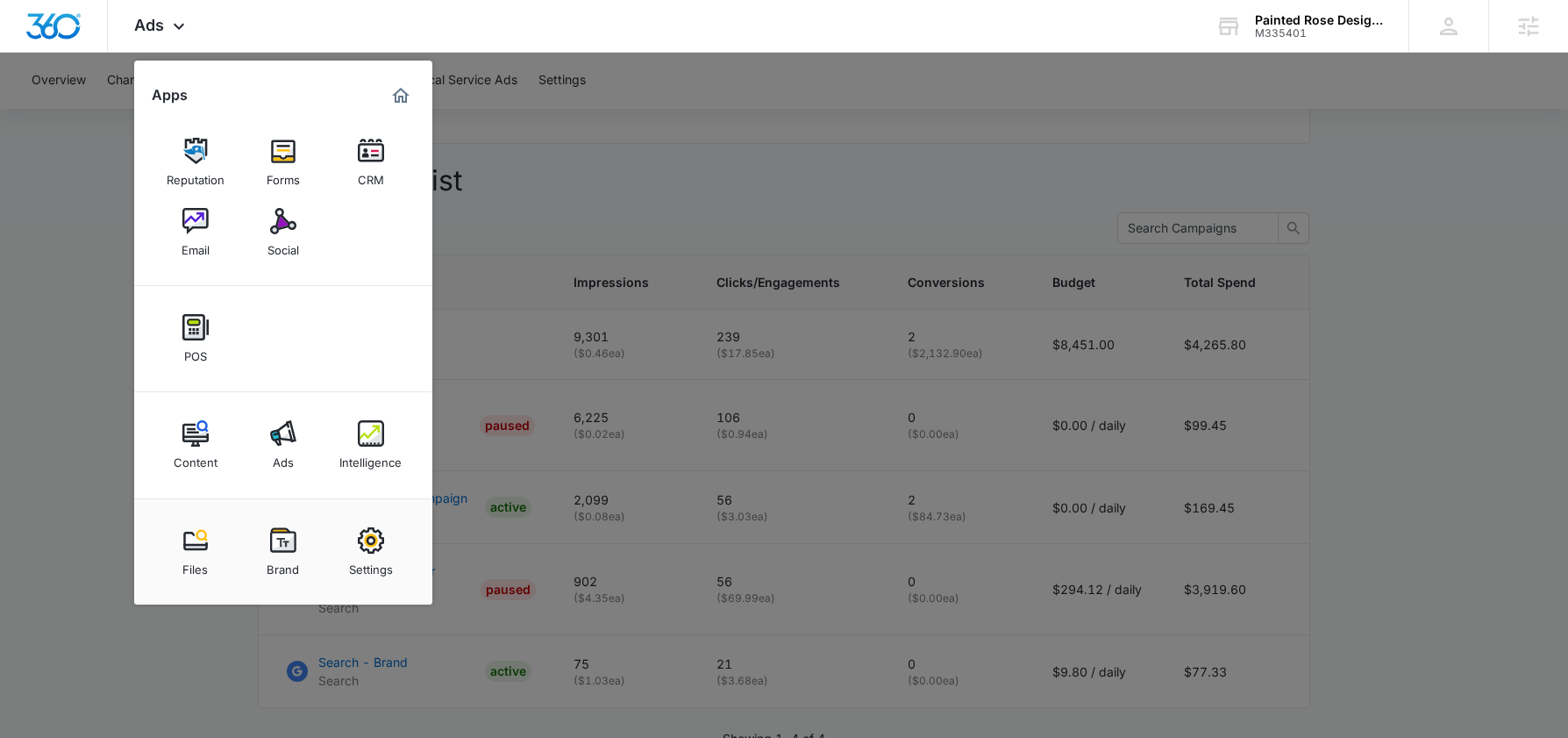
click at [200, 451] on div "Content" at bounding box center [195, 458] width 44 height 23
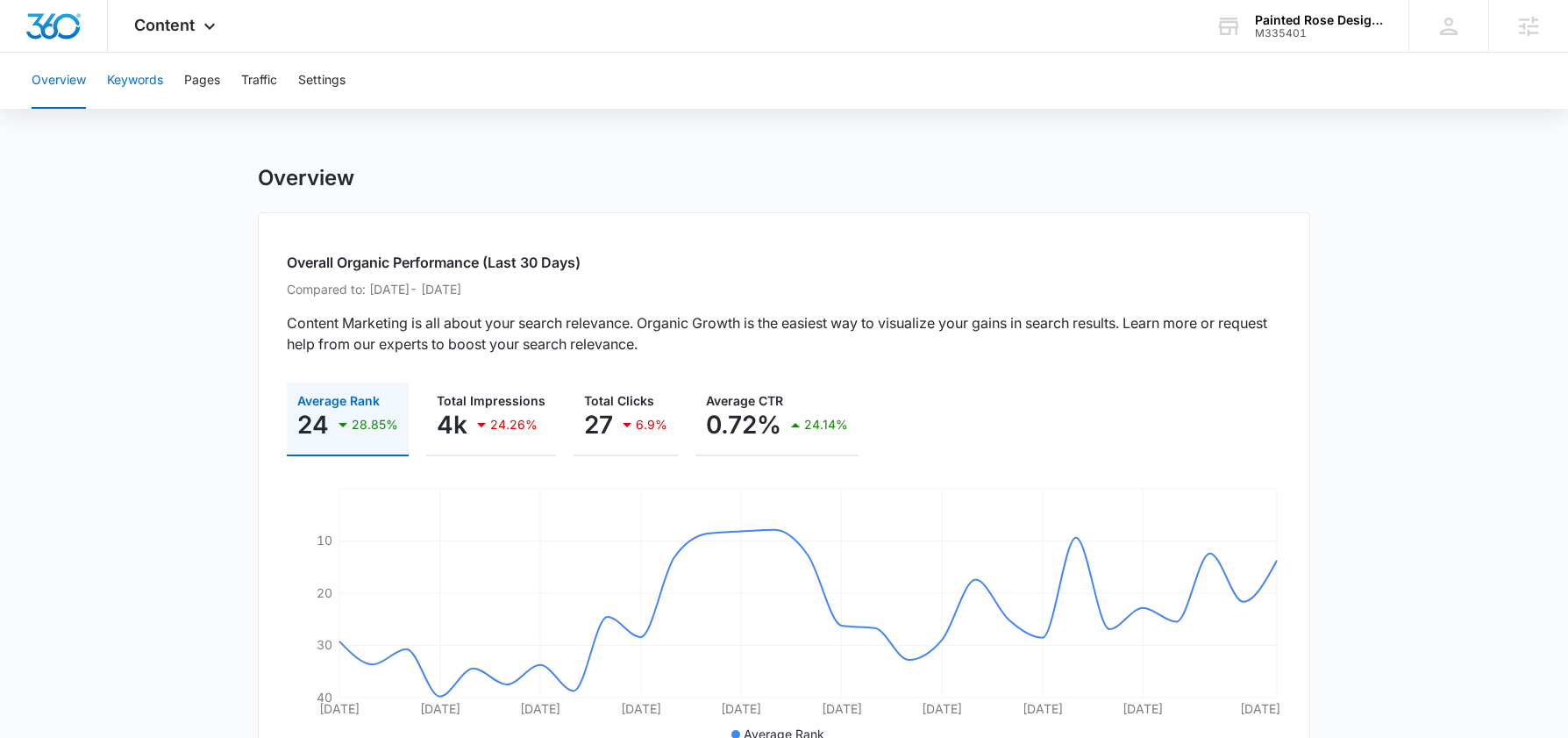
click at [155, 90] on button "Keywords" at bounding box center [134, 80] width 56 height 56
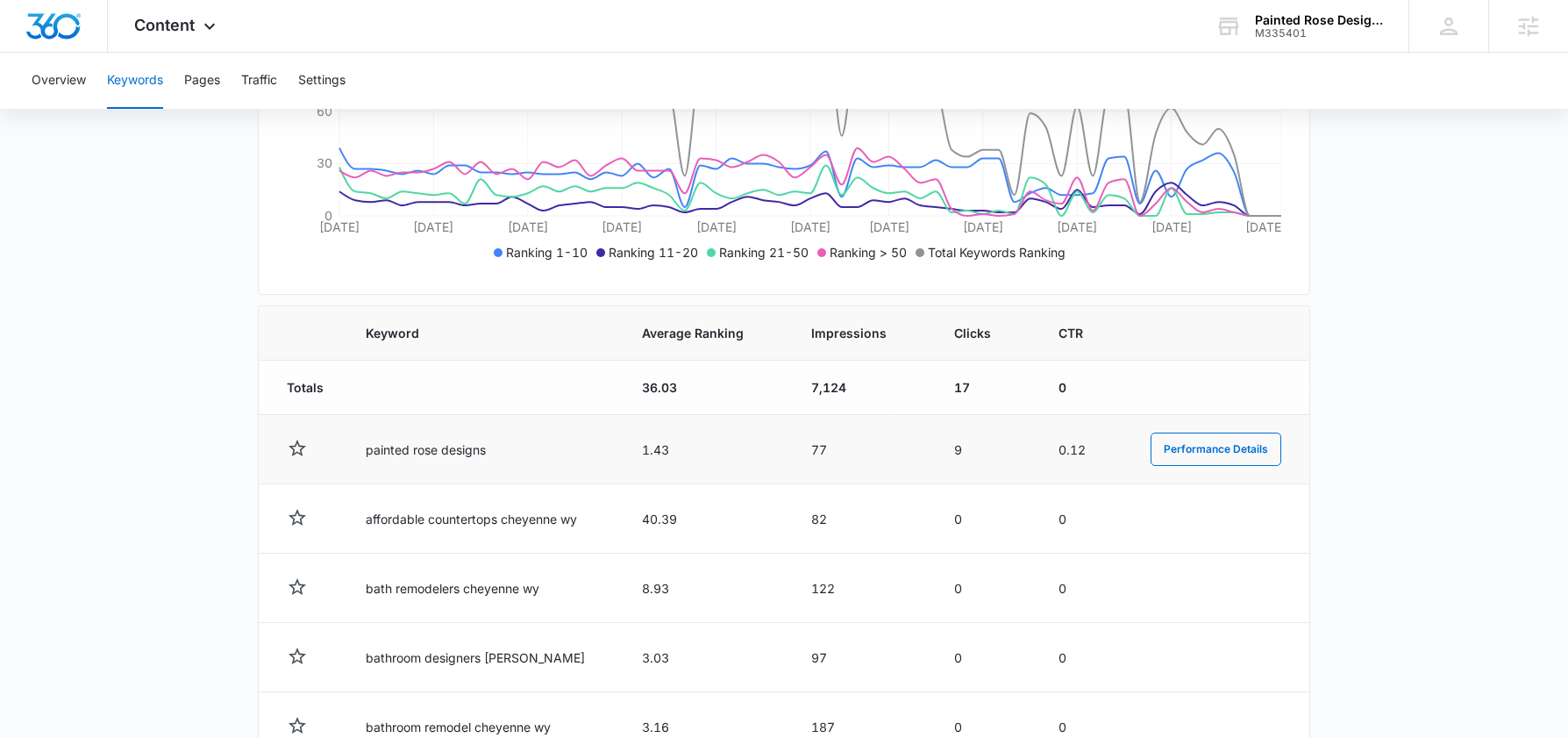
scroll to position [486, 0]
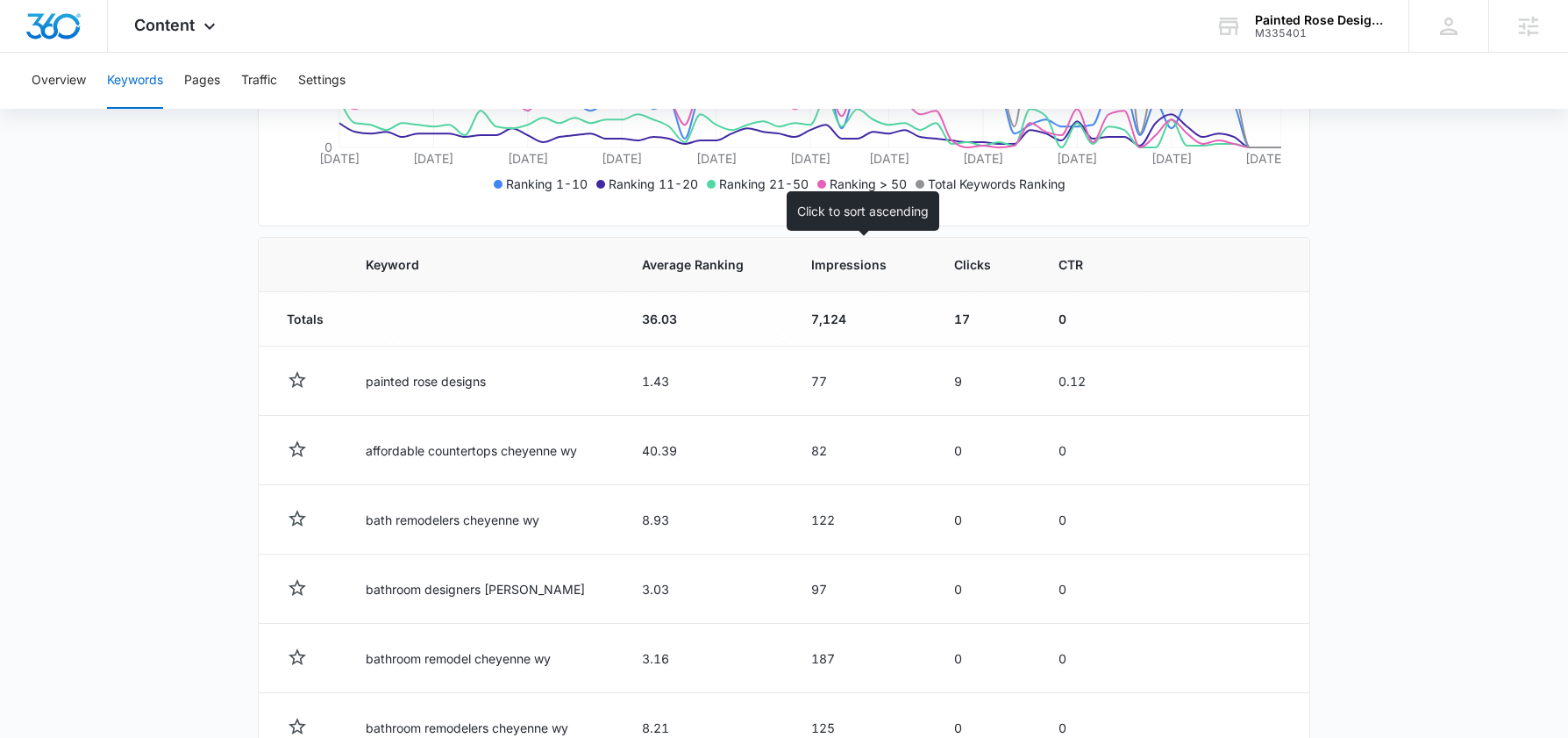
click at [856, 272] on span "Impressions" at bounding box center [848, 264] width 76 height 19
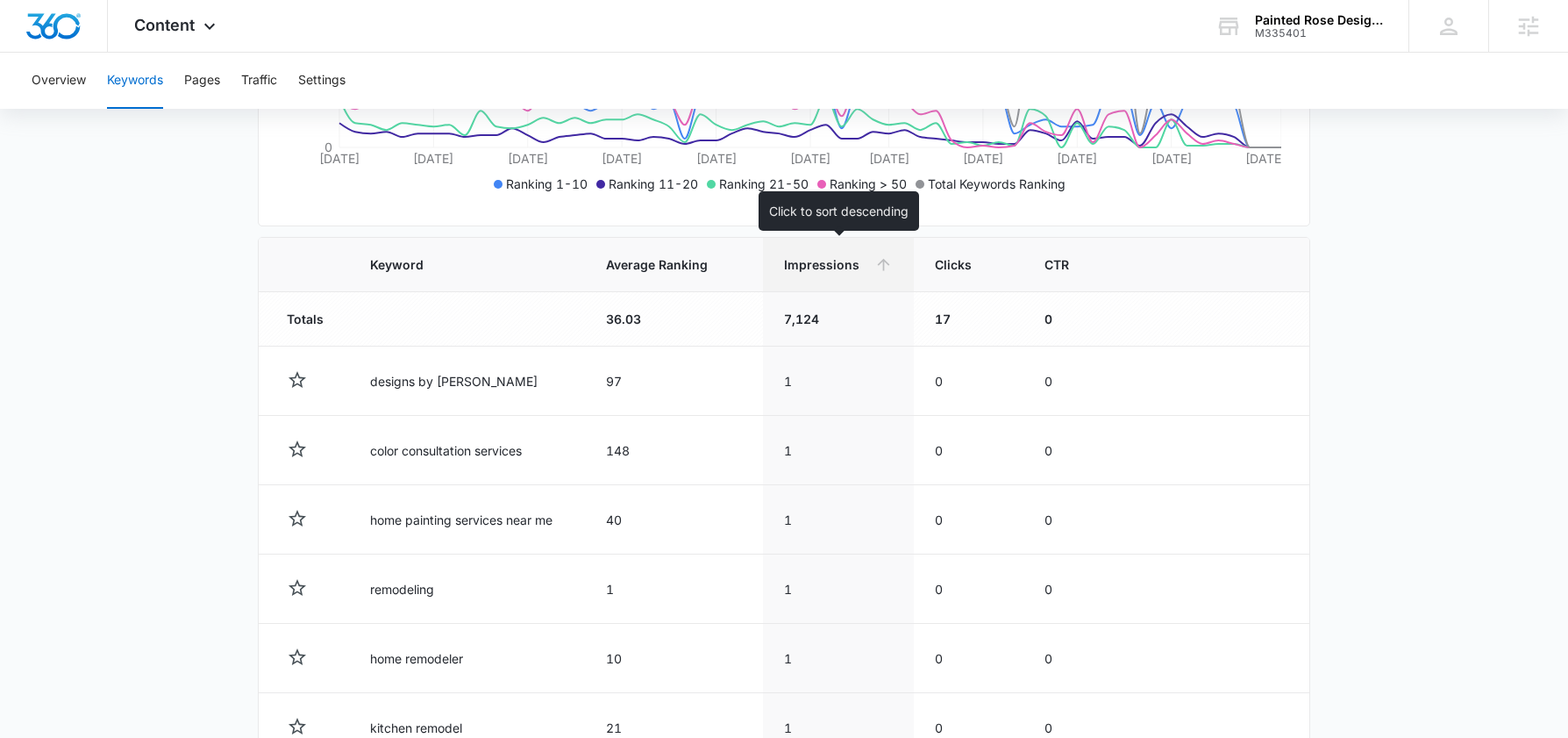
click at [819, 277] on th "Impressions" at bounding box center [837, 264] width 150 height 54
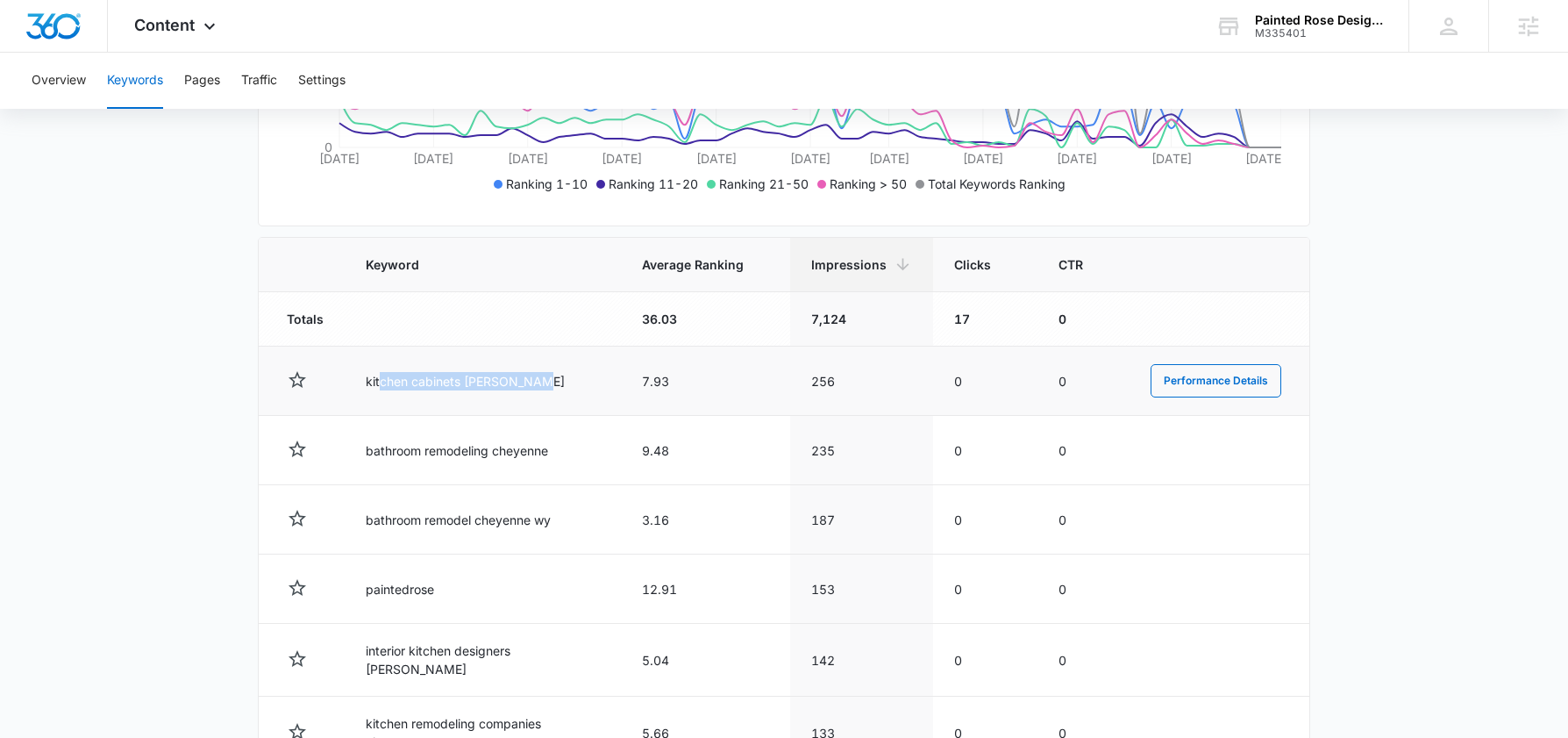
drag, startPoint x: 390, startPoint y: 383, endPoint x: 538, endPoint y: 382, distance: 148.0
click at [538, 382] on td "kitchen cabinets cheyenne wy" at bounding box center [482, 381] width 276 height 69
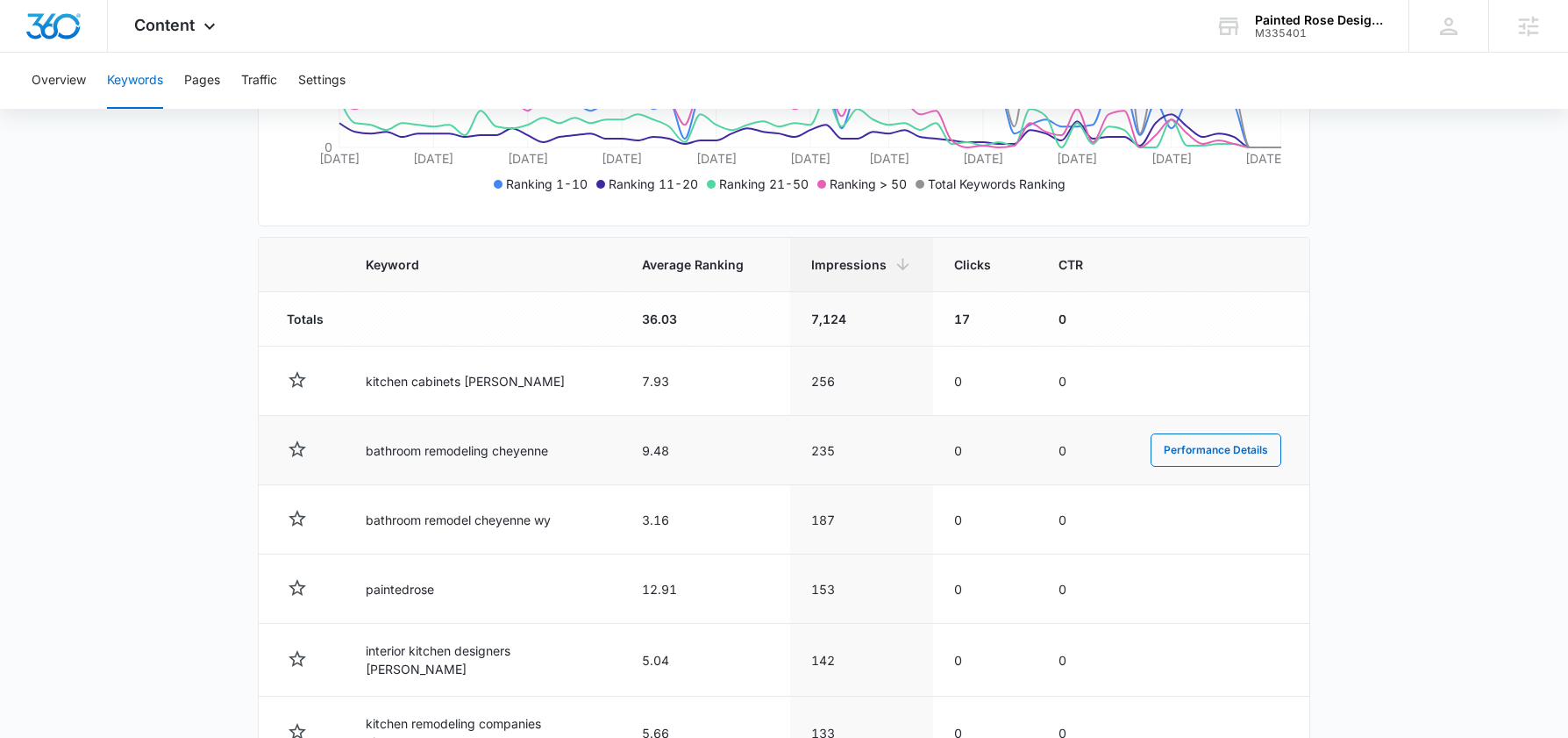
click at [398, 437] on td "bathroom remodeling cheyenne" at bounding box center [482, 450] width 276 height 69
drag, startPoint x: 349, startPoint y: 451, endPoint x: 629, endPoint y: 458, distance: 280.1
click at [607, 458] on td "bathroom remodeling cheyenne" at bounding box center [482, 450] width 276 height 69
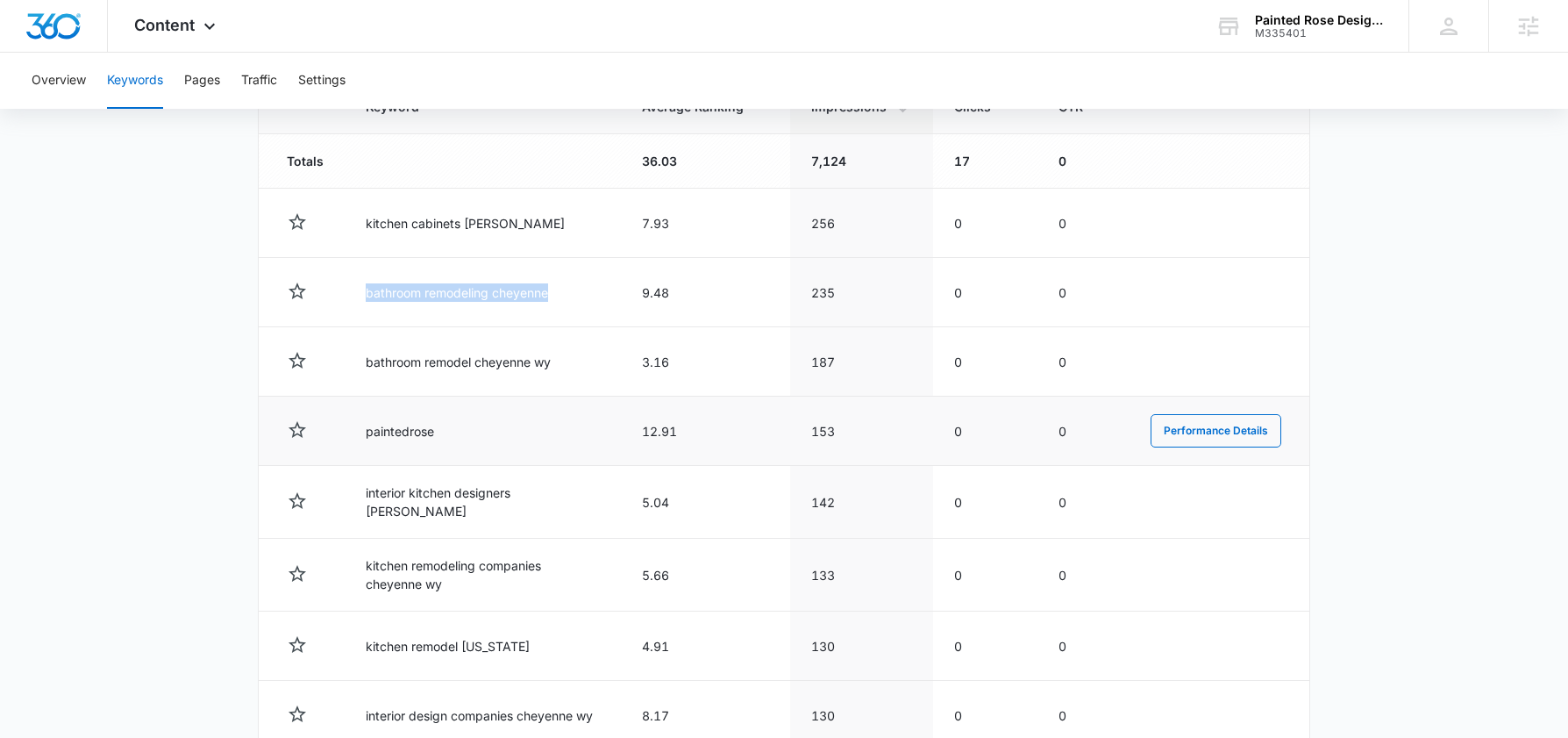
scroll to position [661, 0]
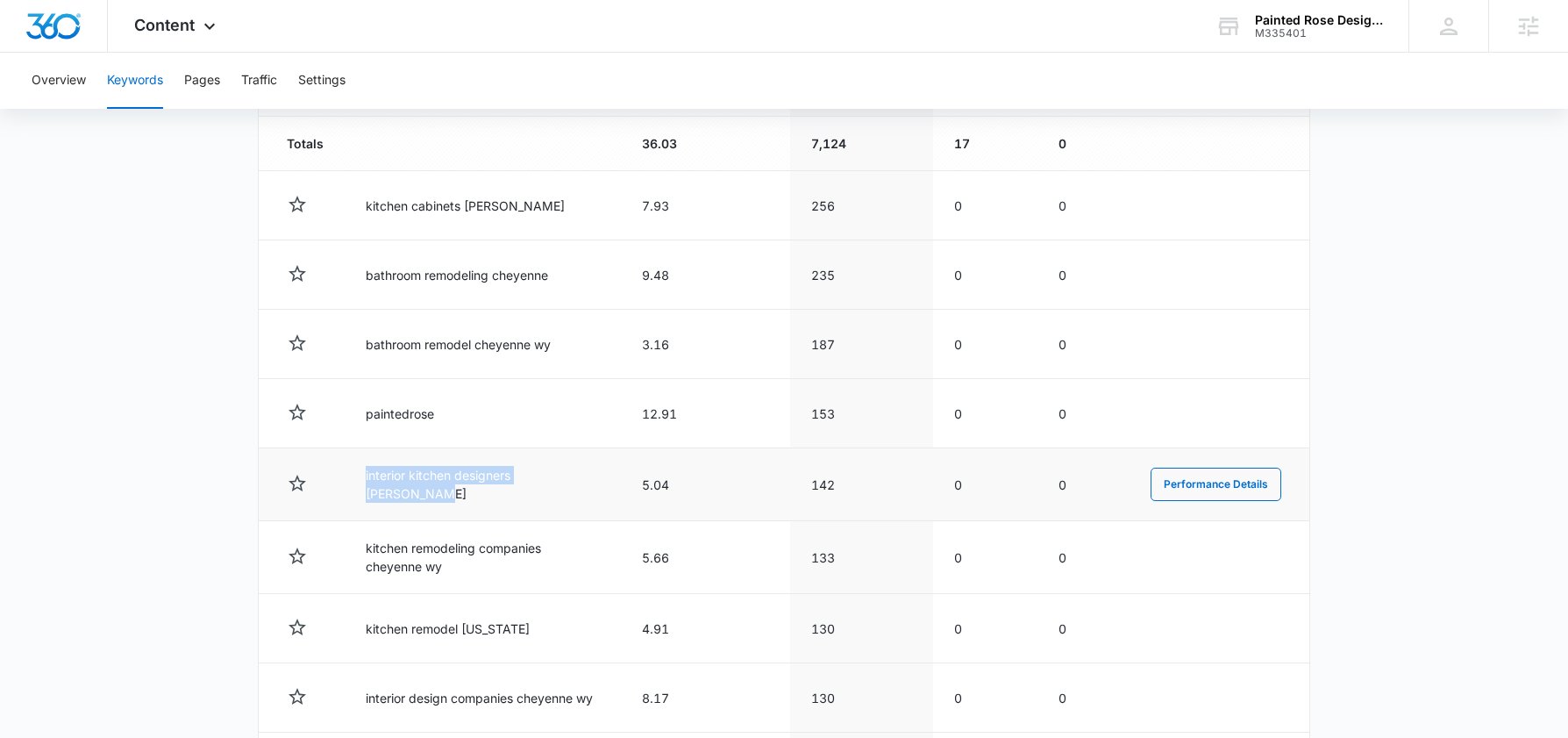
drag, startPoint x: 360, startPoint y: 482, endPoint x: 589, endPoint y: 493, distance: 229.3
click at [589, 493] on td "interior kitchen designers cheyenne wy" at bounding box center [482, 485] width 276 height 73
